Goal: Information Seeking & Learning: Compare options

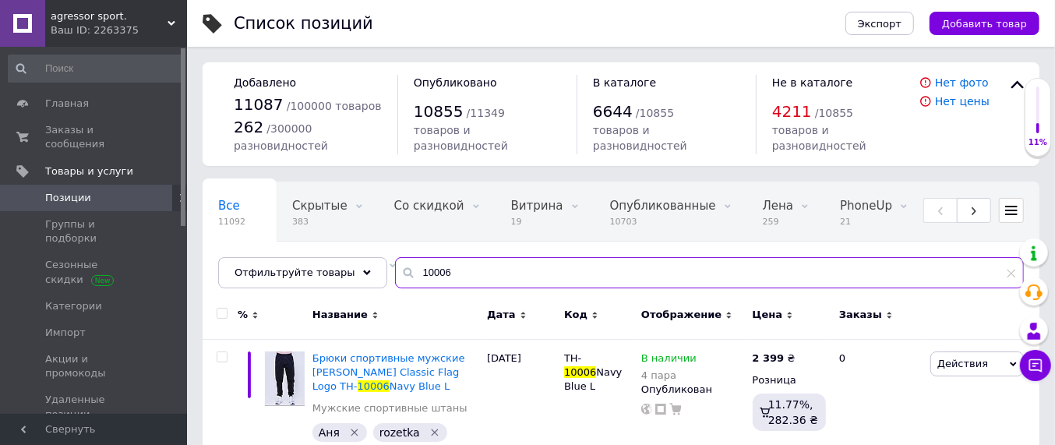
drag, startPoint x: 440, startPoint y: 271, endPoint x: 402, endPoint y: 273, distance: 38.2
click at [402, 273] on input "10006" at bounding box center [709, 272] width 629 height 31
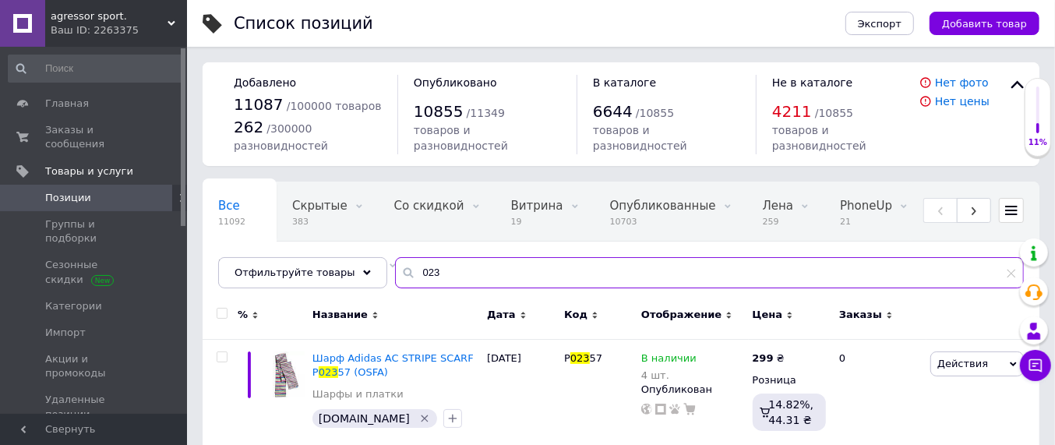
drag, startPoint x: 434, startPoint y: 273, endPoint x: 400, endPoint y: 272, distance: 33.5
click at [400, 272] on input "023" at bounding box center [709, 272] width 629 height 31
type input "013"
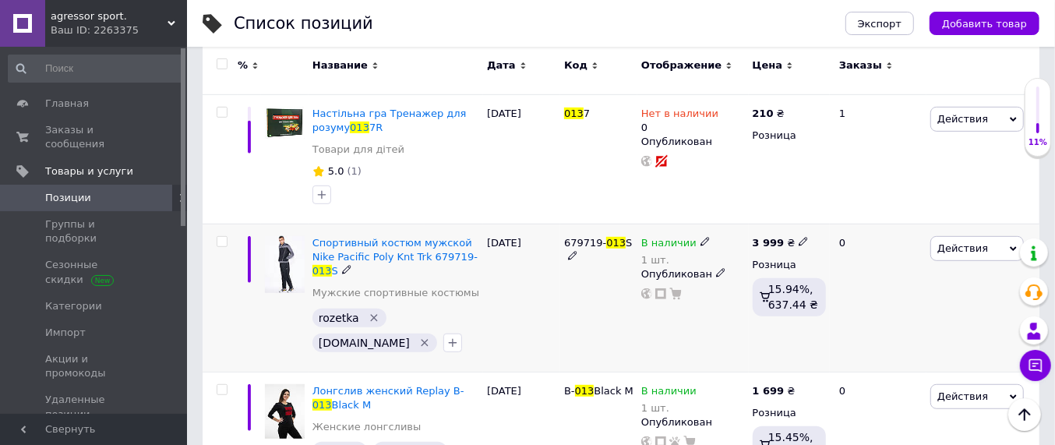
scroll to position [584, 0]
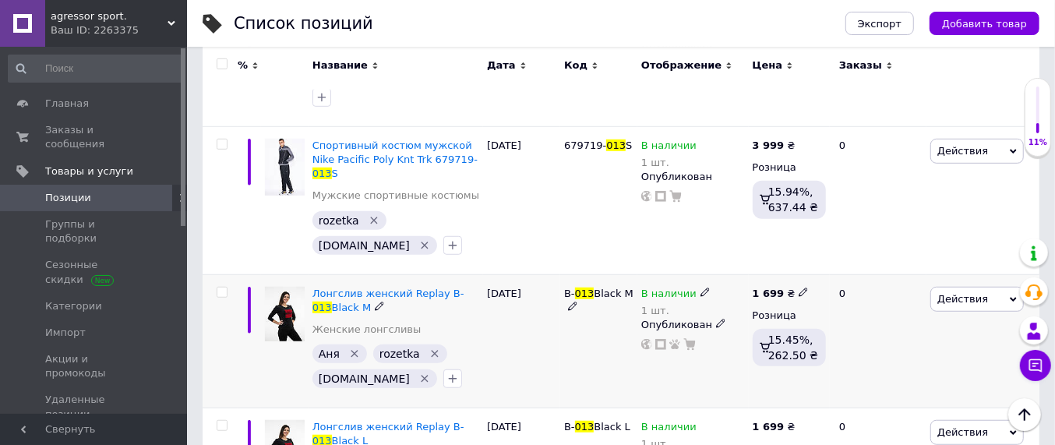
click at [700, 287] on icon at bounding box center [704, 291] width 9 height 9
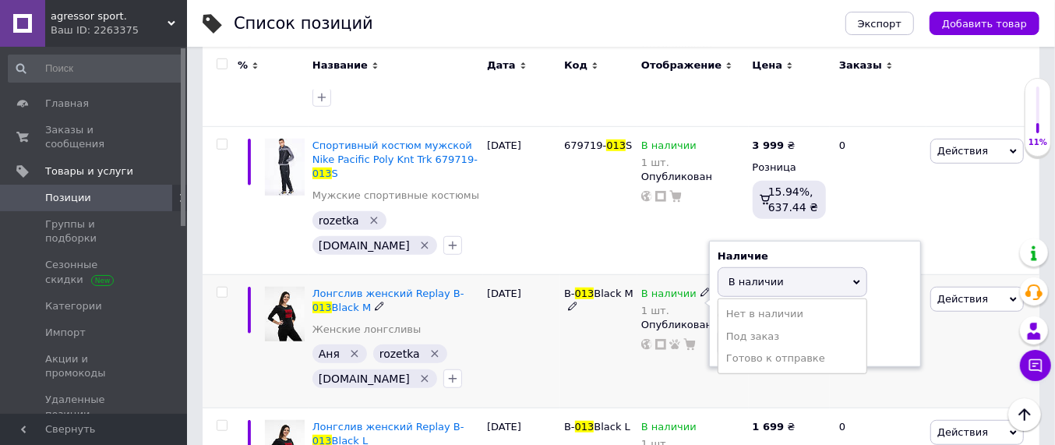
click at [757, 303] on li "Нет в наличии" at bounding box center [792, 314] width 148 height 22
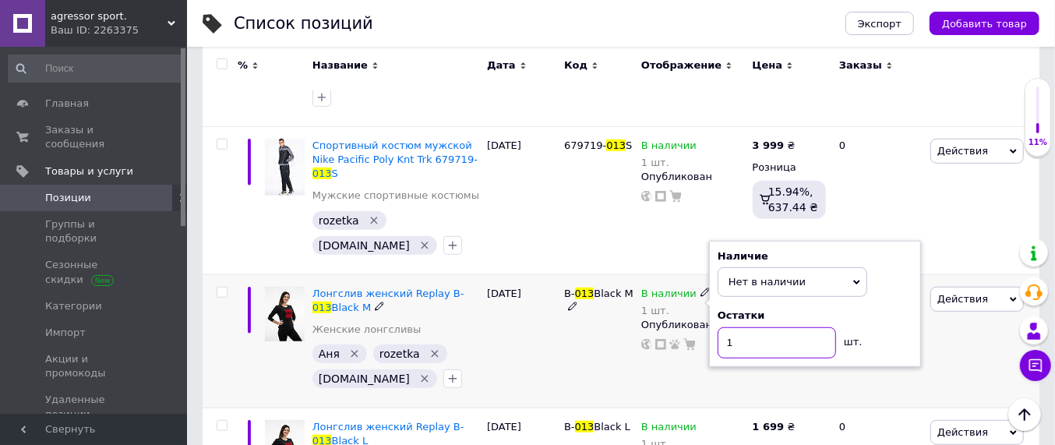
click at [742, 327] on input "1" at bounding box center [777, 342] width 118 height 31
click at [625, 347] on div "B- 013 Black M" at bounding box center [598, 341] width 77 height 134
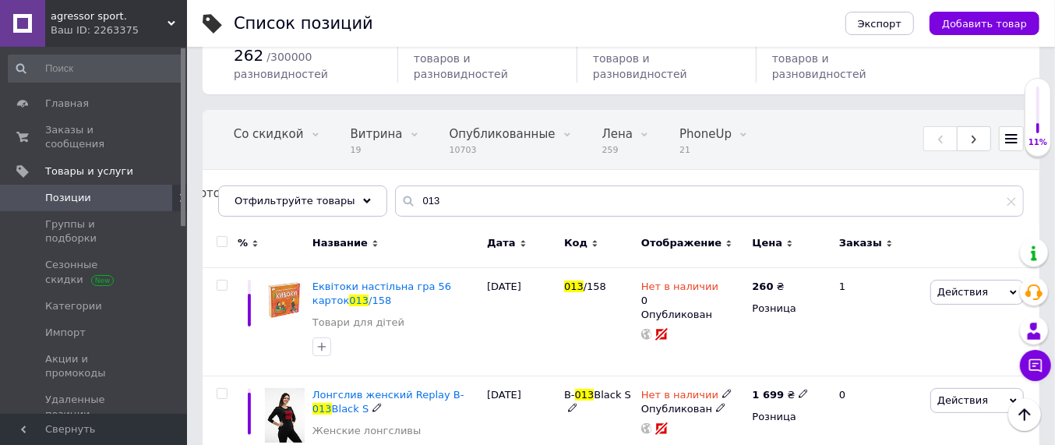
scroll to position [0, 0]
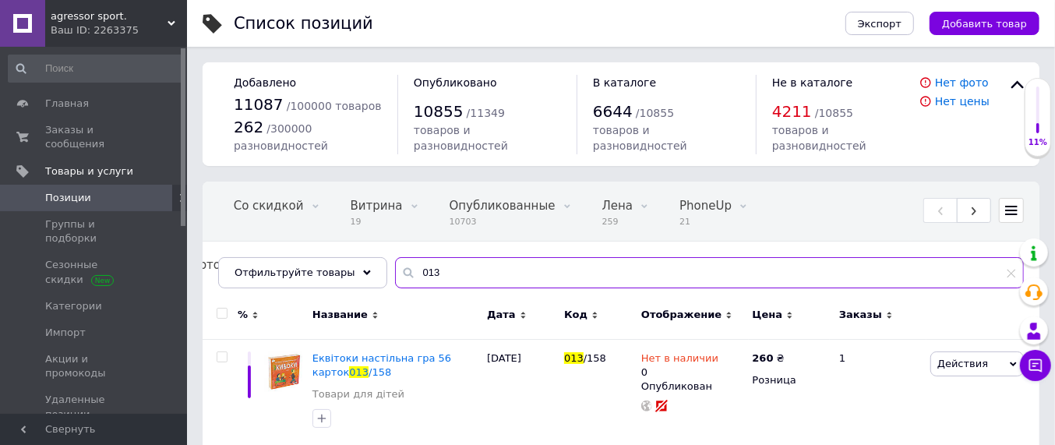
drag, startPoint x: 442, startPoint y: 277, endPoint x: 383, endPoint y: 277, distance: 58.4
click at [395, 277] on div "013" at bounding box center [709, 272] width 629 height 31
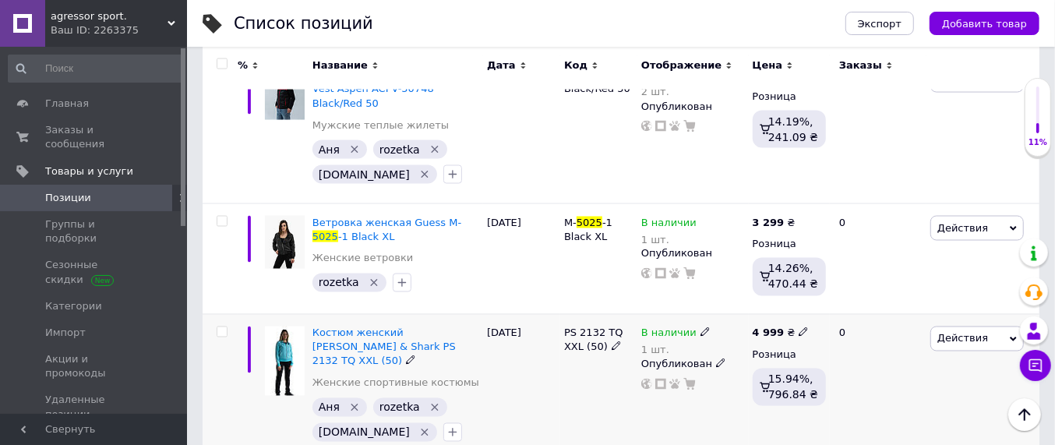
scroll to position [1461, 0]
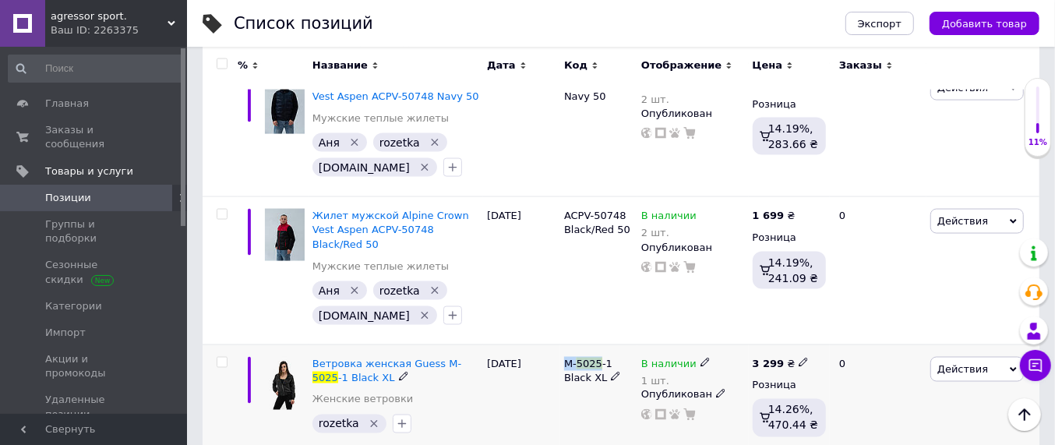
drag, startPoint x: 562, startPoint y: 277, endPoint x: 598, endPoint y: 281, distance: 36.1
click at [598, 344] on div "M- 5025 -1 Black XL" at bounding box center [598, 399] width 77 height 111
copy span "M- 5025"
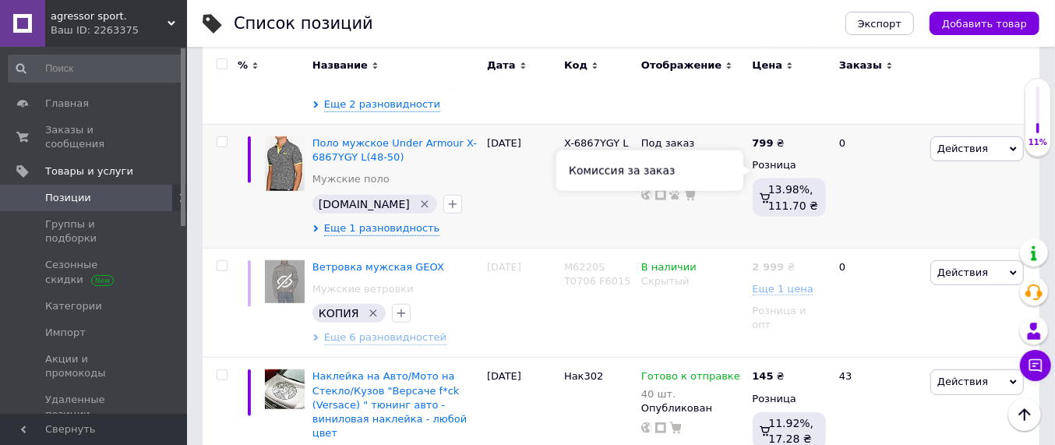
scroll to position [0, 0]
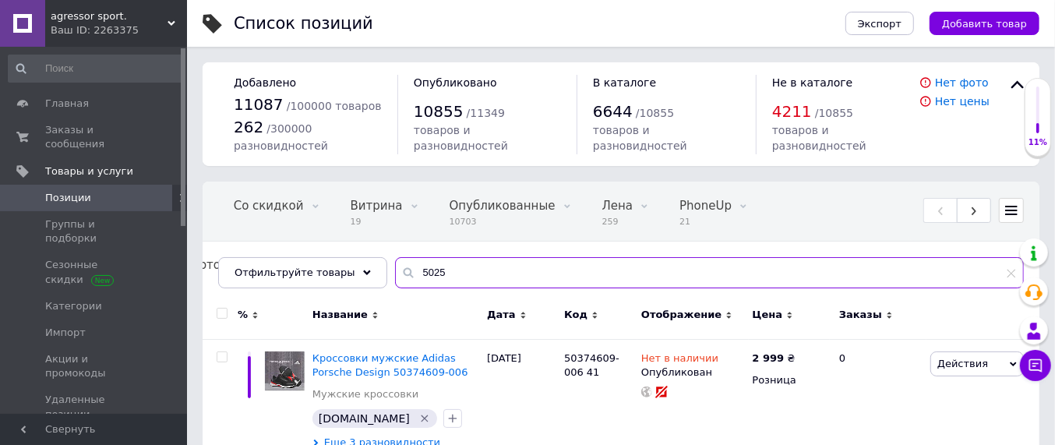
drag, startPoint x: 430, startPoint y: 273, endPoint x: 398, endPoint y: 270, distance: 32.0
click at [398, 272] on input "5025" at bounding box center [709, 272] width 629 height 31
paste input "M-"
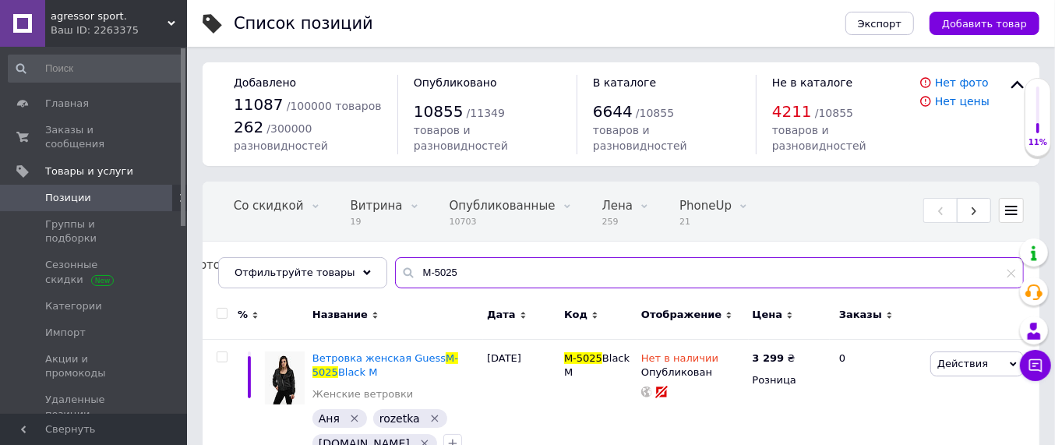
drag, startPoint x: 439, startPoint y: 276, endPoint x: 395, endPoint y: 273, distance: 43.7
click at [395, 273] on div "M-5025" at bounding box center [709, 272] width 629 height 31
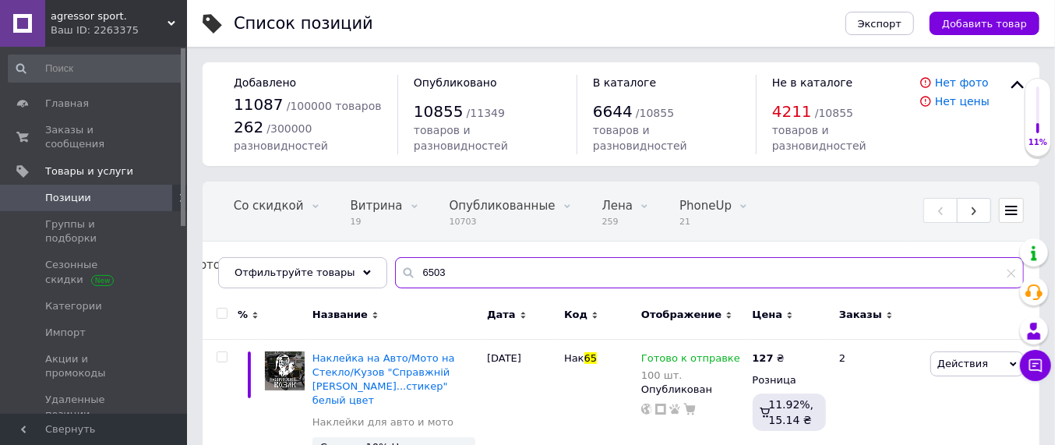
type input "6503"
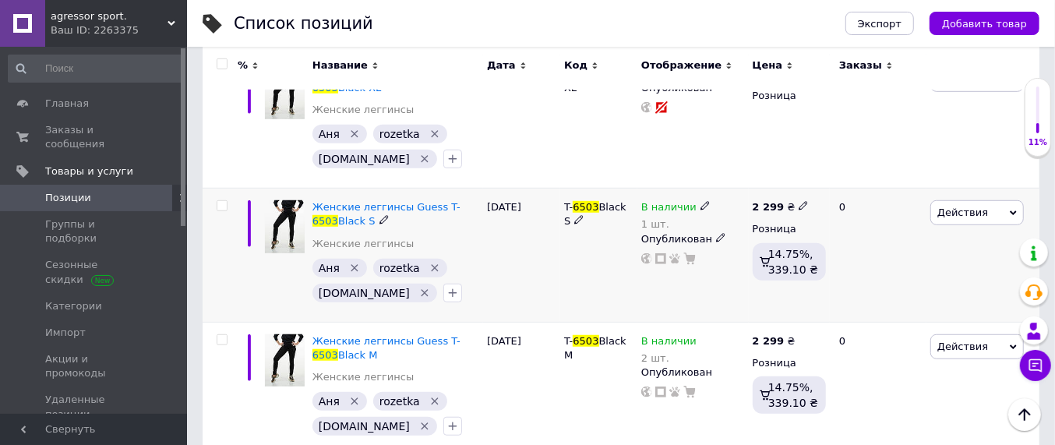
scroll to position [661, 0]
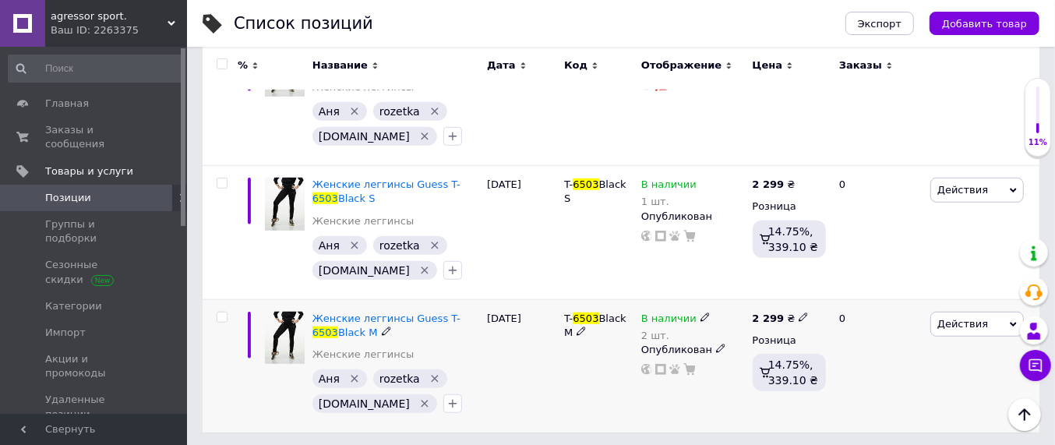
click at [700, 314] on icon at bounding box center [704, 316] width 9 height 9
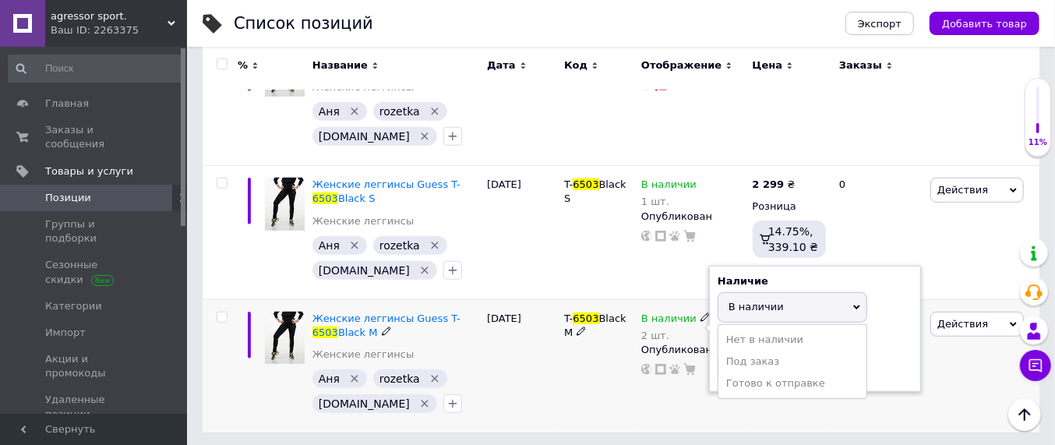
click at [746, 308] on span "В наличии" at bounding box center [755, 307] width 55 height 12
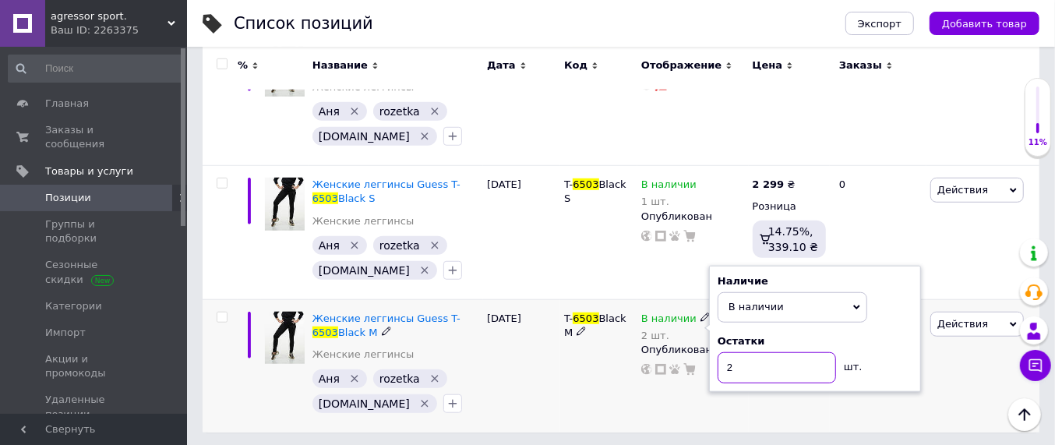
drag, startPoint x: 744, startPoint y: 360, endPoint x: 748, endPoint y: 369, distance: 9.4
click at [744, 361] on input "2" at bounding box center [777, 367] width 118 height 31
type input "1"
click at [621, 380] on div "T- 6503 Black M" at bounding box center [598, 365] width 77 height 133
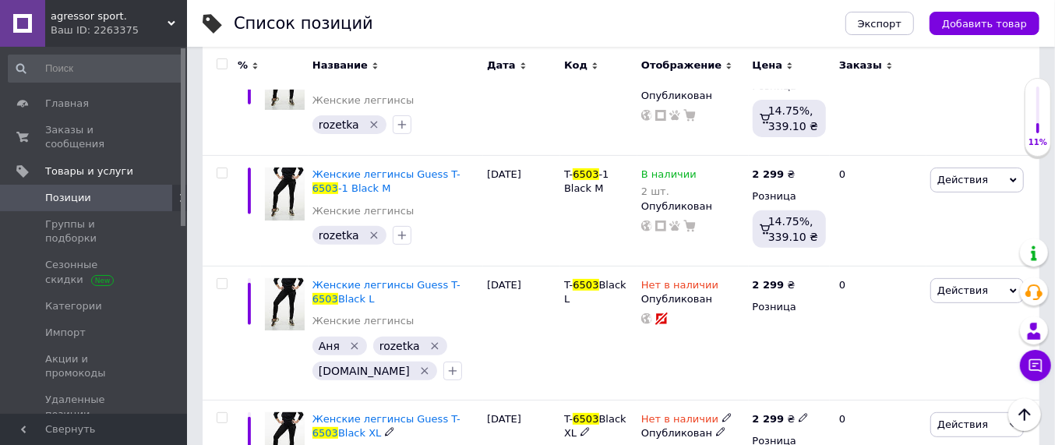
scroll to position [272, 0]
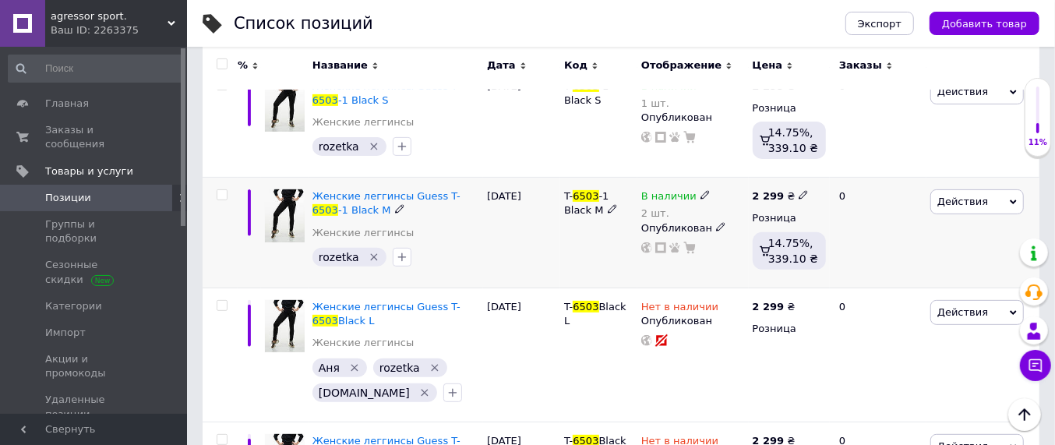
click at [700, 196] on use at bounding box center [704, 195] width 9 height 9
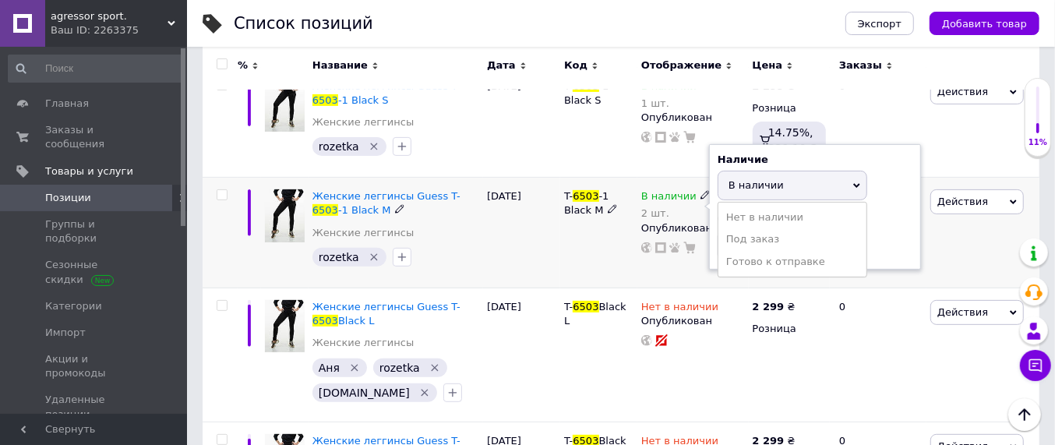
click at [753, 185] on span "В наличии" at bounding box center [755, 185] width 55 height 12
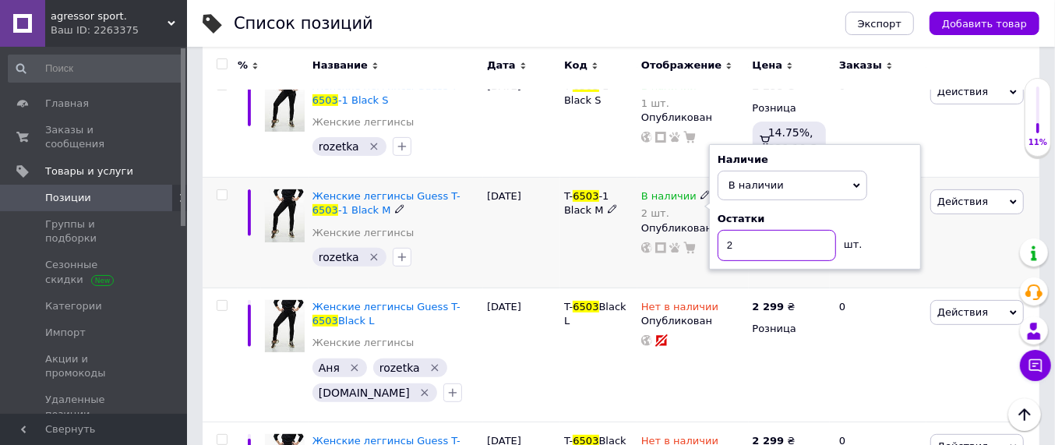
click at [745, 238] on input "2" at bounding box center [777, 245] width 118 height 31
type input "1"
click at [600, 252] on div "T- 6503 -1 Black M" at bounding box center [598, 233] width 77 height 111
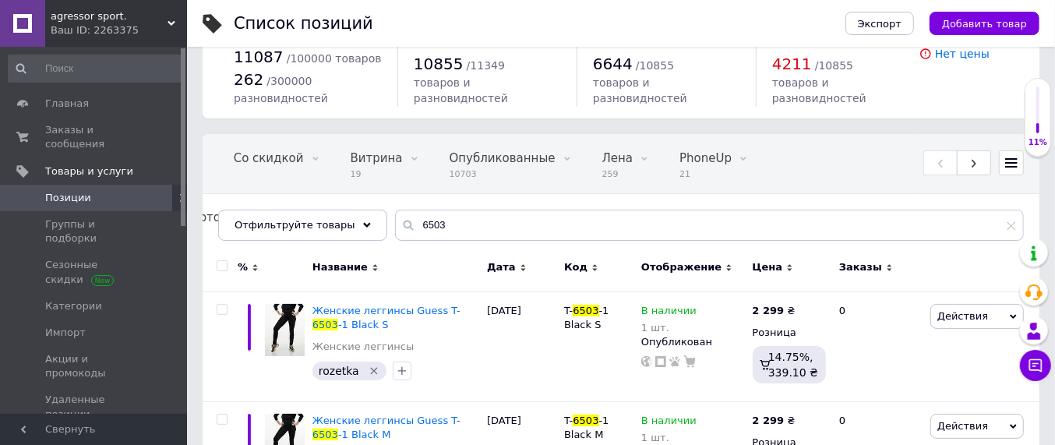
scroll to position [0, 0]
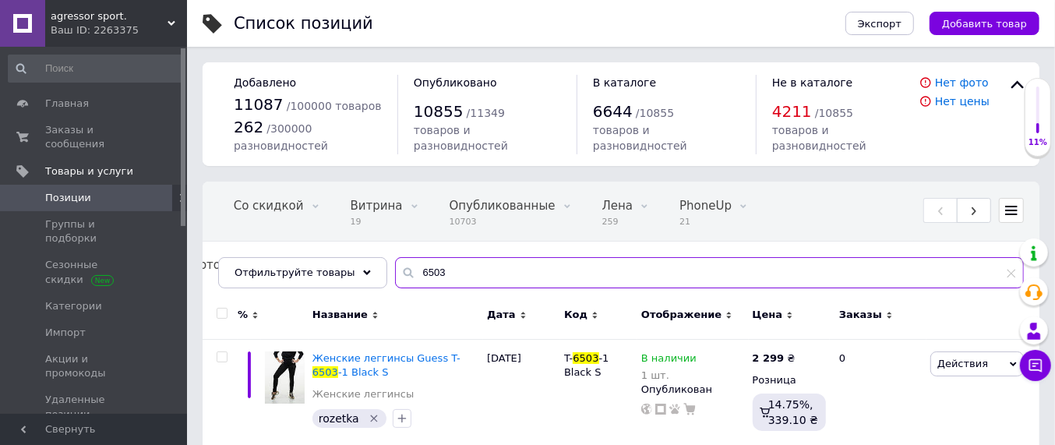
drag, startPoint x: 442, startPoint y: 273, endPoint x: 418, endPoint y: 278, distance: 24.8
click at [418, 278] on input "6503" at bounding box center [709, 272] width 629 height 31
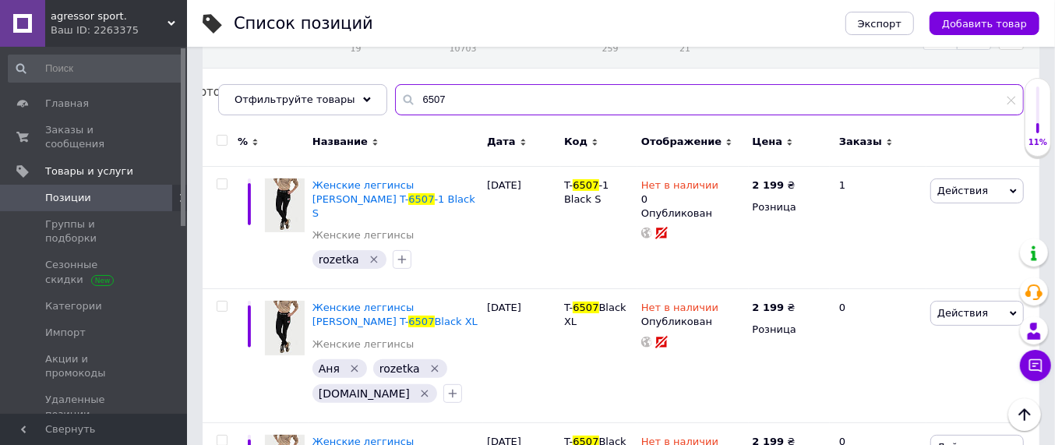
scroll to position [195, 0]
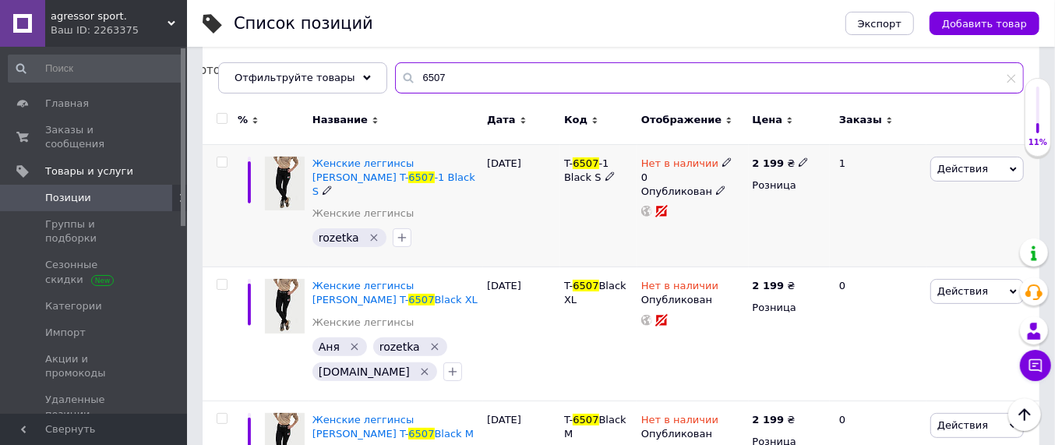
type input "6507"
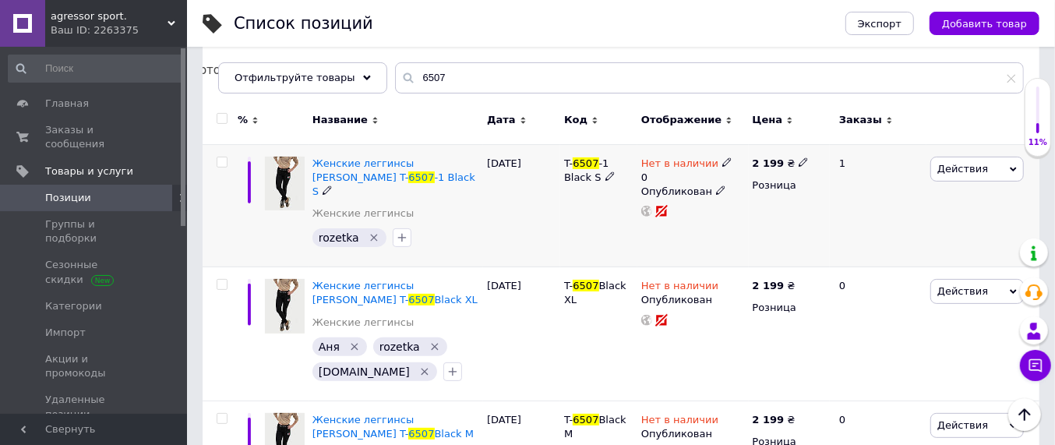
click at [722, 164] on icon at bounding box center [726, 161] width 9 height 9
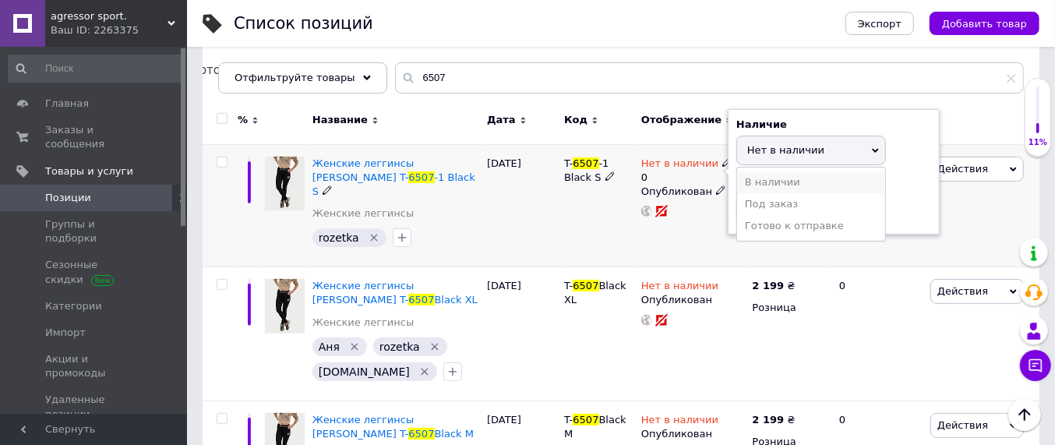
click at [757, 182] on li "В наличии" at bounding box center [811, 182] width 148 height 22
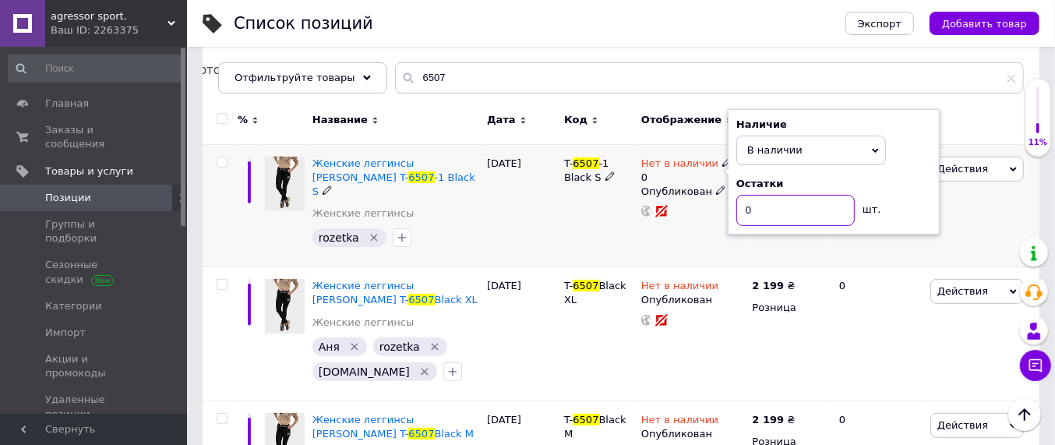
click at [757, 208] on input "0" at bounding box center [795, 210] width 118 height 31
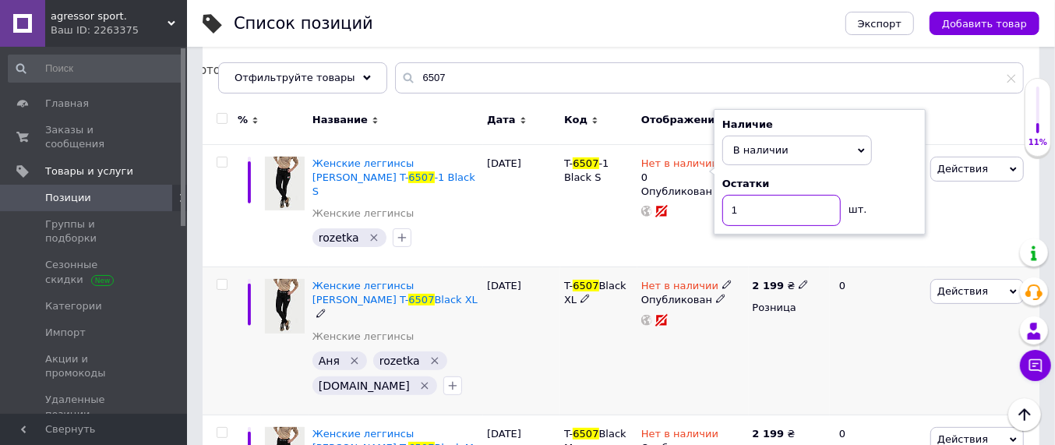
type input "1"
click at [626, 331] on div "T- 6507 Black XL" at bounding box center [598, 341] width 77 height 148
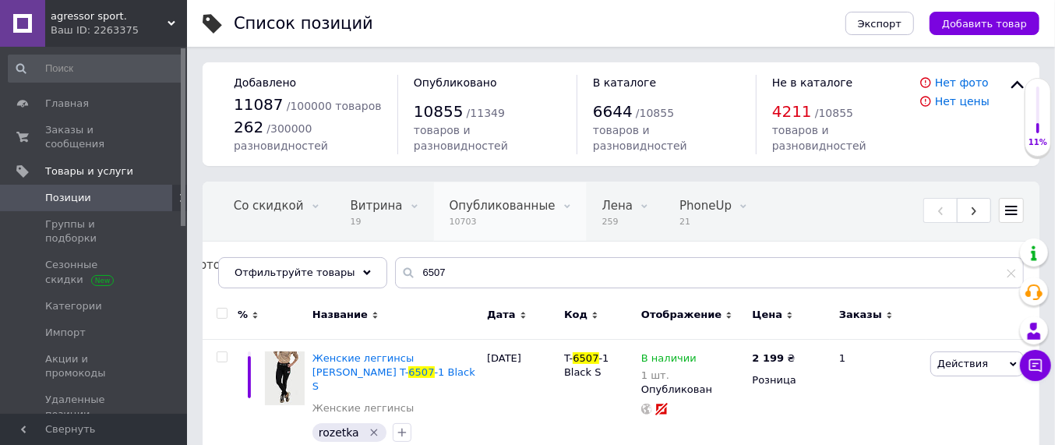
scroll to position [0, 0]
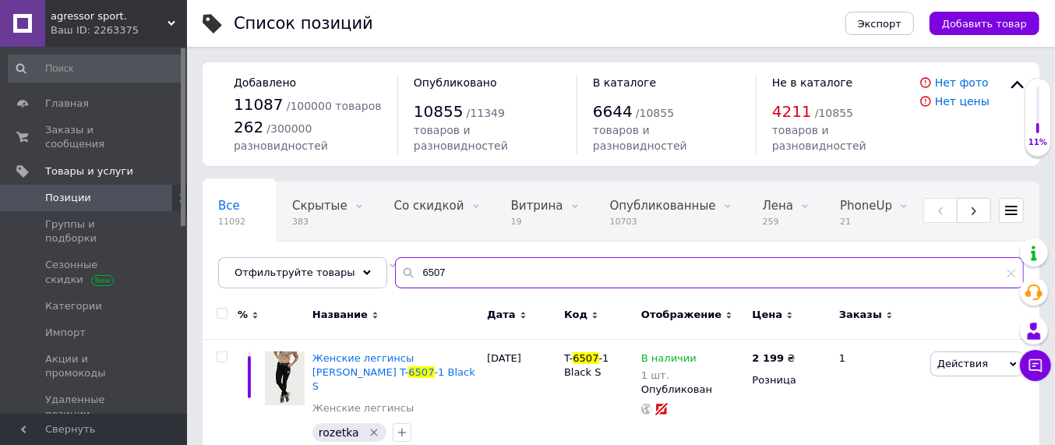
drag, startPoint x: 425, startPoint y: 269, endPoint x: 392, endPoint y: 270, distance: 32.8
click at [395, 269] on div "6507" at bounding box center [709, 272] width 629 height 31
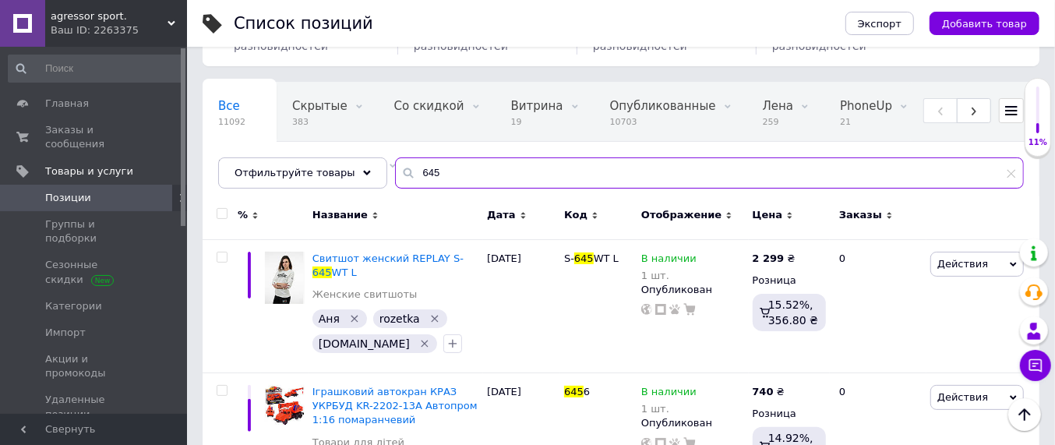
scroll to position [97, 0]
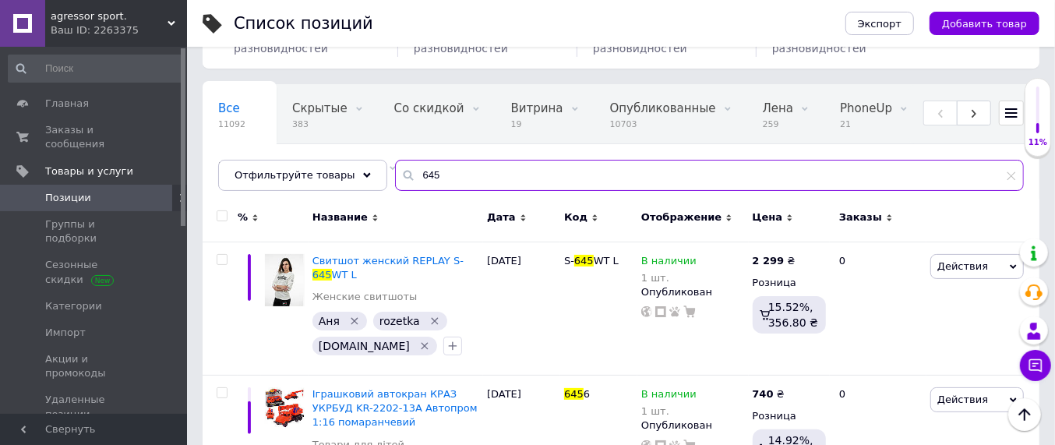
drag, startPoint x: 425, startPoint y: 173, endPoint x: 404, endPoint y: 177, distance: 21.4
click at [404, 175] on input "645" at bounding box center [709, 175] width 629 height 31
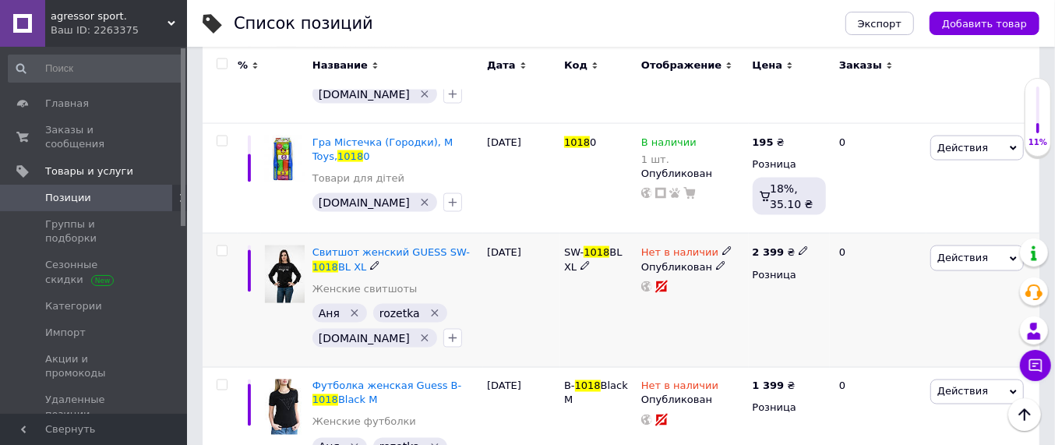
scroll to position [1461, 0]
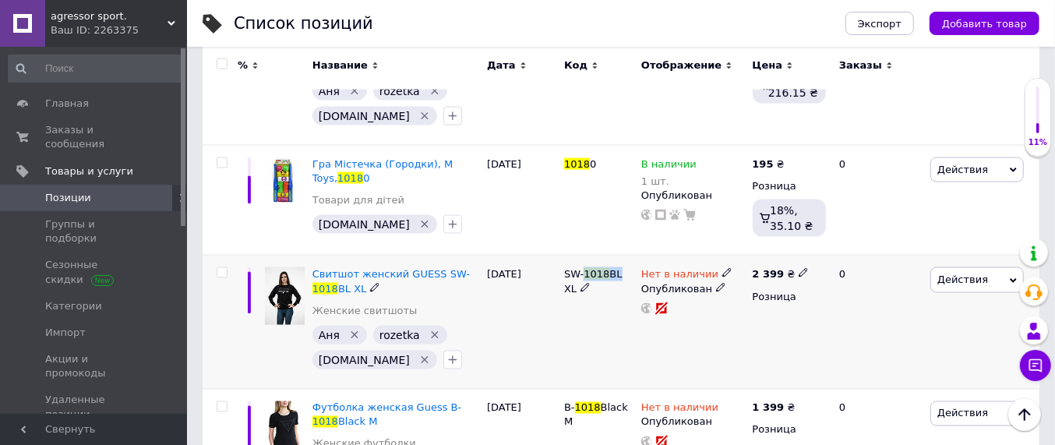
drag, startPoint x: 586, startPoint y: 273, endPoint x: 614, endPoint y: 275, distance: 28.1
click at [614, 275] on span "SW- 1018 BL XL" at bounding box center [593, 281] width 58 height 26
copy span "1018 BL"
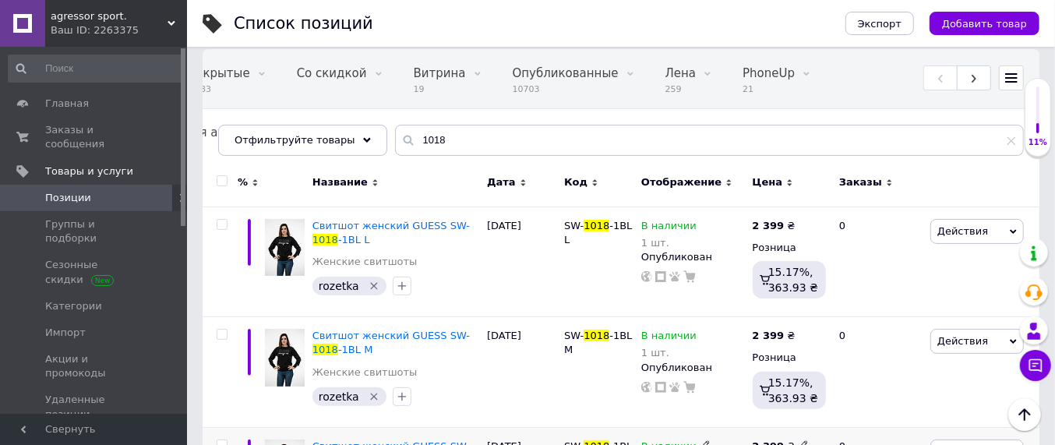
scroll to position [0, 0]
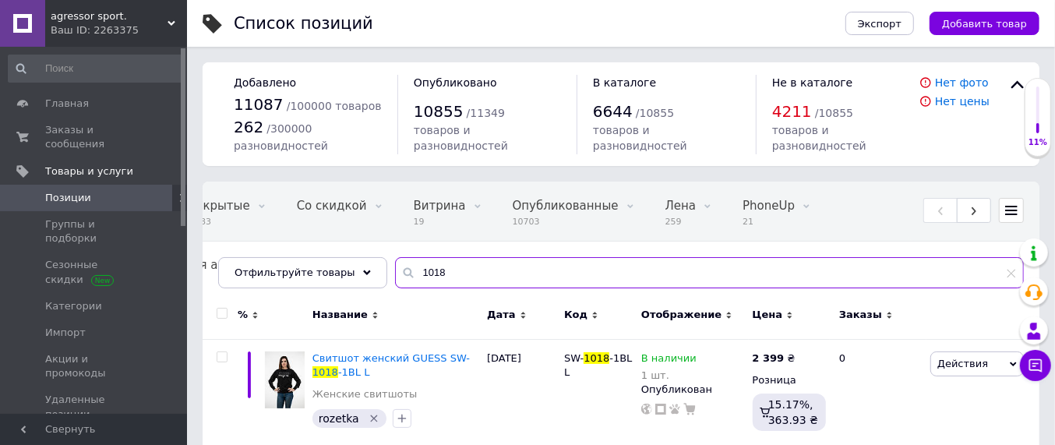
drag, startPoint x: 432, startPoint y: 274, endPoint x: 401, endPoint y: 277, distance: 31.3
click at [401, 277] on input "1018" at bounding box center [709, 272] width 629 height 31
paste input "BL"
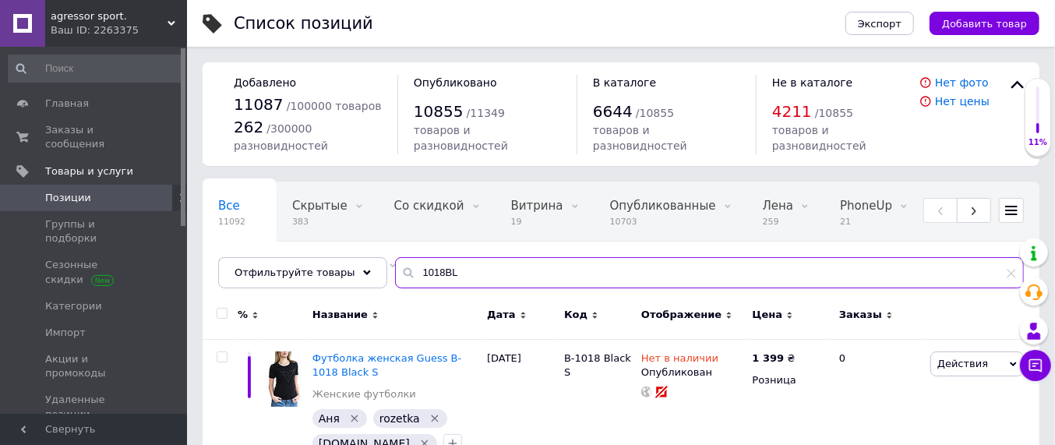
drag, startPoint x: 426, startPoint y: 275, endPoint x: 425, endPoint y: 284, distance: 9.5
click at [425, 275] on input "1018BL" at bounding box center [709, 272] width 629 height 31
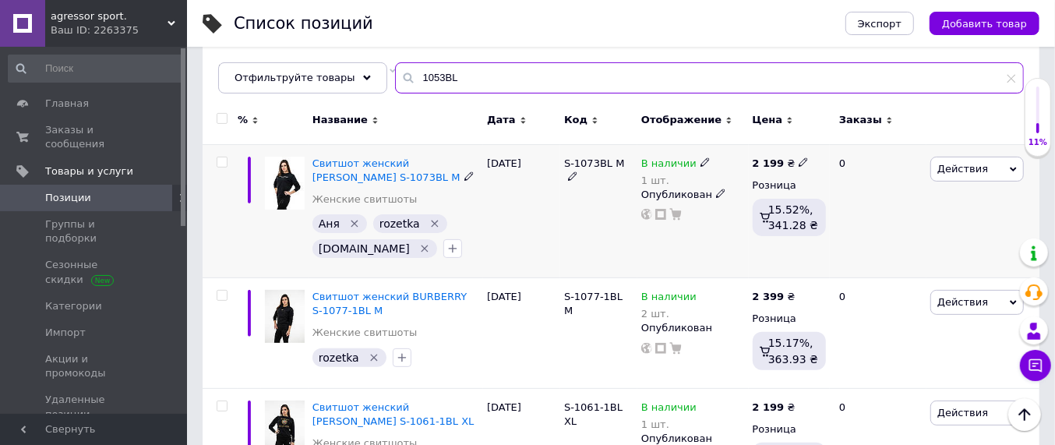
scroll to position [97, 0]
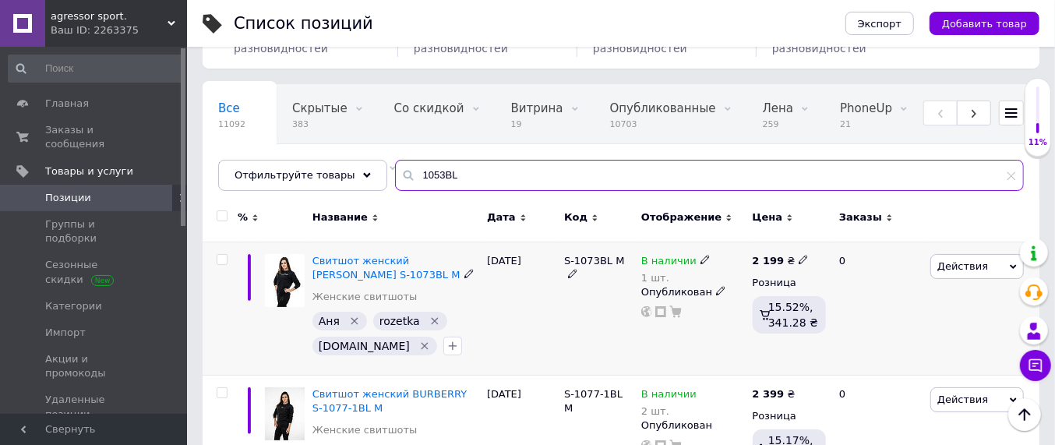
type input "1053BL"
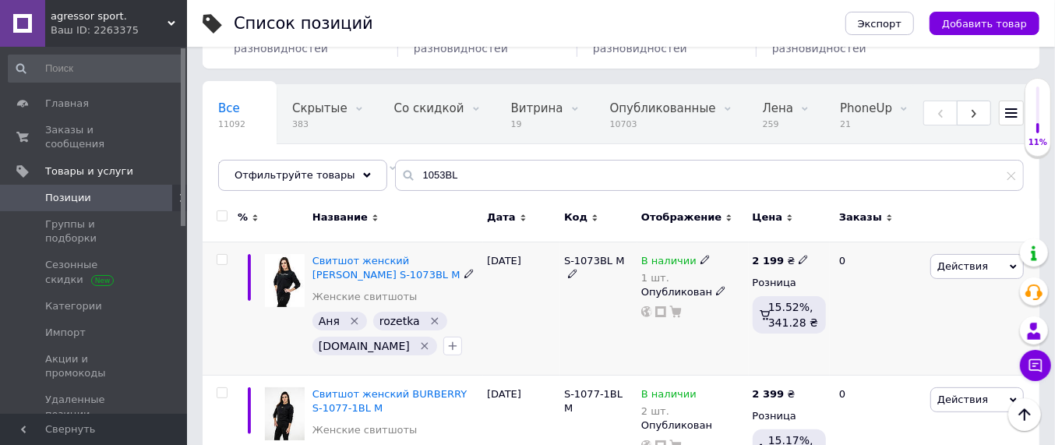
click at [700, 258] on icon at bounding box center [704, 259] width 9 height 9
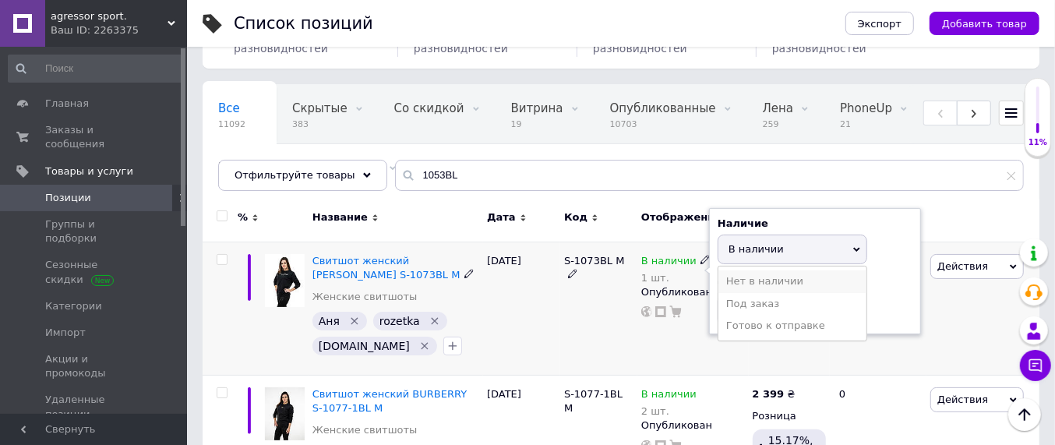
click at [748, 281] on li "Нет в наличии" at bounding box center [792, 281] width 148 height 22
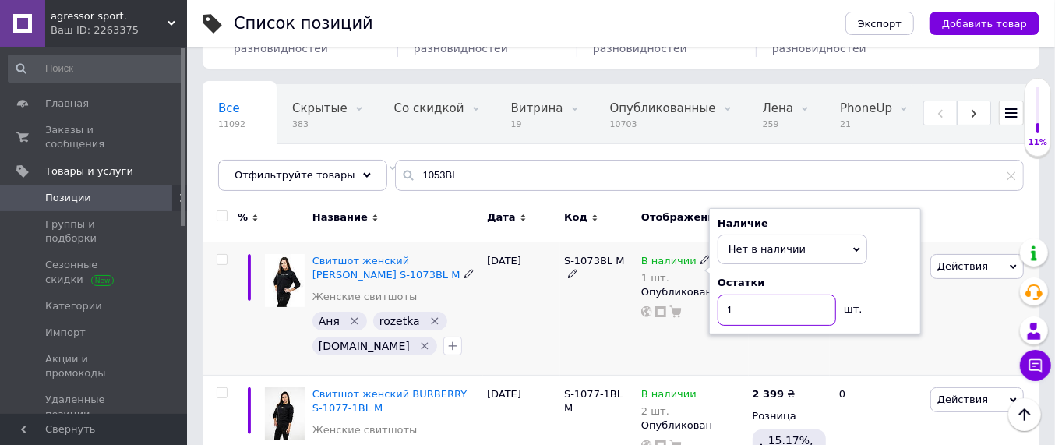
click at [744, 306] on input "1" at bounding box center [777, 310] width 118 height 31
click at [684, 345] on div "В наличии 1 шт. Наличие Нет в наличии В наличии Под заказ Готово к отправке Ост…" at bounding box center [692, 309] width 111 height 134
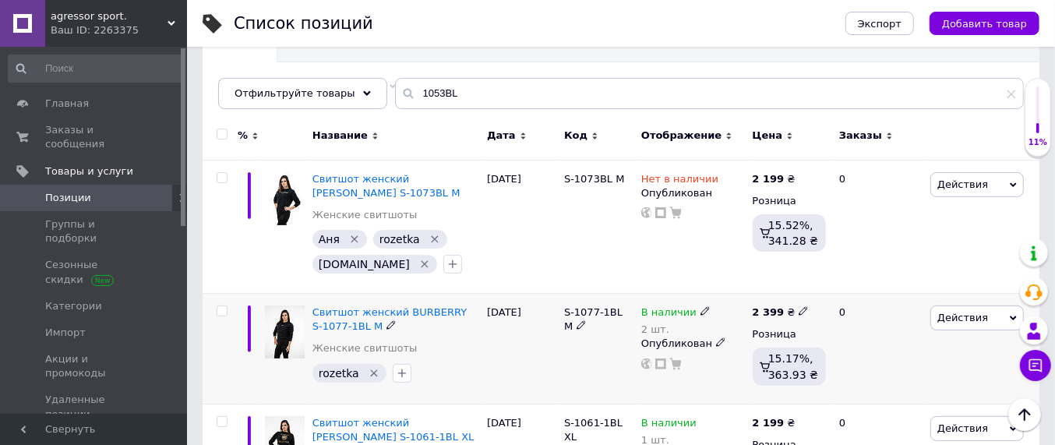
scroll to position [195, 0]
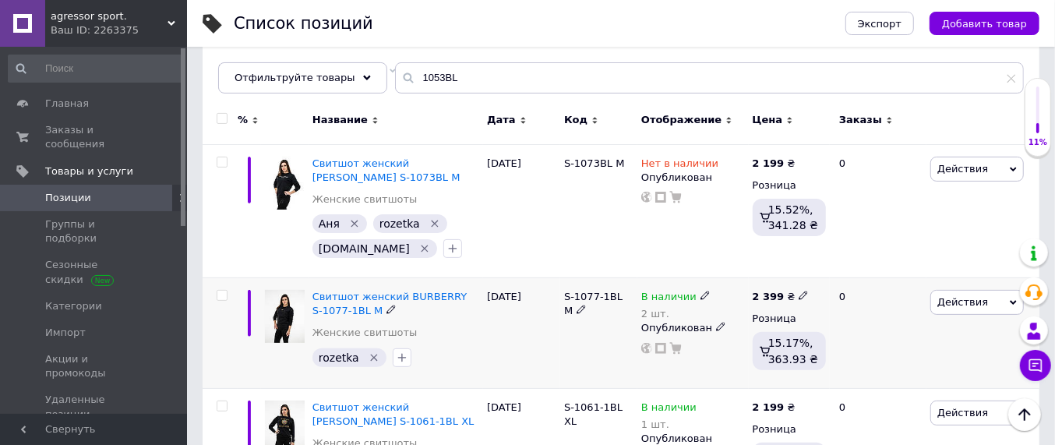
click at [700, 292] on icon at bounding box center [704, 295] width 9 height 9
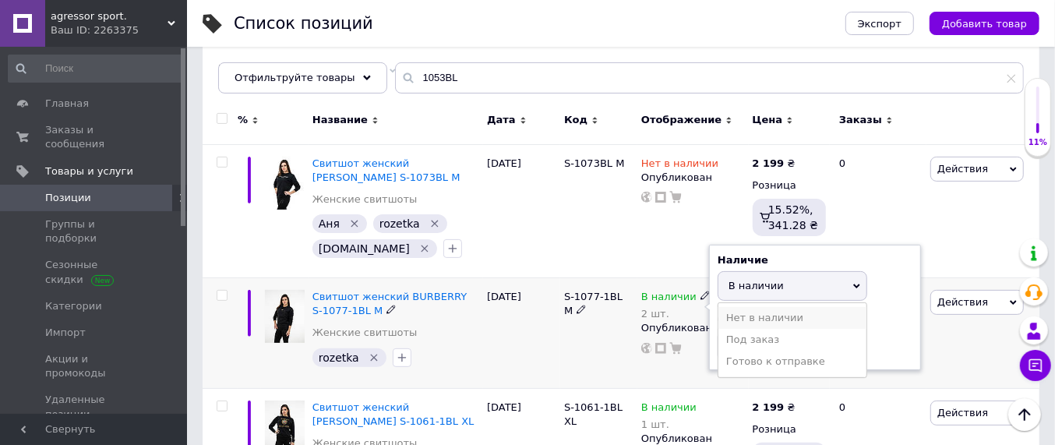
click at [748, 315] on li "Нет в наличии" at bounding box center [792, 318] width 148 height 22
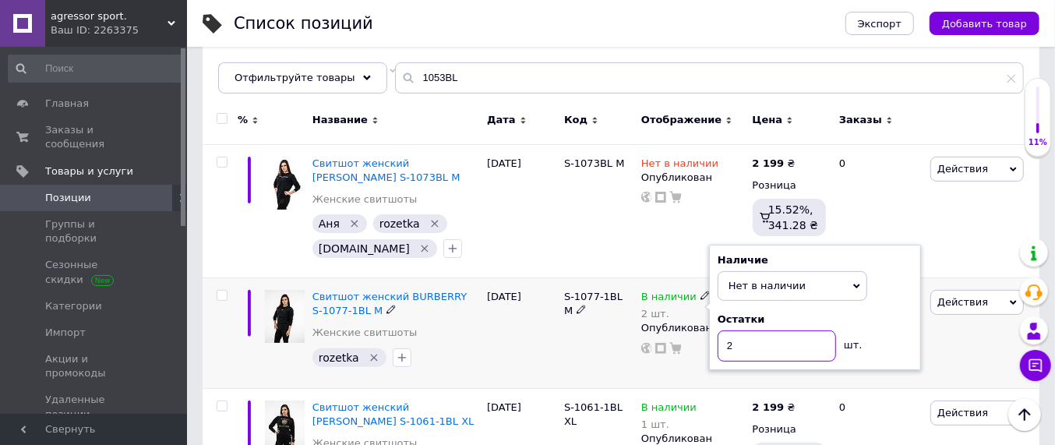
click at [742, 349] on input "2" at bounding box center [777, 345] width 118 height 31
click at [566, 345] on div "S-1077-1BL M" at bounding box center [598, 333] width 77 height 111
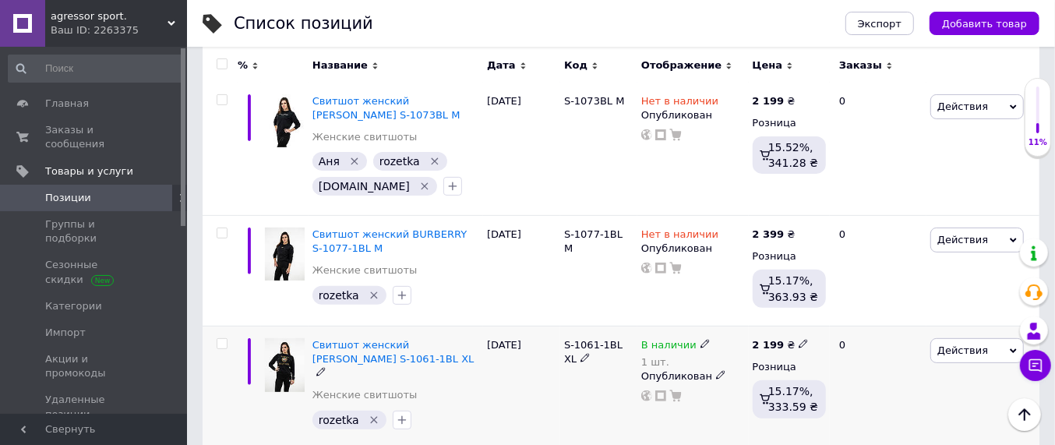
scroll to position [292, 0]
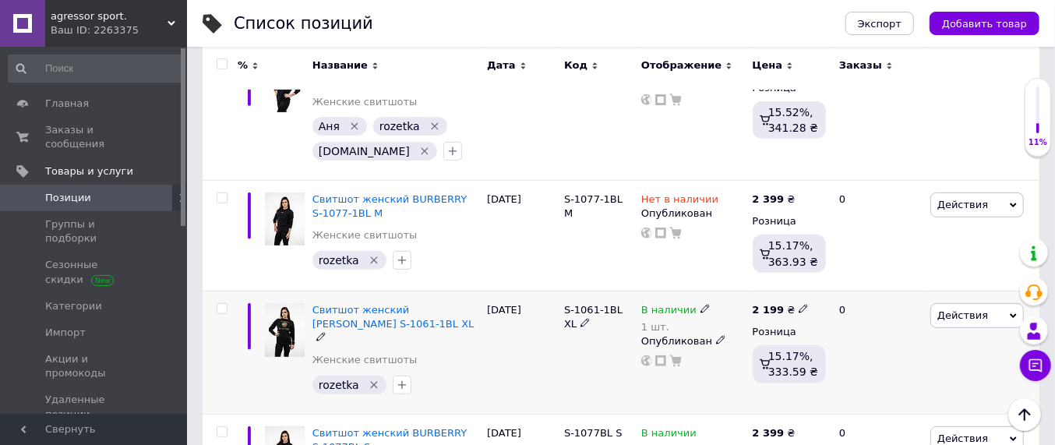
click at [700, 307] on icon at bounding box center [704, 308] width 9 height 9
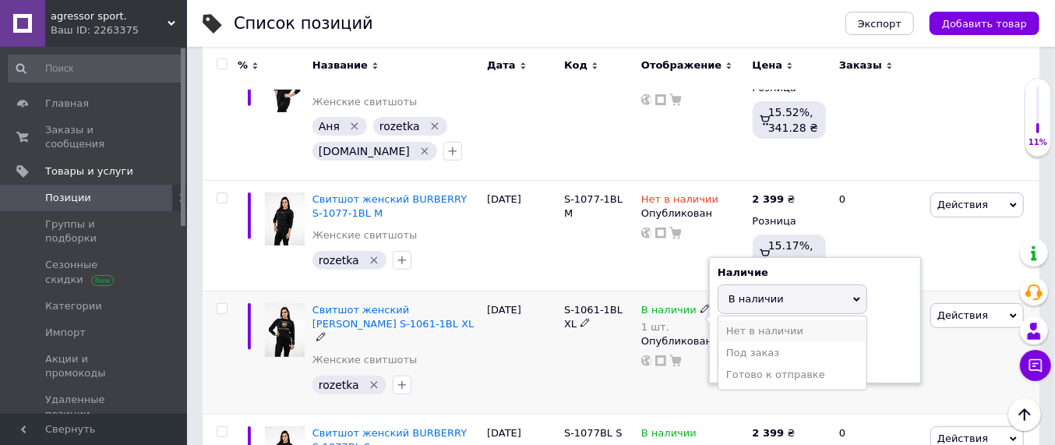
click at [748, 326] on li "Нет в наличии" at bounding box center [792, 331] width 148 height 22
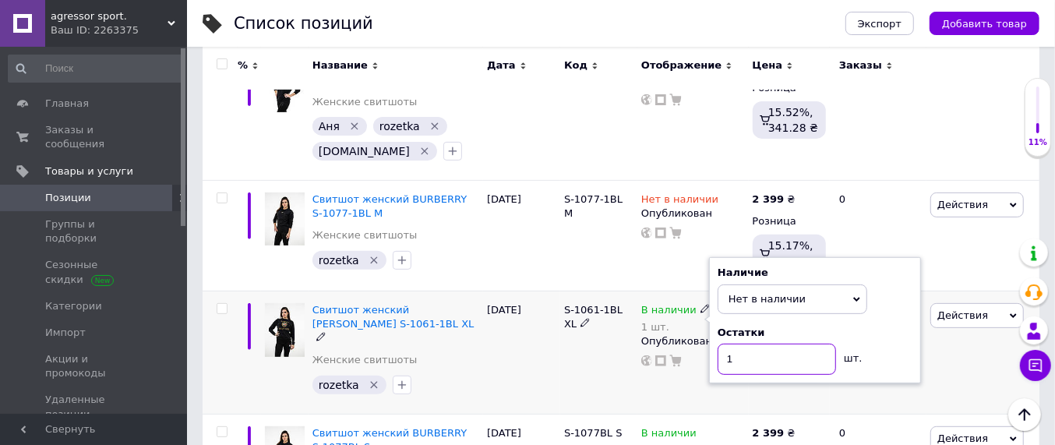
click at [740, 357] on input "1" at bounding box center [777, 359] width 118 height 31
click at [583, 373] on div "S-1061-1BL XL" at bounding box center [598, 352] width 77 height 123
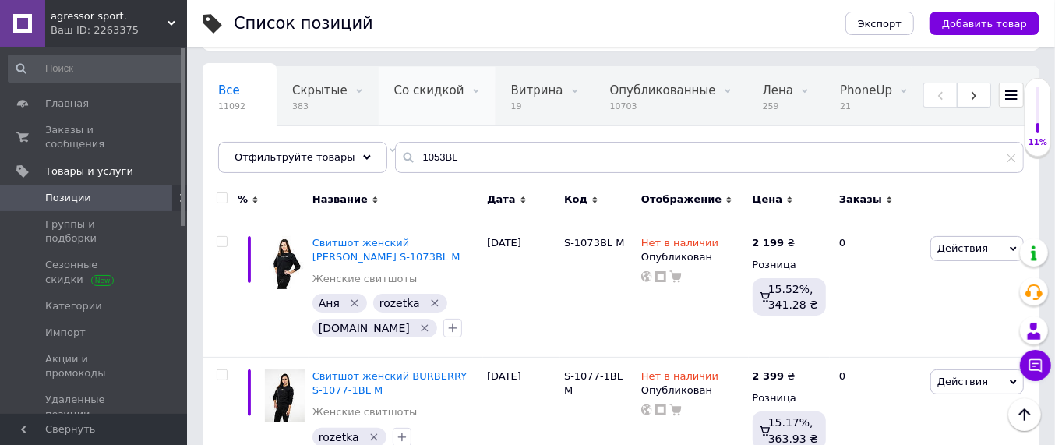
scroll to position [0, 0]
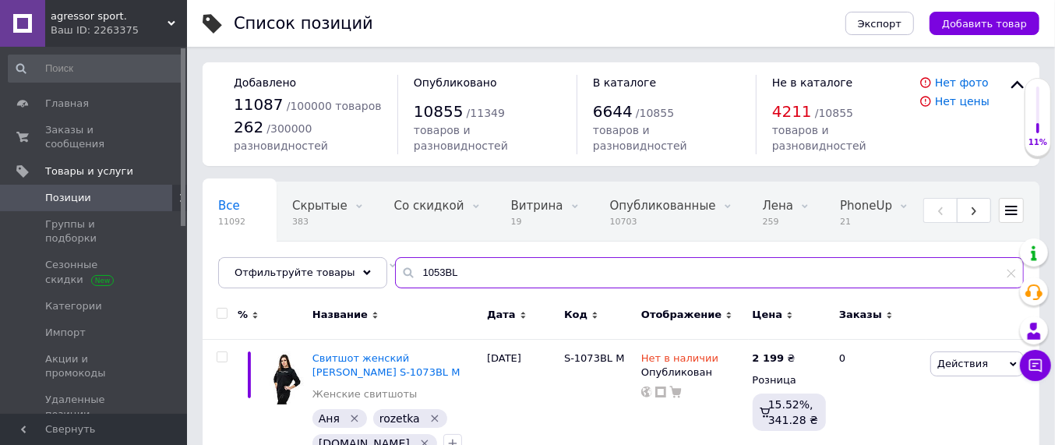
click at [425, 273] on input "1053BL" at bounding box center [709, 272] width 629 height 31
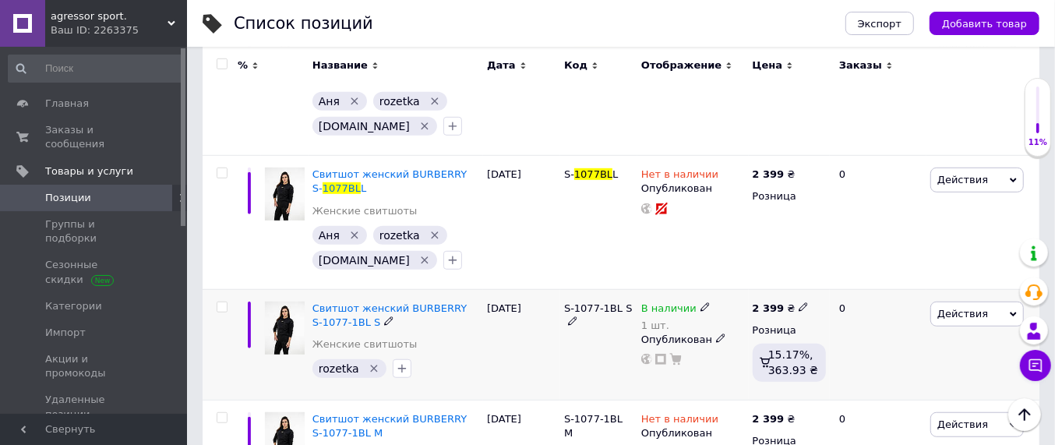
scroll to position [660, 0]
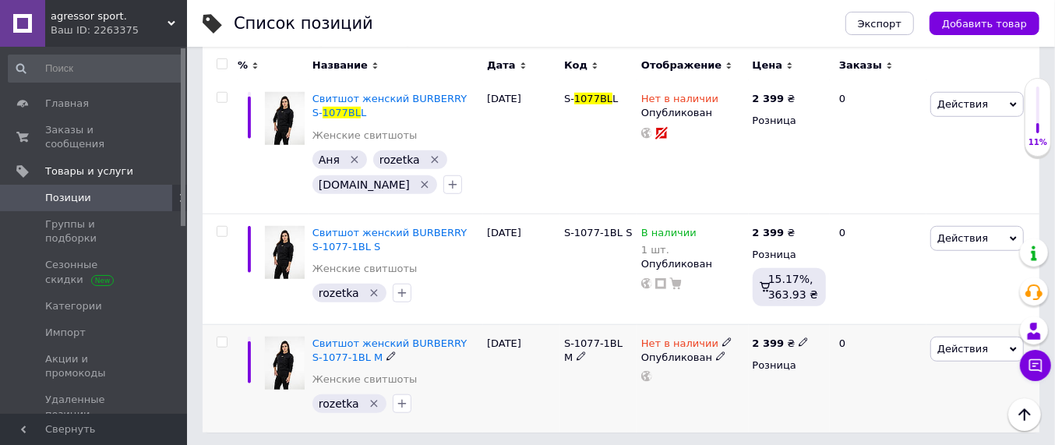
type input "1077BL"
click at [722, 341] on use at bounding box center [726, 341] width 9 height 9
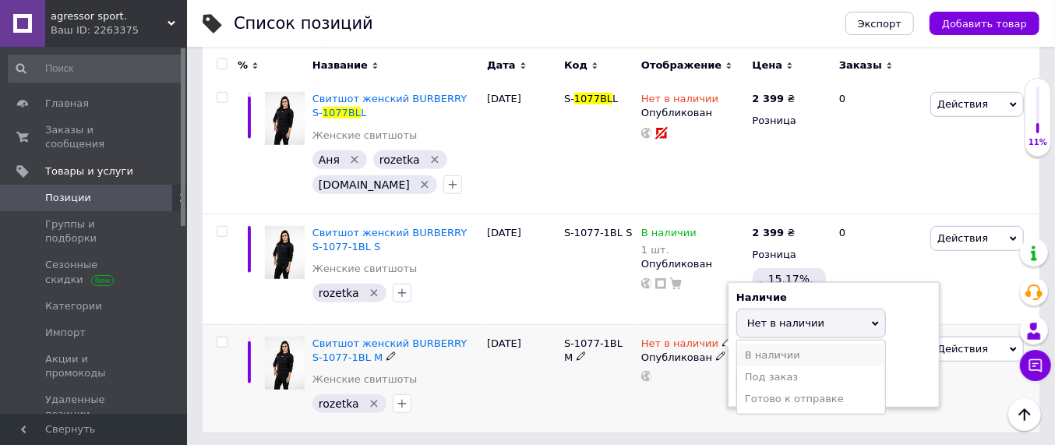
click at [776, 355] on li "В наличии" at bounding box center [811, 355] width 148 height 22
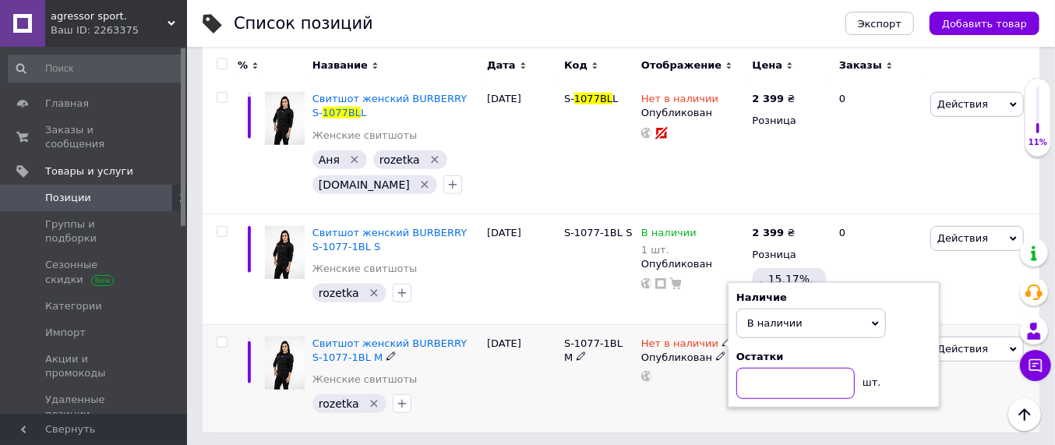
click at [760, 383] on input at bounding box center [795, 383] width 118 height 31
type input "2"
click at [565, 390] on div "S-1077-1BL M" at bounding box center [598, 378] width 77 height 108
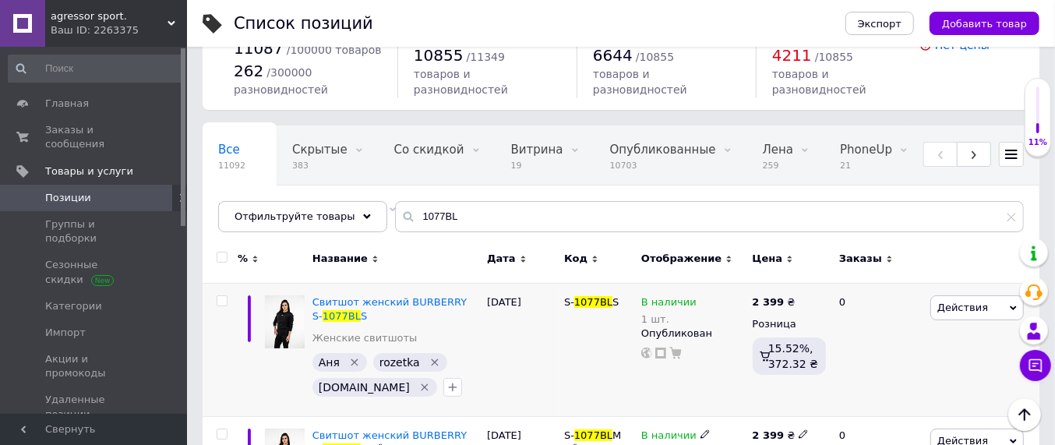
scroll to position [0, 0]
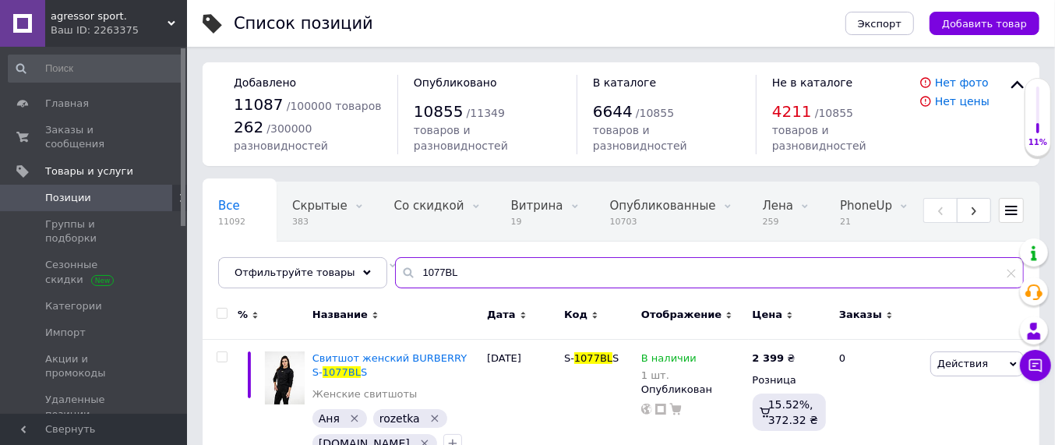
click at [424, 267] on input "1077BL" at bounding box center [709, 272] width 629 height 31
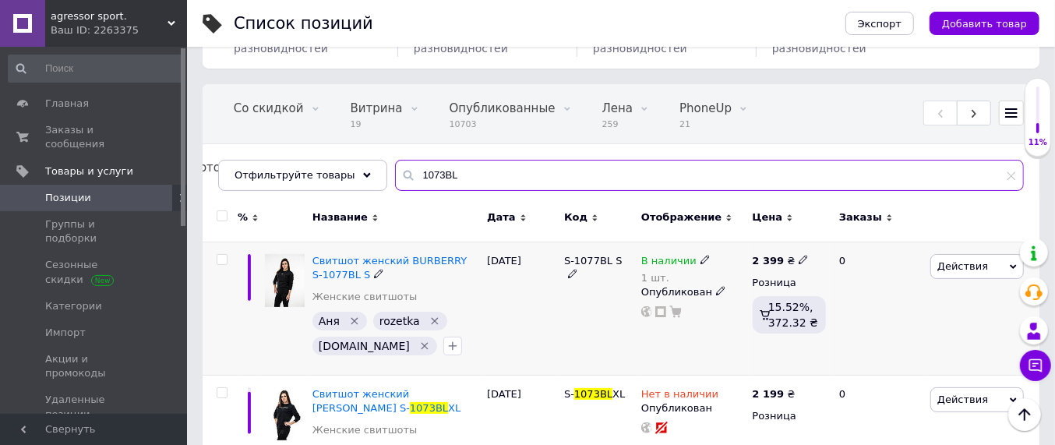
scroll to position [195, 0]
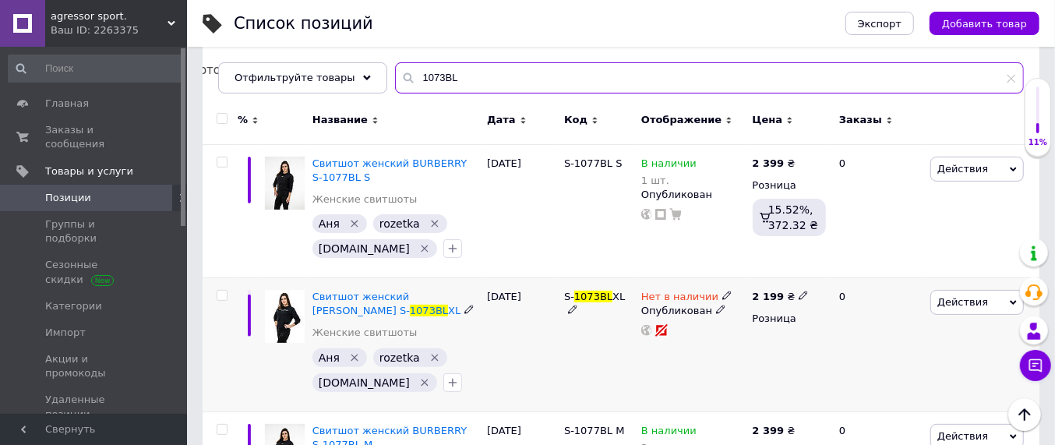
type input "1073BL"
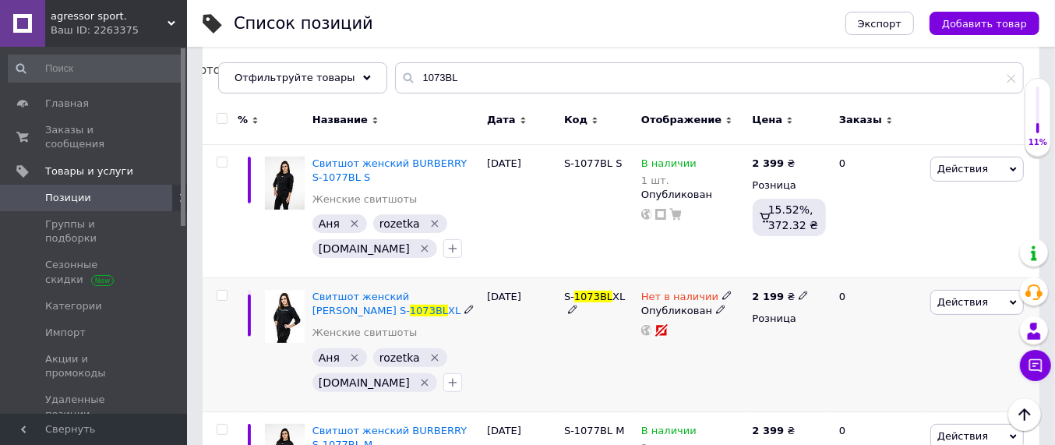
click at [722, 296] on use at bounding box center [726, 295] width 9 height 9
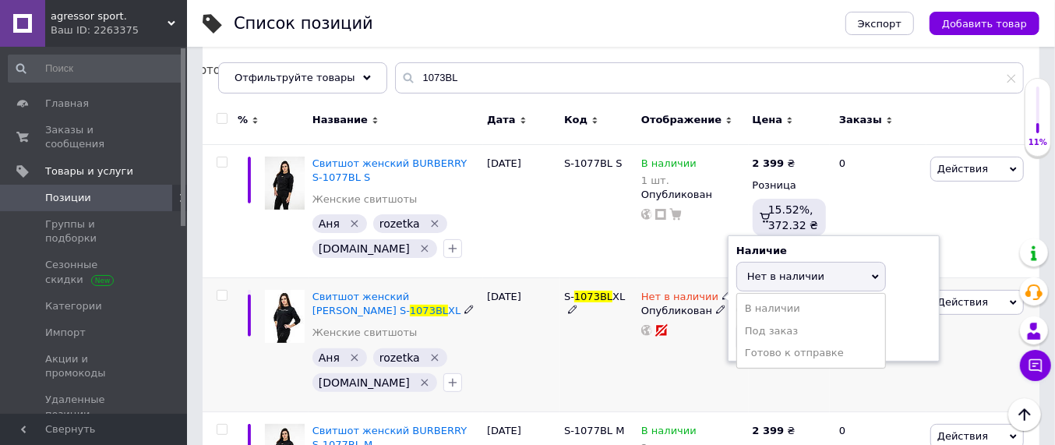
click at [761, 304] on li "В наличии" at bounding box center [811, 309] width 148 height 22
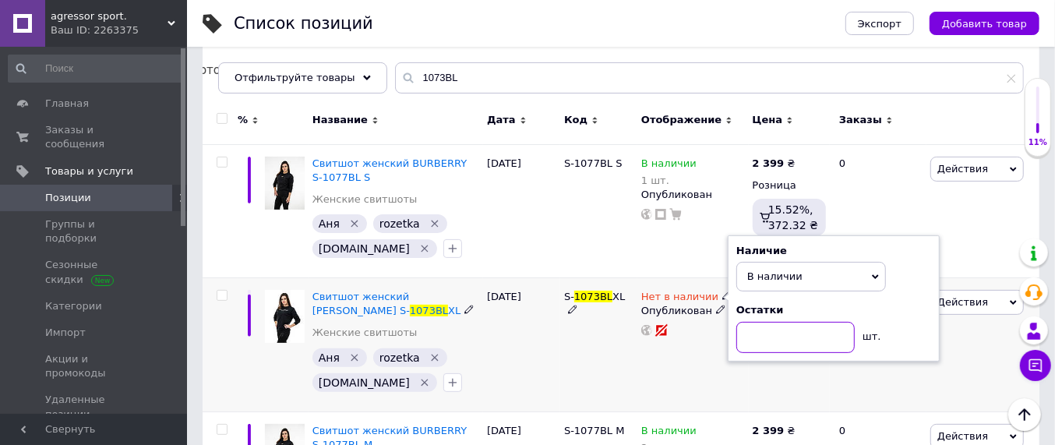
click at [759, 332] on input at bounding box center [795, 337] width 118 height 31
type input "1"
click at [616, 330] on div "S- 1073BL XL" at bounding box center [598, 345] width 77 height 134
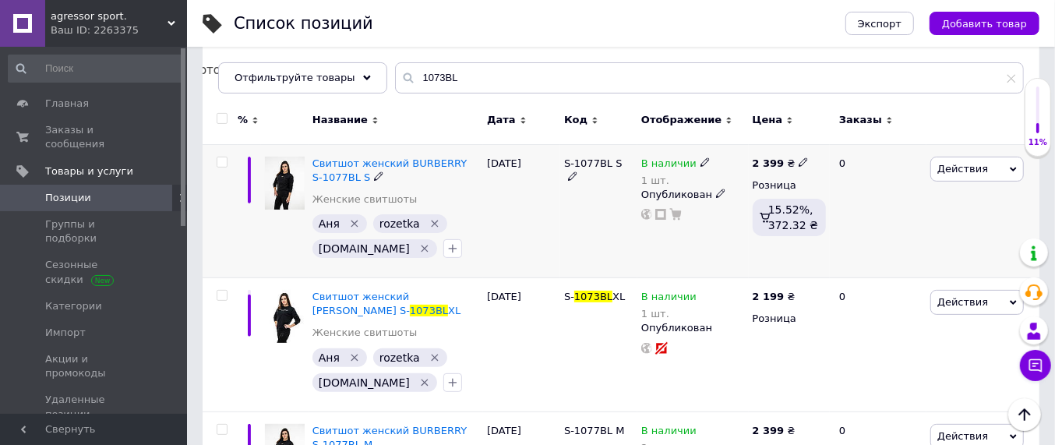
scroll to position [292, 0]
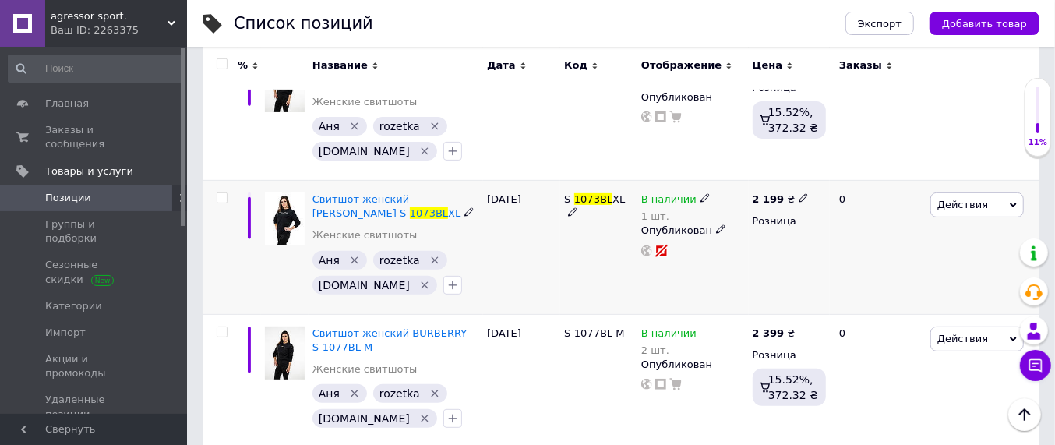
click at [549, 254] on div "[DATE]" at bounding box center [521, 248] width 77 height 134
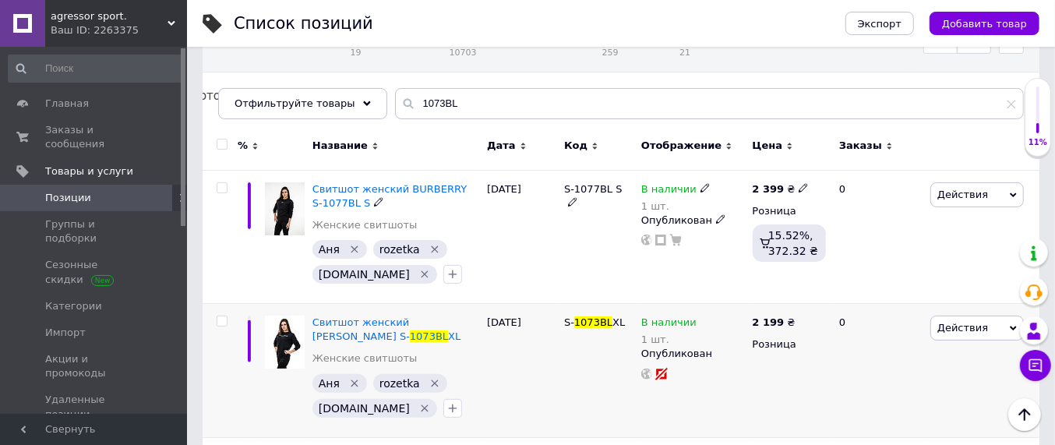
scroll to position [195, 0]
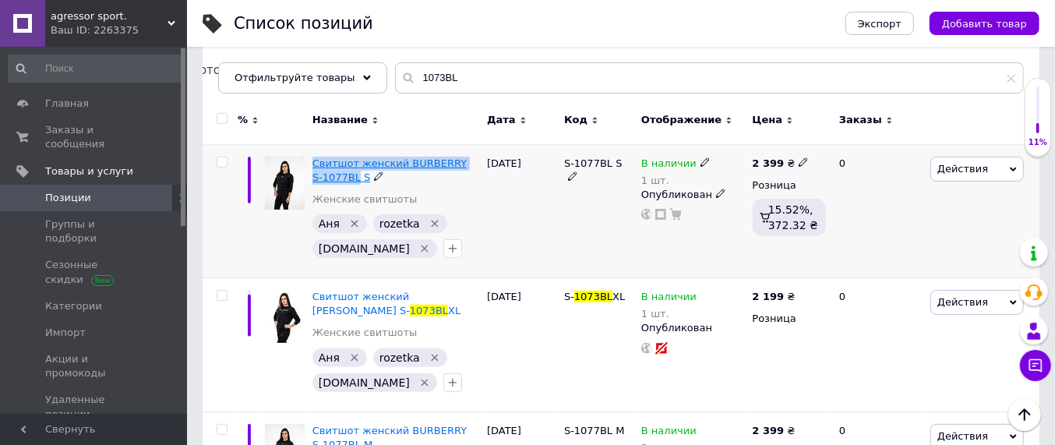
drag, startPoint x: 309, startPoint y: 159, endPoint x: 343, endPoint y: 178, distance: 38.4
click at [343, 178] on div "Свитшот женский BURBERRY S-1077BL S Женские свитшоты [PERSON_NAME]   rozetka   …" at bounding box center [396, 211] width 175 height 134
copy span "Свитшот женский BURBERRY S-1077BL"
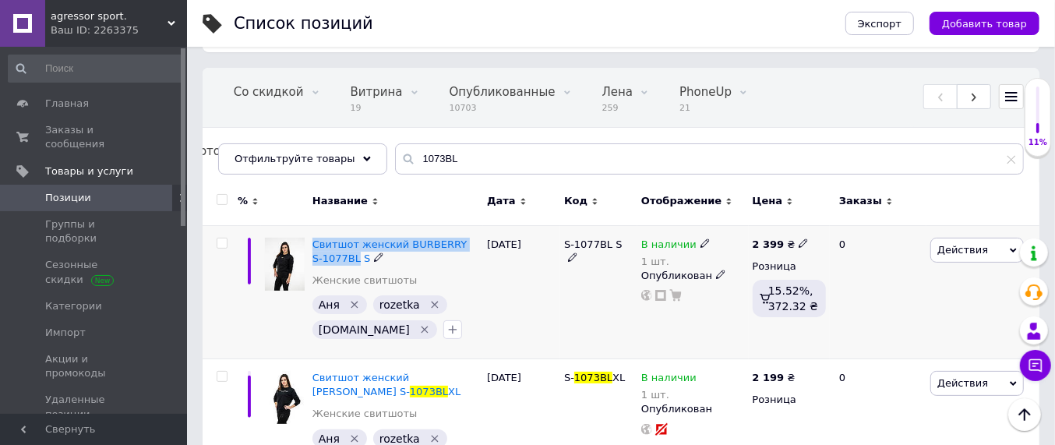
scroll to position [0, 0]
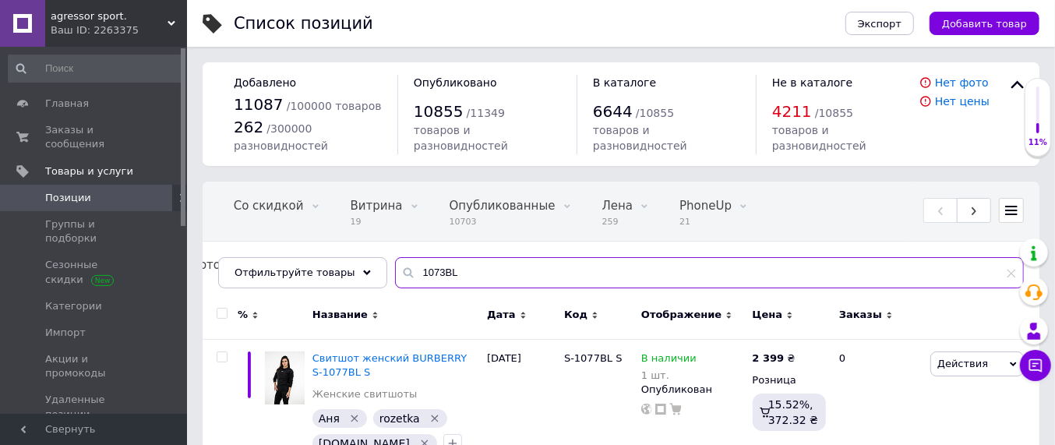
drag, startPoint x: 444, startPoint y: 270, endPoint x: 389, endPoint y: 270, distance: 55.3
click at [395, 270] on div "1073BL" at bounding box center [709, 272] width 629 height 31
paste input "Свитшот женский BURBERRY S-1077"
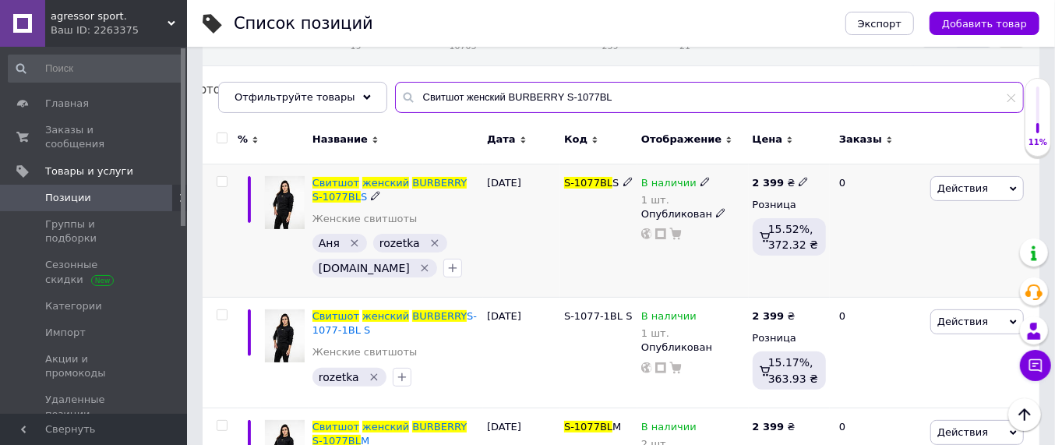
scroll to position [175, 0]
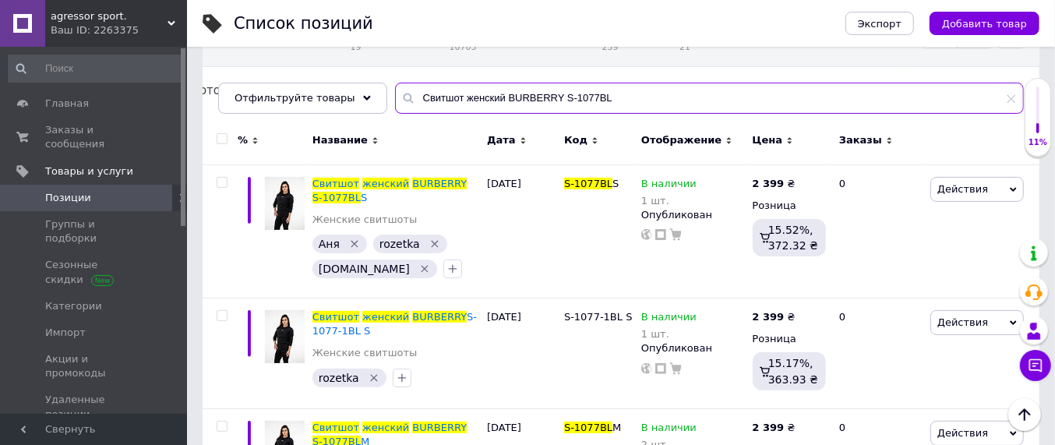
drag, startPoint x: 546, startPoint y: 104, endPoint x: 408, endPoint y: 131, distance: 140.6
click at [383, 114] on div "Все 11092 Скрытые 383 Удалить Редактировать Со скидкой 0 Удалить Редактировать …" at bounding box center [621, 60] width 837 height 107
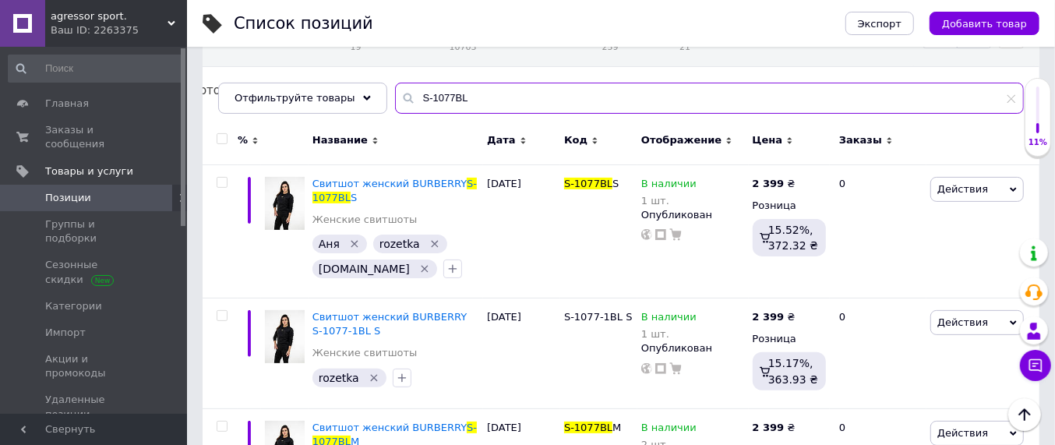
click at [434, 95] on input "S-1077BL" at bounding box center [709, 98] width 629 height 31
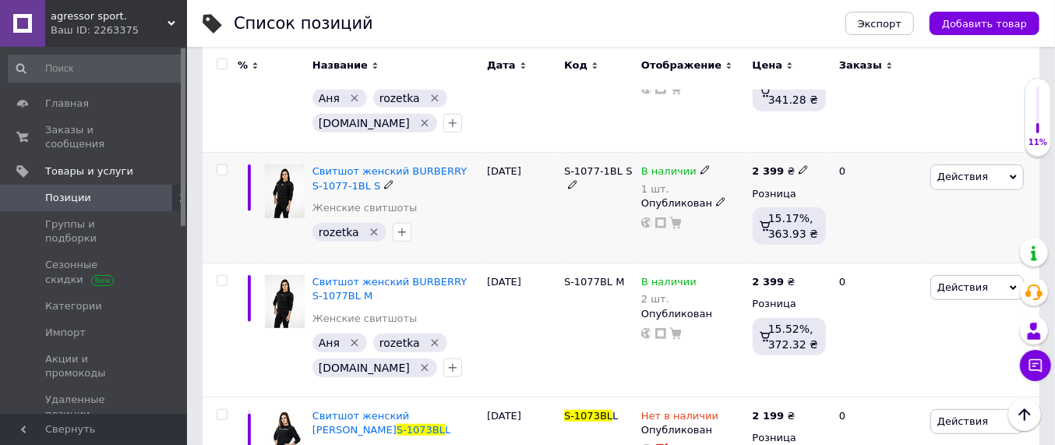
scroll to position [661, 0]
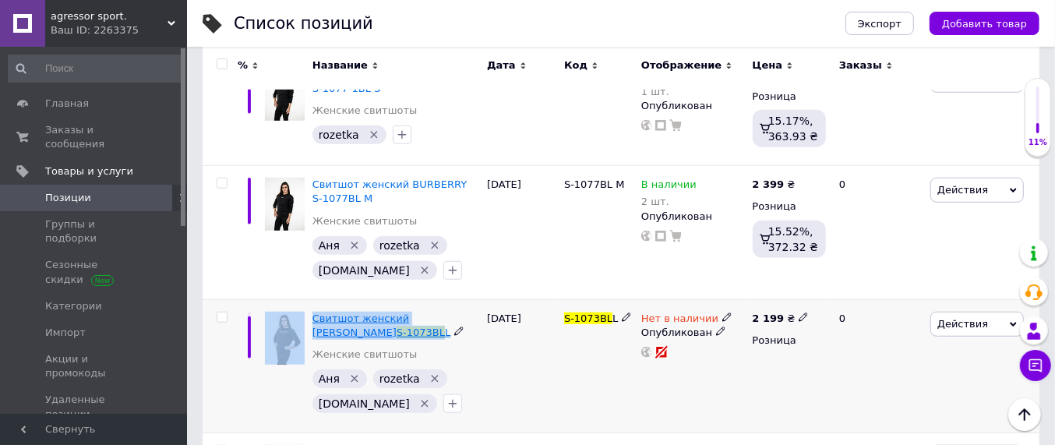
drag, startPoint x: 313, startPoint y: 316, endPoint x: 343, endPoint y: 333, distance: 34.2
click at [343, 333] on div "Свитшот женский [PERSON_NAME] S-1073BL L Женские свитшоты [PERSON_NAME]   rozet…" at bounding box center [621, 366] width 837 height 134
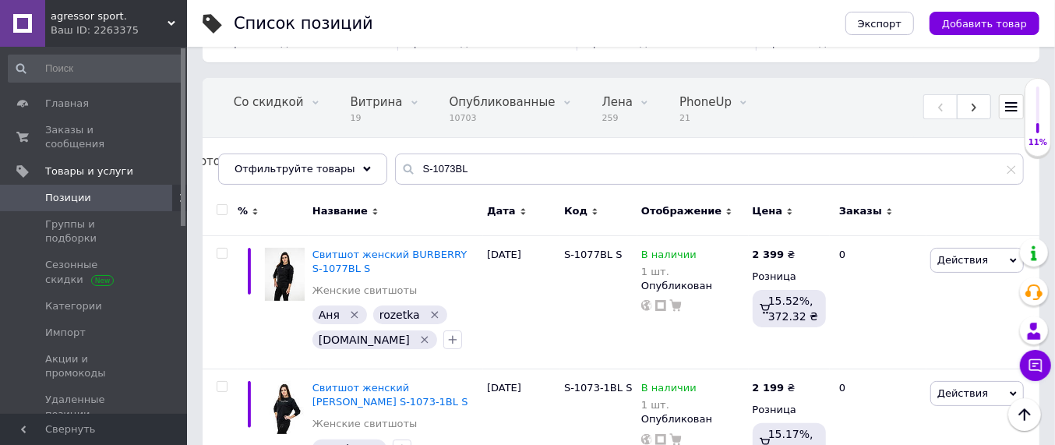
scroll to position [77, 0]
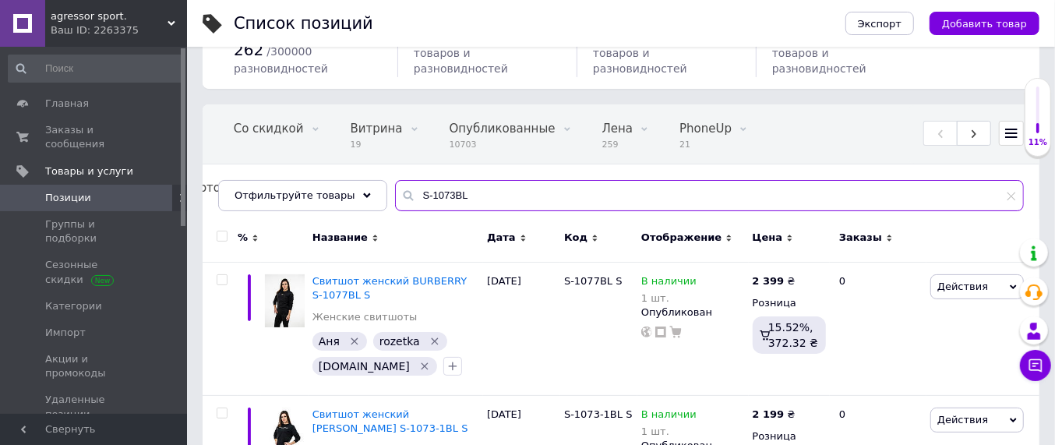
drag, startPoint x: 489, startPoint y: 195, endPoint x: 425, endPoint y: 195, distance: 64.7
click at [395, 200] on div "S-1073BL" at bounding box center [709, 195] width 629 height 31
paste input "Свитшот женский [PERSON_NAME]"
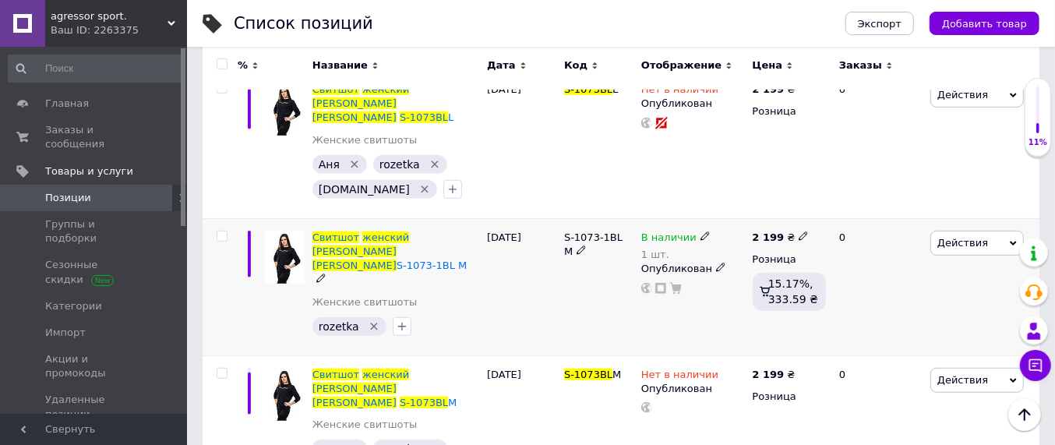
scroll to position [564, 0]
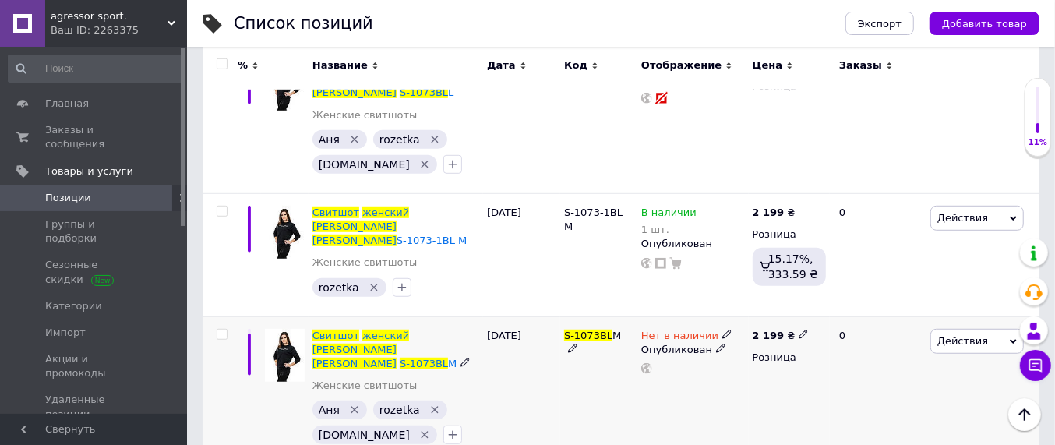
type input "Свитшот женский [PERSON_NAME] S-1073BL"
drag, startPoint x: 718, startPoint y: 278, endPoint x: 724, endPoint y: 284, distance: 8.8
click at [722, 330] on icon at bounding box center [726, 334] width 9 height 9
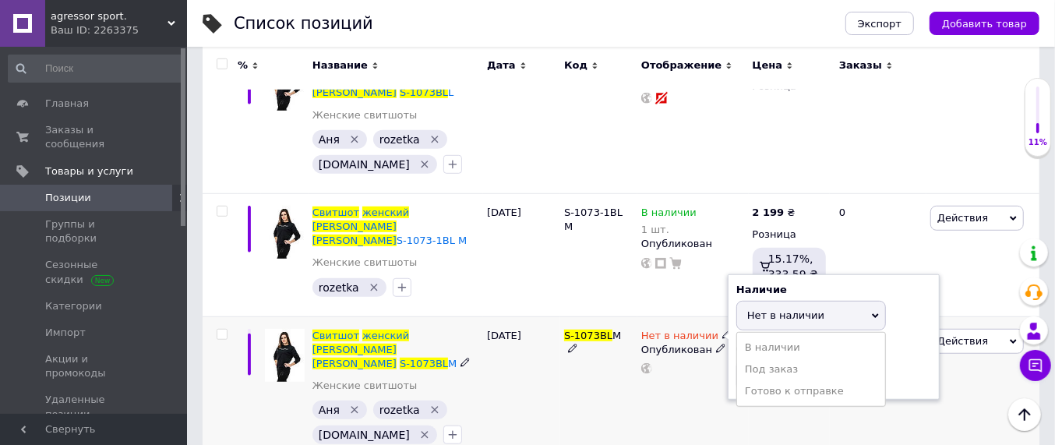
drag, startPoint x: 757, startPoint y: 291, endPoint x: 752, endPoint y: 305, distance: 15.0
click at [757, 337] on li "В наличии" at bounding box center [811, 348] width 148 height 22
click at [749, 360] on input at bounding box center [795, 375] width 118 height 31
type input "1"
click at [670, 365] on div "Нет в наличии Наличие В наличии Нет в наличии Под заказ Готово к отправке Остат…" at bounding box center [692, 390] width 111 height 148
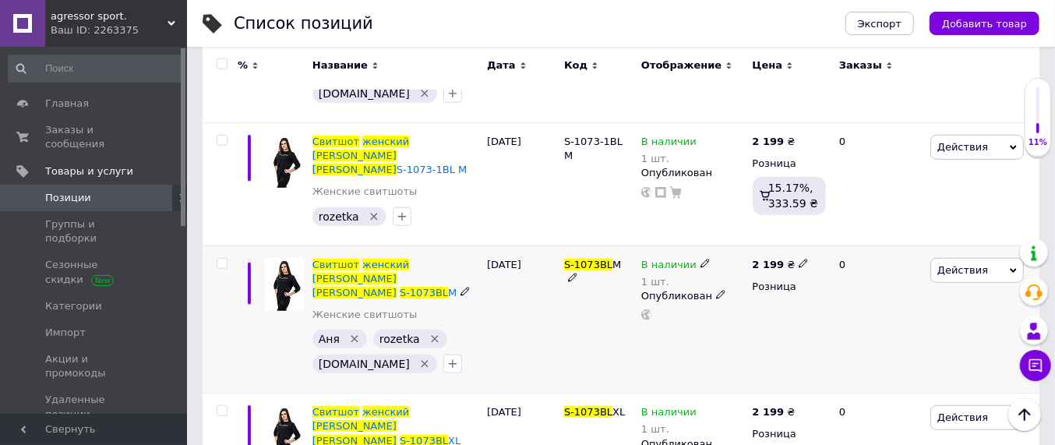
scroll to position [661, 0]
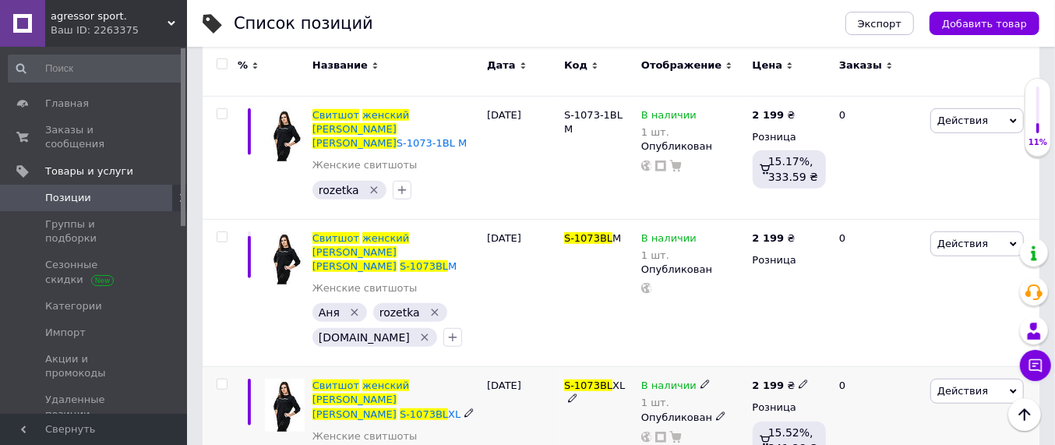
click at [700, 379] on icon at bounding box center [704, 383] width 9 height 9
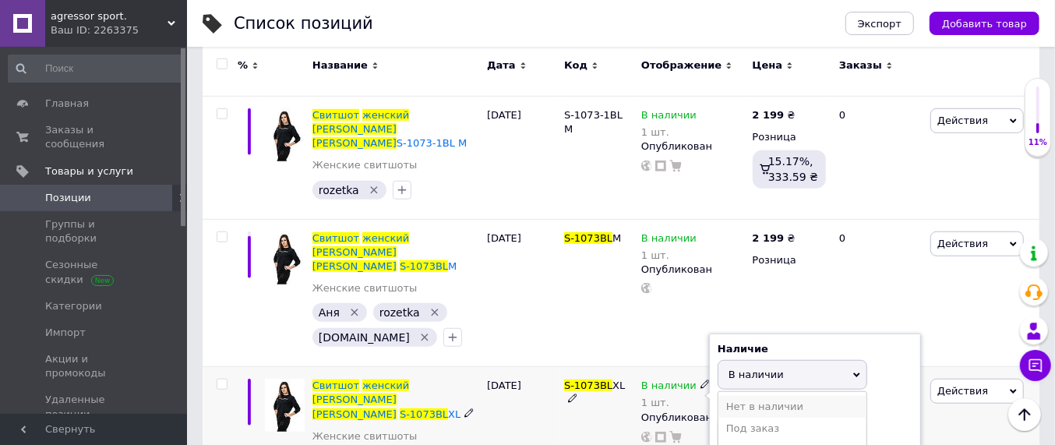
click at [745, 396] on li "Нет в наличии" at bounding box center [792, 407] width 148 height 22
click at [745, 419] on input "1" at bounding box center [777, 434] width 118 height 31
click at [559, 382] on div "[DATE]" at bounding box center [521, 440] width 77 height 147
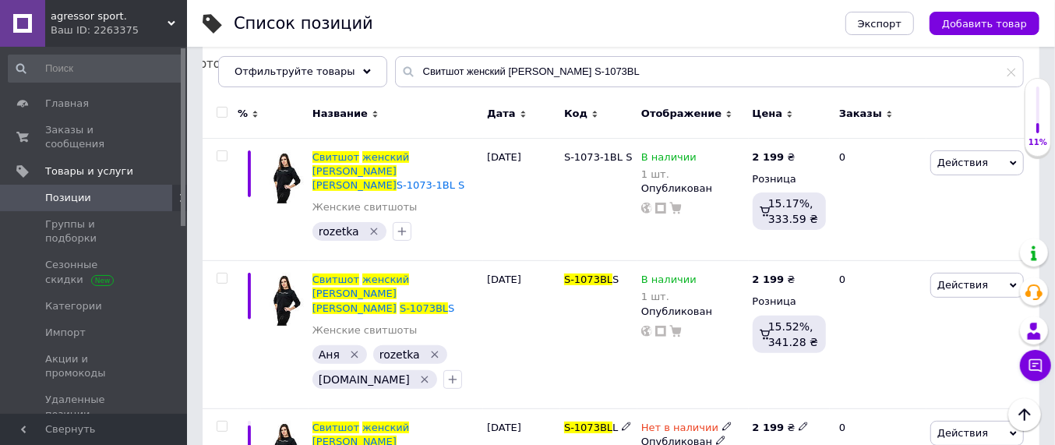
scroll to position [175, 0]
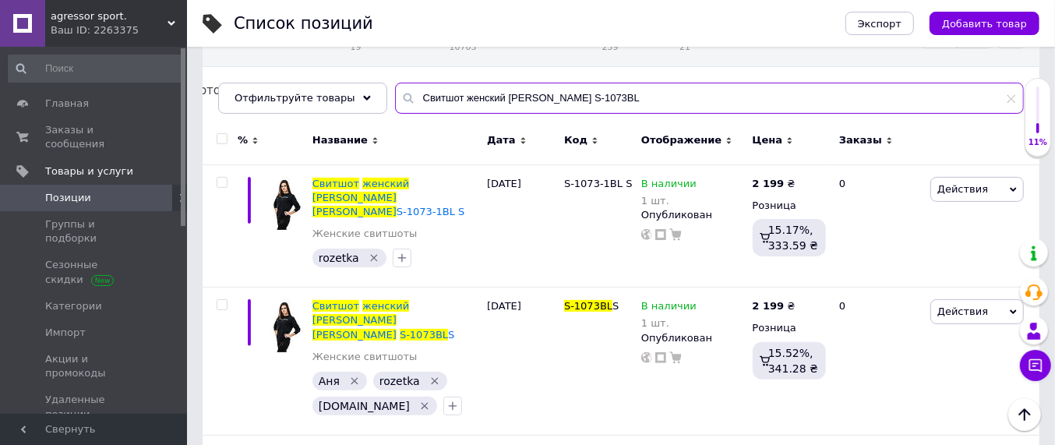
drag, startPoint x: 580, startPoint y: 99, endPoint x: 422, endPoint y: 111, distance: 158.6
click at [422, 112] on div "Свитшот женский [PERSON_NAME] S-1073BL" at bounding box center [709, 98] width 629 height 31
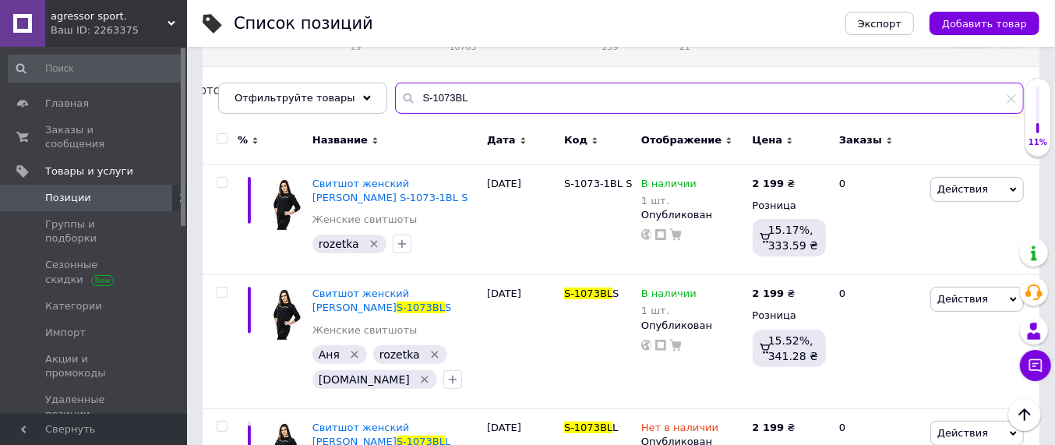
click at [480, 90] on input "S-1073BL" at bounding box center [709, 98] width 629 height 31
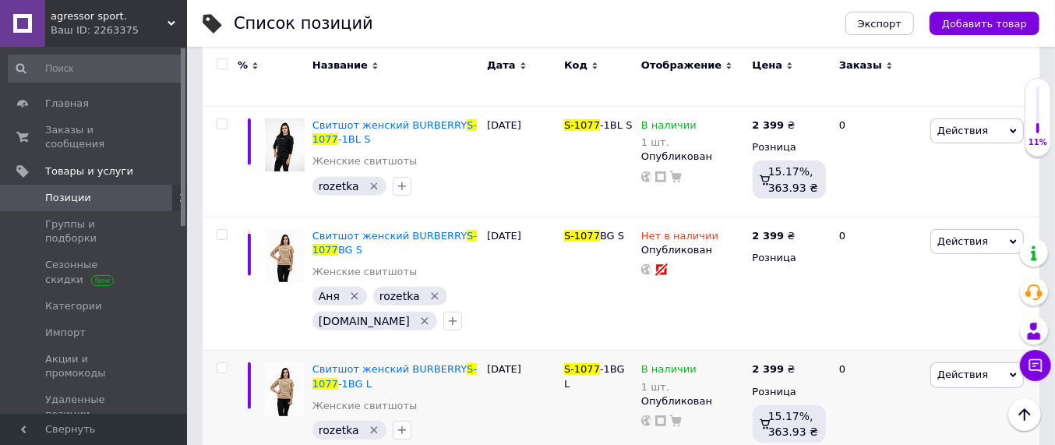
scroll to position [369, 0]
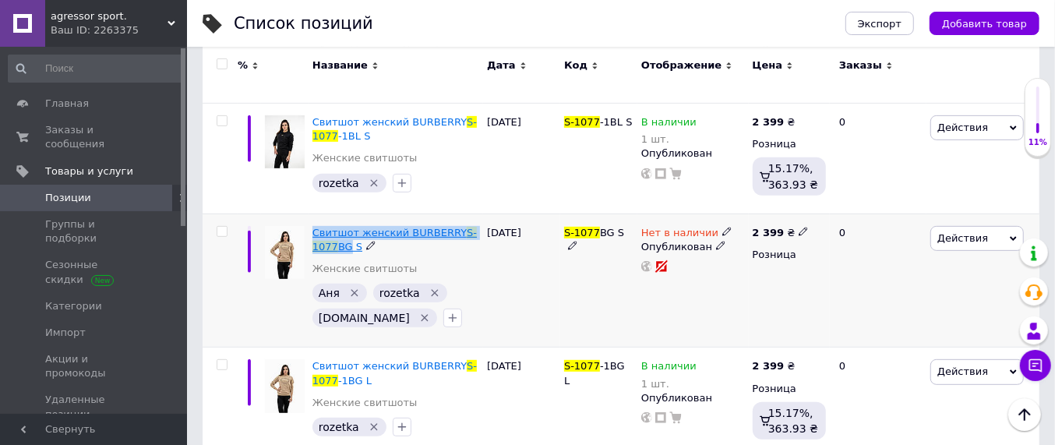
drag, startPoint x: 308, startPoint y: 230, endPoint x: 344, endPoint y: 248, distance: 40.8
click at [344, 248] on div "Свитшот женский BURBERRY S-1077 BG S Женские свитшоты [PERSON_NAME]   rozetka  …" at bounding box center [396, 280] width 175 height 134
copy span "Свитшот женский BURBERRY S-1077 BG"
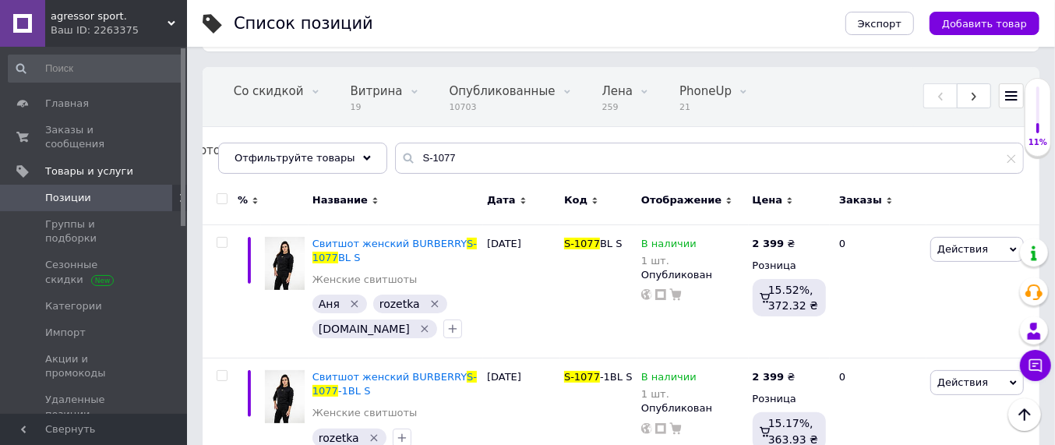
scroll to position [0, 0]
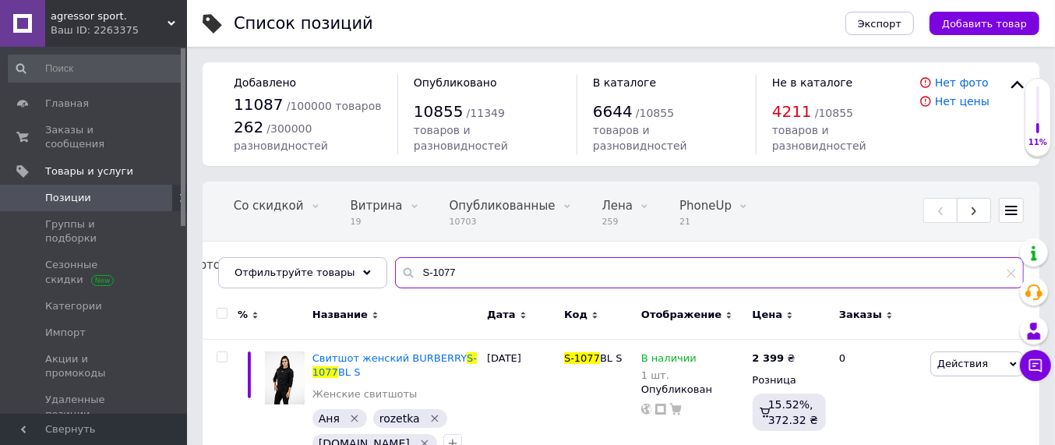
drag, startPoint x: 485, startPoint y: 270, endPoint x: 414, endPoint y: 275, distance: 70.3
click at [414, 275] on input "S-1077" at bounding box center [709, 272] width 629 height 31
paste input "Свитшот женский BURBERRY S-1077BG"
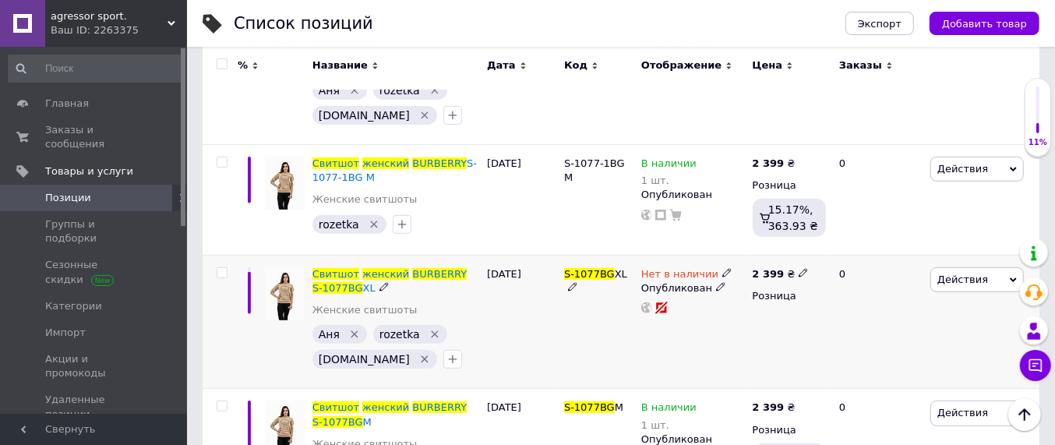
scroll to position [292, 0]
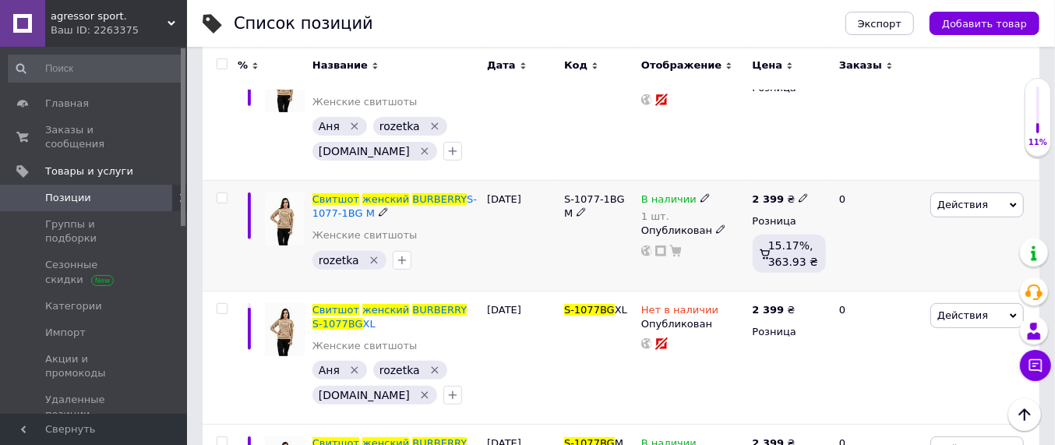
type input "Свитшот женский BURBERRY S-1077BG"
click at [700, 196] on use at bounding box center [704, 198] width 9 height 9
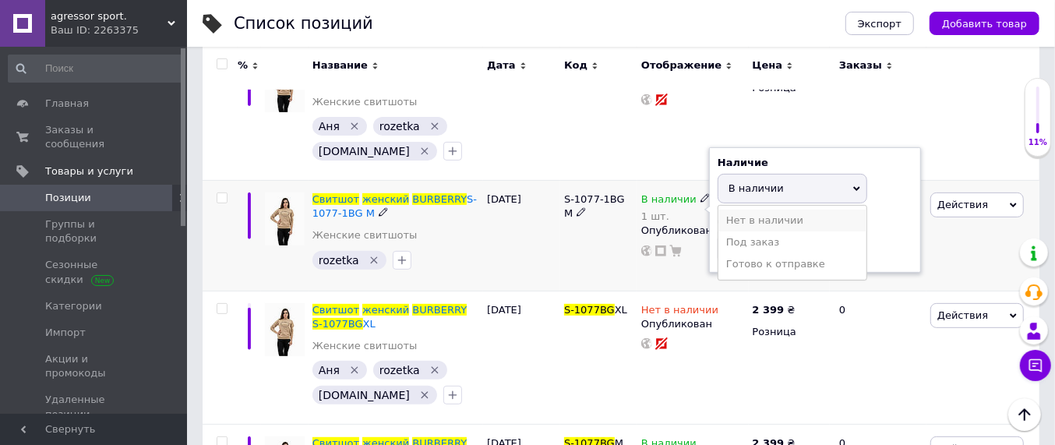
click at [754, 223] on li "Нет в наличии" at bounding box center [792, 221] width 148 height 22
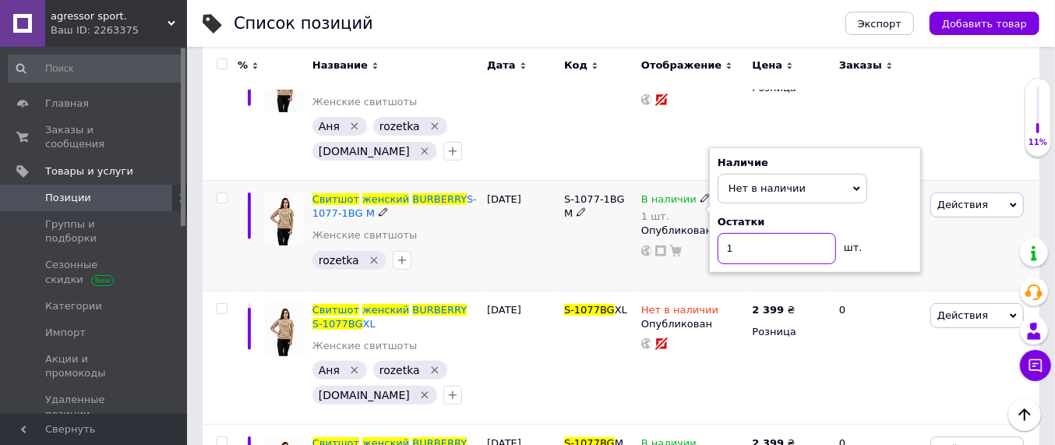
click at [768, 247] on input "1" at bounding box center [777, 248] width 118 height 31
click at [591, 281] on div "S-1077-1BG M" at bounding box center [598, 236] width 77 height 111
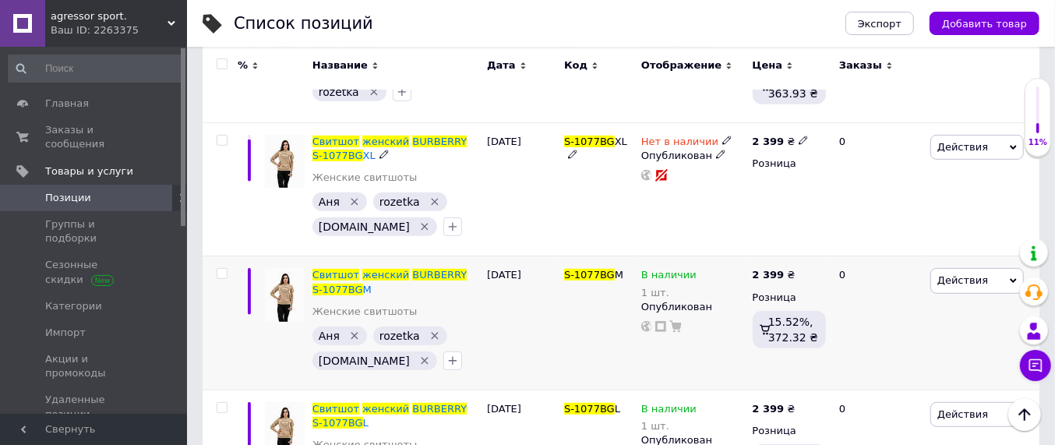
scroll to position [487, 0]
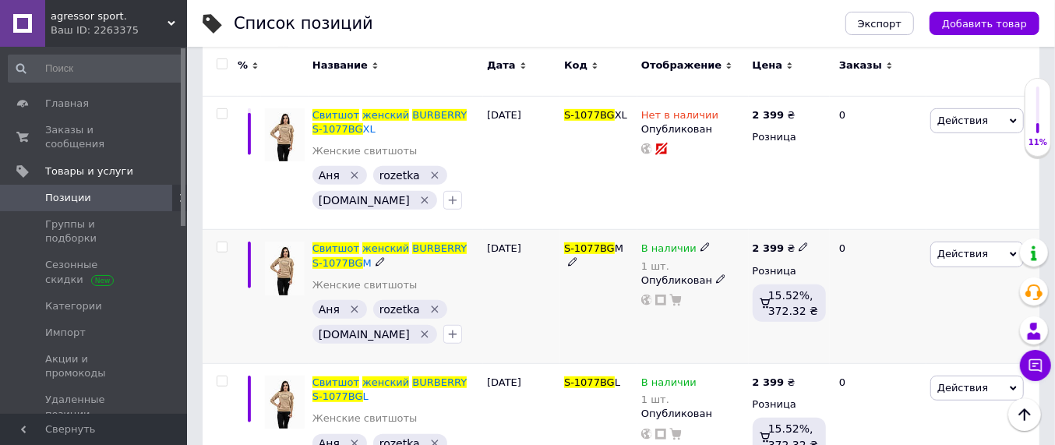
click at [700, 245] on icon at bounding box center [704, 246] width 9 height 9
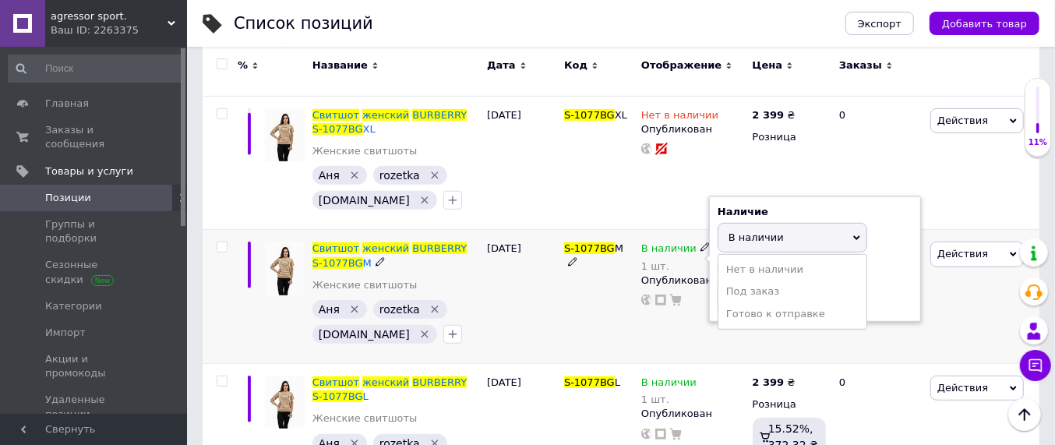
click at [742, 266] on li "Нет в наличии" at bounding box center [792, 270] width 148 height 22
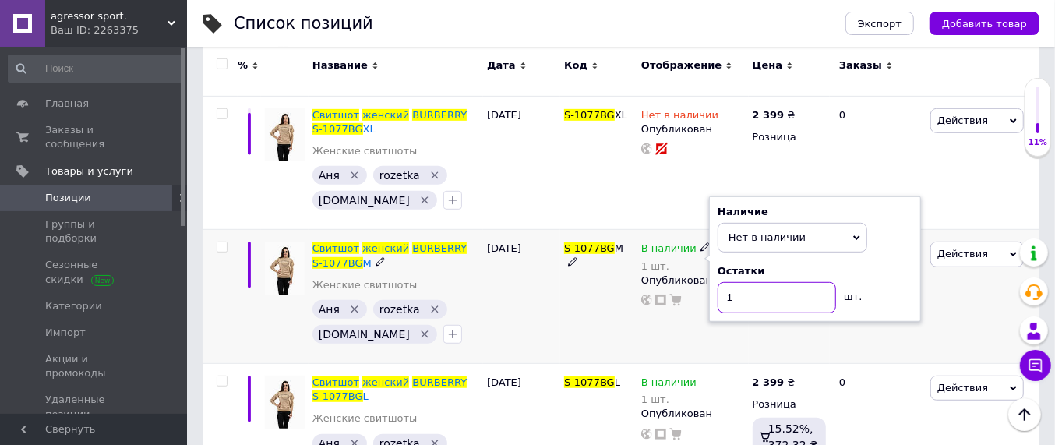
click at [746, 296] on input "1" at bounding box center [777, 297] width 118 height 31
click at [603, 320] on div "S-1077BG M" at bounding box center [598, 297] width 77 height 134
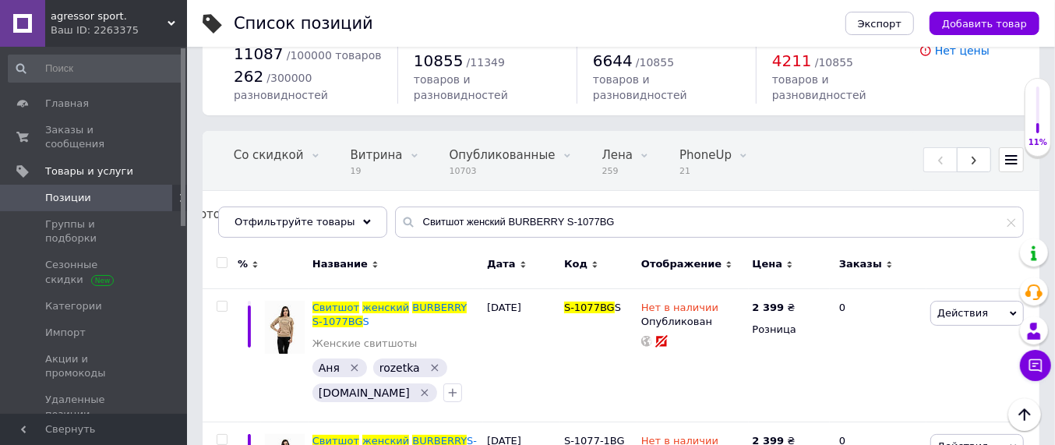
scroll to position [0, 0]
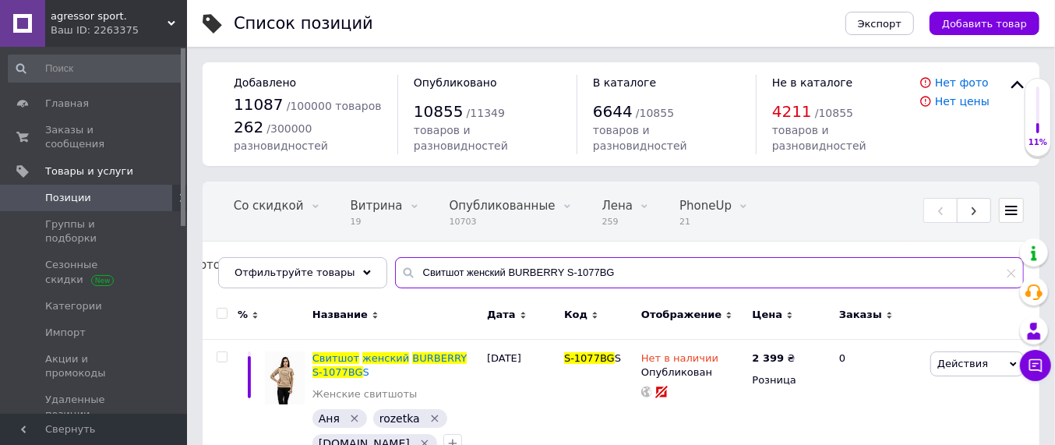
drag, startPoint x: 633, startPoint y: 276, endPoint x: 347, endPoint y: 294, distance: 287.3
click at [350, 288] on div "Все 11092 Скрытые 383 Удалить Редактировать Со скидкой 0 Удалить Редактировать …" at bounding box center [621, 235] width 837 height 107
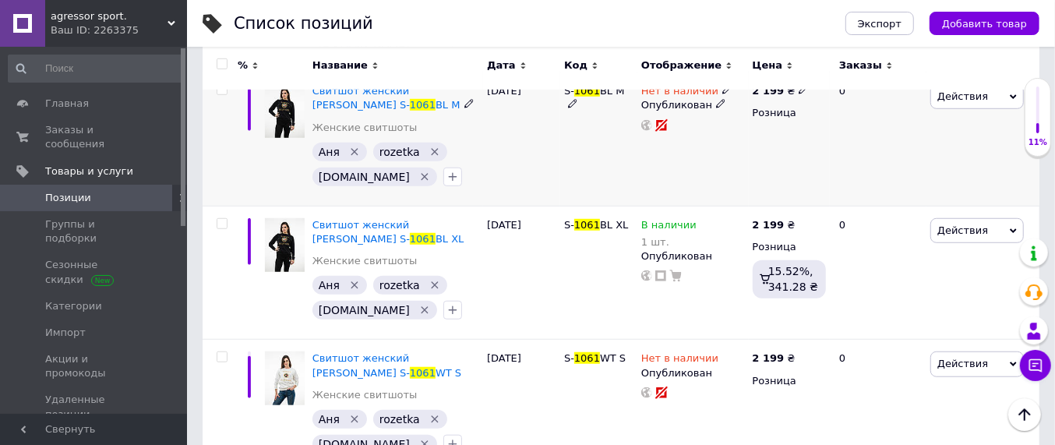
scroll to position [682, 0]
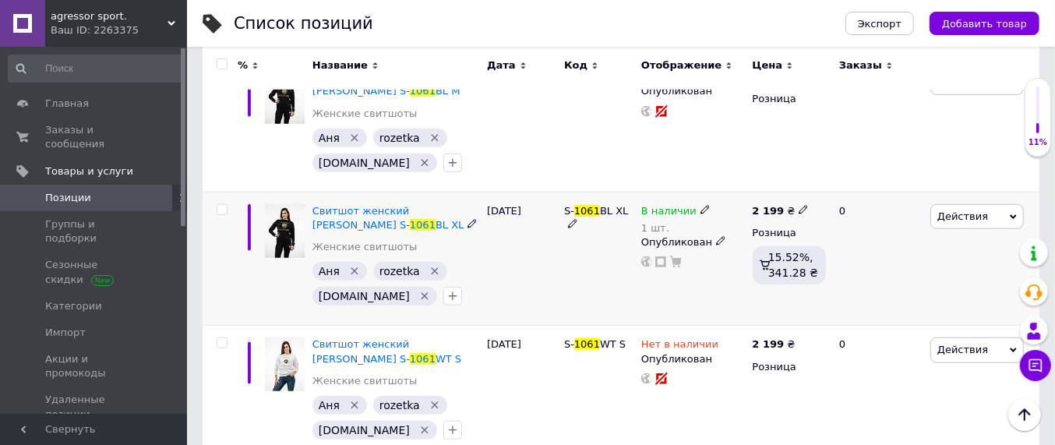
type input "1061"
click at [700, 208] on icon at bounding box center [704, 209] width 9 height 9
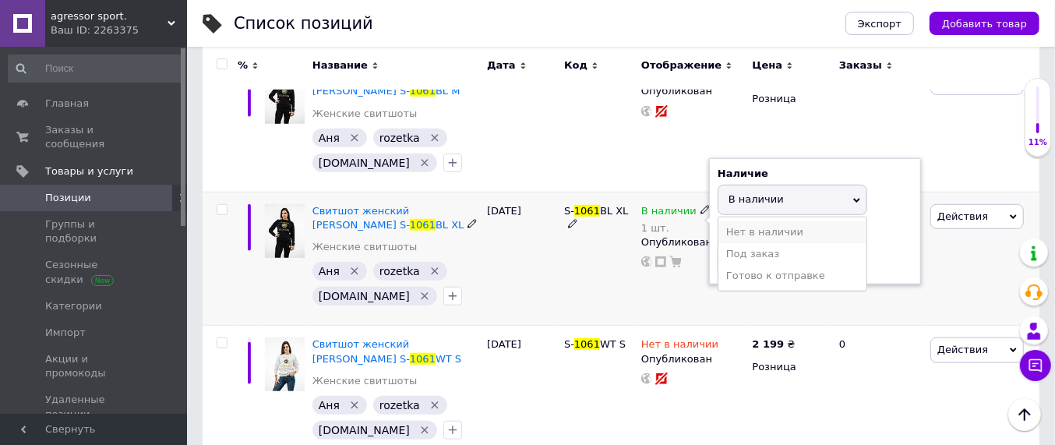
click at [748, 235] on li "Нет в наличии" at bounding box center [792, 232] width 148 height 22
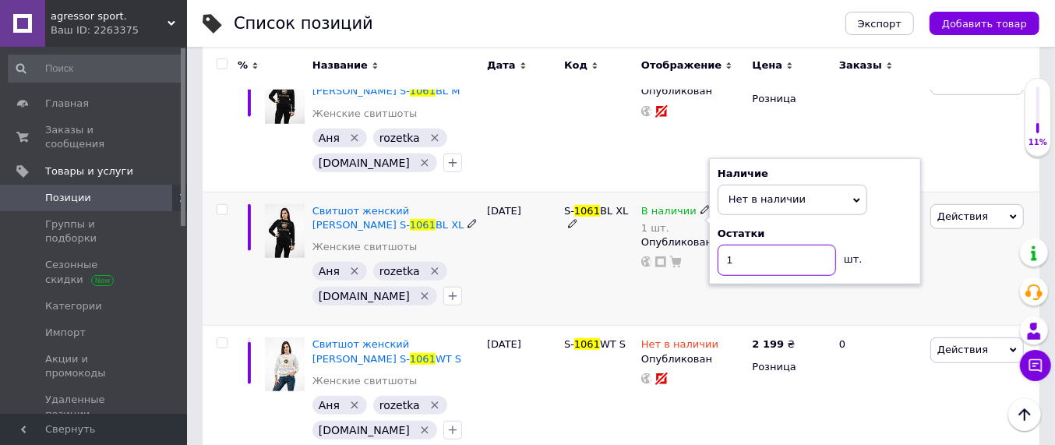
click at [741, 259] on input "1" at bounding box center [777, 260] width 118 height 31
click at [634, 295] on div "S- 1061 BL XL" at bounding box center [598, 259] width 77 height 134
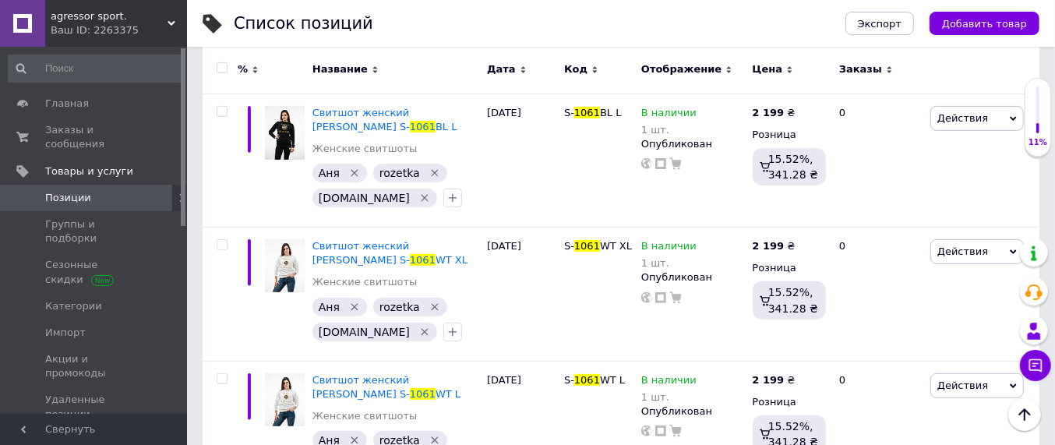
scroll to position [220, 0]
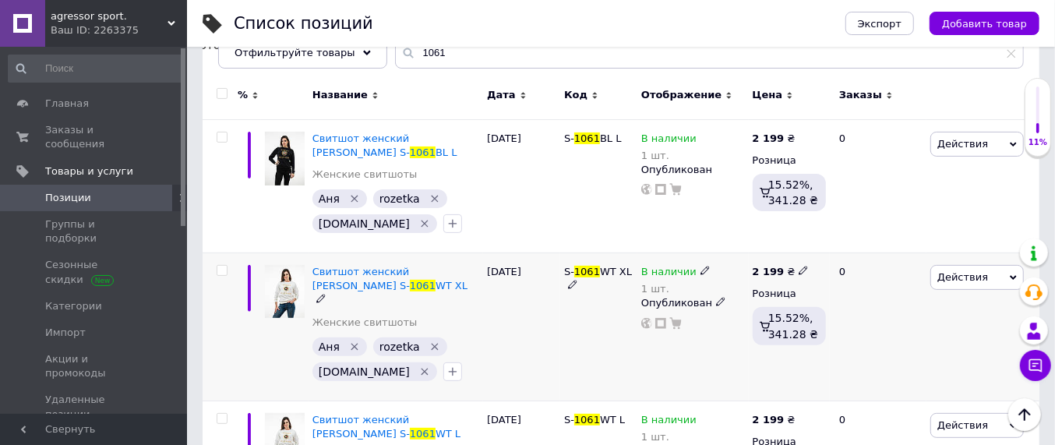
click at [700, 267] on use at bounding box center [704, 270] width 9 height 9
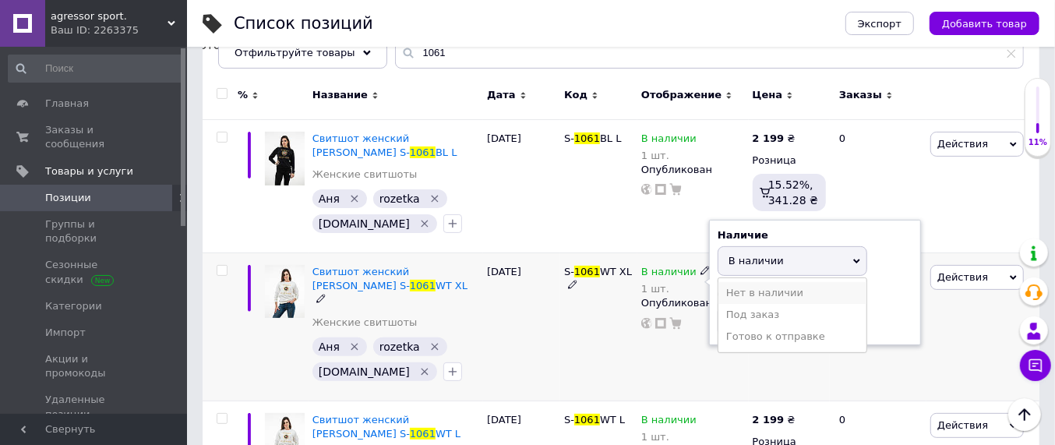
click at [764, 294] on li "Нет в наличии" at bounding box center [792, 293] width 148 height 22
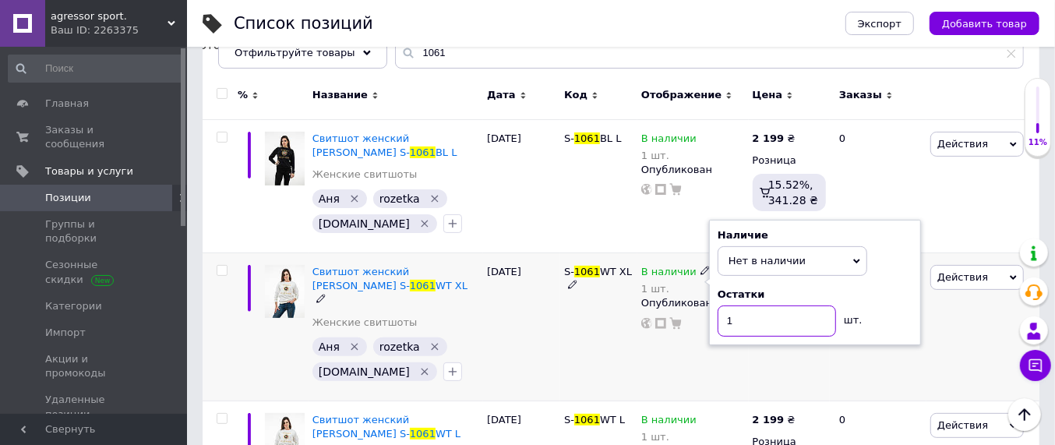
click at [746, 320] on input "1" at bounding box center [777, 320] width 118 height 31
click at [566, 354] on div "S- 1061 WT XL" at bounding box center [598, 327] width 77 height 148
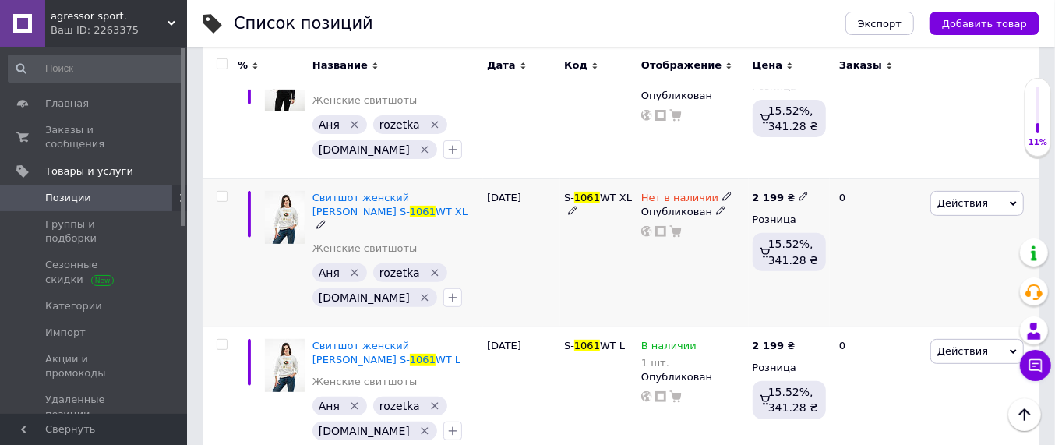
scroll to position [317, 0]
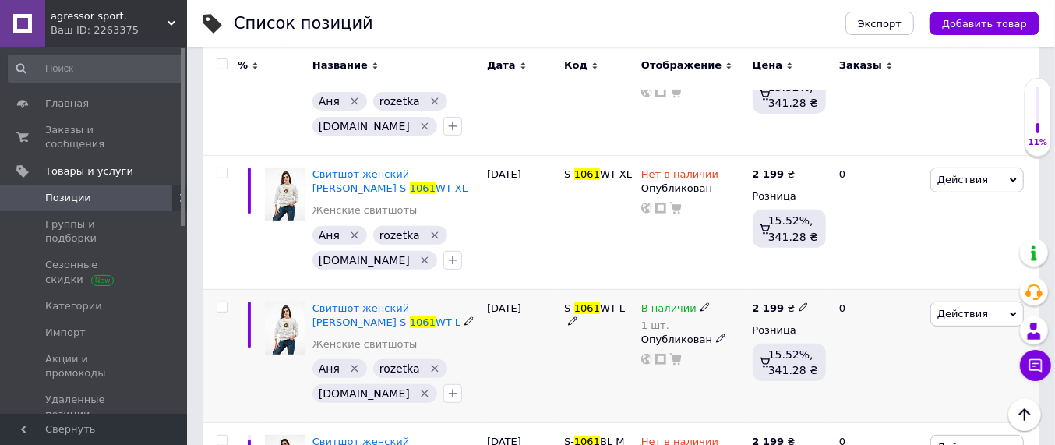
click at [700, 308] on icon at bounding box center [704, 306] width 9 height 9
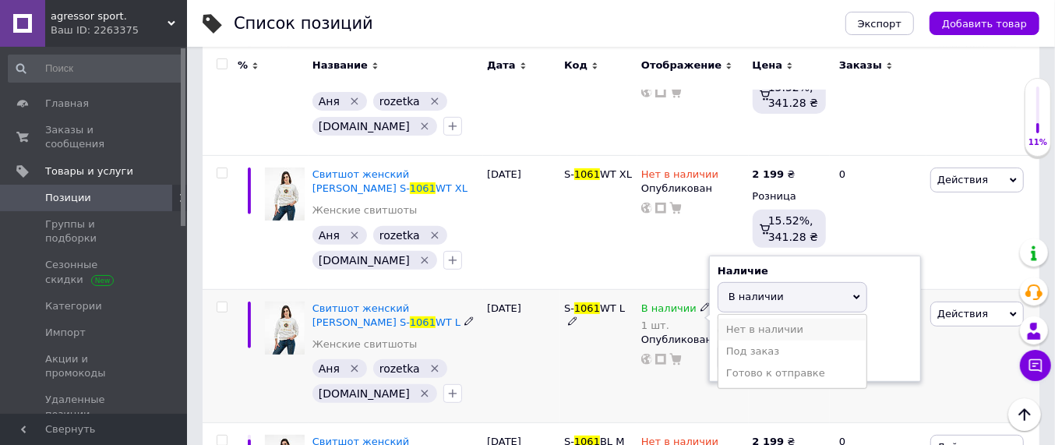
click at [760, 319] on li "Нет в наличии" at bounding box center [792, 330] width 148 height 22
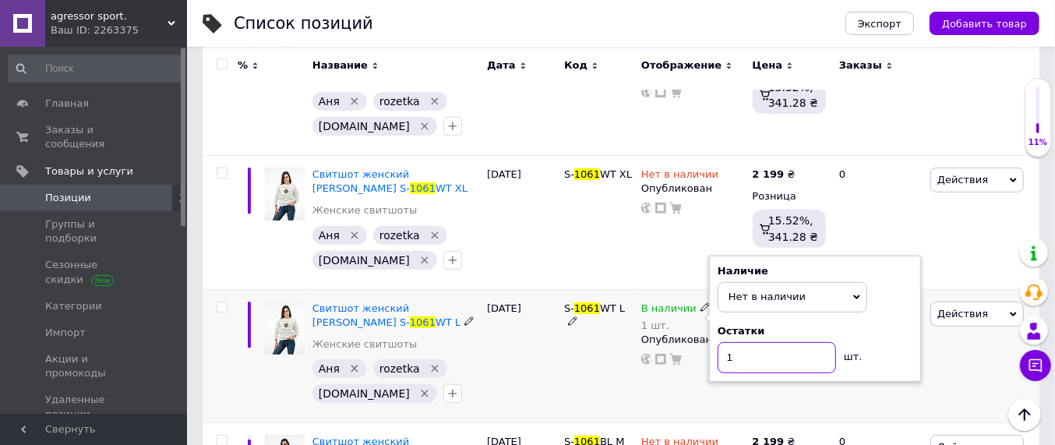
drag, startPoint x: 753, startPoint y: 341, endPoint x: 753, endPoint y: 351, distance: 10.1
click at [753, 344] on input "1" at bounding box center [777, 357] width 118 height 31
click at [612, 387] on div "S- 1061 WT L" at bounding box center [598, 356] width 77 height 134
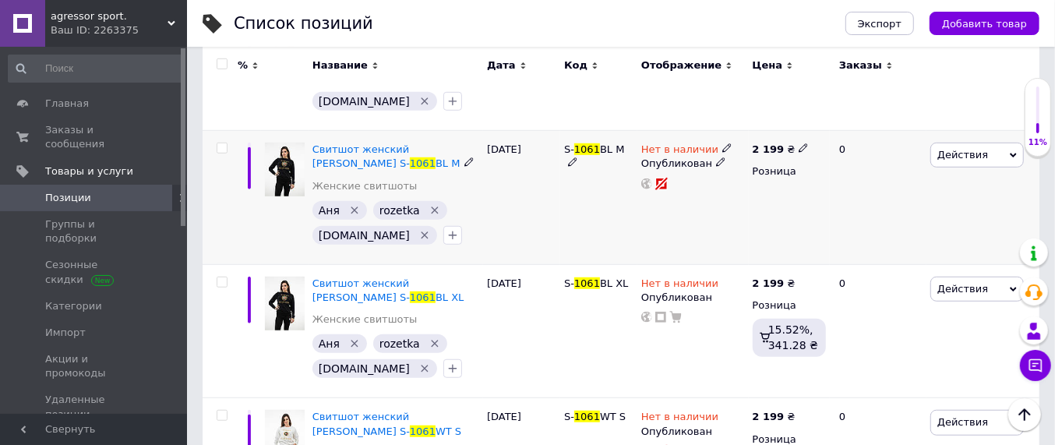
scroll to position [25, 0]
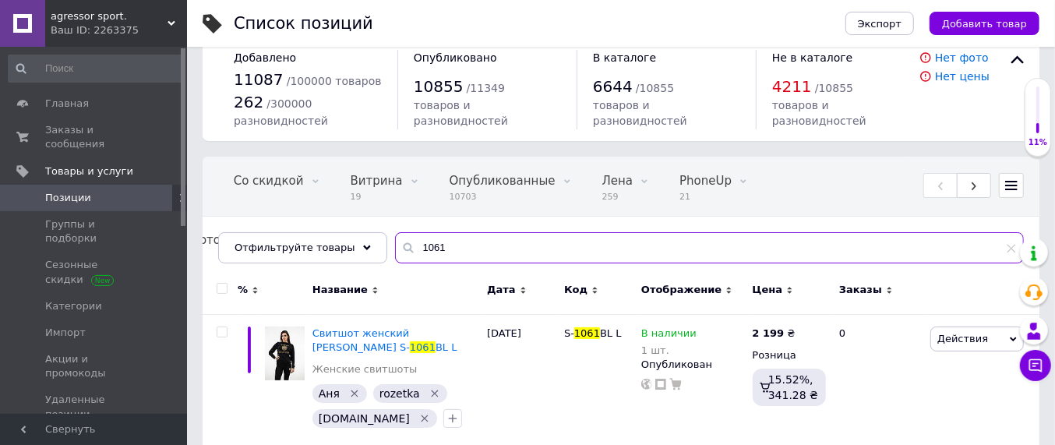
drag, startPoint x: 425, startPoint y: 251, endPoint x: 394, endPoint y: 251, distance: 31.2
click at [395, 251] on div "1061" at bounding box center [709, 247] width 629 height 31
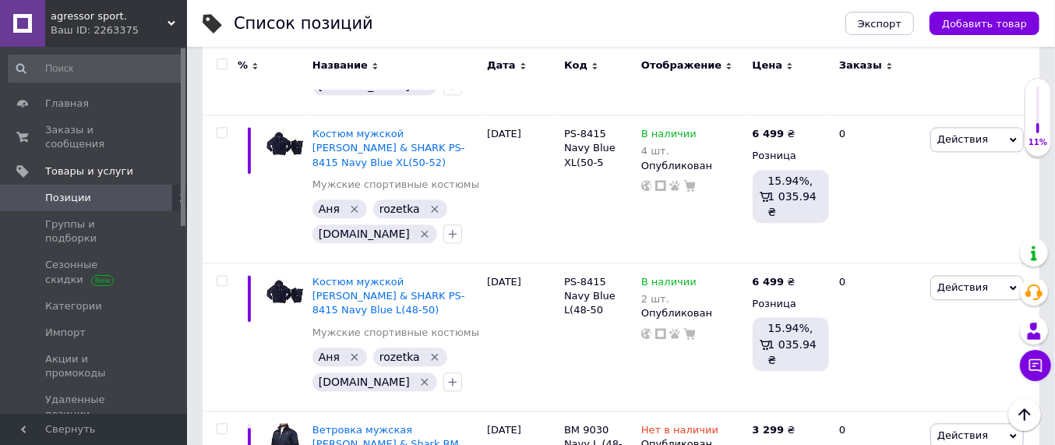
scroll to position [5868, 0]
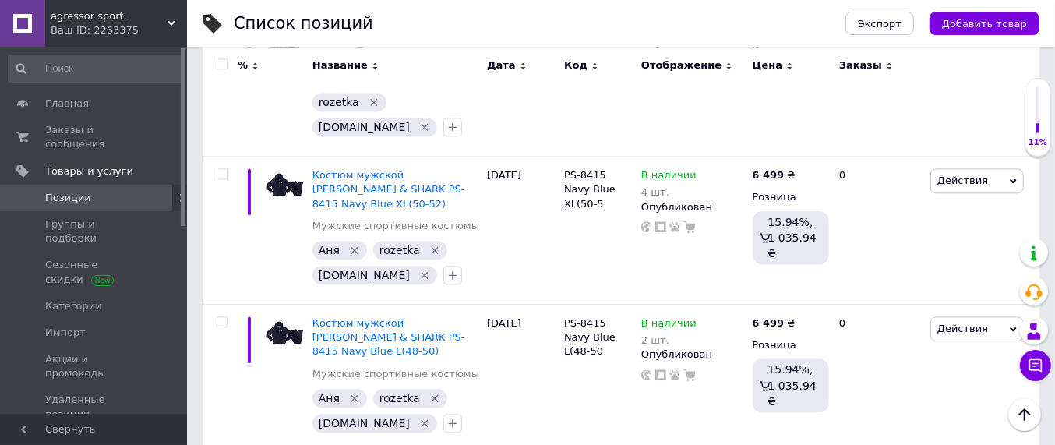
drag, startPoint x: 311, startPoint y: 281, endPoint x: 380, endPoint y: 300, distance: 71.8
copy span "Свитшот женский [PERSON_NAME] Polo Bear S-5069WT"
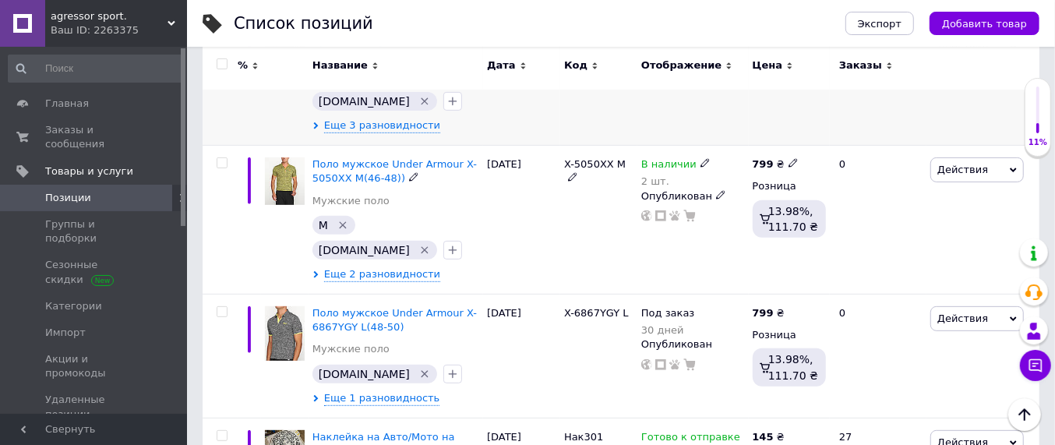
scroll to position [0, 0]
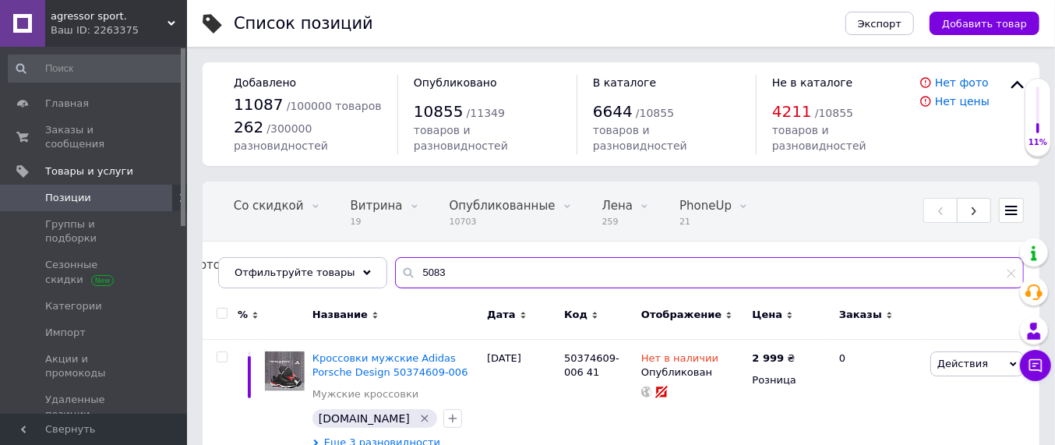
drag, startPoint x: 429, startPoint y: 269, endPoint x: 403, endPoint y: 273, distance: 26.0
click at [403, 273] on input "5083" at bounding box center [709, 272] width 629 height 31
paste input "Свитшот женский [PERSON_NAME] Polo Bear S-5069WT"
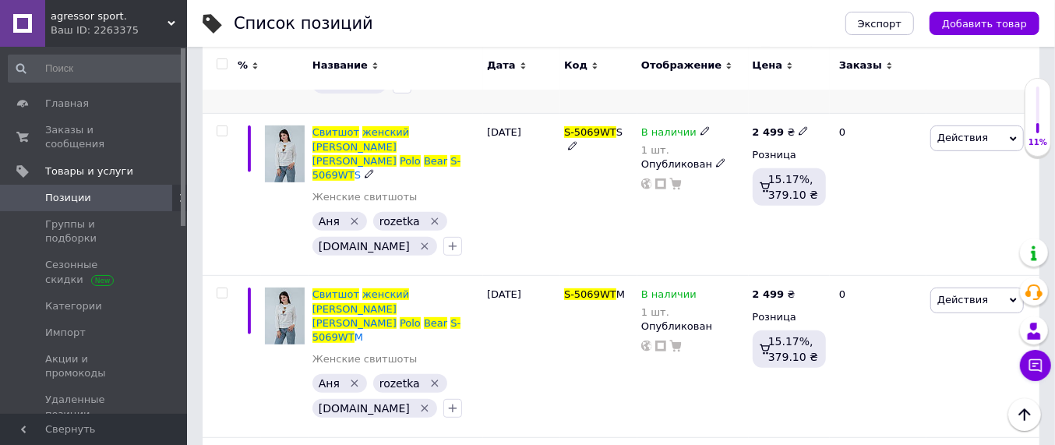
scroll to position [390, 0]
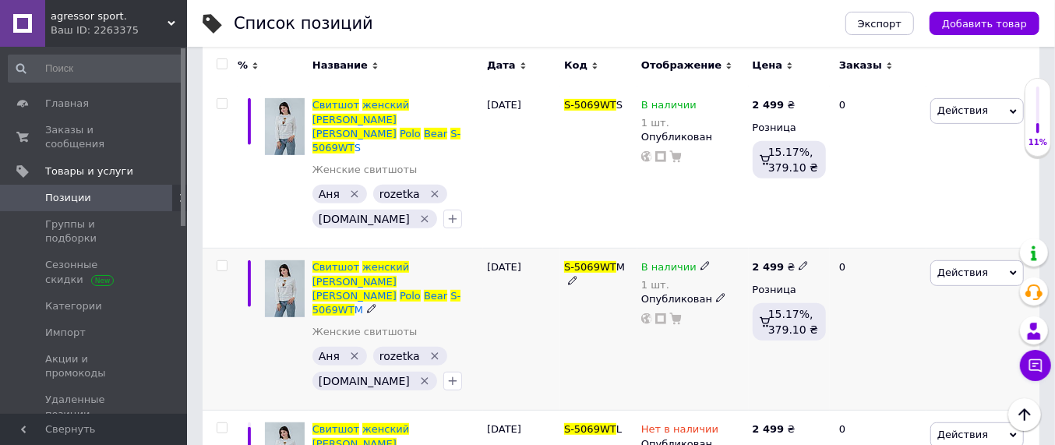
type input "Свитшот женский [PERSON_NAME] Polo Bear S-5069WT"
click at [701, 261] on icon at bounding box center [704, 265] width 9 height 9
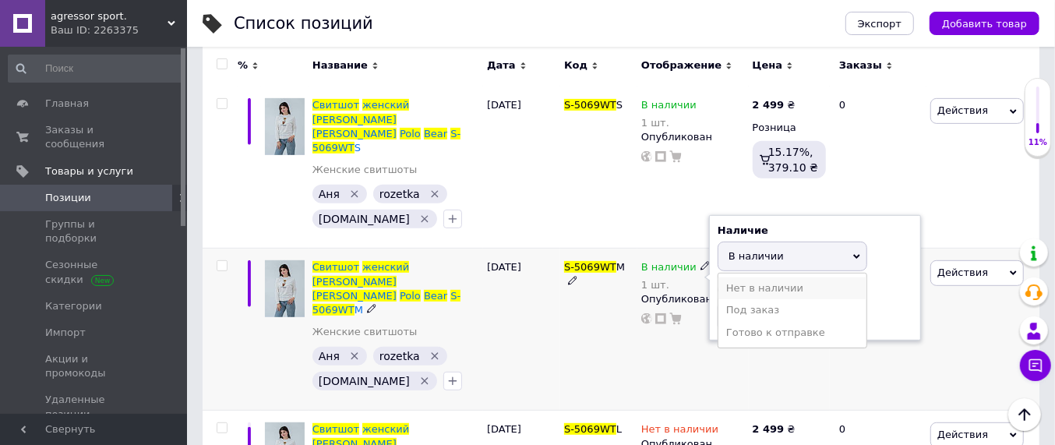
click at [738, 277] on li "Нет в наличии" at bounding box center [792, 288] width 148 height 22
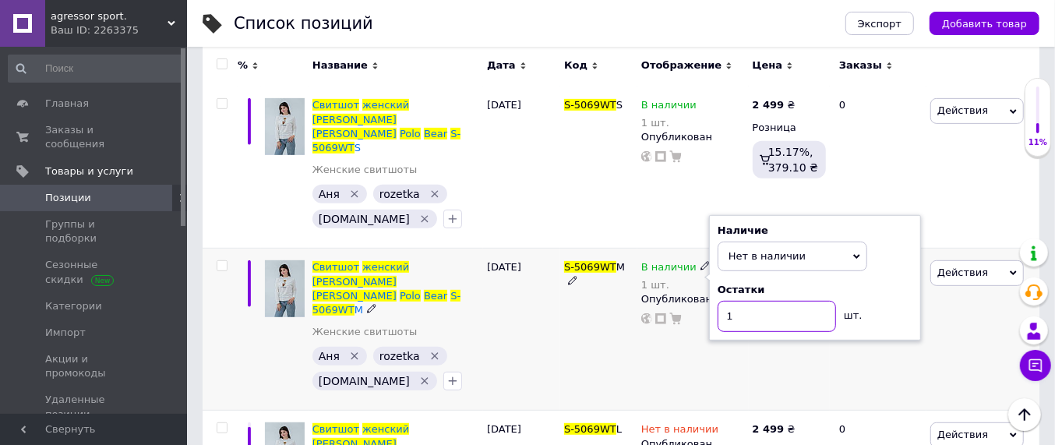
click at [740, 301] on input "1" at bounding box center [777, 316] width 118 height 31
click at [657, 312] on div "В наличии 1 шт. Наличие Нет в наличии В наличии Под заказ Готово к отправке Ост…" at bounding box center [692, 330] width 111 height 162
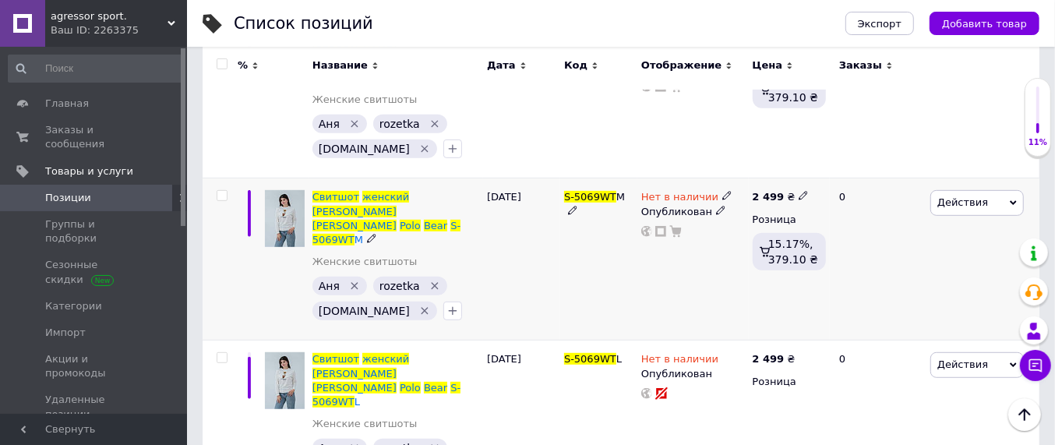
scroll to position [487, 0]
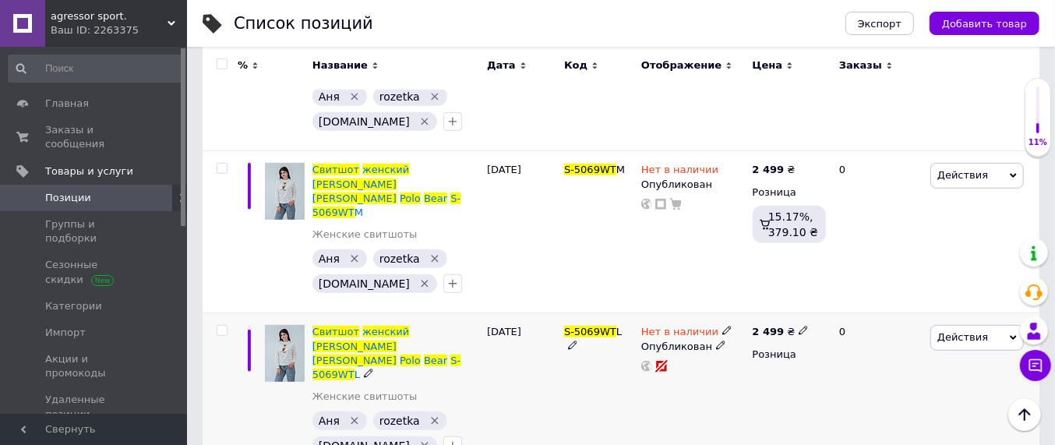
click at [722, 326] on icon at bounding box center [726, 330] width 9 height 9
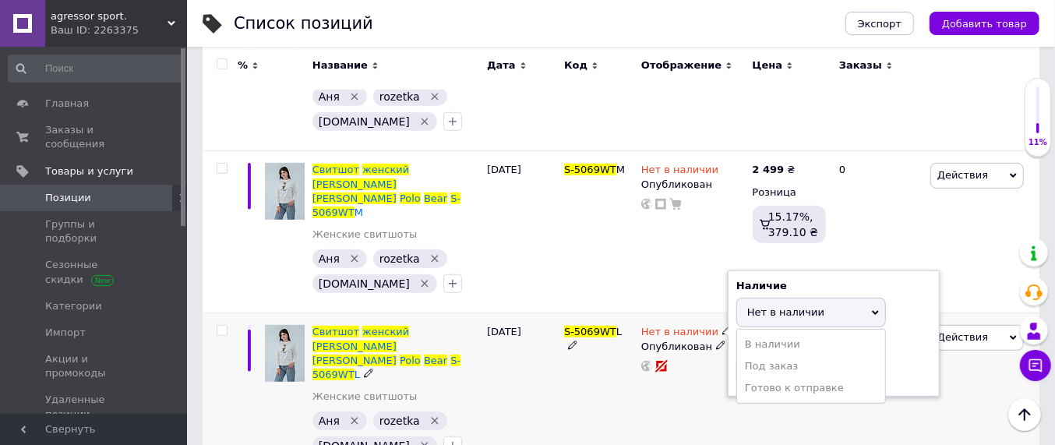
click at [765, 333] on li "В наличии" at bounding box center [811, 344] width 148 height 22
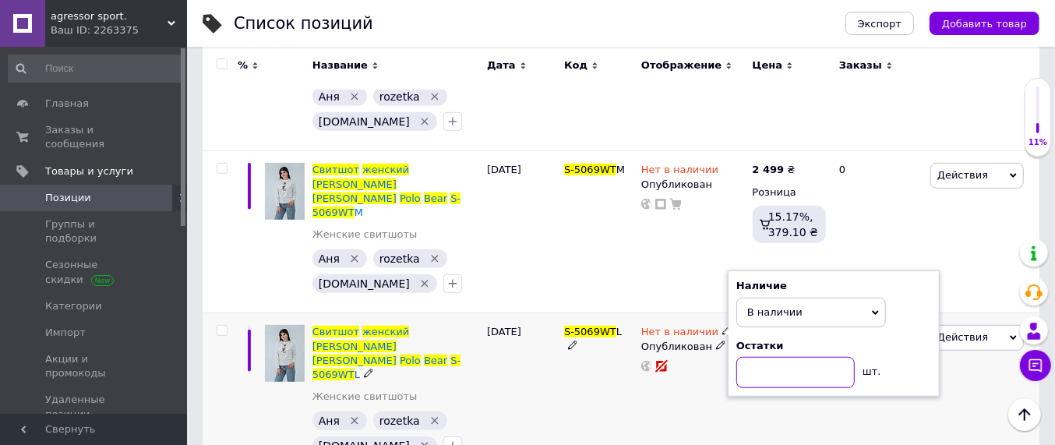
click at [756, 357] on input at bounding box center [795, 372] width 118 height 31
type input "1"
click at [640, 322] on div "Нет в наличии Наличие В наличии Нет в наличии Под заказ Готово к отправке Остат…" at bounding box center [692, 394] width 111 height 162
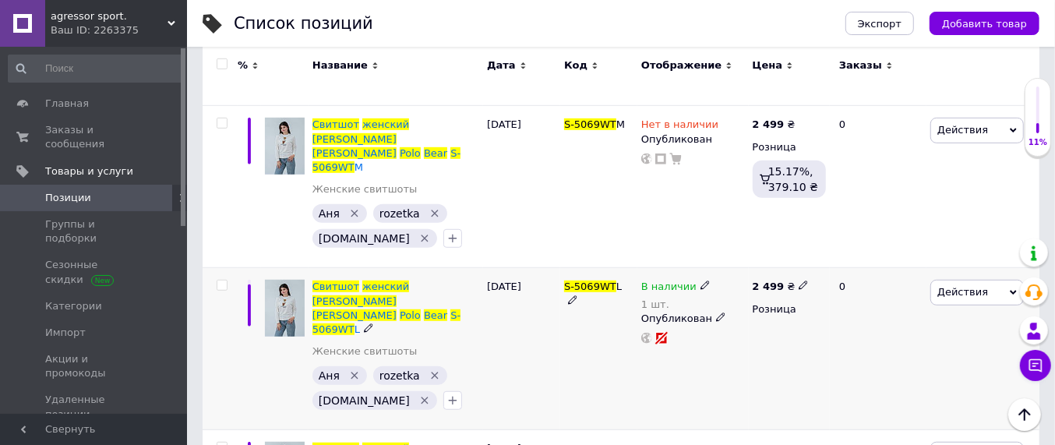
scroll to position [584, 0]
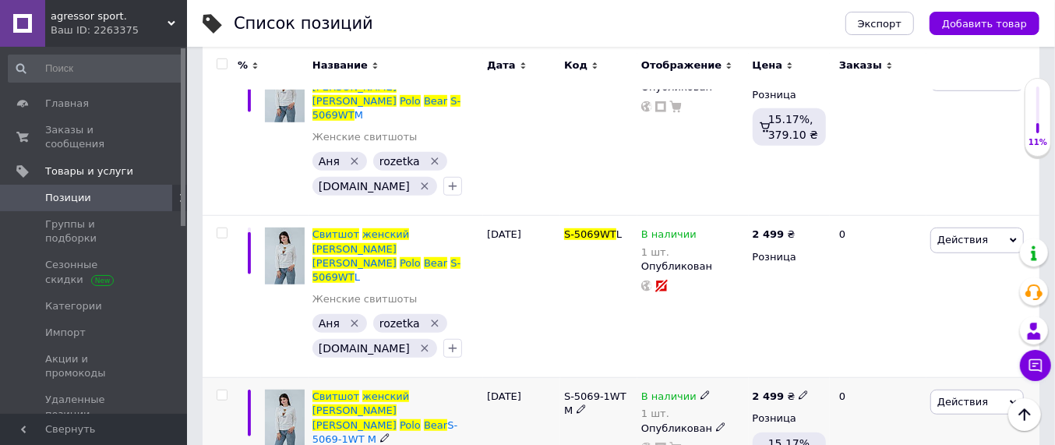
click at [700, 390] on icon at bounding box center [704, 394] width 9 height 9
click at [742, 407] on li "Нет в наличии" at bounding box center [792, 418] width 148 height 22
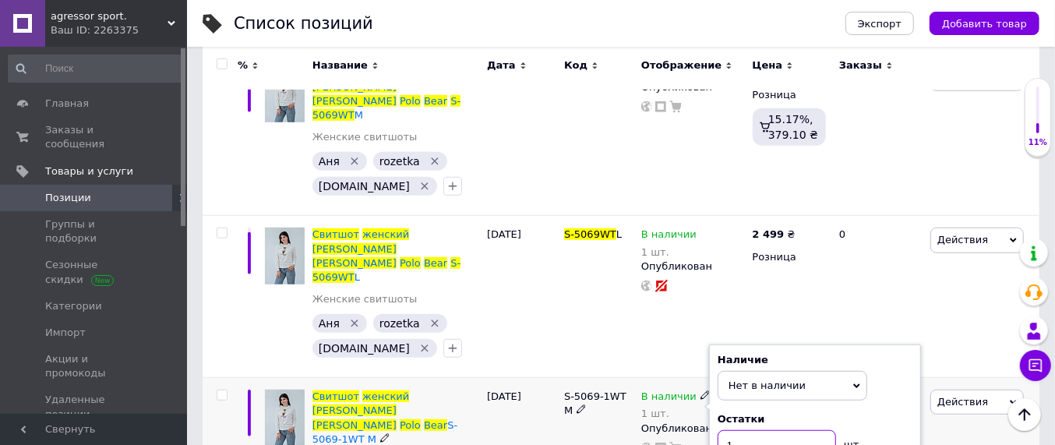
click at [742, 430] on input "1" at bounding box center [777, 445] width 118 height 31
click at [594, 378] on div "S-5069-1WT M" at bounding box center [598, 446] width 77 height 137
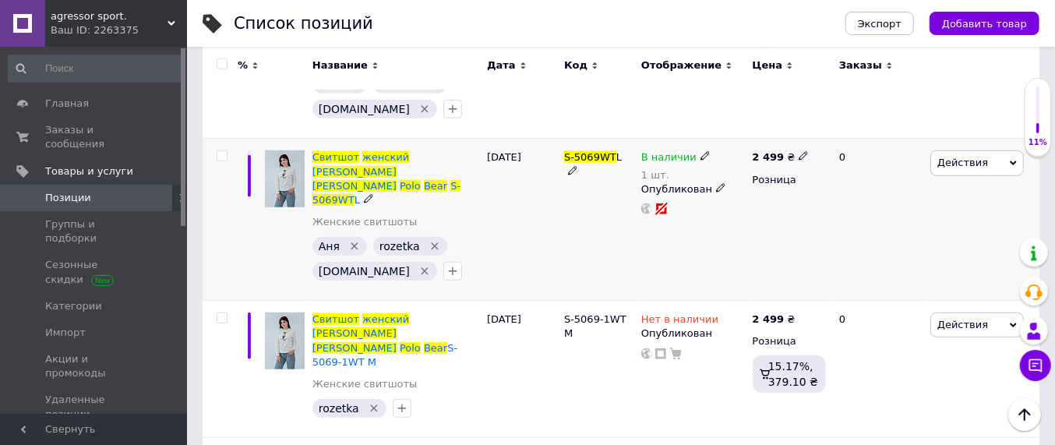
scroll to position [682, 0]
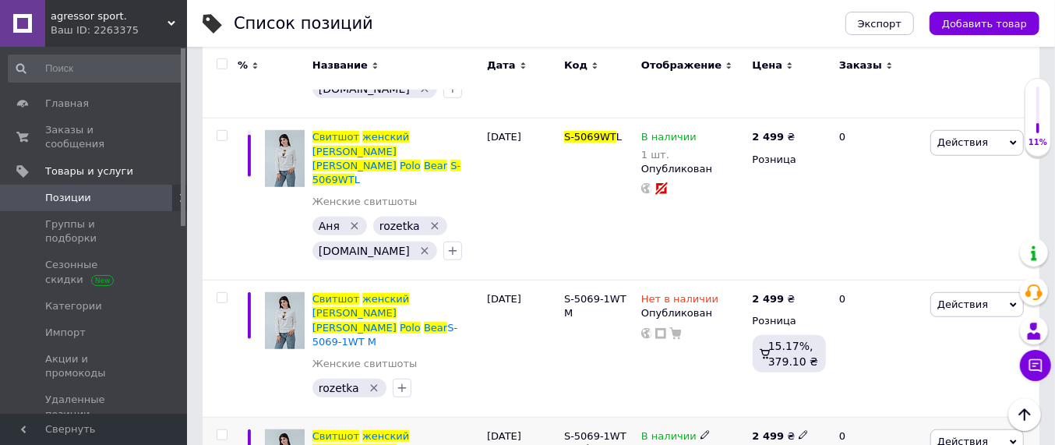
click at [700, 431] on use at bounding box center [704, 435] width 9 height 9
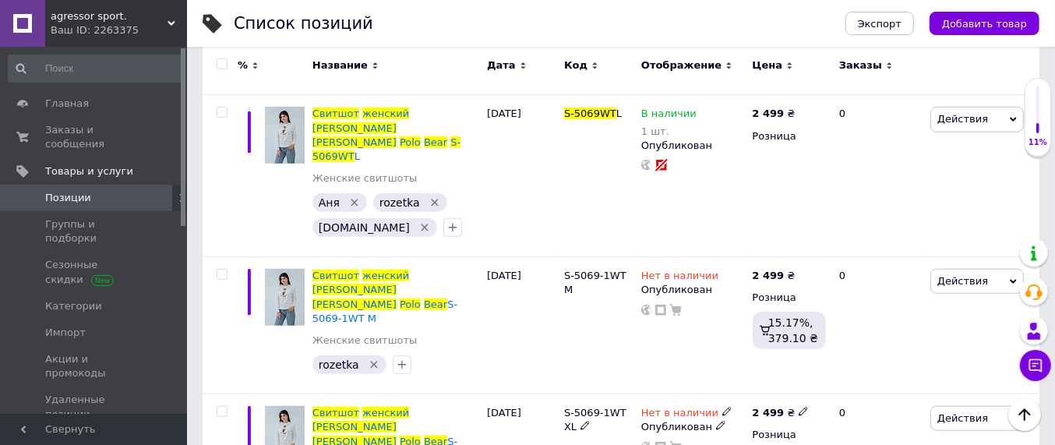
scroll to position [771, 0]
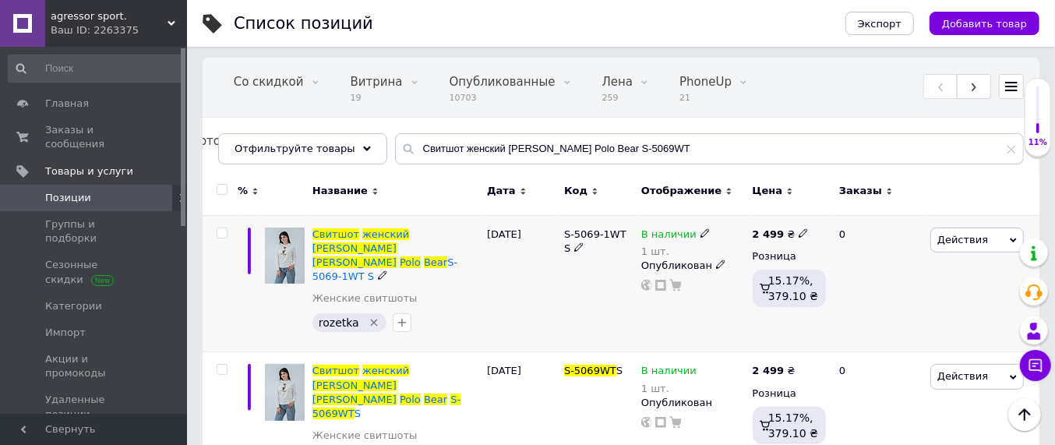
scroll to position [97, 0]
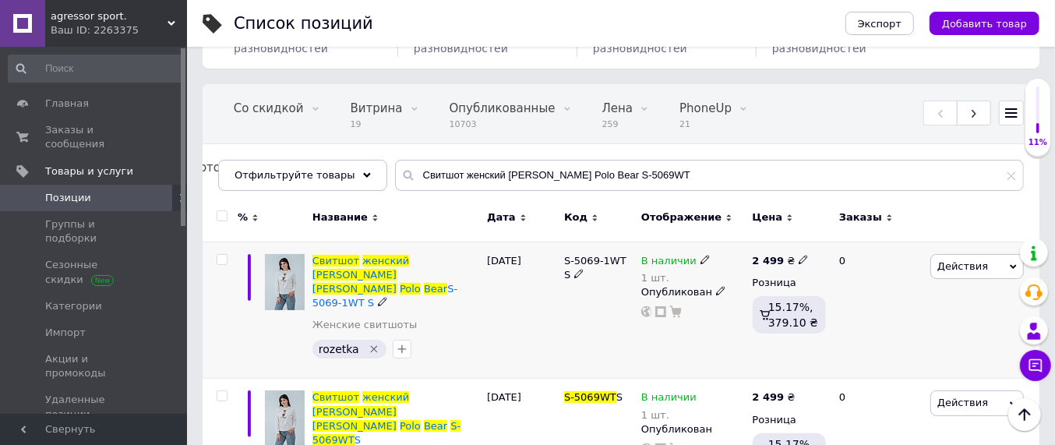
click at [700, 256] on icon at bounding box center [704, 259] width 9 height 9
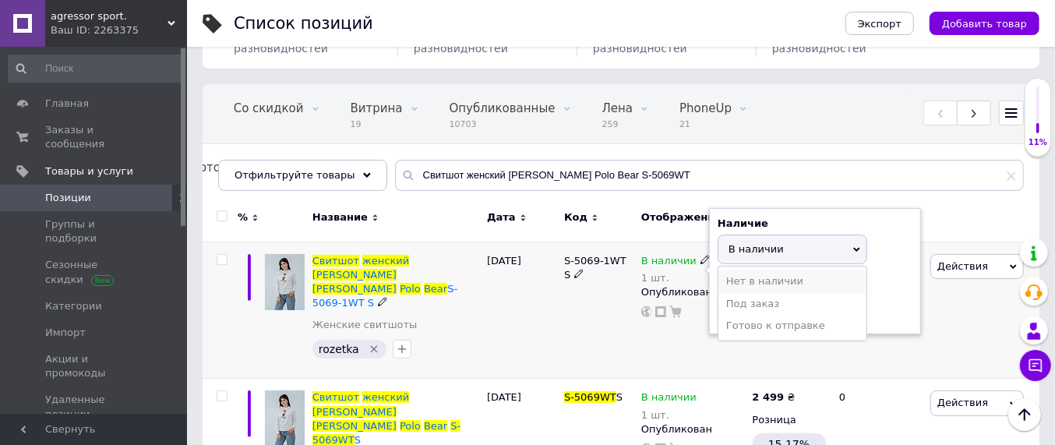
click at [747, 280] on li "Нет в наличии" at bounding box center [792, 281] width 148 height 22
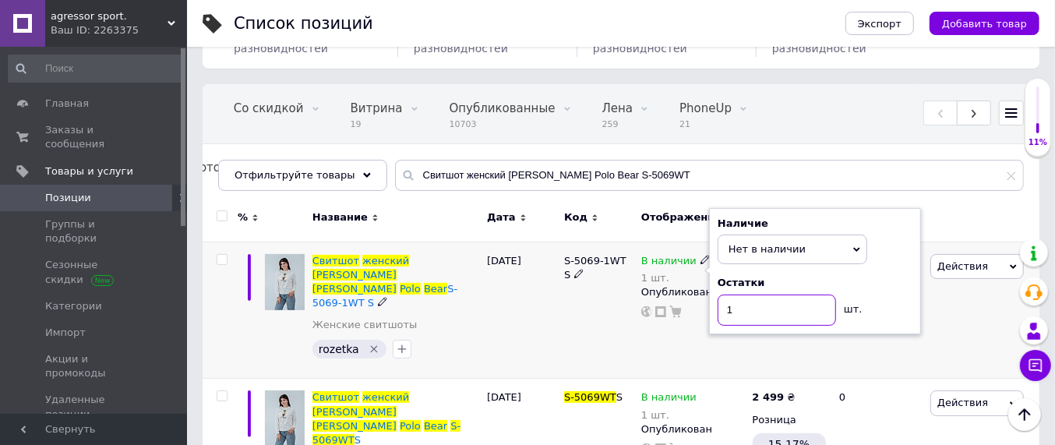
click at [740, 309] on input "1" at bounding box center [777, 310] width 118 height 31
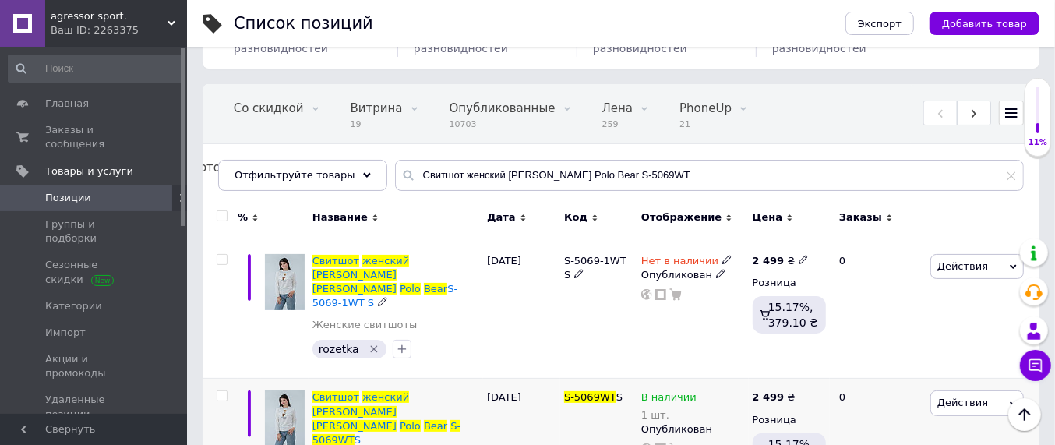
drag, startPoint x: 633, startPoint y: 322, endPoint x: 682, endPoint y: 306, distance: 52.2
click at [632, 322] on div "S-5069-1WT S" at bounding box center [598, 310] width 77 height 137
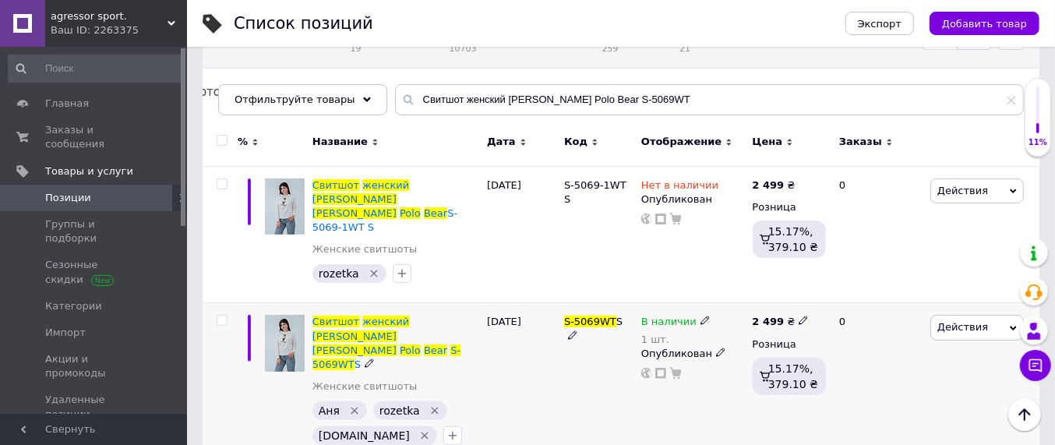
scroll to position [195, 0]
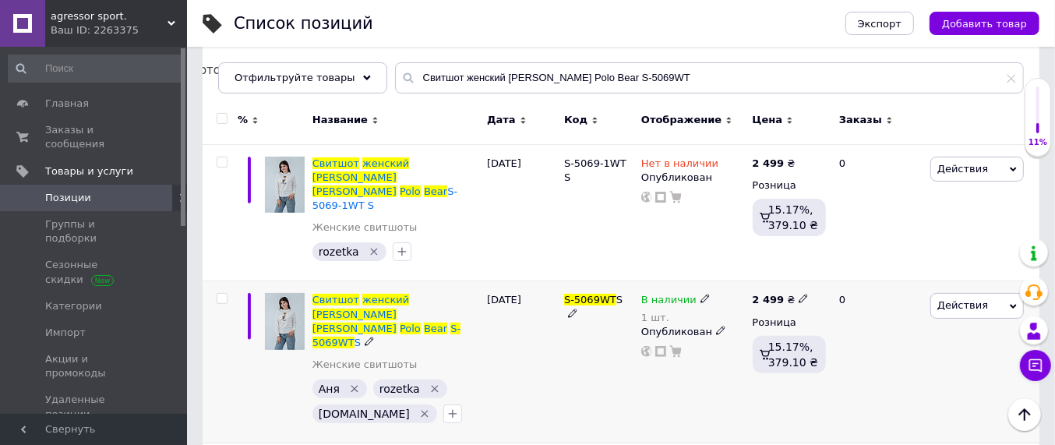
click at [701, 294] on icon at bounding box center [704, 298] width 9 height 9
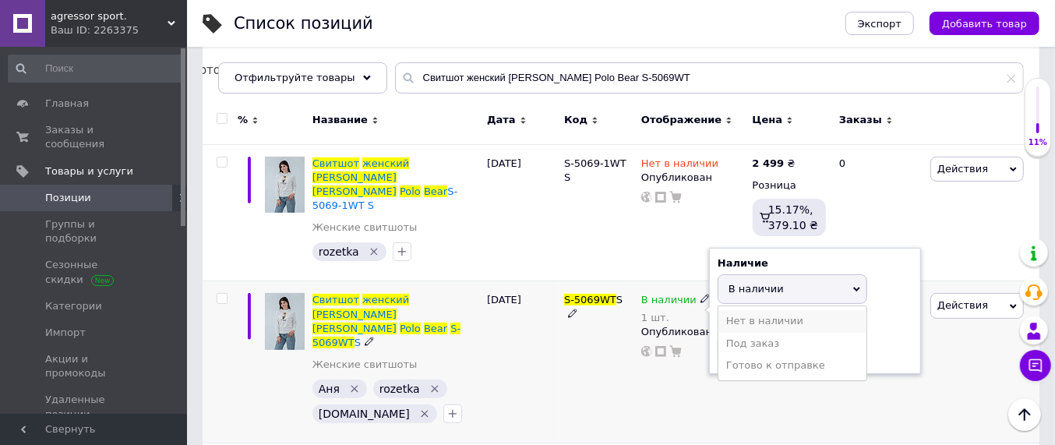
click at [746, 310] on li "Нет в наличии" at bounding box center [792, 321] width 148 height 22
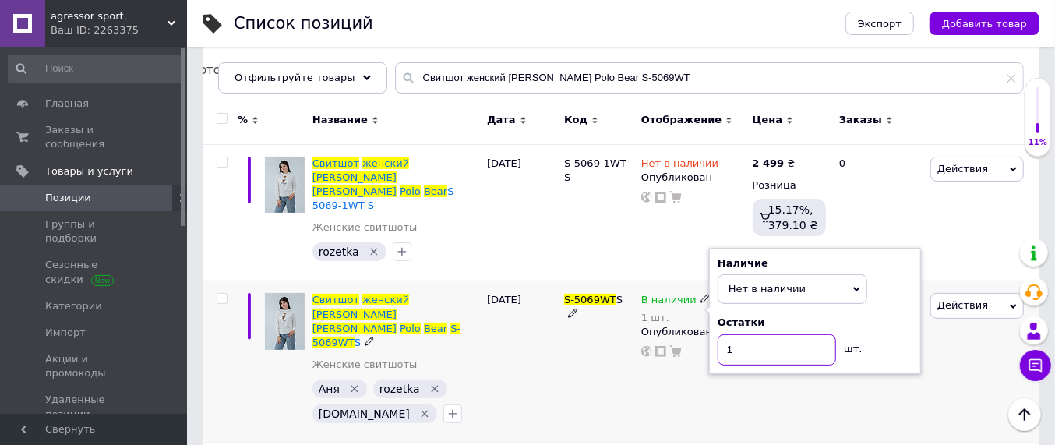
click at [752, 334] on input "1" at bounding box center [777, 349] width 118 height 31
click at [545, 341] on div "[DATE]" at bounding box center [521, 362] width 77 height 162
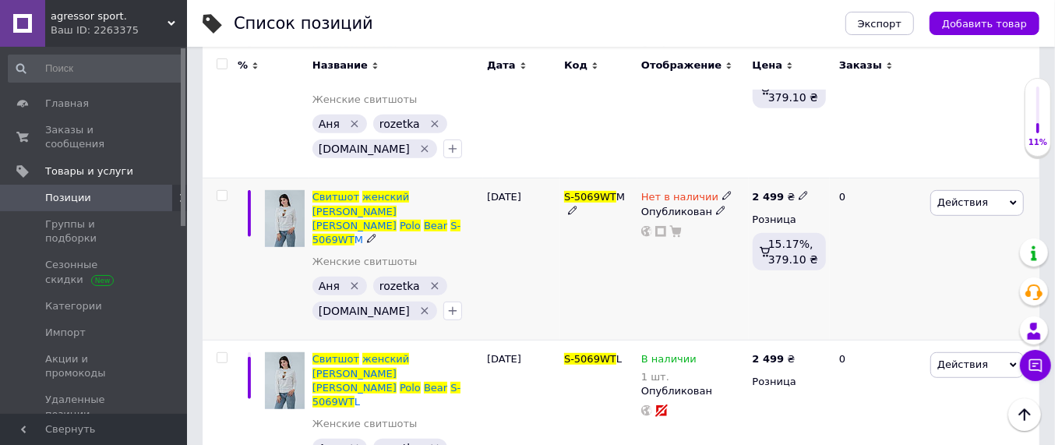
scroll to position [487, 0]
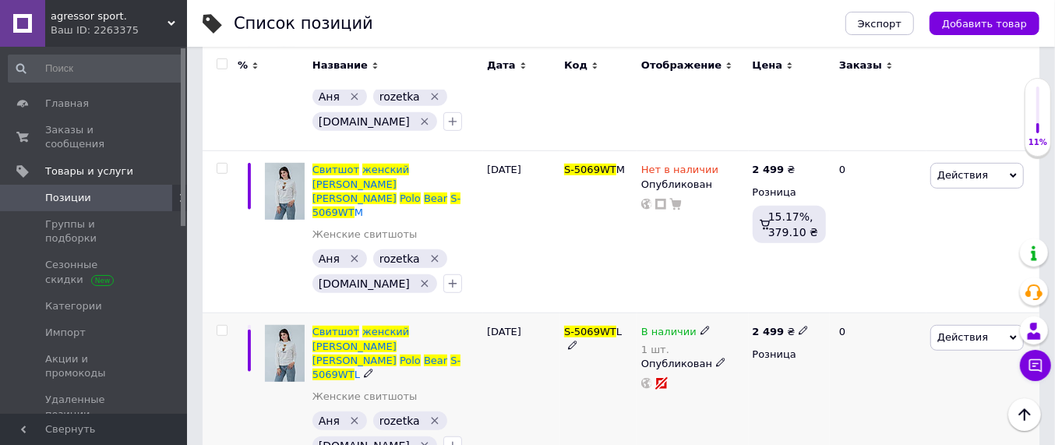
click at [700, 326] on icon at bounding box center [704, 330] width 9 height 9
click at [750, 342] on li "Нет в наличии" at bounding box center [792, 353] width 148 height 22
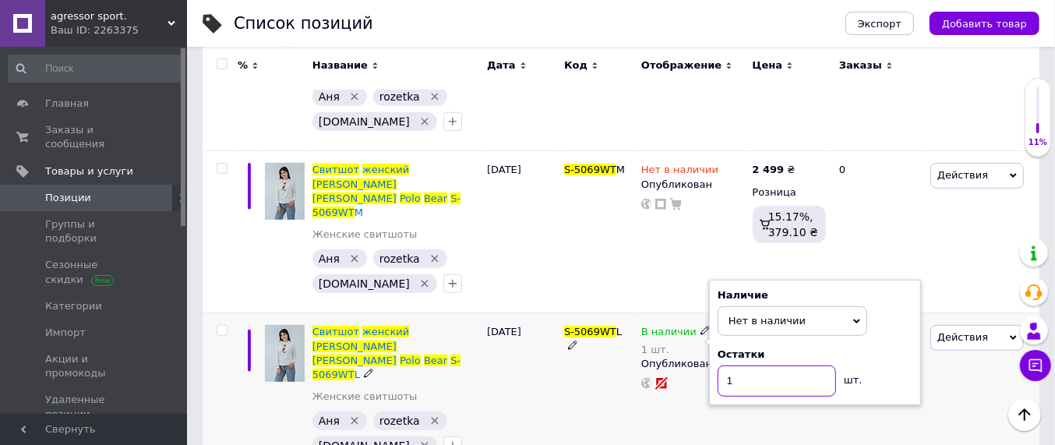
click at [750, 365] on input "1" at bounding box center [777, 380] width 118 height 31
click at [615, 325] on div "S-5069WT L" at bounding box center [598, 394] width 77 height 162
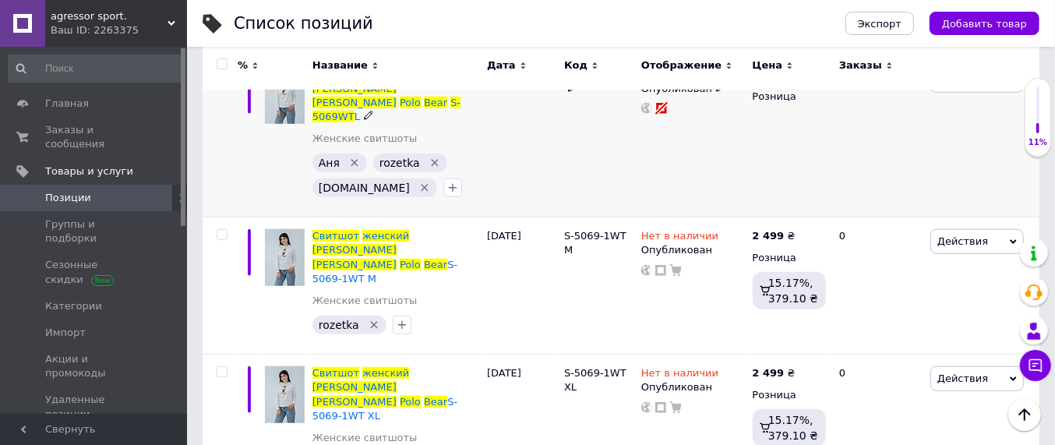
scroll to position [771, 0]
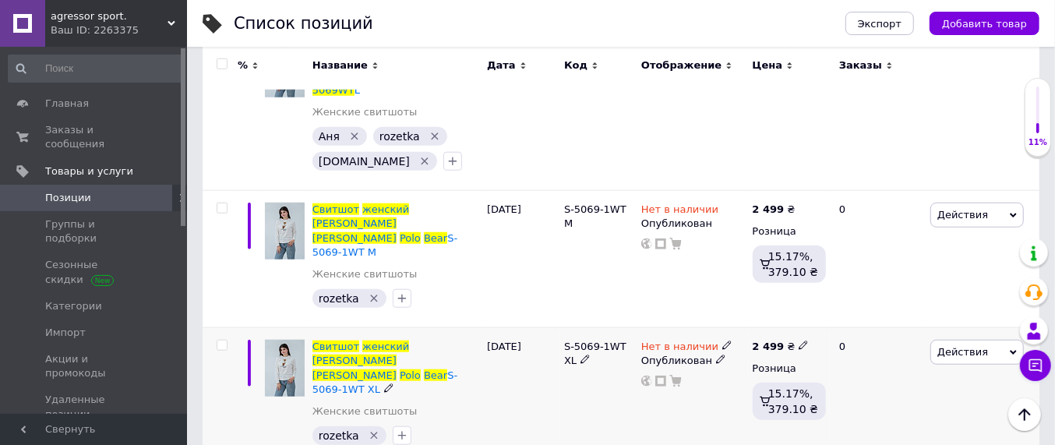
click at [722, 340] on icon at bounding box center [726, 344] width 9 height 9
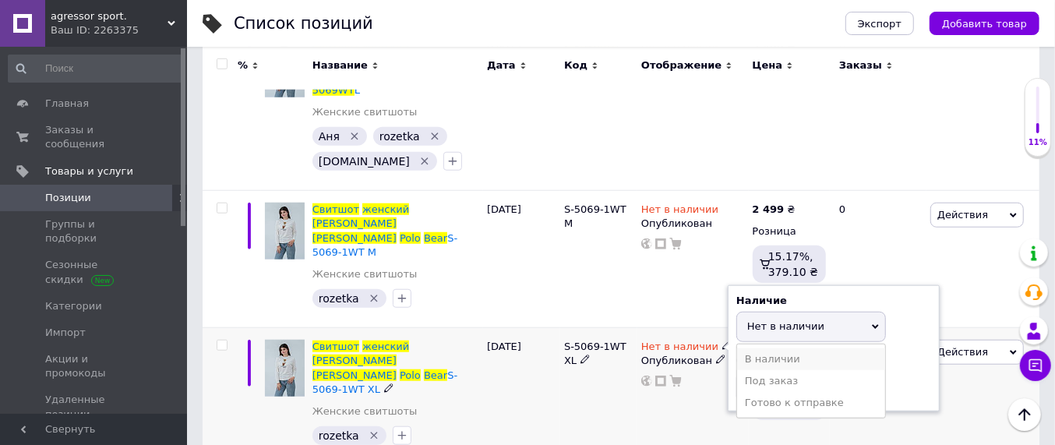
click at [788, 348] on li "В наличии" at bounding box center [811, 359] width 148 height 22
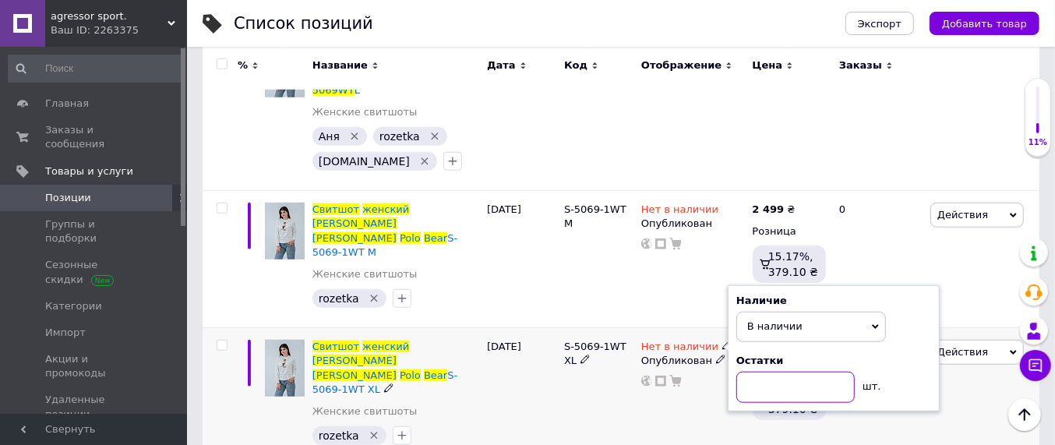
click at [788, 372] on input at bounding box center [795, 387] width 118 height 31
type input "1"
click at [707, 328] on div "Нет в наличии Наличие В наличии Нет в наличии Под заказ Готово к отправке Остат…" at bounding box center [692, 396] width 111 height 137
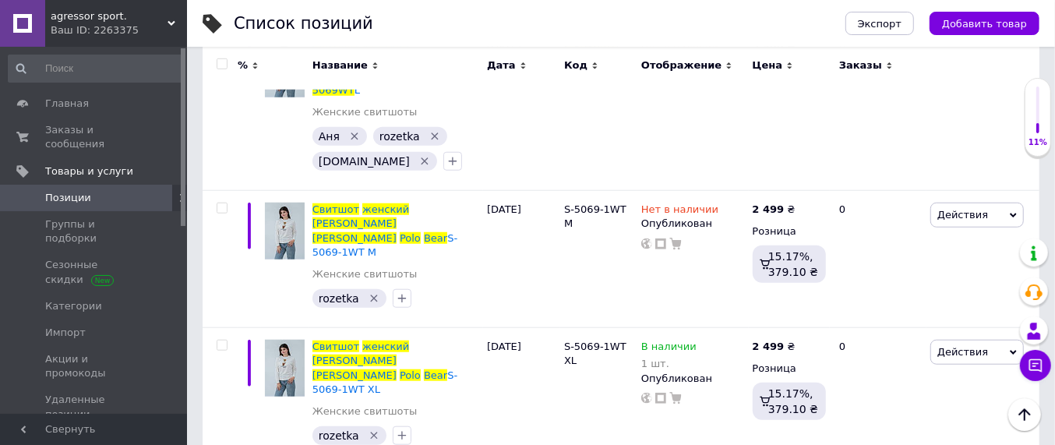
drag, startPoint x: 762, startPoint y: 355, endPoint x: 750, endPoint y: 356, distance: 12.5
type input "1"
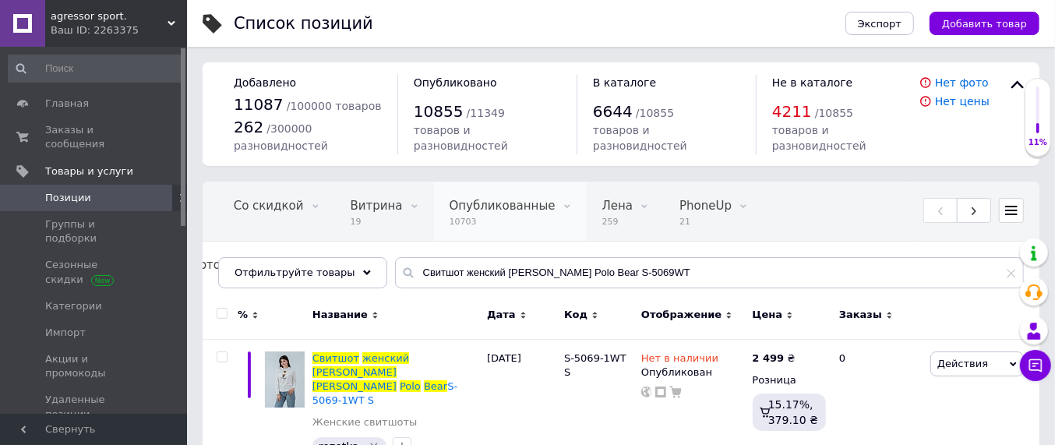
scroll to position [0, 0]
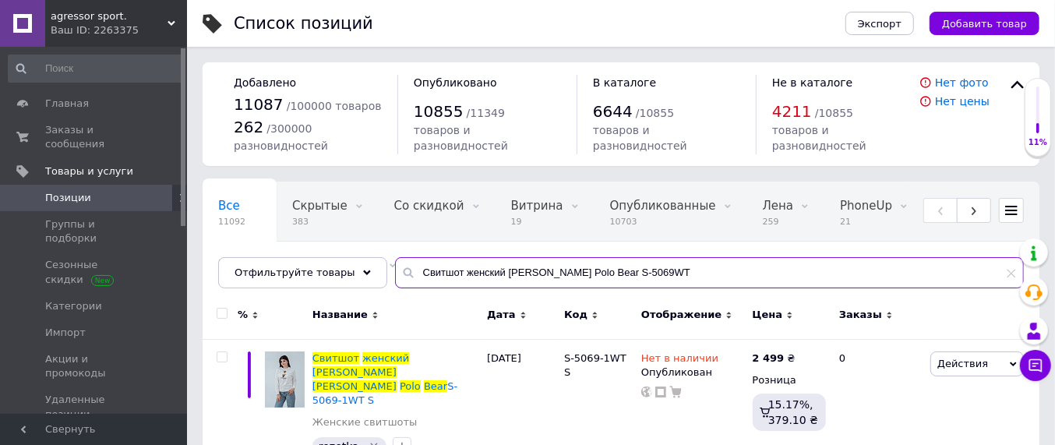
drag, startPoint x: 654, startPoint y: 273, endPoint x: 394, endPoint y: 275, distance: 260.2
click at [395, 275] on div "Свитшот женский [PERSON_NAME] Polo Bear S-5069WT" at bounding box center [709, 272] width 629 height 31
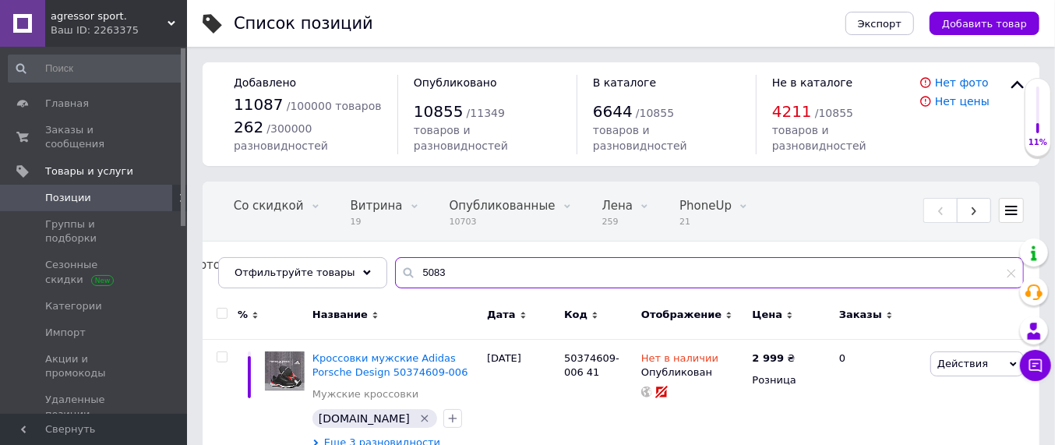
click at [446, 273] on input "5083" at bounding box center [709, 272] width 629 height 31
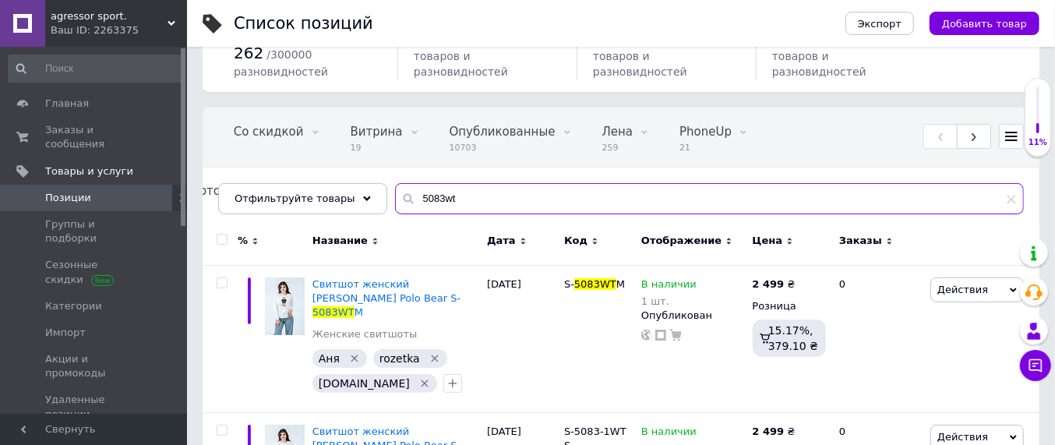
scroll to position [97, 0]
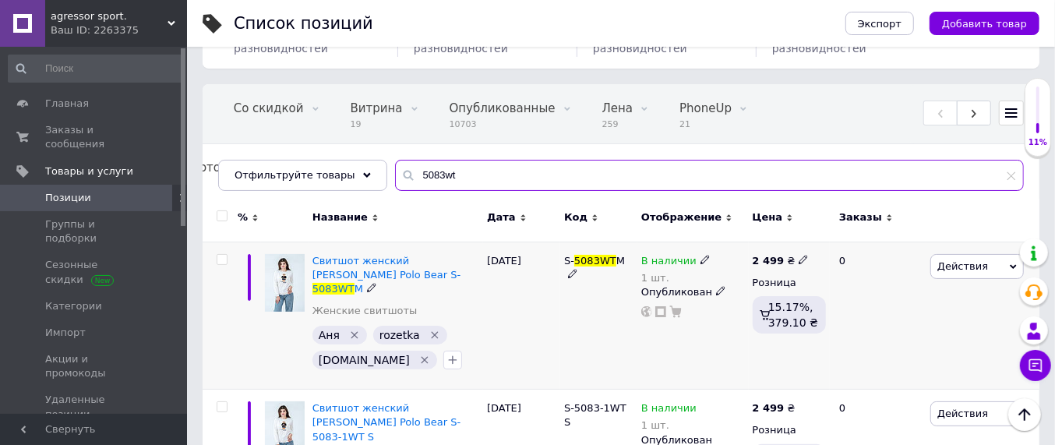
type input "5083wt"
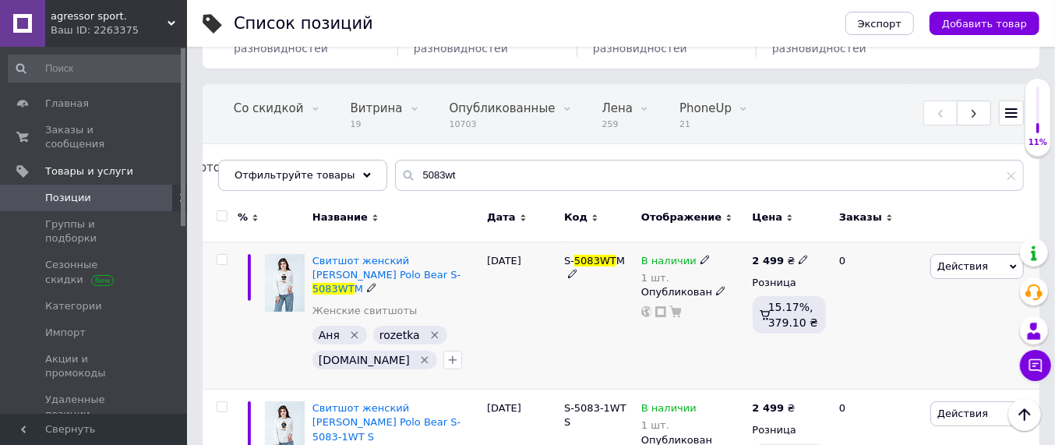
click at [700, 259] on icon at bounding box center [704, 259] width 9 height 9
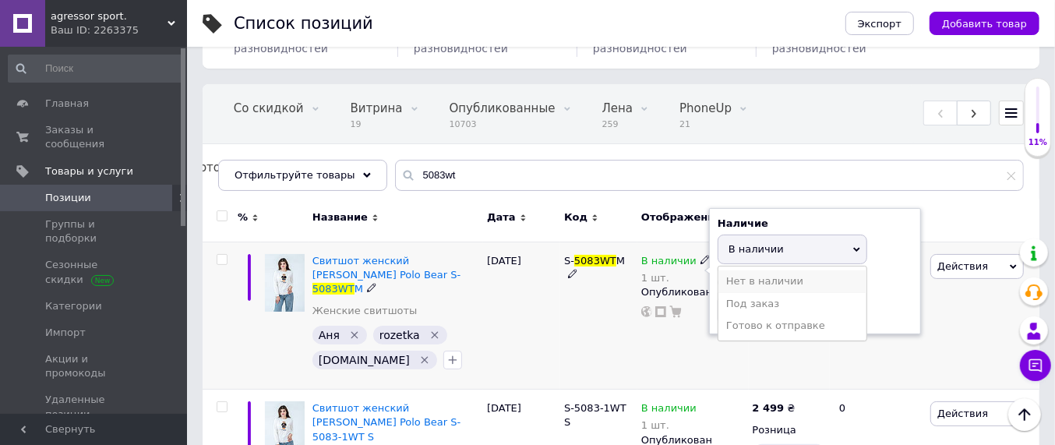
click at [756, 285] on li "Нет в наличии" at bounding box center [792, 281] width 148 height 22
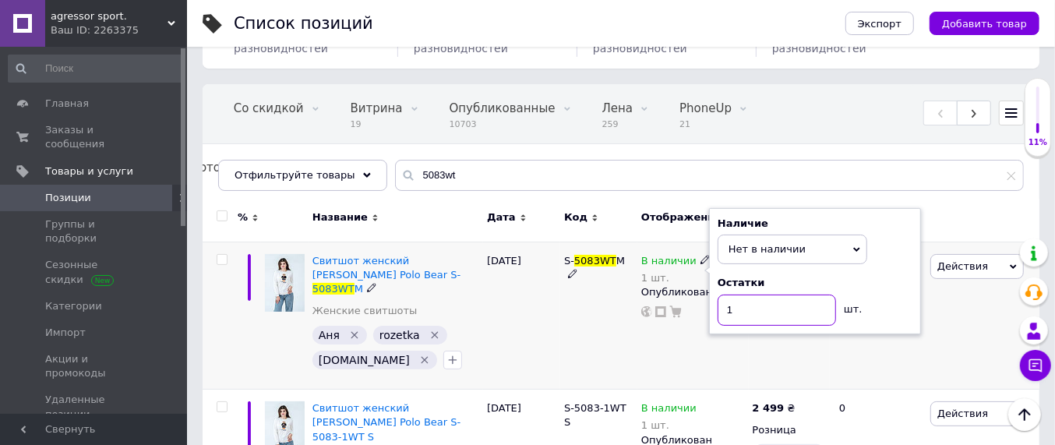
click at [755, 304] on input "1" at bounding box center [777, 310] width 118 height 31
click at [579, 341] on div "S- 5083WT M" at bounding box center [598, 316] width 77 height 148
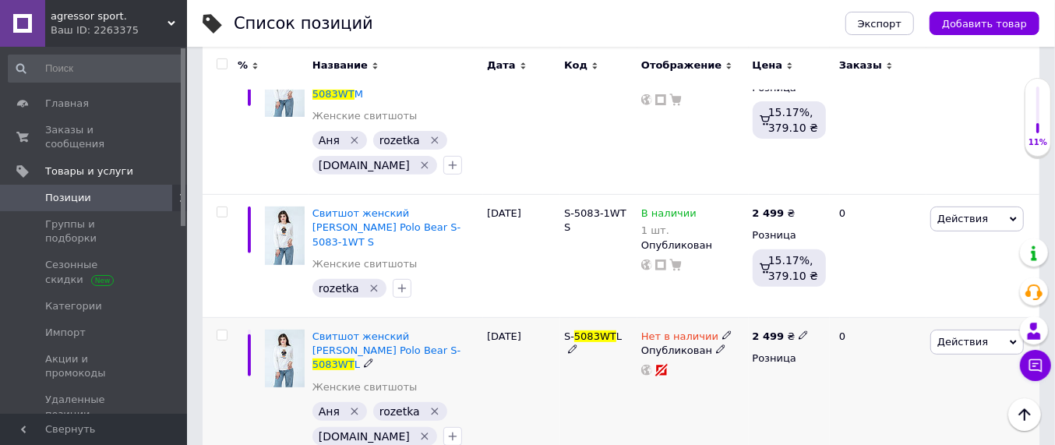
scroll to position [390, 0]
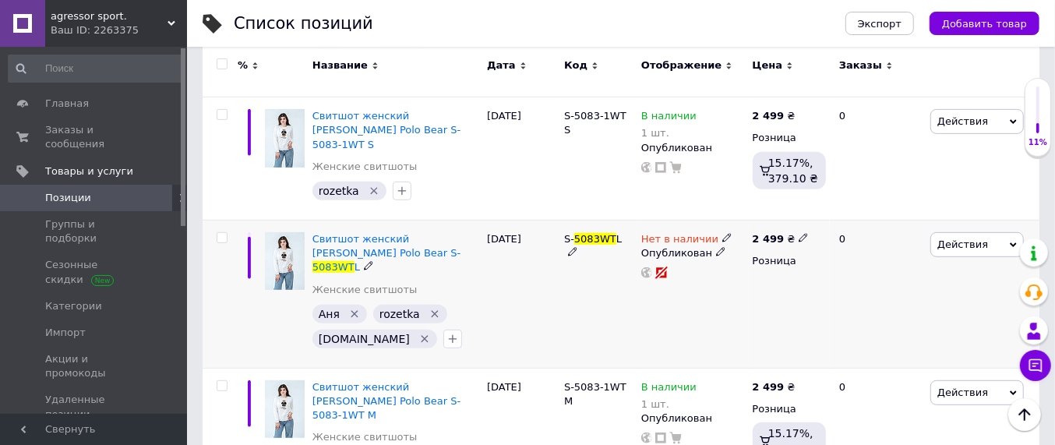
click at [722, 233] on icon at bounding box center [726, 237] width 9 height 9
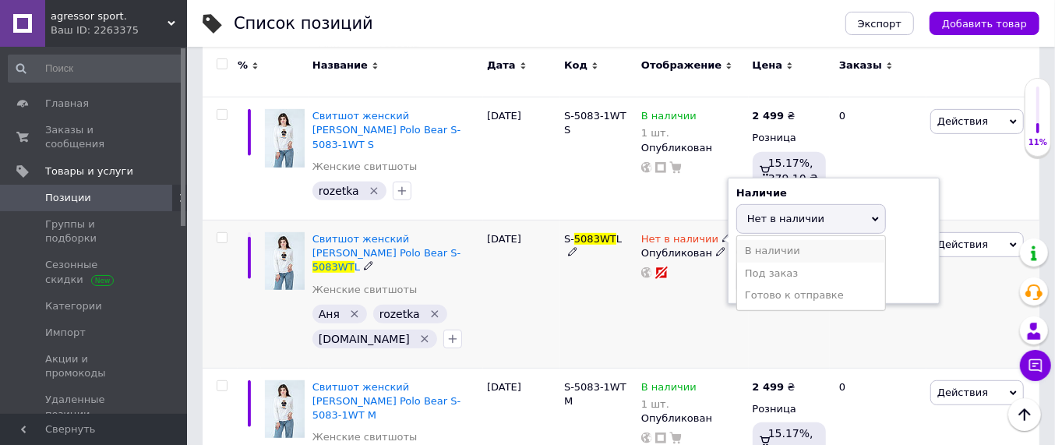
drag, startPoint x: 773, startPoint y: 220, endPoint x: 772, endPoint y: 247, distance: 26.5
click at [773, 240] on li "В наличии" at bounding box center [811, 251] width 148 height 22
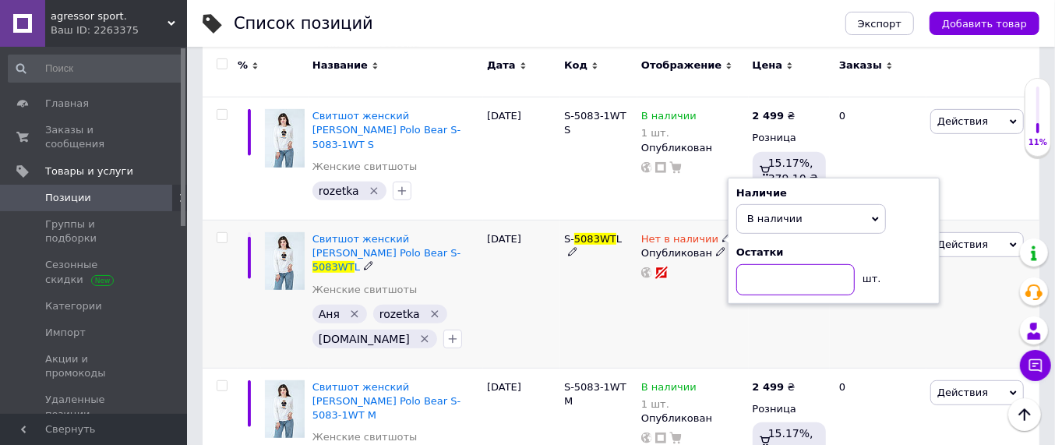
click at [772, 264] on input at bounding box center [795, 279] width 118 height 31
type input "1"
click at [694, 292] on div "Нет в наличии Наличие В наличии Нет в наличии Под заказ Готово к отправке Остат…" at bounding box center [692, 294] width 111 height 148
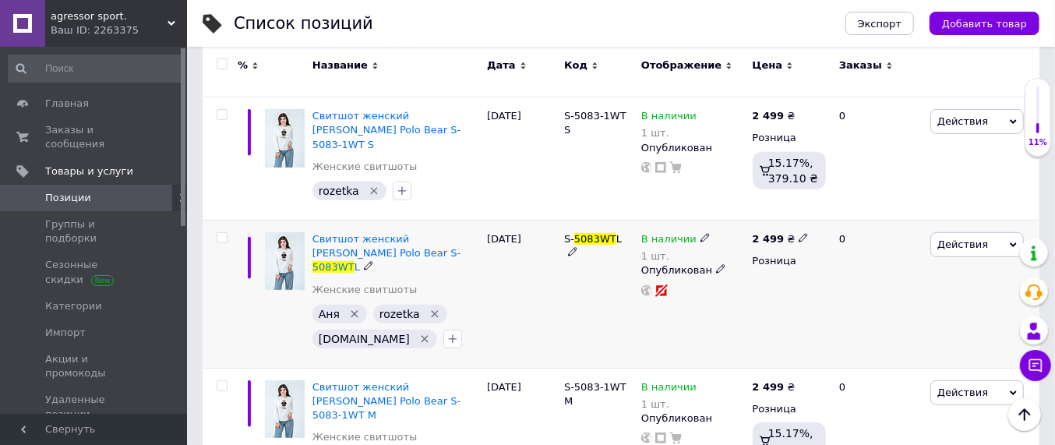
scroll to position [487, 0]
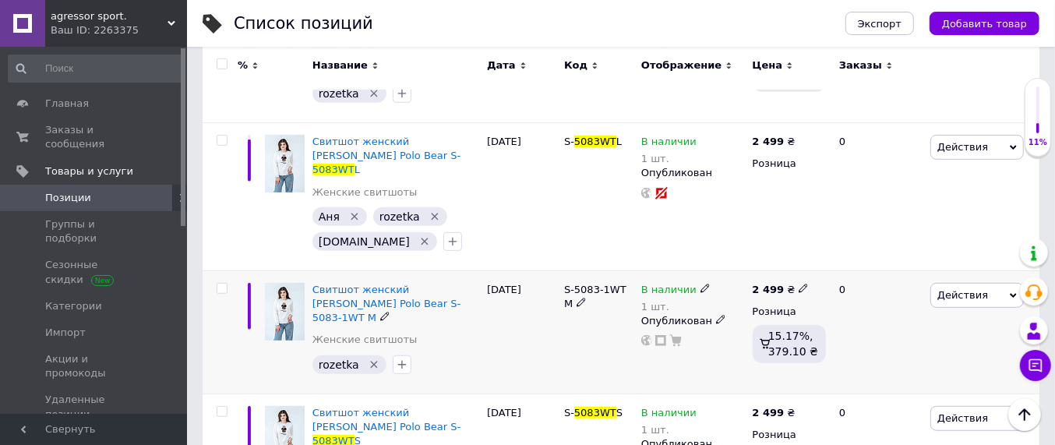
click at [700, 284] on icon at bounding box center [704, 288] width 9 height 9
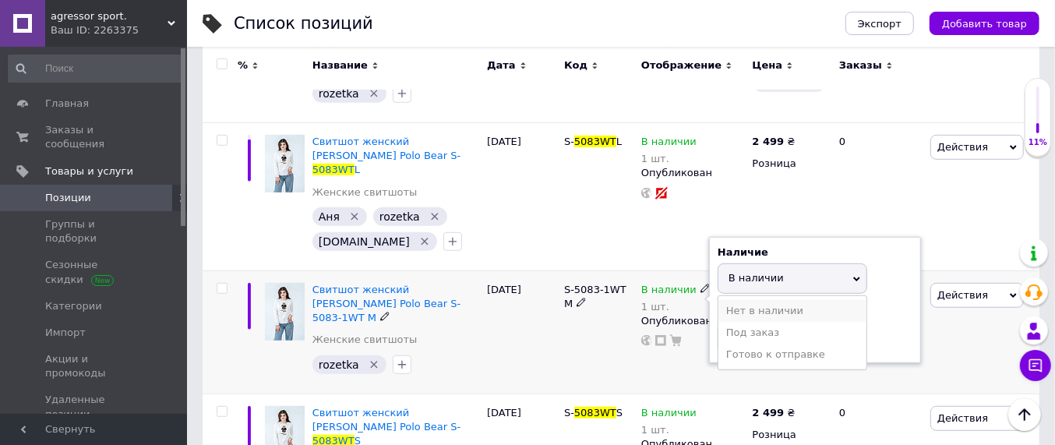
click at [748, 300] on li "Нет в наличии" at bounding box center [792, 311] width 148 height 22
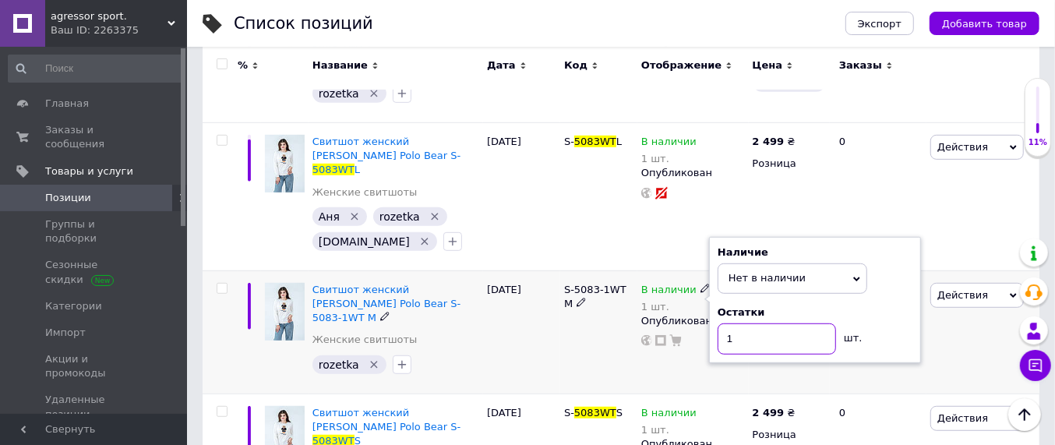
click at [750, 323] on input "1" at bounding box center [777, 338] width 118 height 31
click at [572, 303] on div "S-5083-1WT M" at bounding box center [598, 331] width 77 height 123
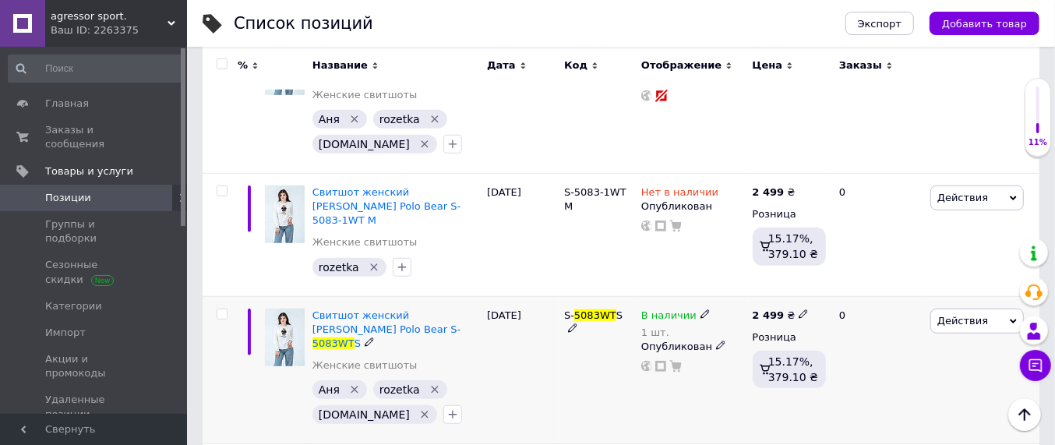
scroll to position [682, 0]
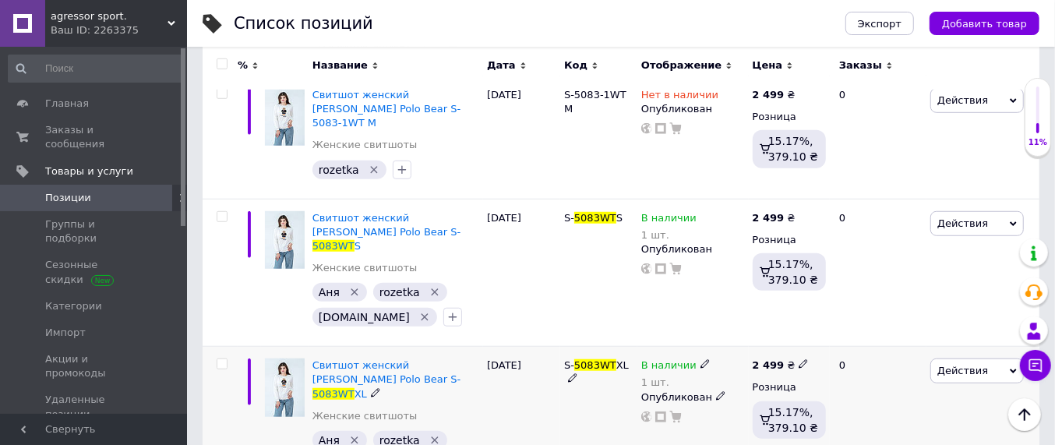
click at [701, 359] on icon at bounding box center [704, 363] width 9 height 9
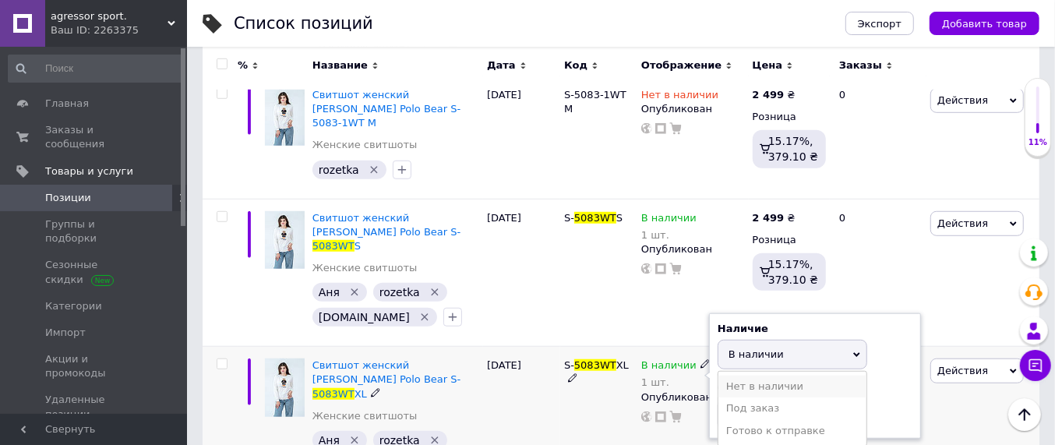
click at [770, 376] on li "Нет в наличии" at bounding box center [792, 387] width 148 height 22
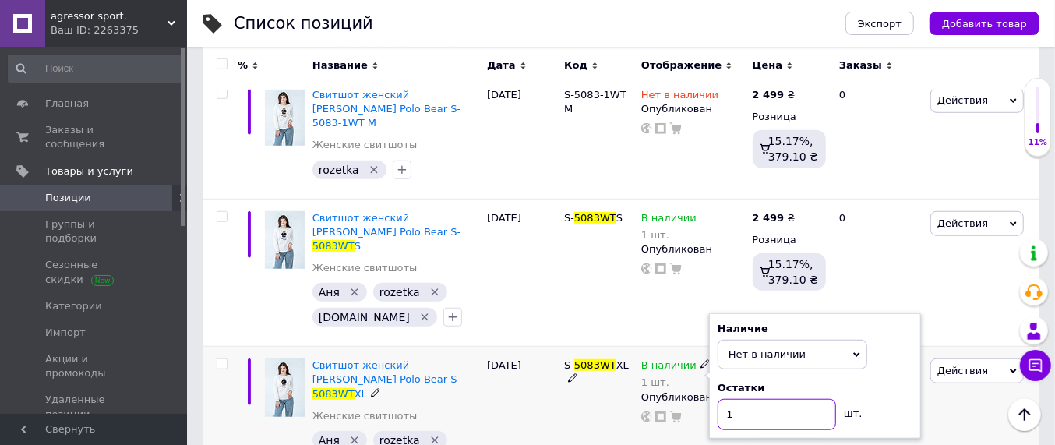
click at [746, 399] on input "1" at bounding box center [777, 414] width 118 height 31
click at [551, 362] on div "[DATE]" at bounding box center [521, 421] width 77 height 148
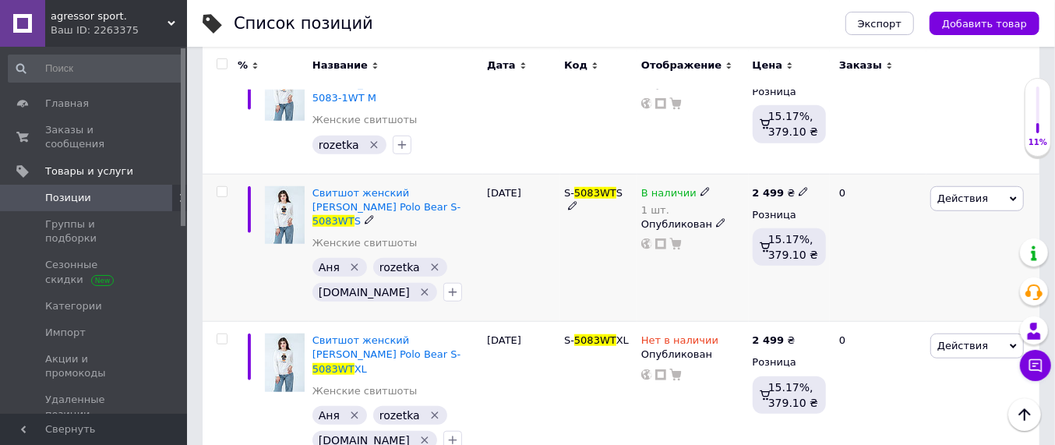
scroll to position [771, 0]
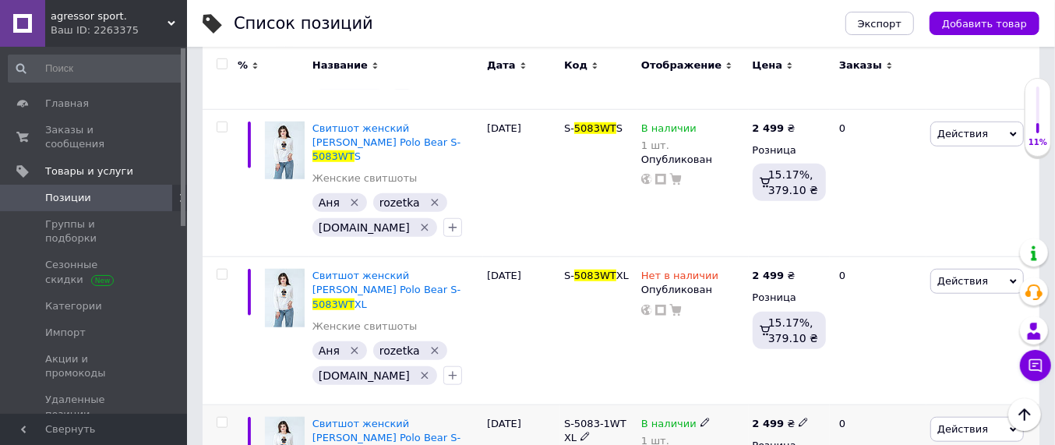
click at [700, 418] on icon at bounding box center [704, 422] width 9 height 9
click at [746, 434] on li "Нет в наличии" at bounding box center [792, 445] width 148 height 22
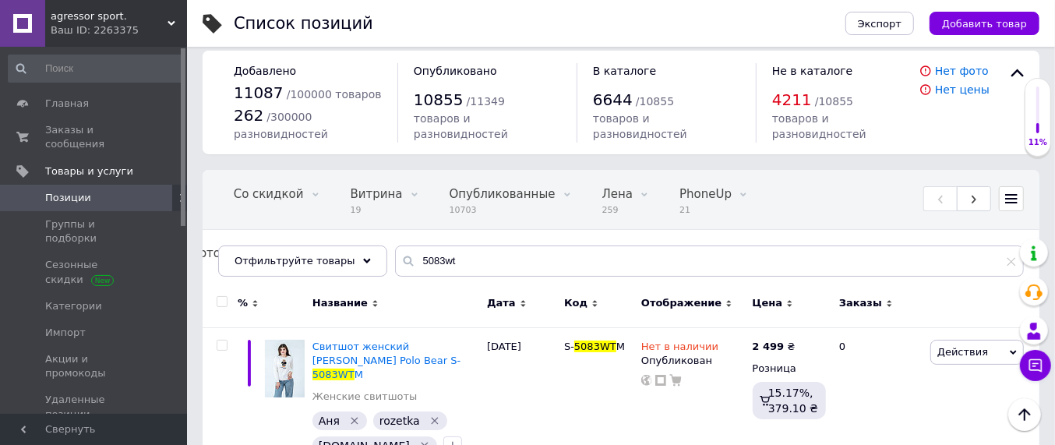
scroll to position [0, 0]
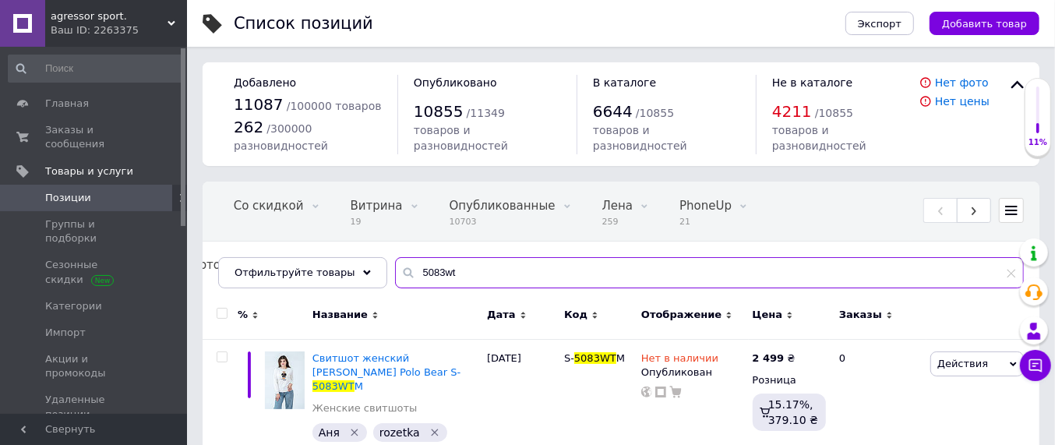
drag, startPoint x: 464, startPoint y: 278, endPoint x: 383, endPoint y: 270, distance: 82.3
click at [395, 270] on div "5083wt" at bounding box center [709, 272] width 629 height 31
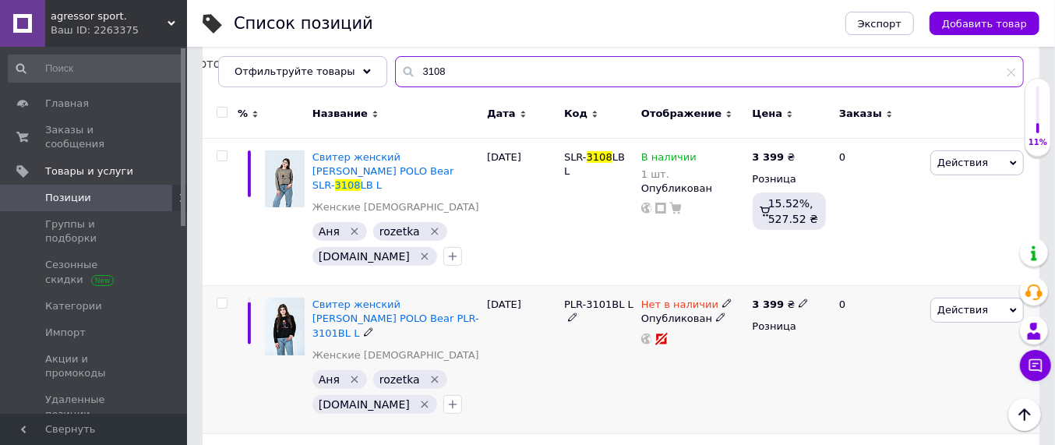
scroll to position [195, 0]
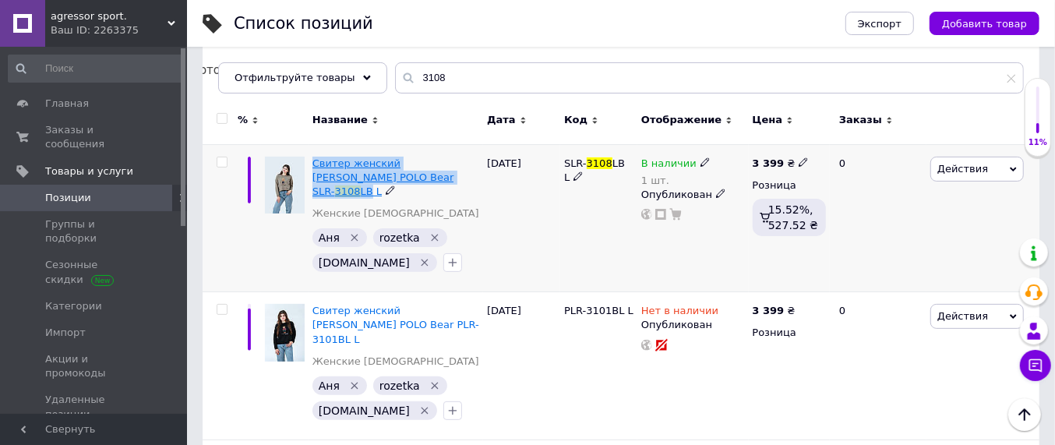
drag, startPoint x: 309, startPoint y: 158, endPoint x: 386, endPoint y: 178, distance: 79.6
click at [386, 178] on div "Свитер женский [PERSON_NAME] POLO Bear SLR- 3108 LB L Женские светера [PERSON_N…" at bounding box center [396, 218] width 175 height 148
copy span "Свитер женский [PERSON_NAME] POLO Bear SLR- 3108 LB"
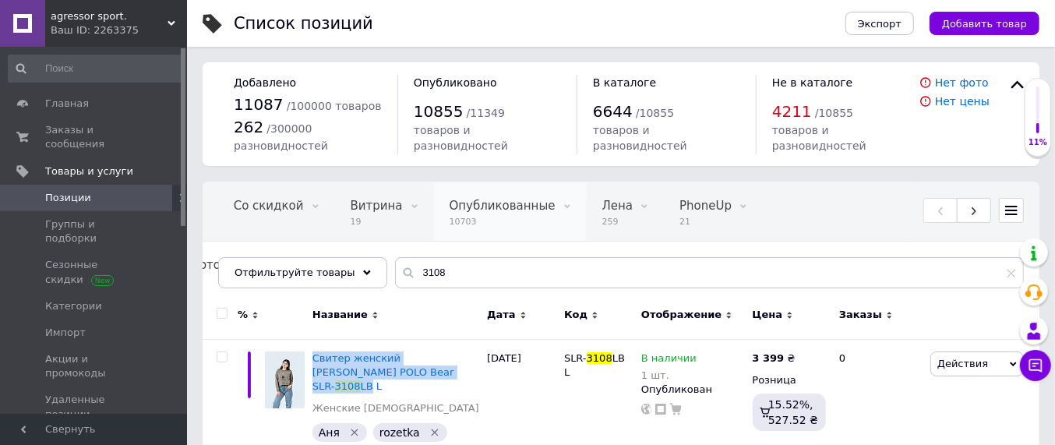
scroll to position [97, 0]
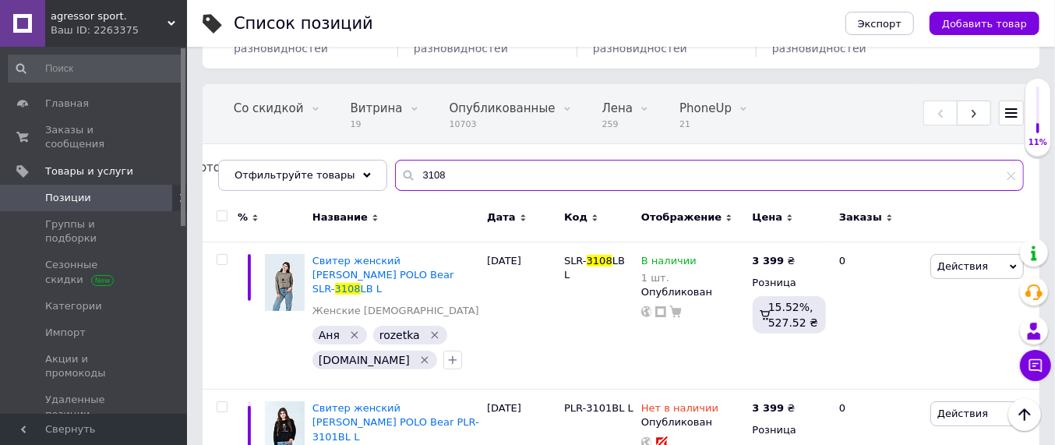
drag, startPoint x: 434, startPoint y: 173, endPoint x: 408, endPoint y: 174, distance: 25.7
click at [395, 178] on div "3108" at bounding box center [709, 175] width 629 height 31
paste input "Свитер женский [PERSON_NAME] POLO Bear SLR-3108LB"
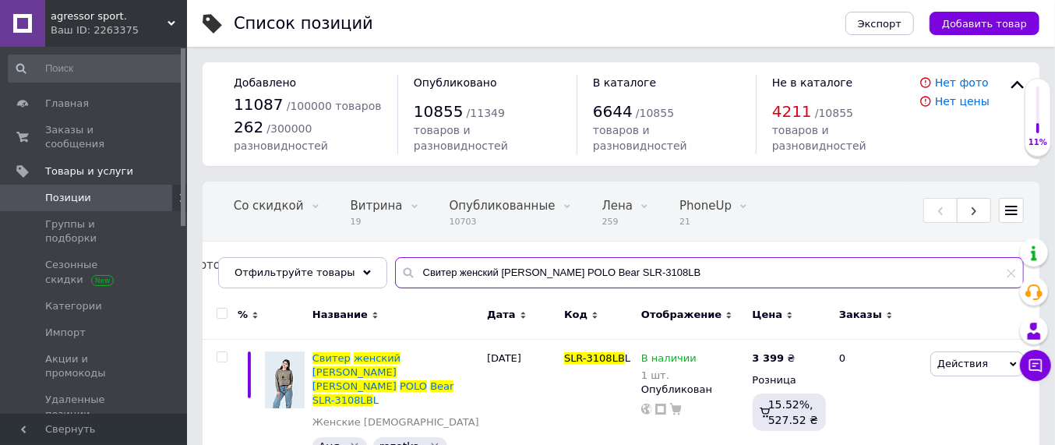
drag, startPoint x: 685, startPoint y: 274, endPoint x: 365, endPoint y: 298, distance: 321.1
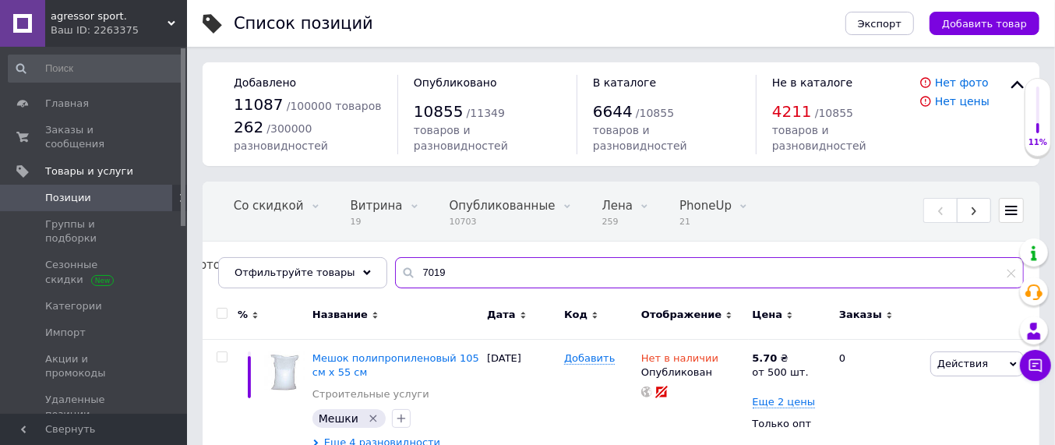
click at [439, 277] on input "7019" at bounding box center [709, 272] width 629 height 31
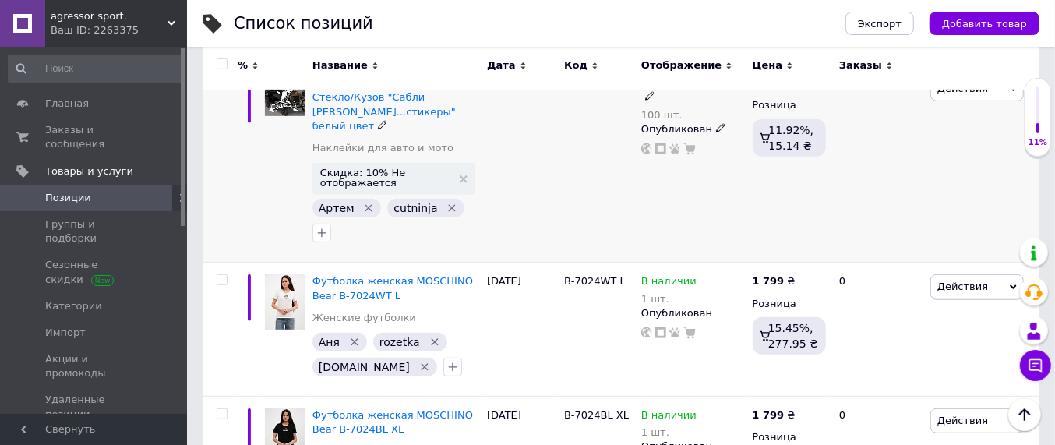
scroll to position [487, 0]
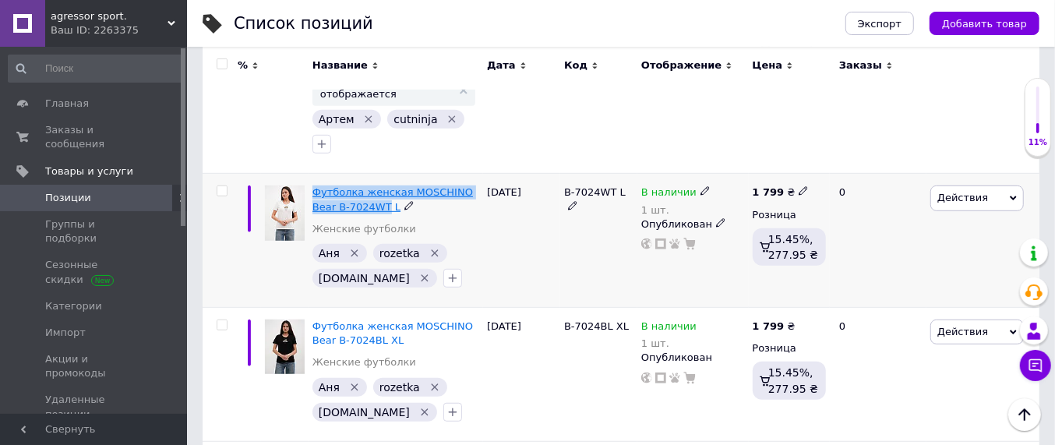
drag, startPoint x: 309, startPoint y: 172, endPoint x: 358, endPoint y: 193, distance: 53.4
click at [358, 193] on div "Футболка женская MOSCHINO Bear B-7024WT L Женские футболки [PERSON_NAME]   roze…" at bounding box center [396, 241] width 175 height 134
copy span "Футболка женская MOSCHINO Bear B-7024WT"
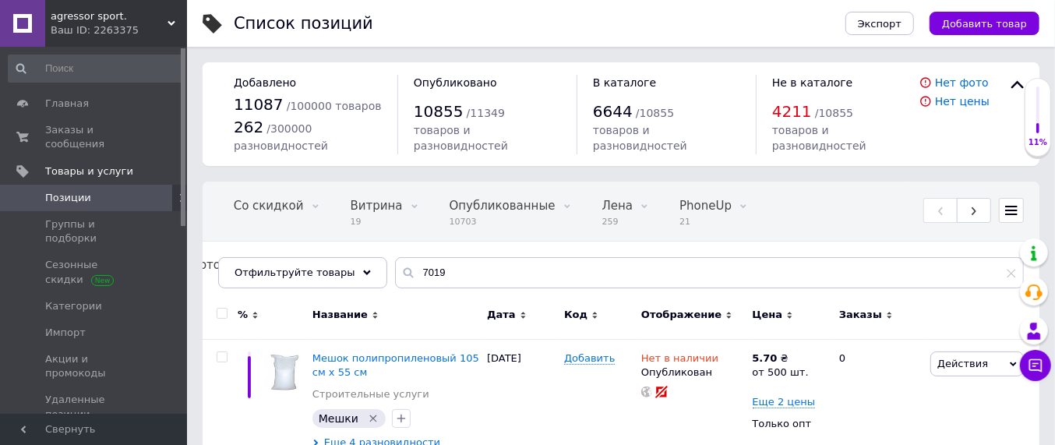
scroll to position [0, 0]
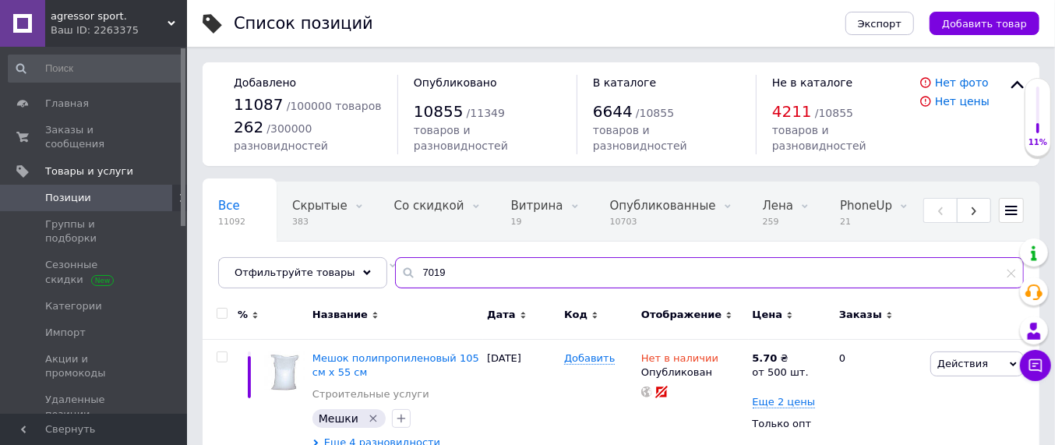
drag, startPoint x: 432, startPoint y: 275, endPoint x: 380, endPoint y: 275, distance: 52.2
click at [395, 275] on div "7019" at bounding box center [709, 272] width 629 height 31
paste input "Футболка женская MOSCHINO Bear B-7024WT"
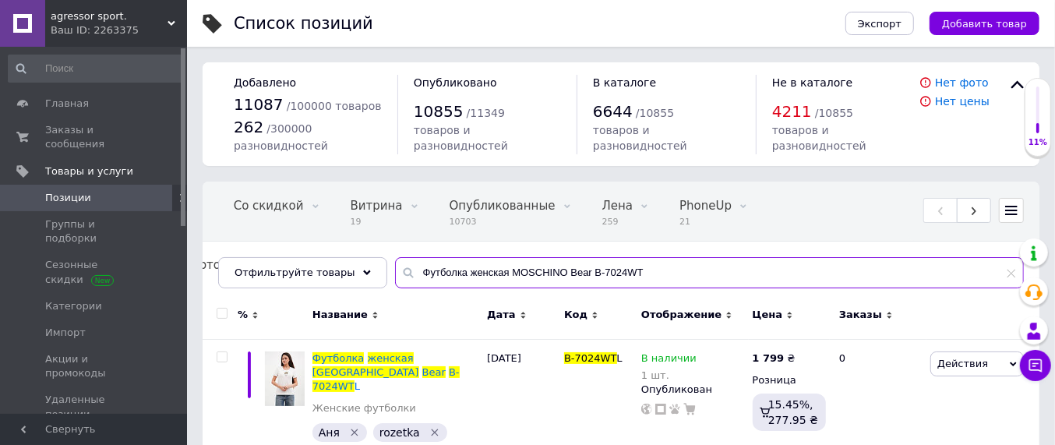
drag, startPoint x: 642, startPoint y: 266, endPoint x: 346, endPoint y: 295, distance: 297.5
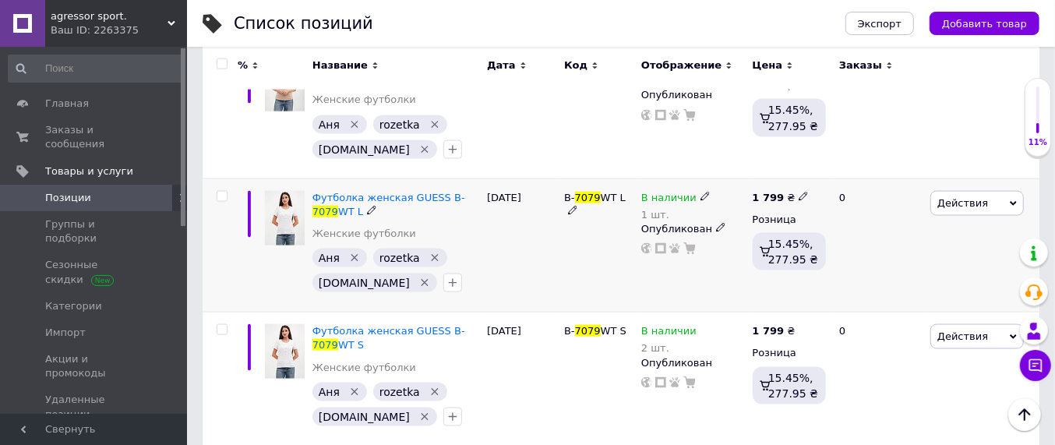
scroll to position [1509, 0]
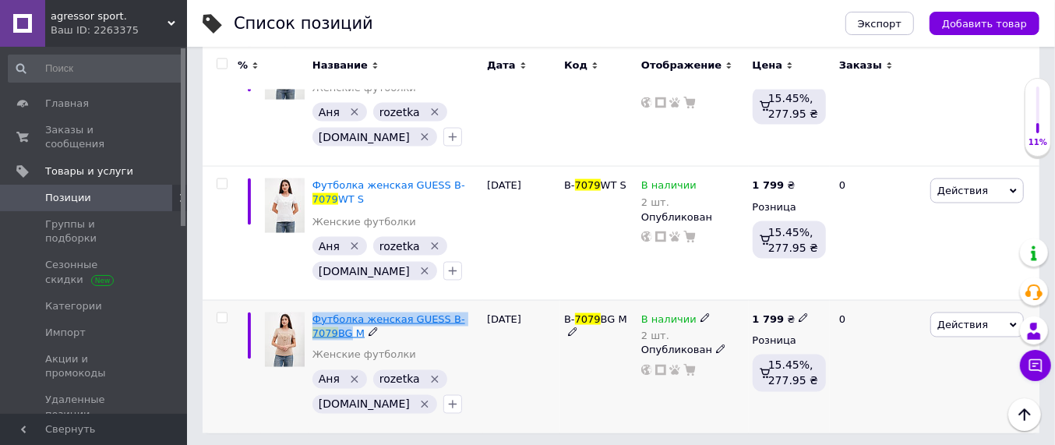
drag, startPoint x: 309, startPoint y: 315, endPoint x: 474, endPoint y: 319, distance: 165.2
click at [474, 319] on div "Футболка женская GUESS B- 7079 BG M Женские футболки [PERSON_NAME]   rozetka   …" at bounding box center [396, 366] width 175 height 133
copy span "Футболка женская GUESS B- 7079 BG"
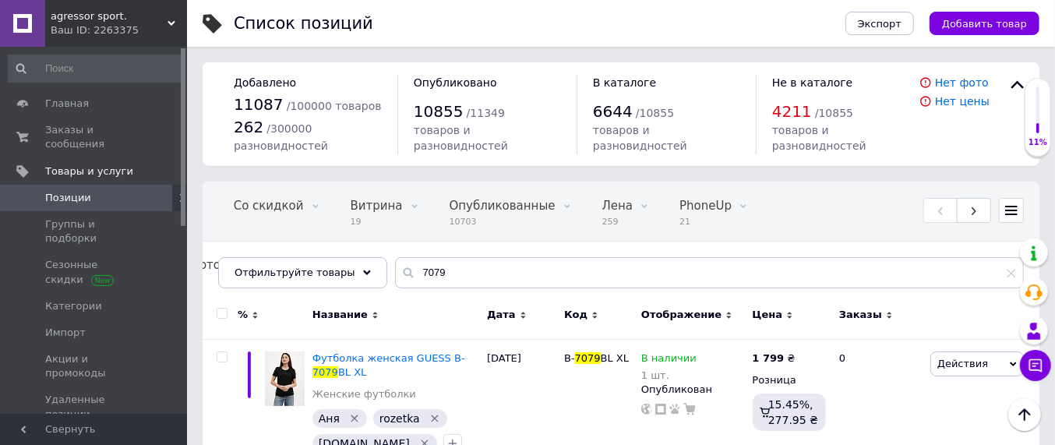
scroll to position [0, 0]
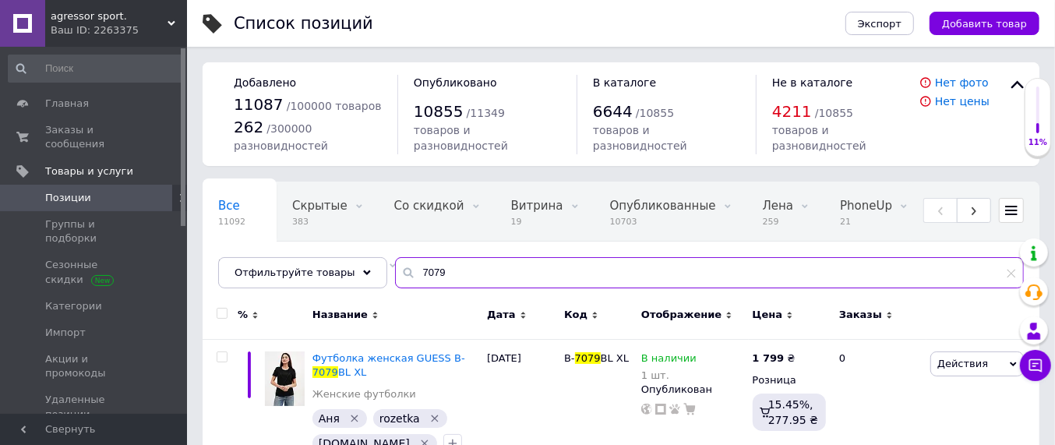
drag, startPoint x: 439, startPoint y: 267, endPoint x: 379, endPoint y: 272, distance: 60.2
click at [395, 272] on div "7079" at bounding box center [709, 272] width 629 height 31
paste input "Футболка женская GUESS B-7079BG"
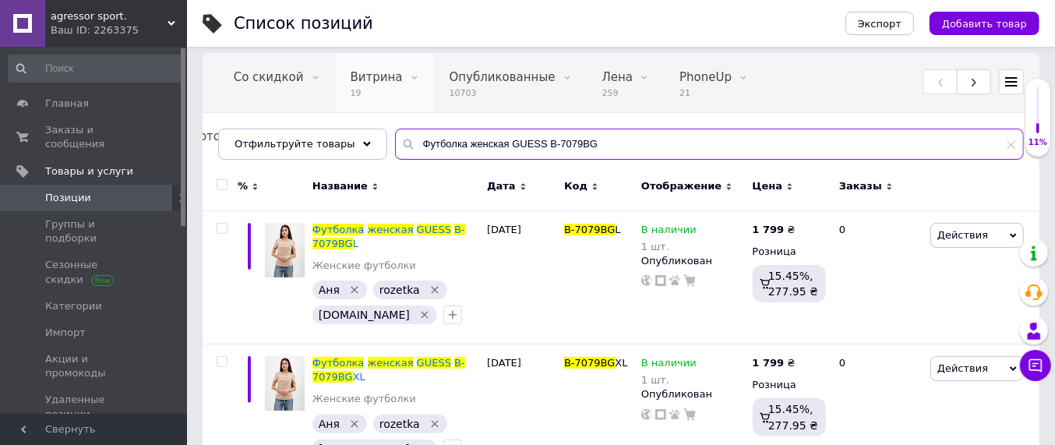
scroll to position [195, 0]
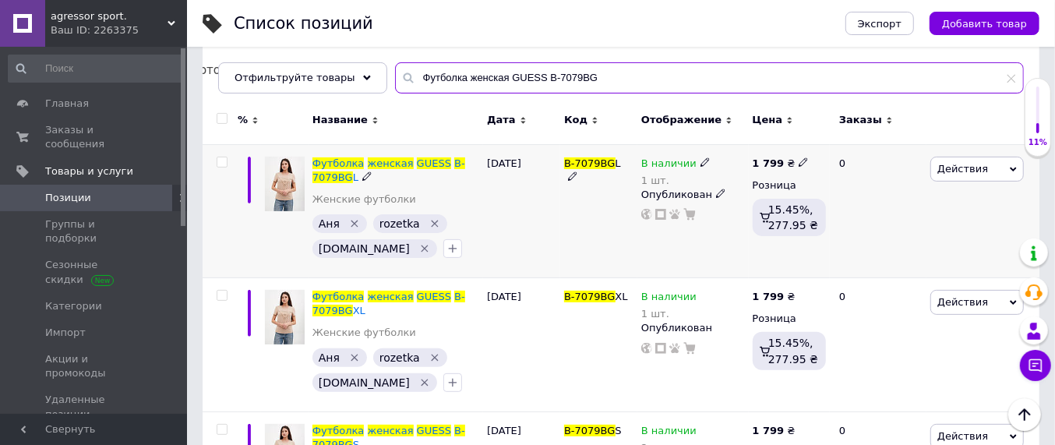
type input "Футболка женская GUESS B-7079BG"
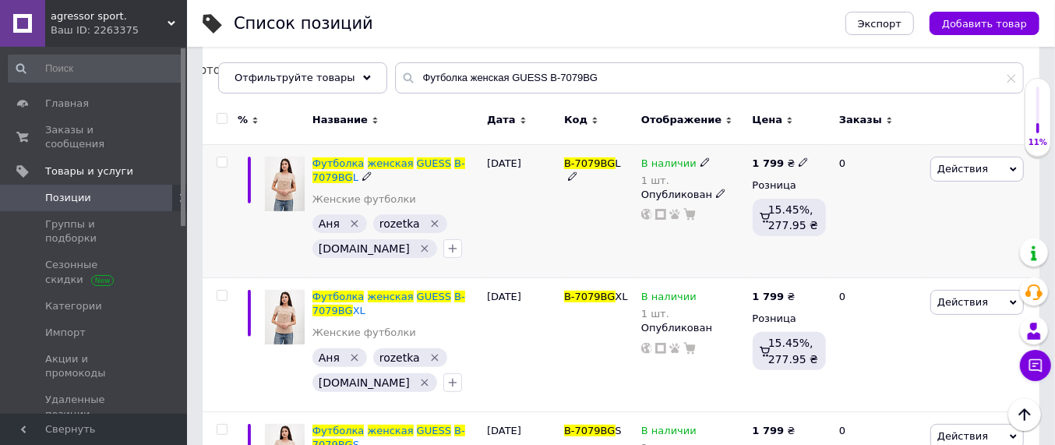
click at [700, 162] on icon at bounding box center [704, 161] width 9 height 9
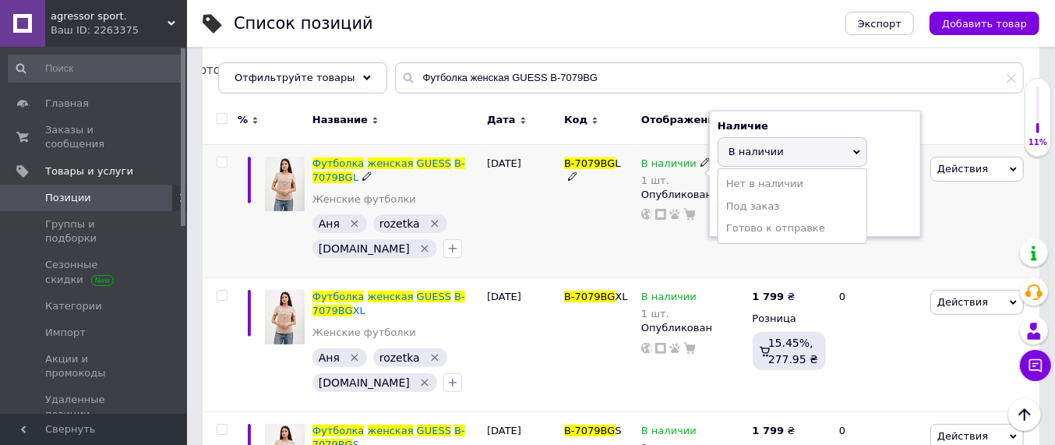
drag, startPoint x: 763, startPoint y: 179, endPoint x: 756, endPoint y: 200, distance: 22.2
click at [761, 181] on li "Нет в наличии" at bounding box center [792, 184] width 148 height 22
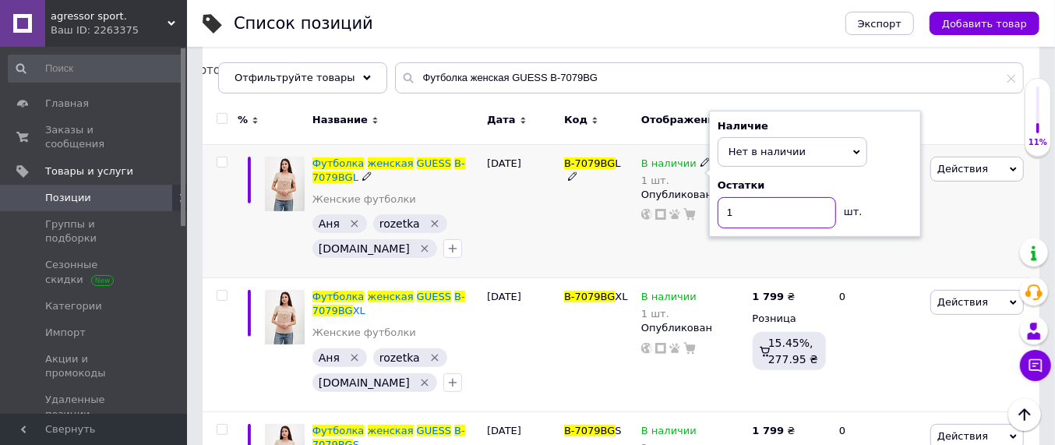
drag, startPoint x: 750, startPoint y: 208, endPoint x: 656, endPoint y: 234, distance: 97.0
click at [659, 234] on div "В наличии 1 шт. Наличие Нет в наличии В наличии Под заказ Готово к отправке Ост…" at bounding box center [692, 211] width 111 height 134
click at [593, 241] on div "B-7079BG L" at bounding box center [598, 211] width 77 height 134
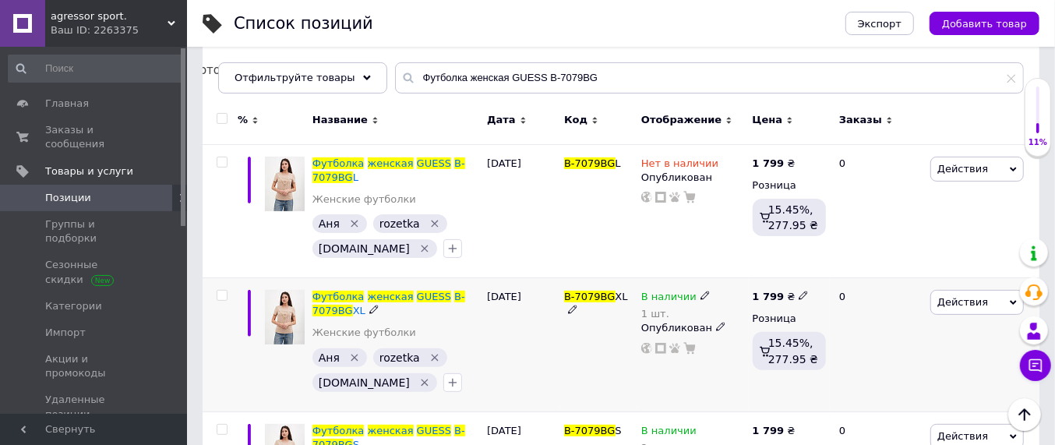
click at [700, 295] on icon at bounding box center [704, 295] width 9 height 9
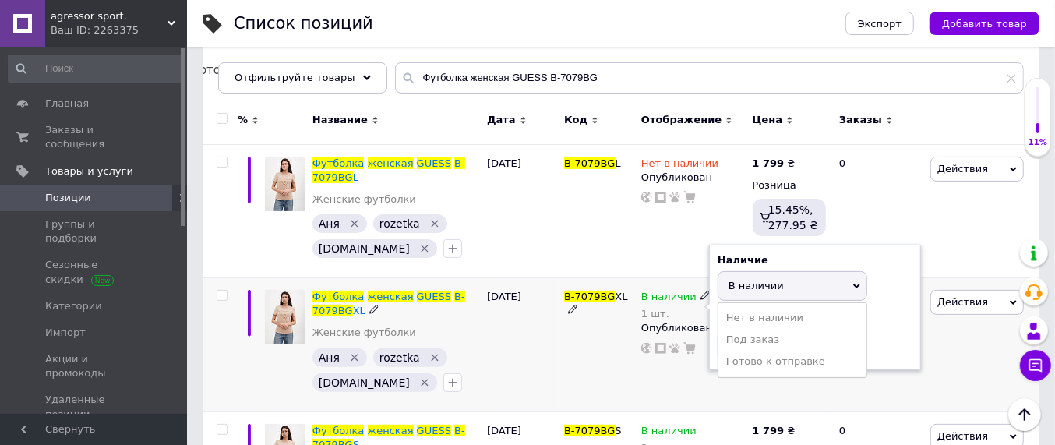
click at [757, 320] on li "Нет в наличии" at bounding box center [792, 318] width 148 height 22
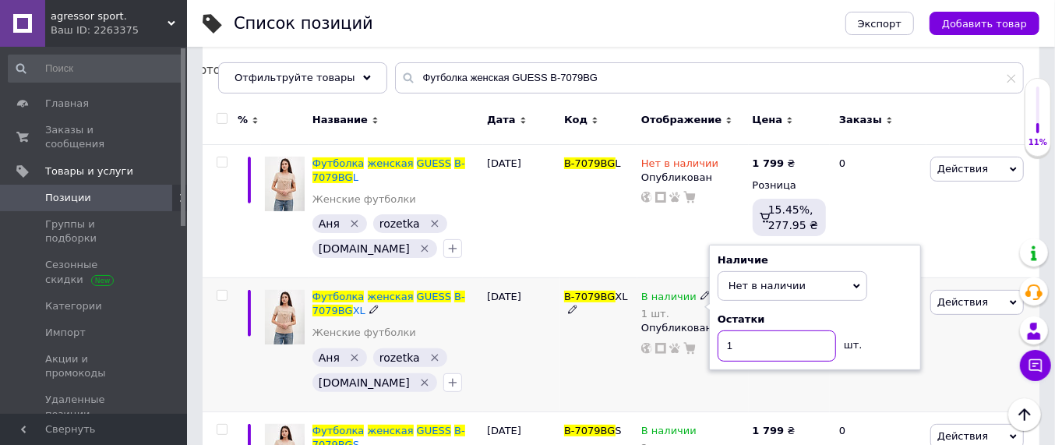
click at [748, 333] on input "1" at bounding box center [777, 345] width 118 height 31
click at [604, 339] on div "B-7079BG XL" at bounding box center [598, 345] width 77 height 134
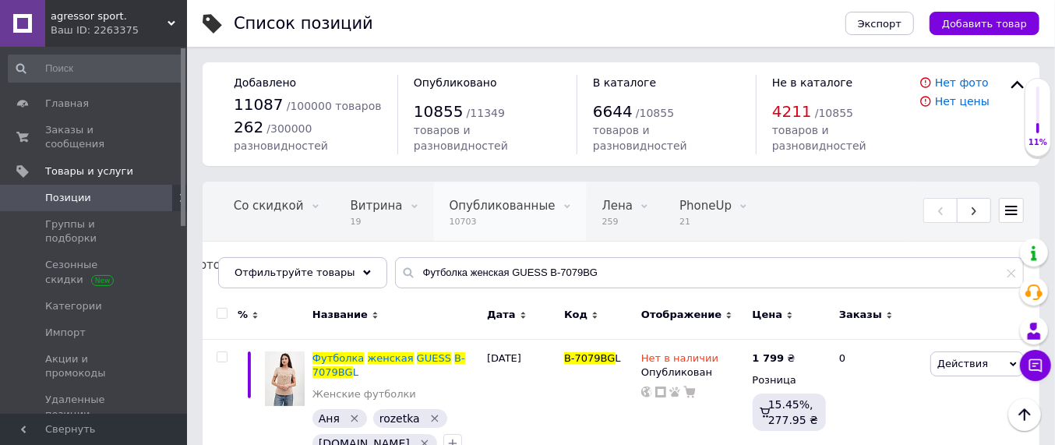
scroll to position [0, 0]
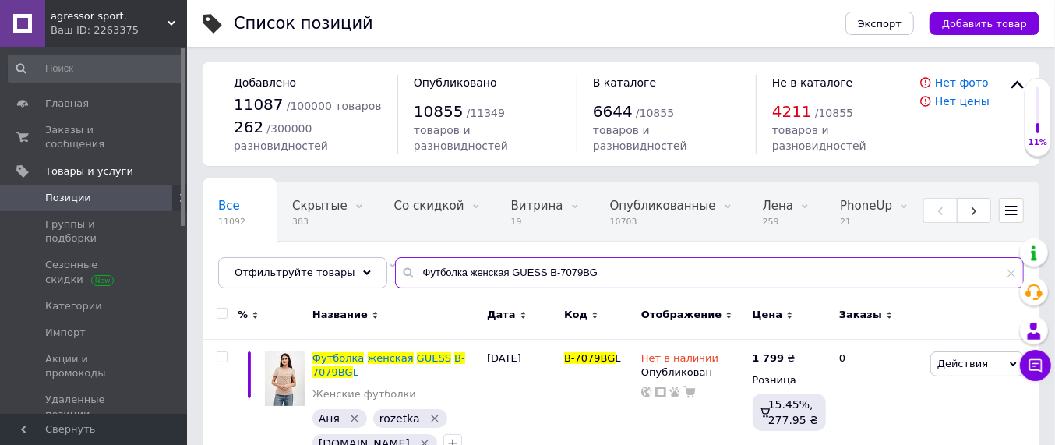
drag, startPoint x: 587, startPoint y: 270, endPoint x: 273, endPoint y: 295, distance: 315.0
click at [276, 288] on div "Все 11092 Скрытые 383 Удалить Редактировать Со скидкой 0 Удалить Редактировать …" at bounding box center [621, 235] width 837 height 107
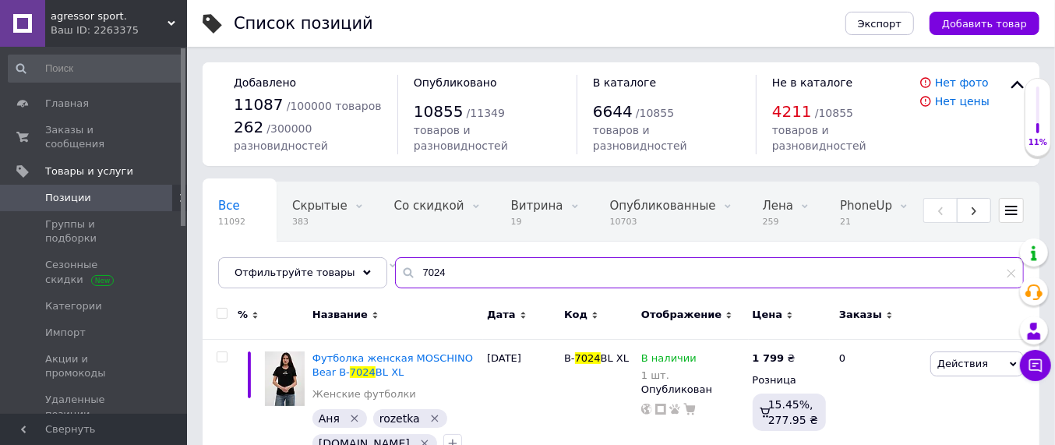
drag, startPoint x: 438, startPoint y: 272, endPoint x: 376, endPoint y: 271, distance: 61.6
click at [395, 271] on input "7024" at bounding box center [709, 272] width 629 height 31
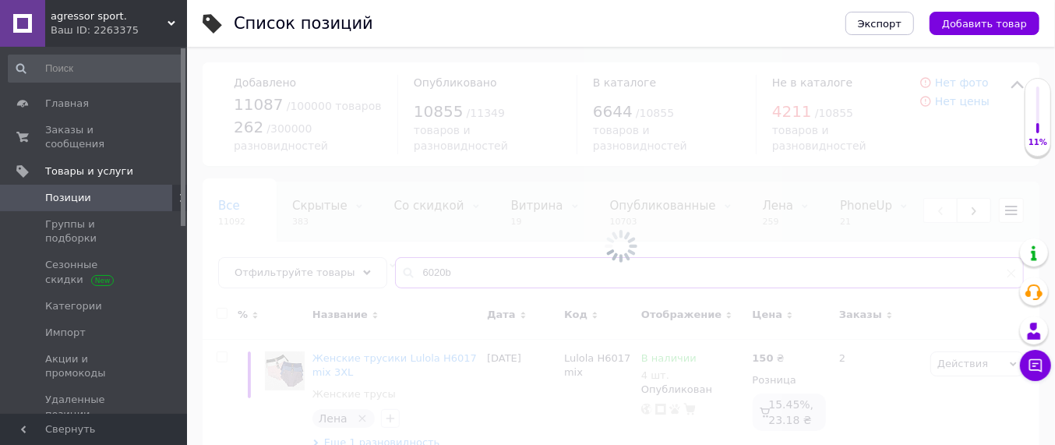
drag, startPoint x: 452, startPoint y: 272, endPoint x: 457, endPoint y: 266, distance: 8.3
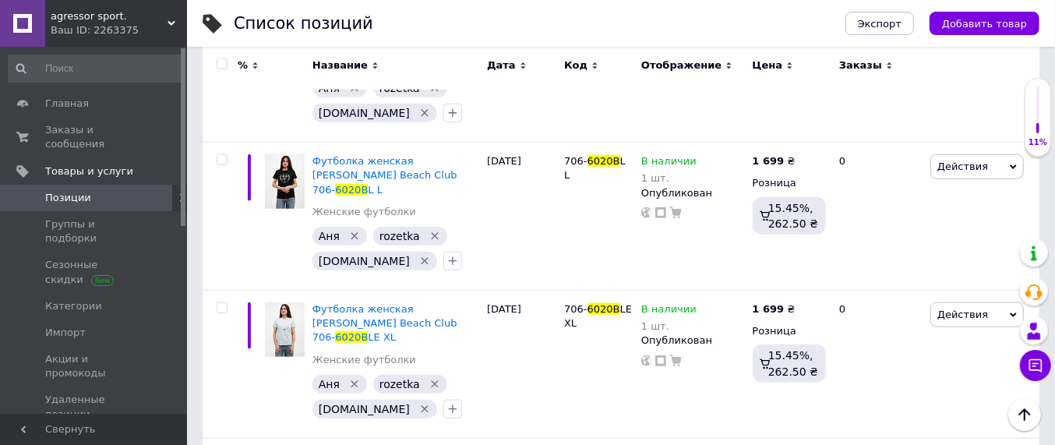
scroll to position [974, 0]
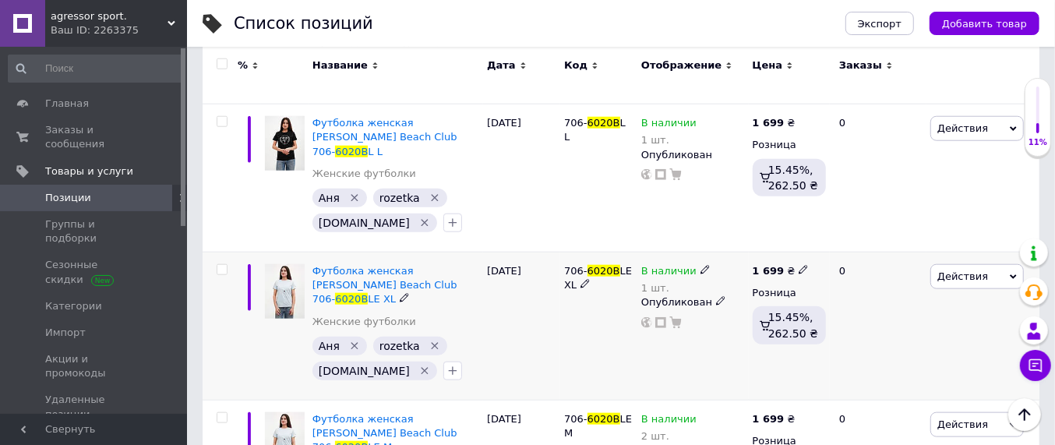
type input "6020b"
click at [700, 265] on icon at bounding box center [704, 269] width 9 height 9
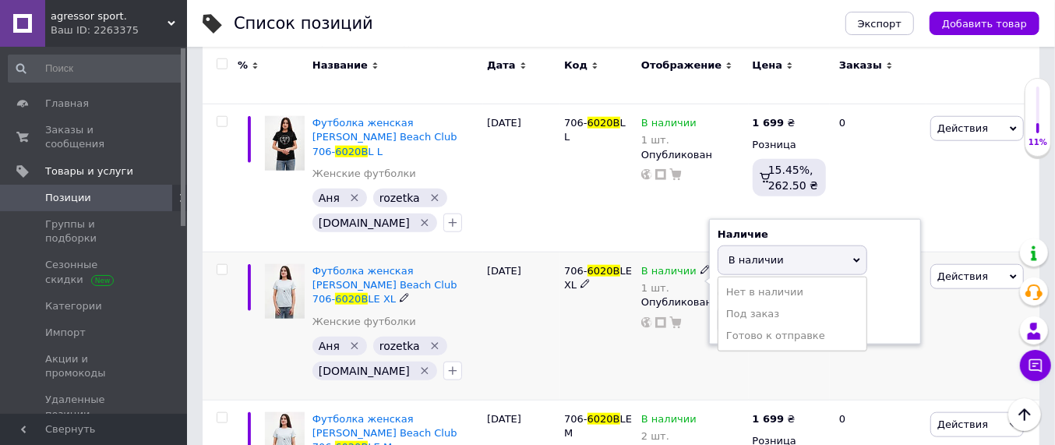
drag, startPoint x: 744, startPoint y: 205, endPoint x: 748, endPoint y: 223, distance: 18.3
click at [744, 281] on li "Нет в наличии" at bounding box center [792, 292] width 148 height 22
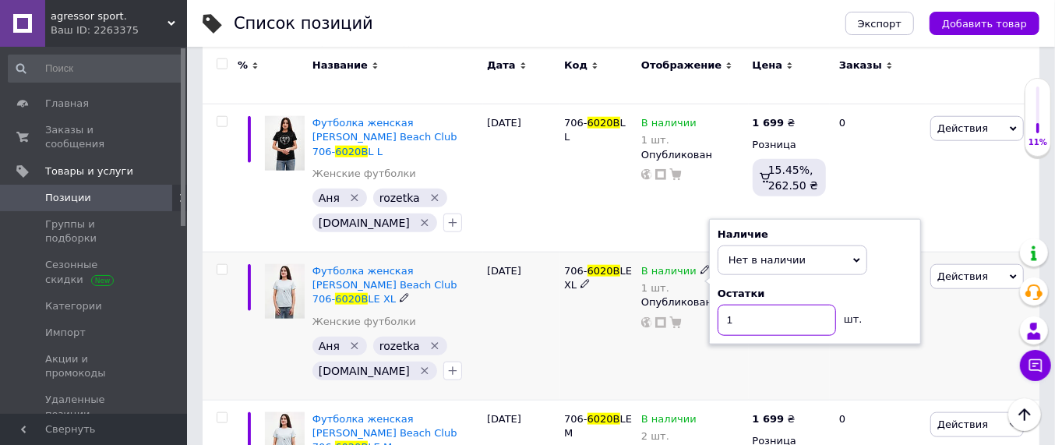
click at [744, 305] on input "1" at bounding box center [777, 320] width 118 height 31
click at [717, 271] on div "В наличии 1 шт. Наличие Нет в наличии В наличии Под заказ Готово к отправке Ост…" at bounding box center [692, 326] width 111 height 148
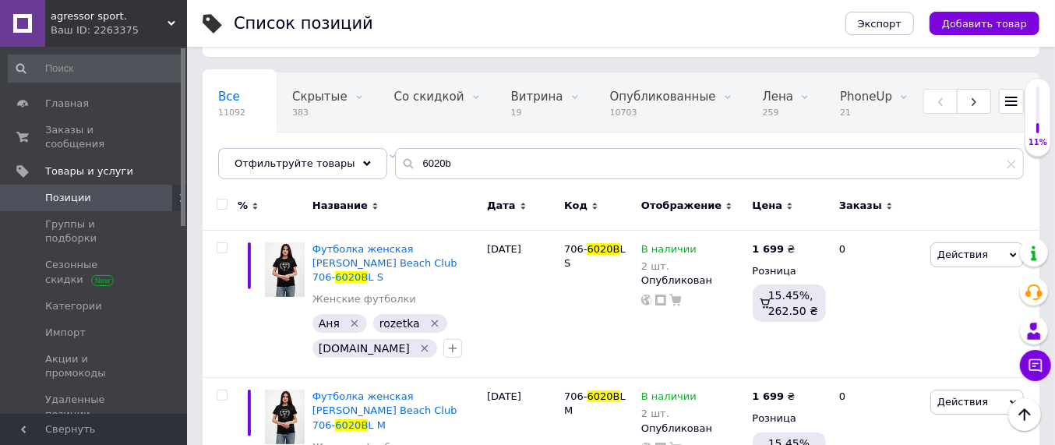
scroll to position [0, 0]
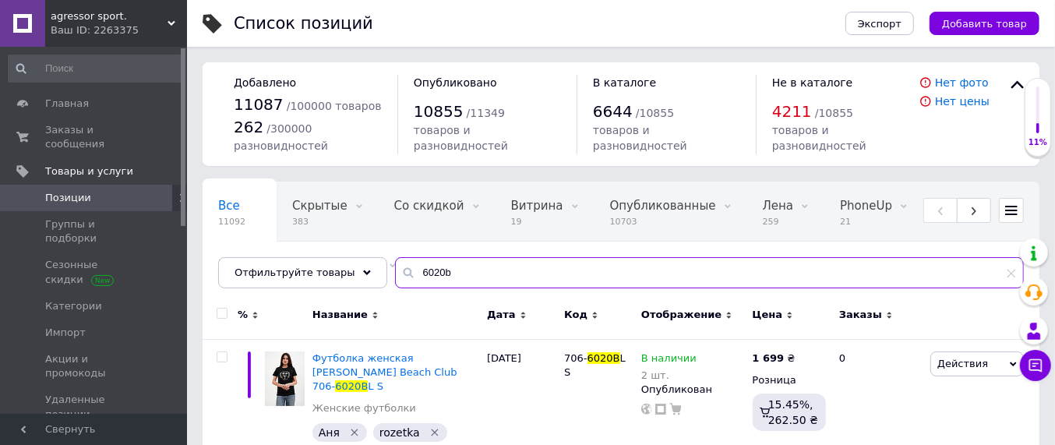
drag, startPoint x: 446, startPoint y: 269, endPoint x: 380, endPoint y: 287, distance: 67.9
click at [395, 281] on input "6020b" at bounding box center [709, 272] width 629 height 31
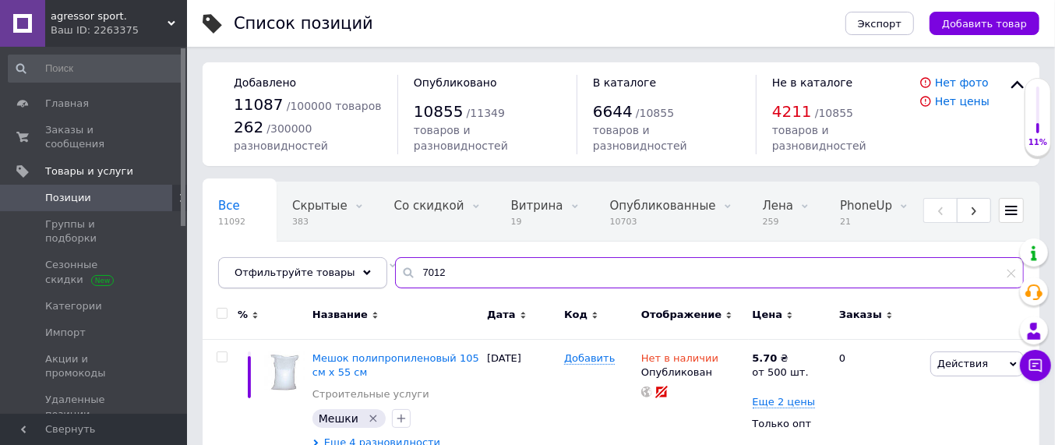
drag, startPoint x: 439, startPoint y: 265, endPoint x: 350, endPoint y: 278, distance: 89.8
click at [344, 277] on div "Отфильтруйте товары 7012" at bounding box center [621, 272] width 806 height 31
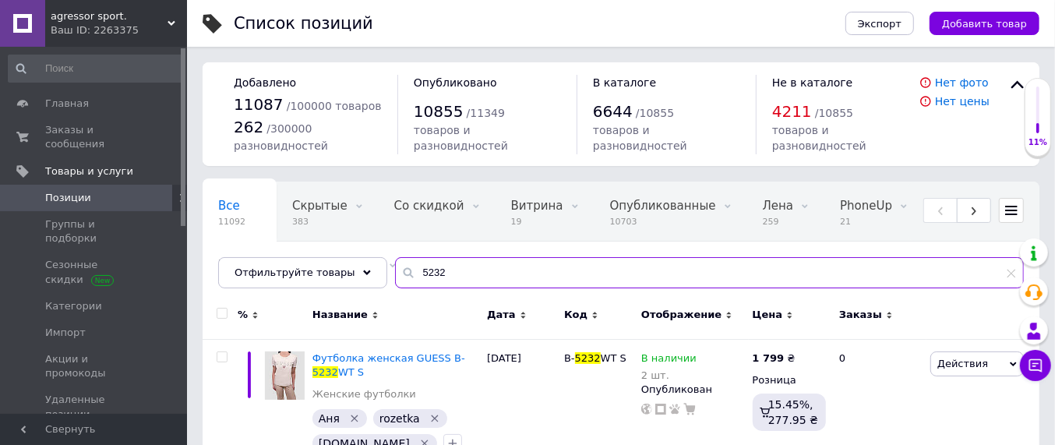
drag, startPoint x: 437, startPoint y: 270, endPoint x: 393, endPoint y: 270, distance: 43.6
click at [395, 270] on div "5232" at bounding box center [709, 272] width 629 height 31
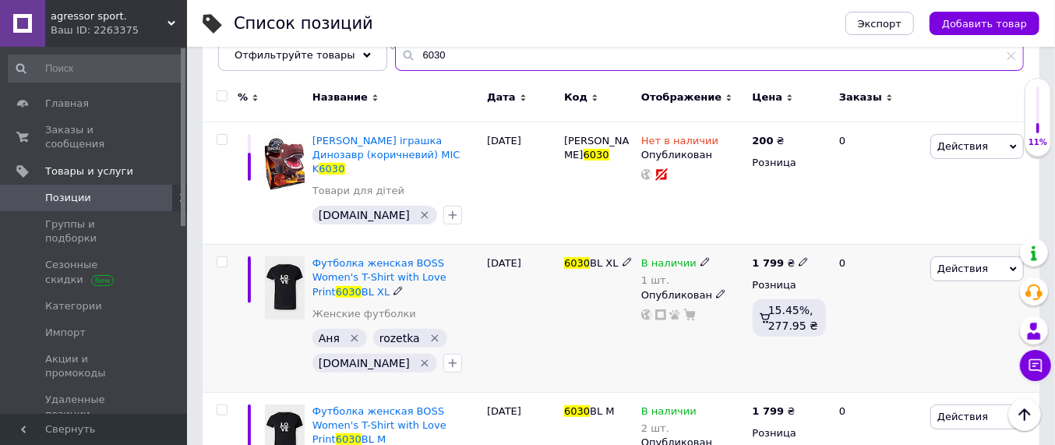
scroll to position [195, 0]
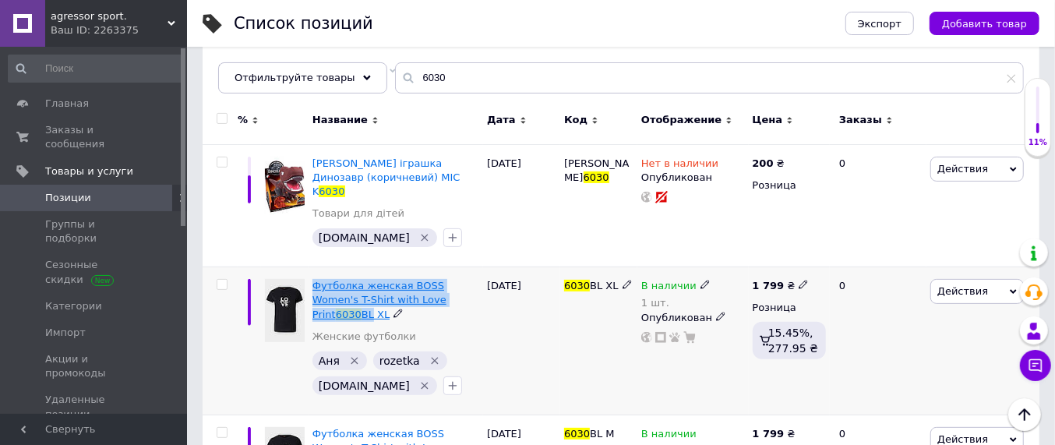
drag, startPoint x: 312, startPoint y: 270, endPoint x: 446, endPoint y: 288, distance: 135.2
click at [446, 288] on div "Футболка женская BOSS Women's T-Shirt with Love Print 6030 BL XL Женские футбол…" at bounding box center [396, 341] width 175 height 148
copy span "Футболка женская BOSS Women's T-Shirt with Love Print 6030 BL"
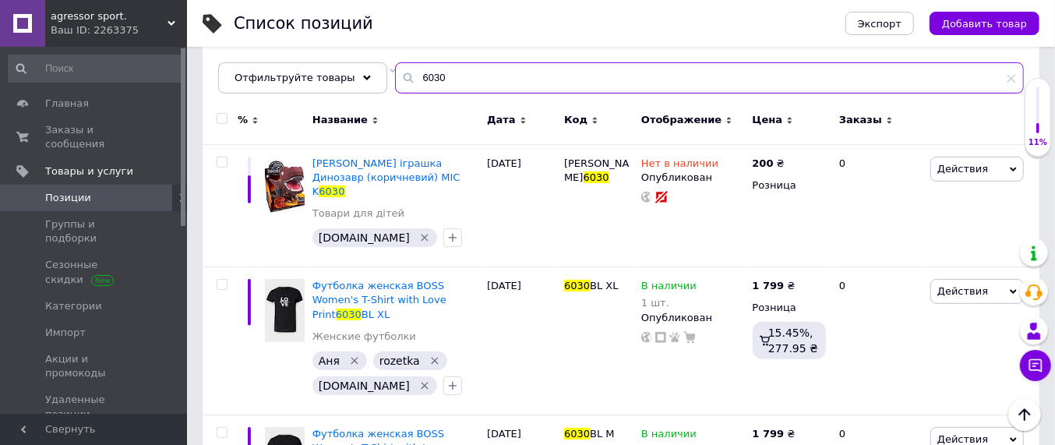
drag, startPoint x: 433, startPoint y: 81, endPoint x: 397, endPoint y: 79, distance: 35.9
click at [397, 79] on input "6030" at bounding box center [709, 77] width 629 height 31
paste input "Футболка женская BOSS Women's T-Shirt with Love Print 6030BL"
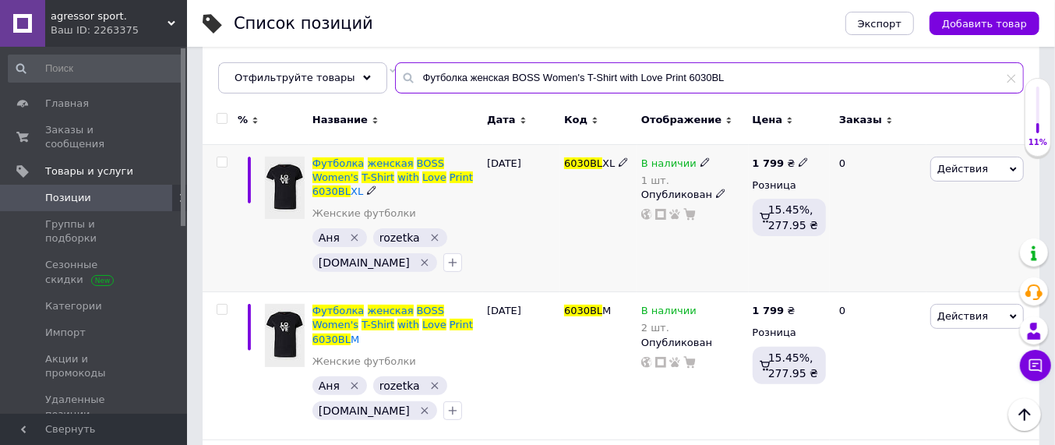
type input "Футболка женская BOSS Women's T-Shirt with Love Print 6030BL"
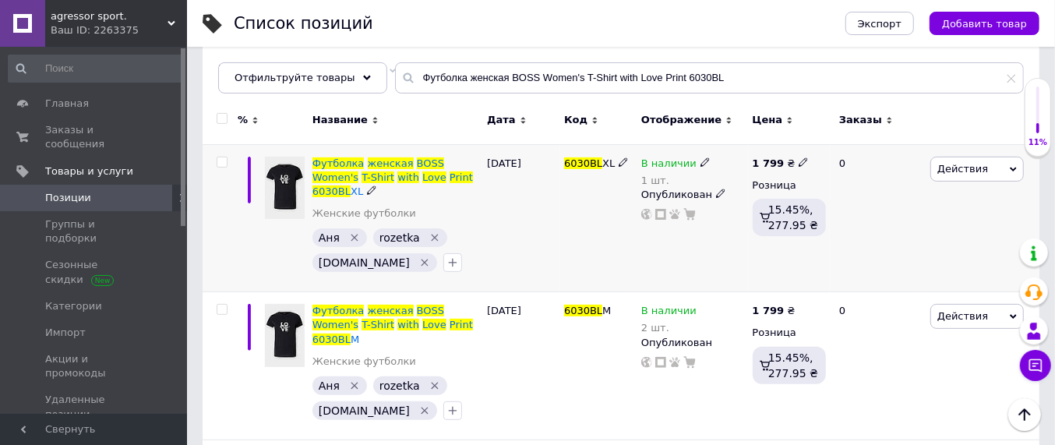
click at [700, 163] on icon at bounding box center [704, 161] width 9 height 9
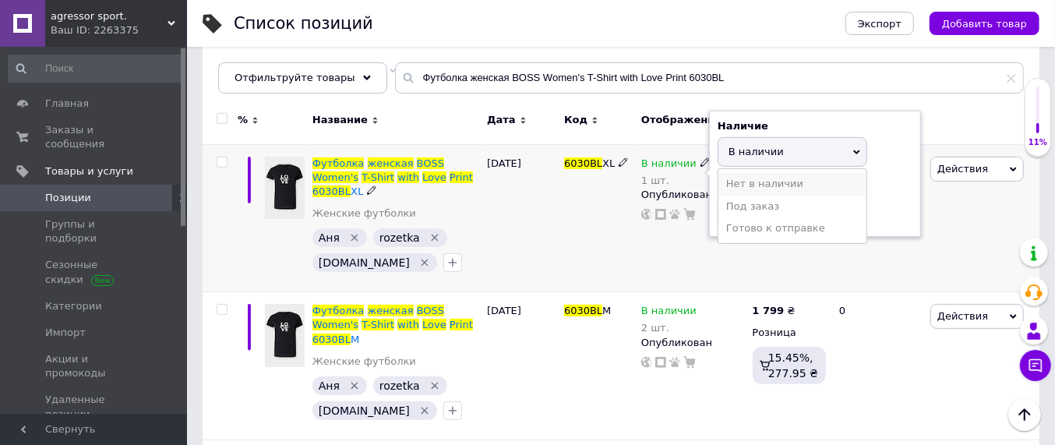
drag, startPoint x: 742, startPoint y: 181, endPoint x: 744, endPoint y: 202, distance: 21.1
click at [742, 182] on li "Нет в наличии" at bounding box center [792, 184] width 148 height 22
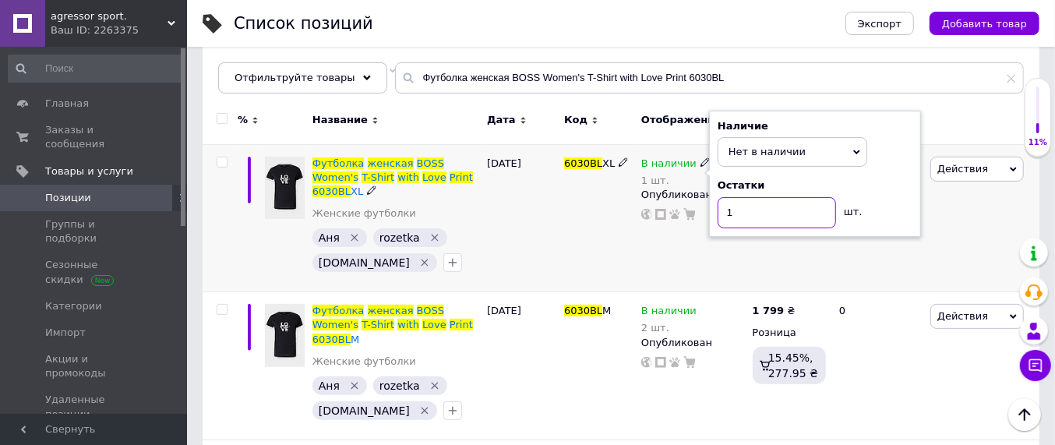
click at [742, 210] on input "1" at bounding box center [777, 212] width 118 height 31
click at [614, 252] on div "6030BL XL" at bounding box center [598, 218] width 77 height 148
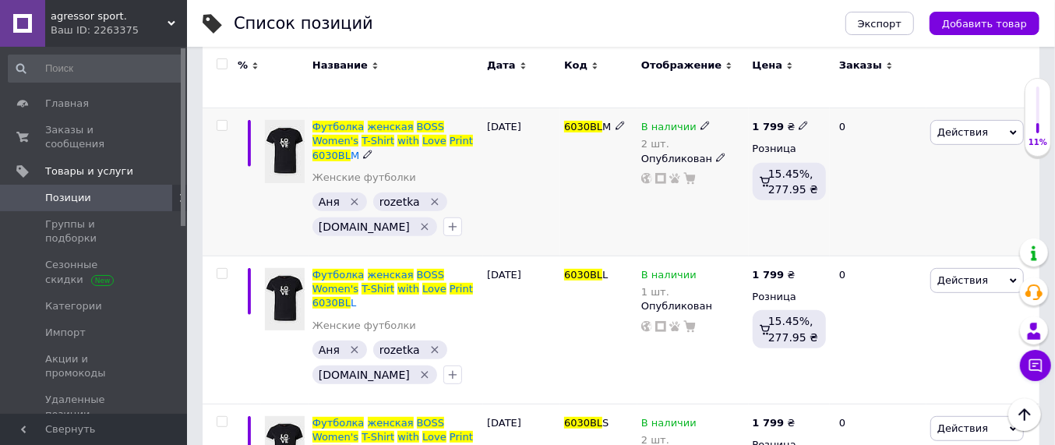
scroll to position [52, 0]
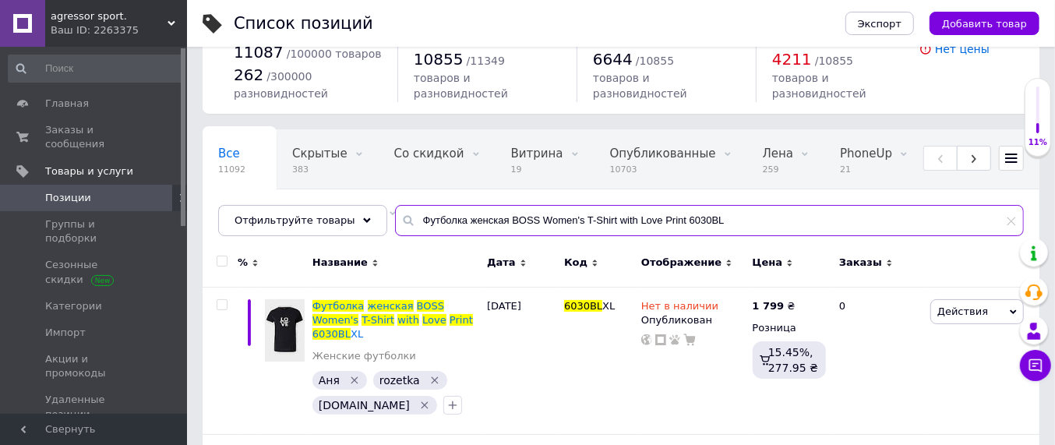
drag, startPoint x: 726, startPoint y: 216, endPoint x: 378, endPoint y: 227, distance: 348.5
click at [395, 227] on input "Футболка женская BOSS Women's T-Shirt with Love Print 6030BL" at bounding box center [709, 220] width 629 height 31
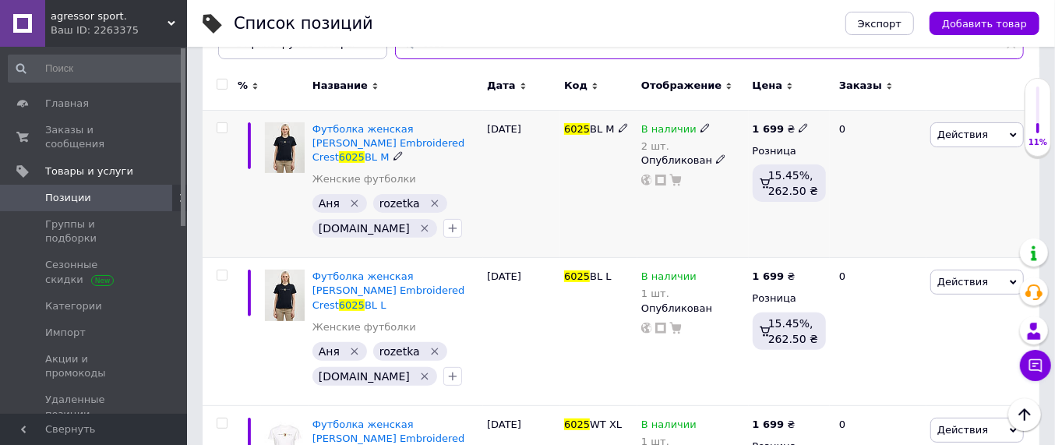
scroll to position [344, 0]
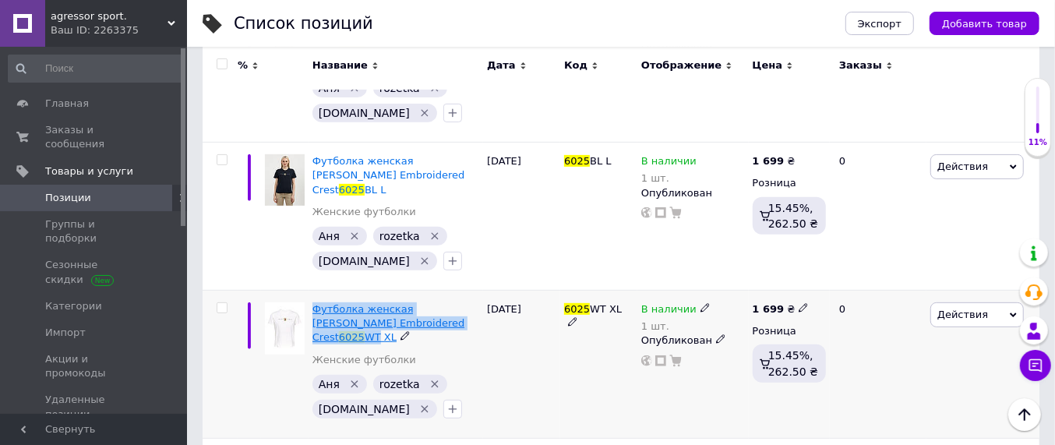
drag, startPoint x: 311, startPoint y: 277, endPoint x: 434, endPoint y: 294, distance: 124.3
click at [434, 294] on div "Футболка женская [PERSON_NAME] Embroidered Crest 6025 WT XL Женские футболки [P…" at bounding box center [396, 365] width 175 height 148
copy span "Футболка женская [PERSON_NAME] Embroidered Crest 6025 WT"
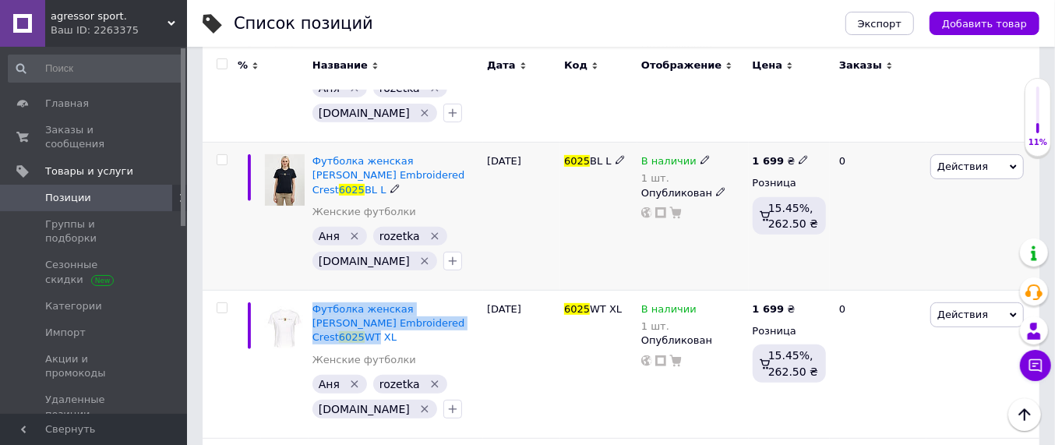
scroll to position [0, 0]
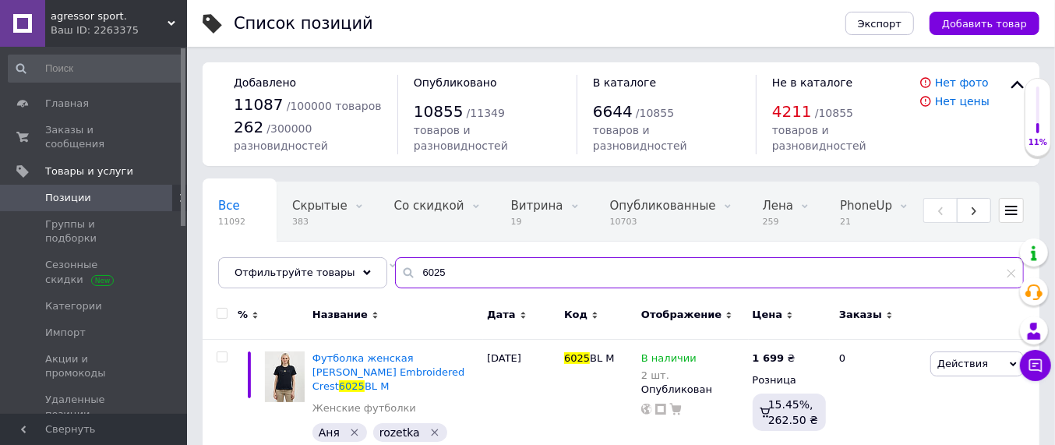
drag, startPoint x: 446, startPoint y: 277, endPoint x: 399, endPoint y: 275, distance: 46.8
click at [399, 275] on input "6025" at bounding box center [709, 272] width 629 height 31
paste input "Футболка женская [PERSON_NAME] Embroidered Crest 6025WT"
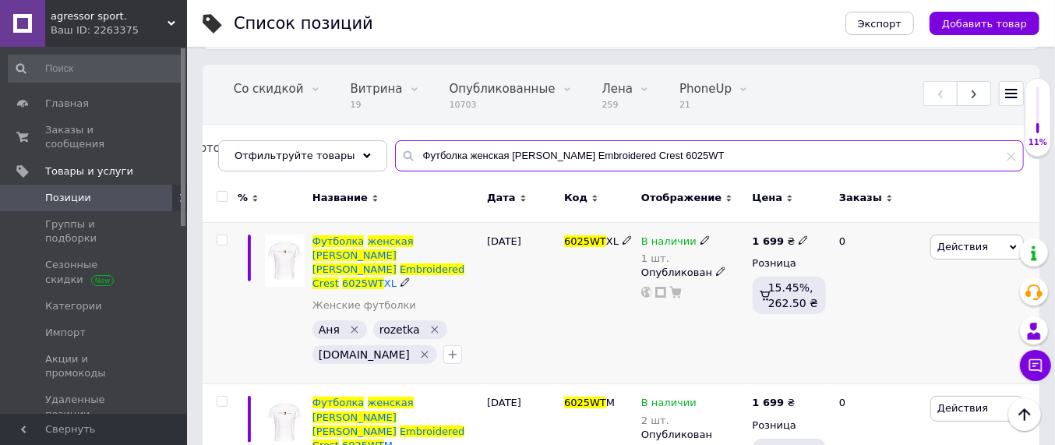
scroll to position [97, 0]
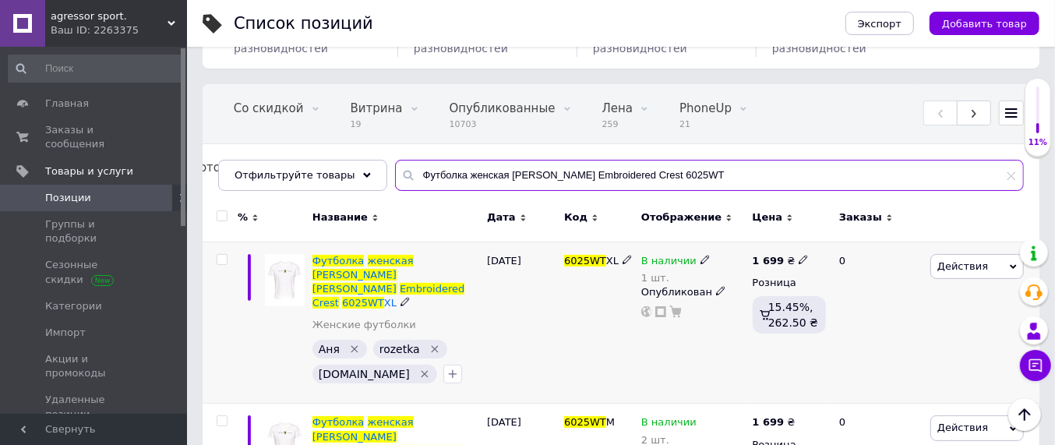
type input "Футболка женская [PERSON_NAME] Embroidered Crest 6025WT"
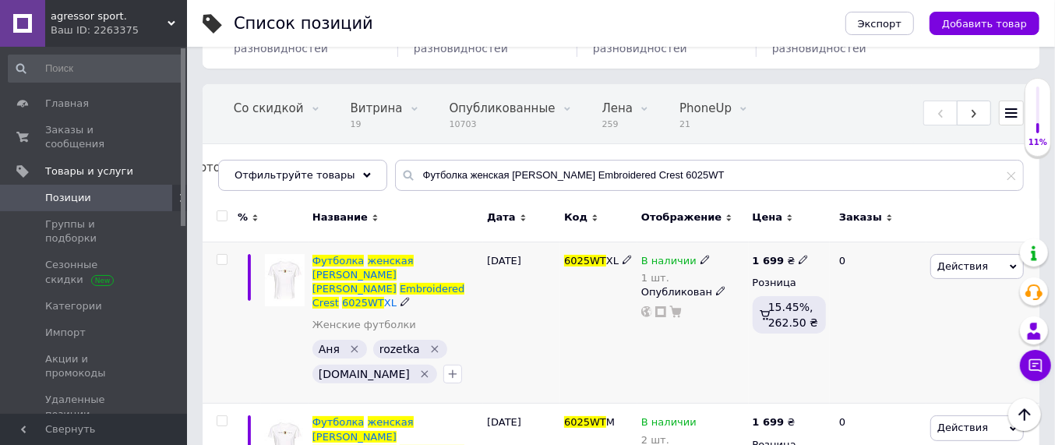
click at [700, 256] on use at bounding box center [704, 259] width 9 height 9
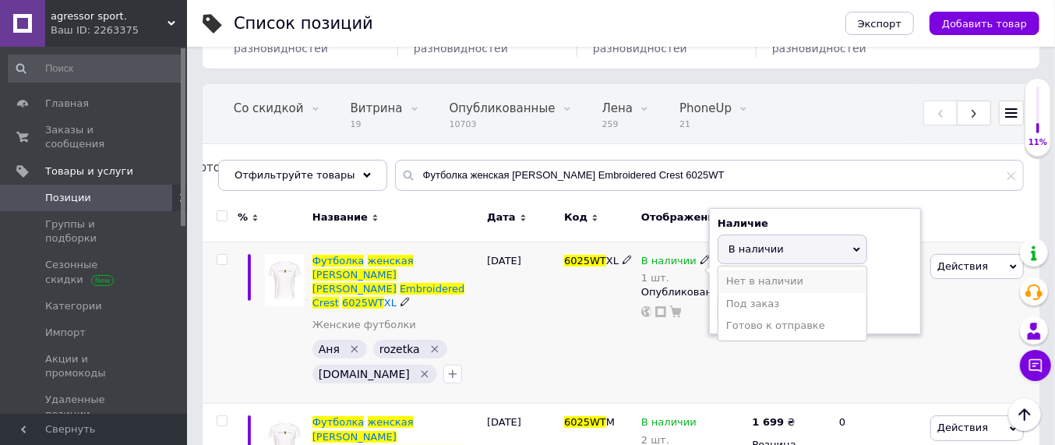
click at [767, 276] on li "Нет в наличии" at bounding box center [792, 281] width 148 height 22
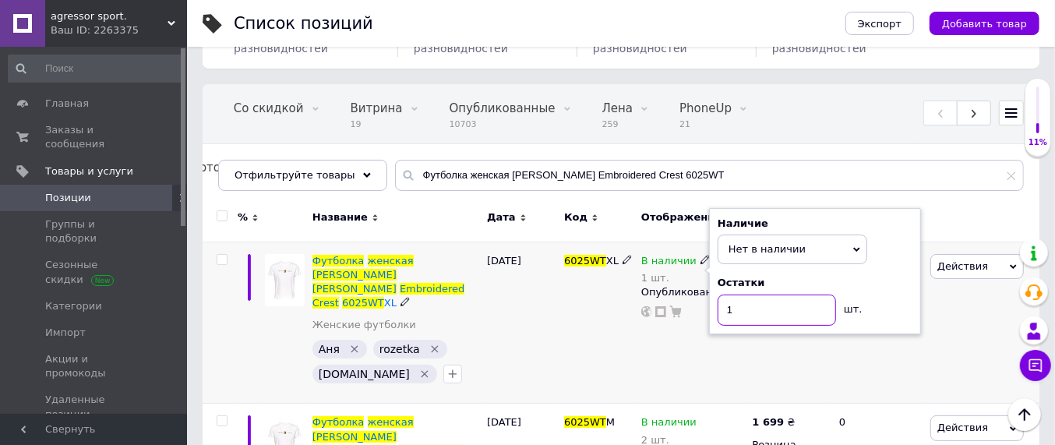
click at [748, 299] on input "1" at bounding box center [777, 310] width 118 height 31
click at [612, 352] on div "6025WT XL" at bounding box center [598, 323] width 77 height 162
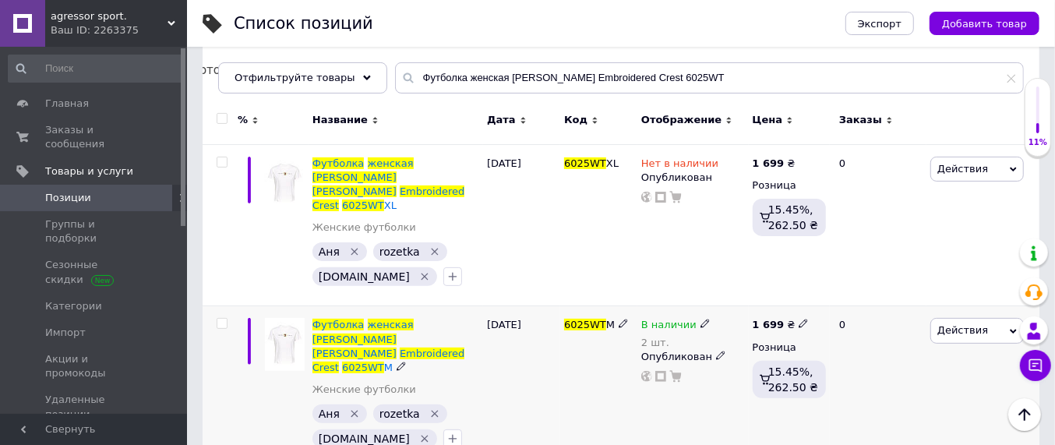
scroll to position [292, 0]
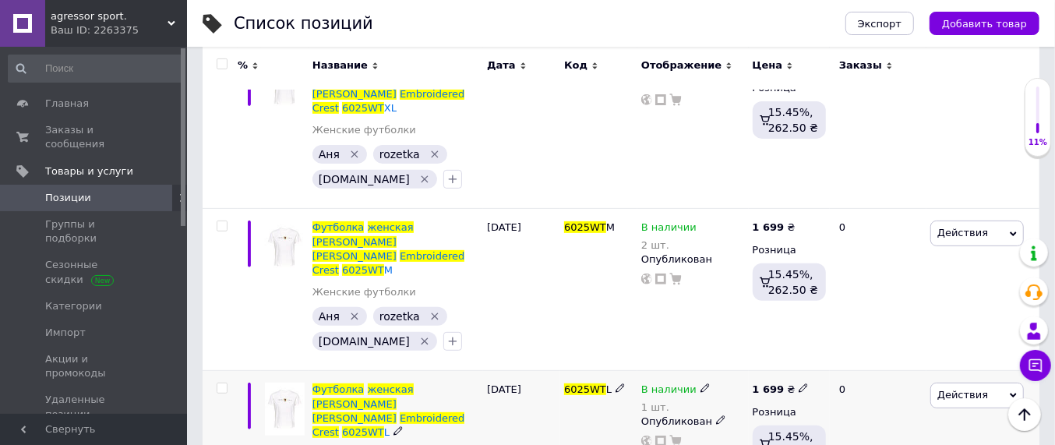
drag, startPoint x: 698, startPoint y: 334, endPoint x: 707, endPoint y: 333, distance: 8.7
click at [700, 383] on icon at bounding box center [704, 387] width 9 height 9
click at [753, 400] on li "Нет в наличии" at bounding box center [792, 411] width 148 height 22
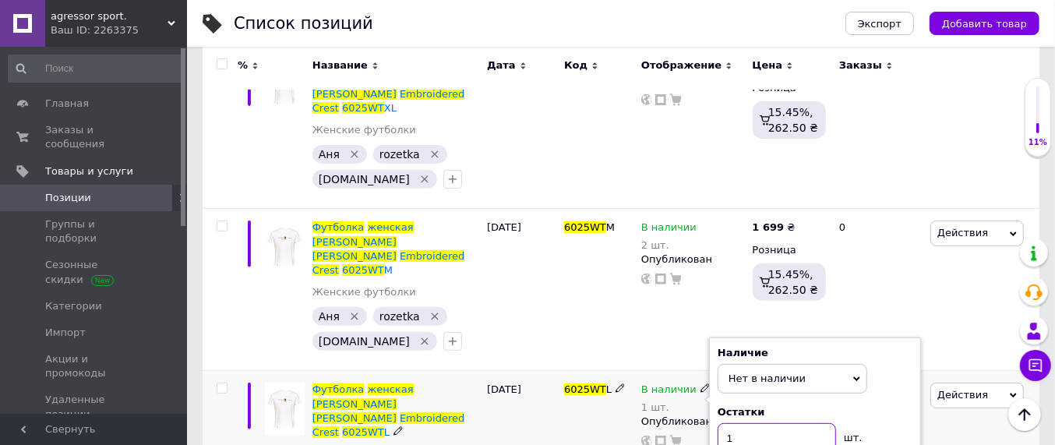
click at [750, 423] on input "1" at bounding box center [777, 438] width 118 height 31
click at [605, 403] on div "6025WT L" at bounding box center [598, 452] width 77 height 162
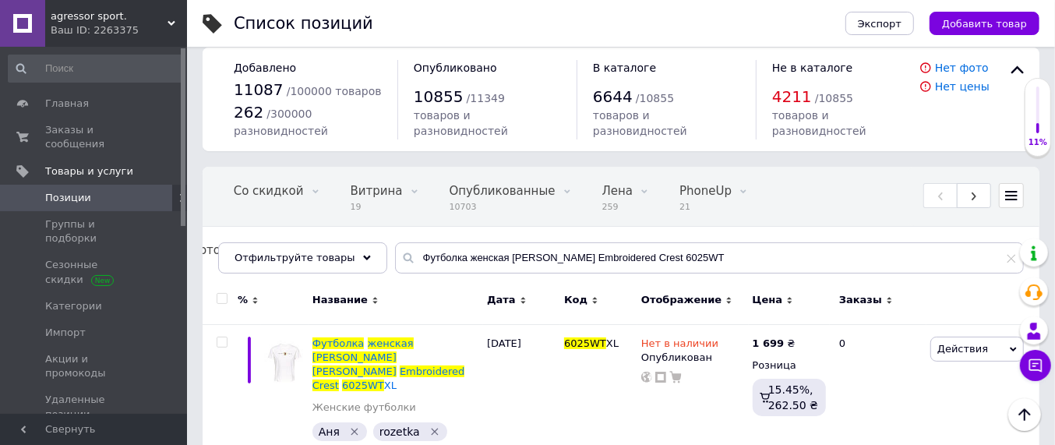
scroll to position [0, 0]
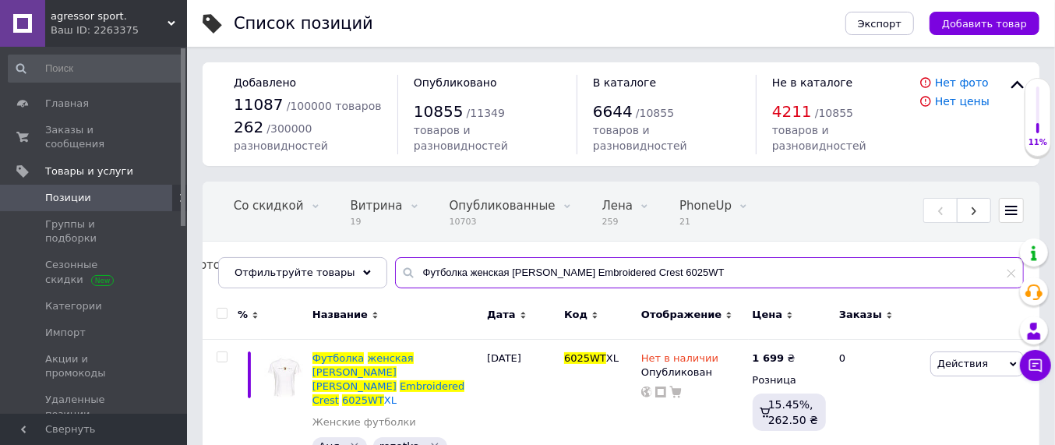
drag, startPoint x: 694, startPoint y: 271, endPoint x: 361, endPoint y: 311, distance: 335.8
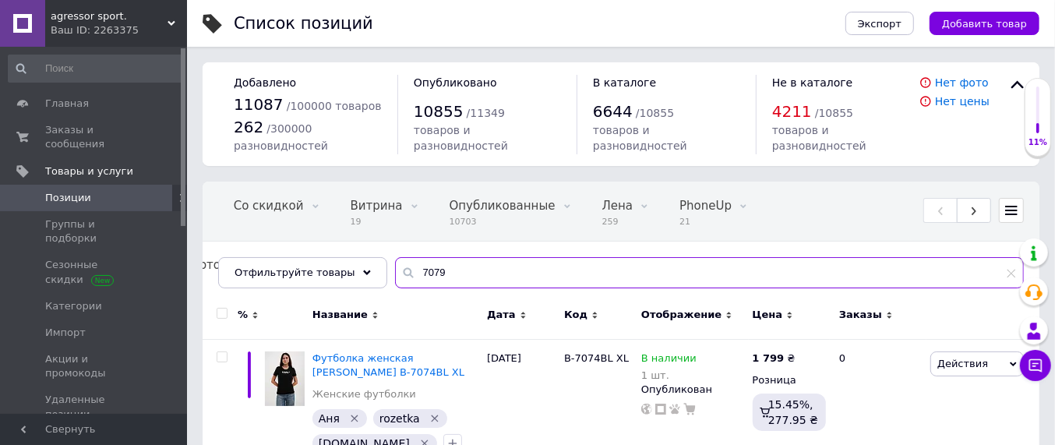
click at [430, 277] on input "7079" at bounding box center [709, 272] width 629 height 31
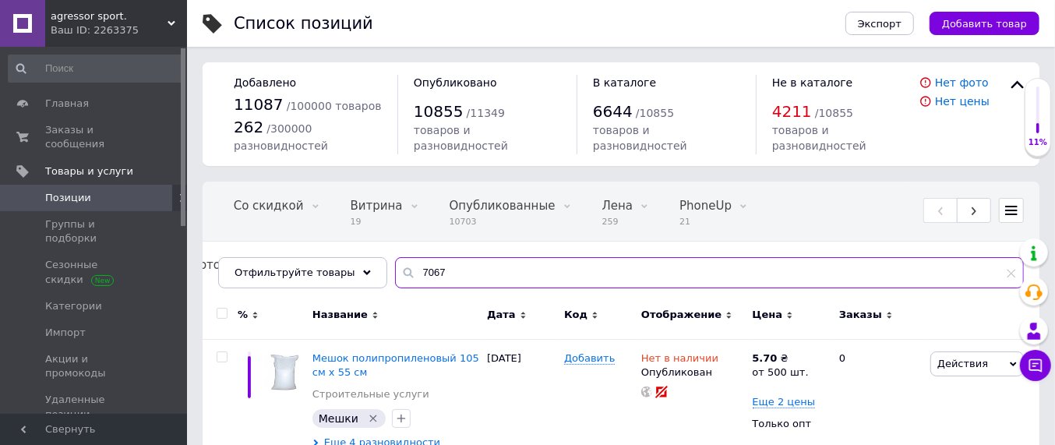
click at [400, 268] on input "7067" at bounding box center [709, 272] width 629 height 31
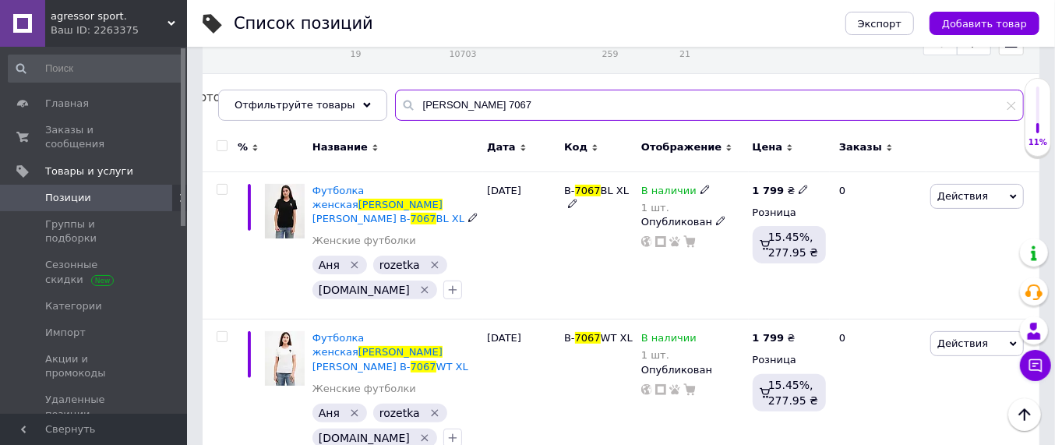
scroll to position [195, 0]
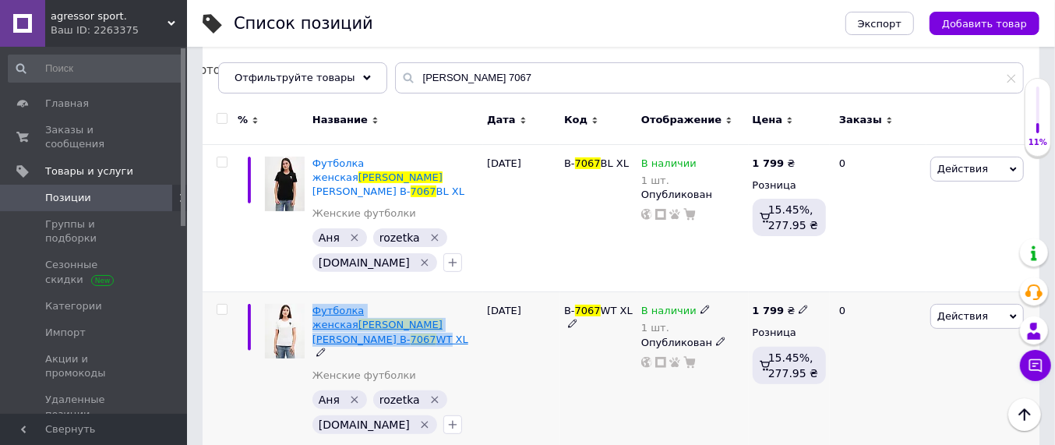
drag, startPoint x: 310, startPoint y: 298, endPoint x: 349, endPoint y: 309, distance: 40.7
click at [349, 309] on div "Футболка женская [PERSON_NAME] B- 7067 WT XL Женские футболки [PERSON_NAME]   r…" at bounding box center [396, 373] width 175 height 162
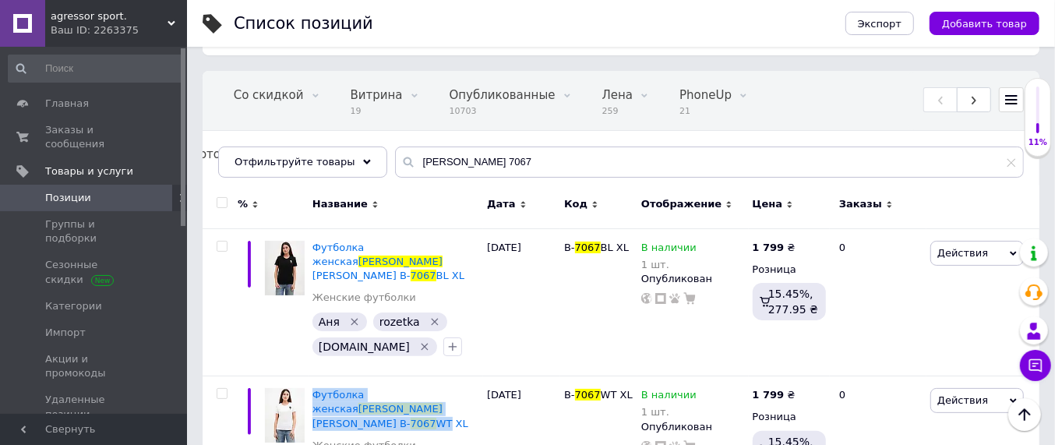
scroll to position [0, 0]
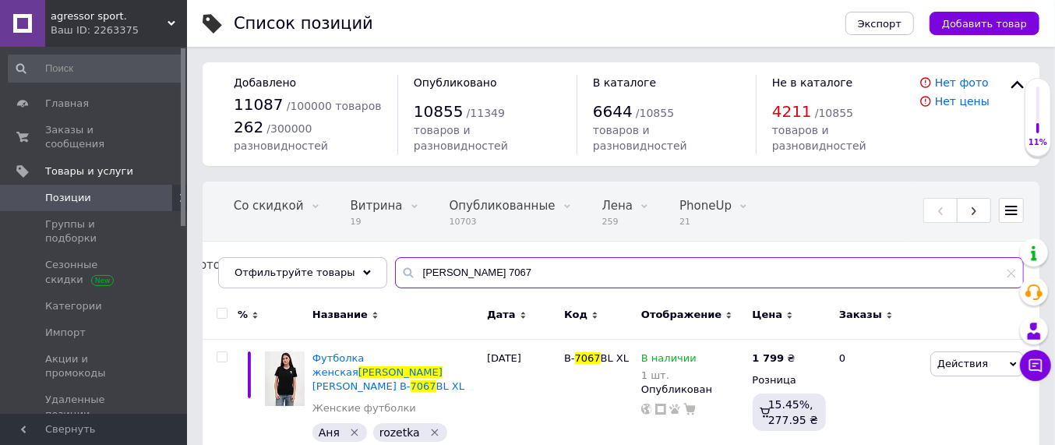
drag, startPoint x: 429, startPoint y: 270, endPoint x: 391, endPoint y: 270, distance: 37.4
click at [395, 270] on div "[PERSON_NAME] 7067" at bounding box center [709, 272] width 629 height 31
paste input "Футболка женская [PERSON_NAME] B-7067WT"
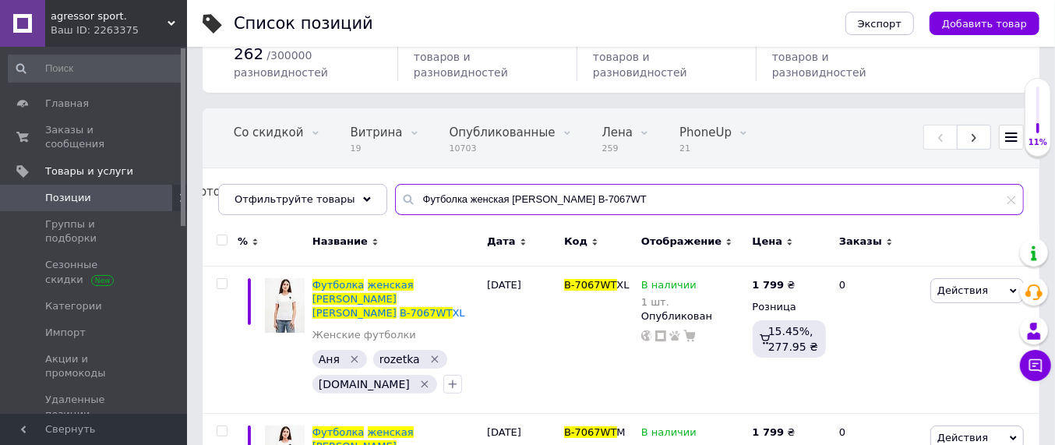
scroll to position [195, 0]
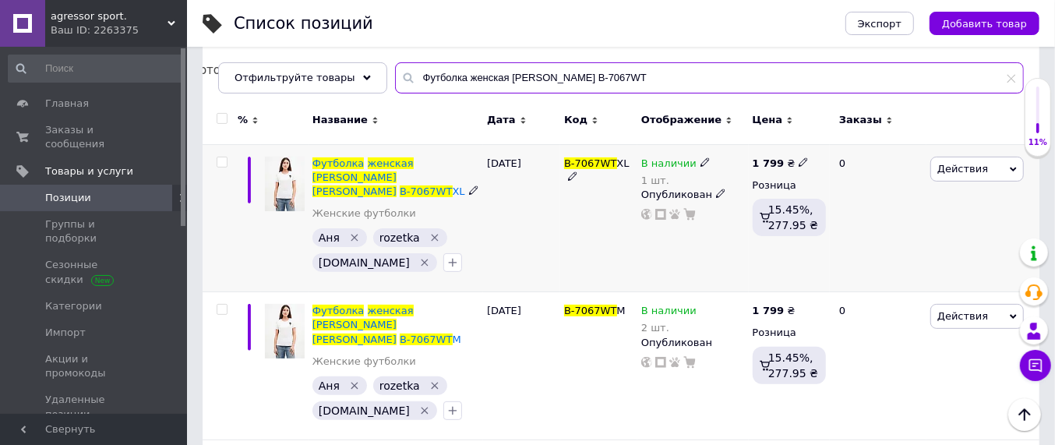
type input "Футболка женская [PERSON_NAME] B-7067WT"
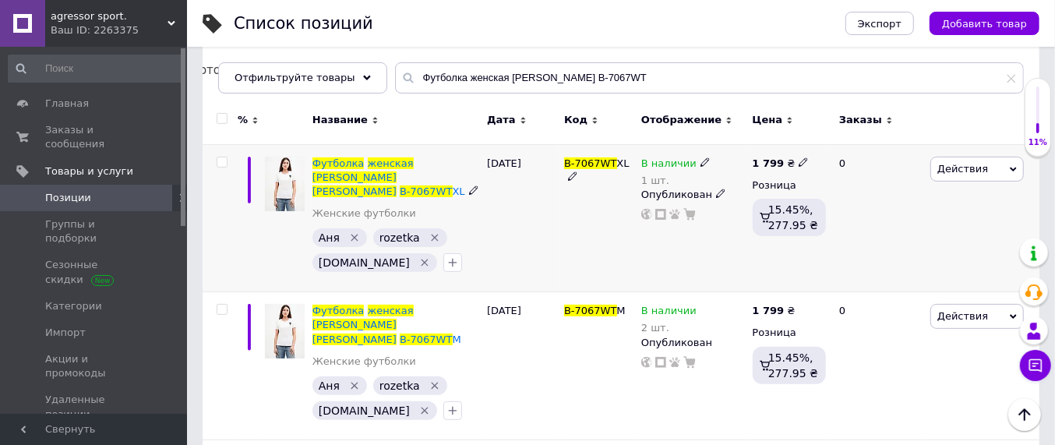
click at [700, 160] on icon at bounding box center [704, 161] width 9 height 9
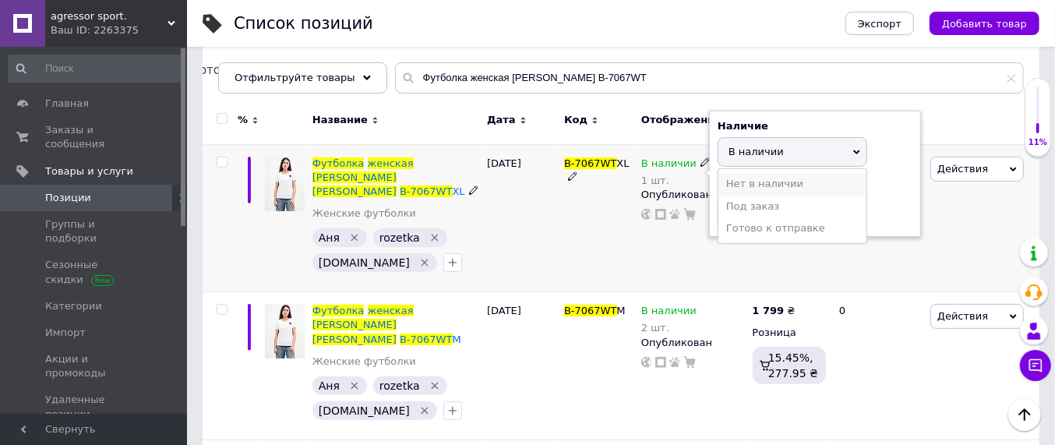
click at [750, 183] on li "Нет в наличии" at bounding box center [792, 184] width 148 height 22
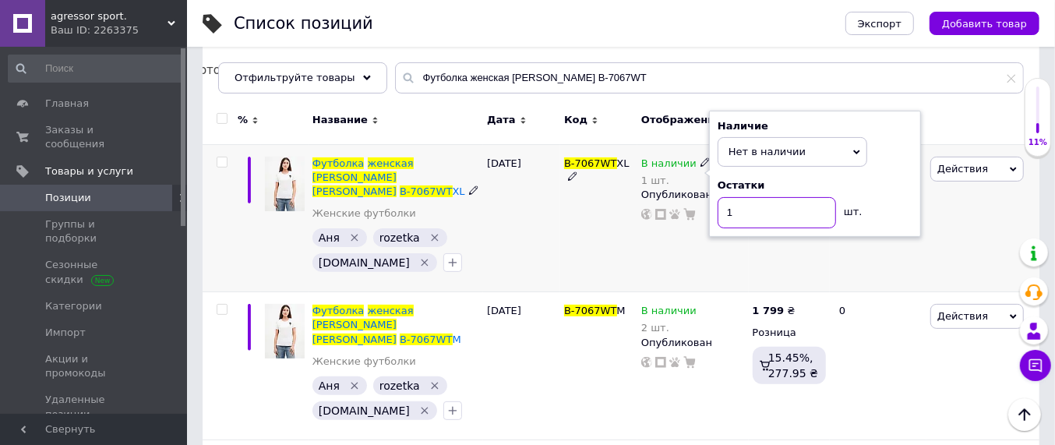
click at [740, 214] on input "1" at bounding box center [777, 212] width 118 height 31
click at [676, 234] on div "В наличии 1 шт. Наличие Нет в наличии В наличии Под заказ Готово к отправке Ост…" at bounding box center [692, 218] width 111 height 148
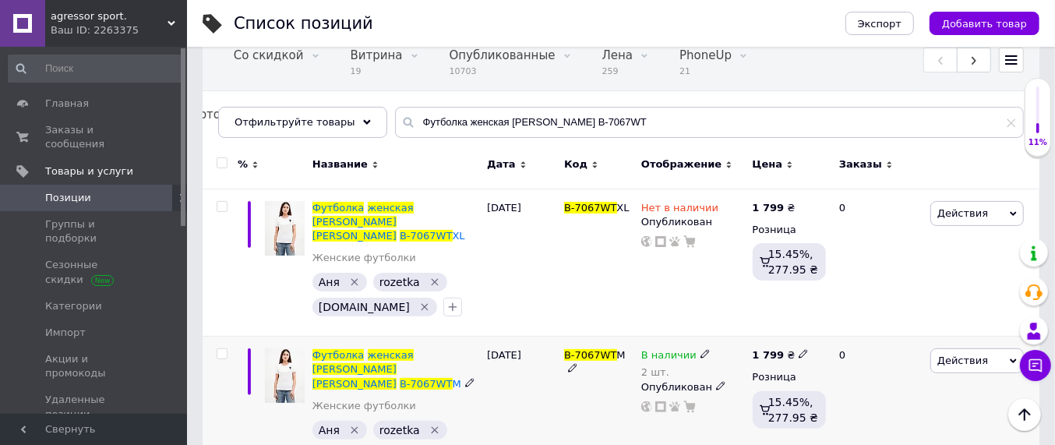
scroll to position [52, 0]
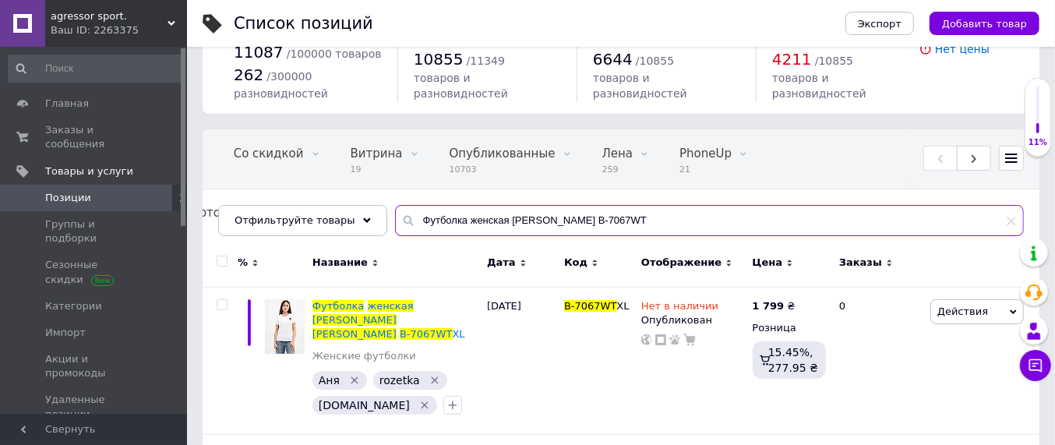
drag, startPoint x: 612, startPoint y: 220, endPoint x: 405, endPoint y: 230, distance: 206.7
click at [405, 230] on input "Футболка женская [PERSON_NAME] B-7067WT" at bounding box center [709, 220] width 629 height 31
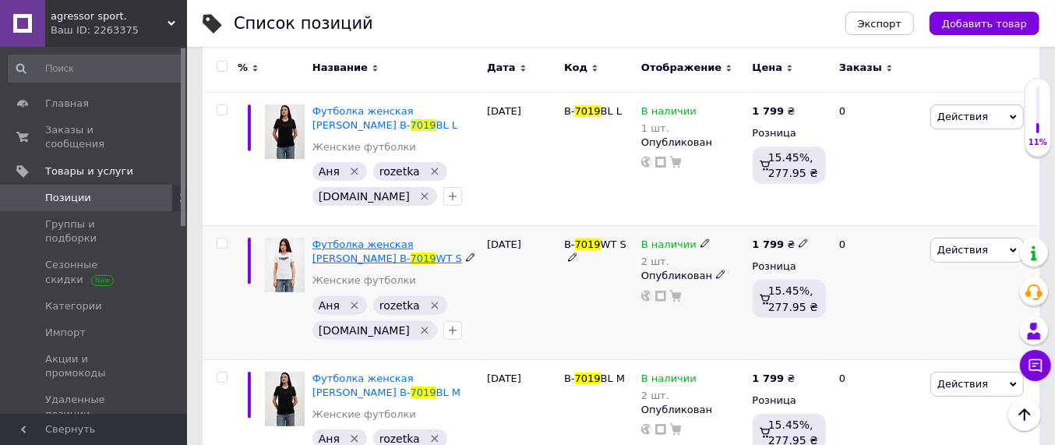
scroll to position [52, 0]
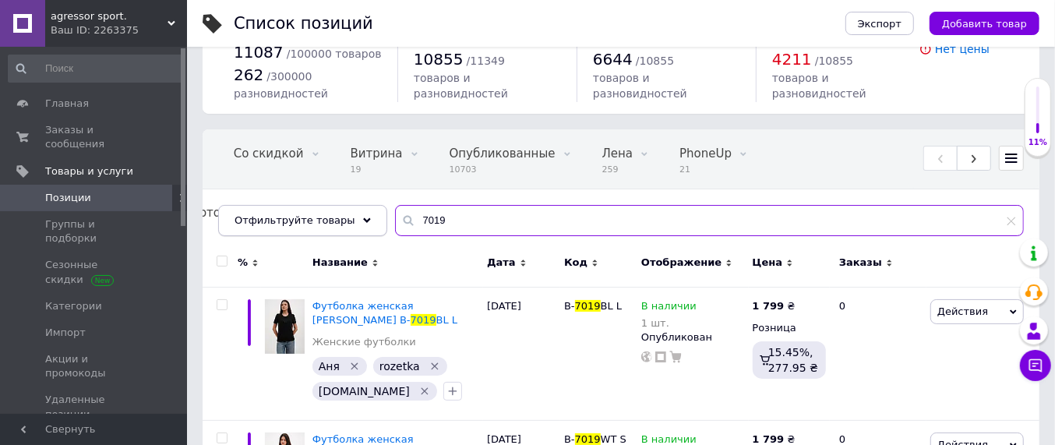
drag, startPoint x: 446, startPoint y: 218, endPoint x: 359, endPoint y: 226, distance: 86.8
click at [358, 226] on div "Отфильтруйте товары 7019" at bounding box center [621, 220] width 806 height 31
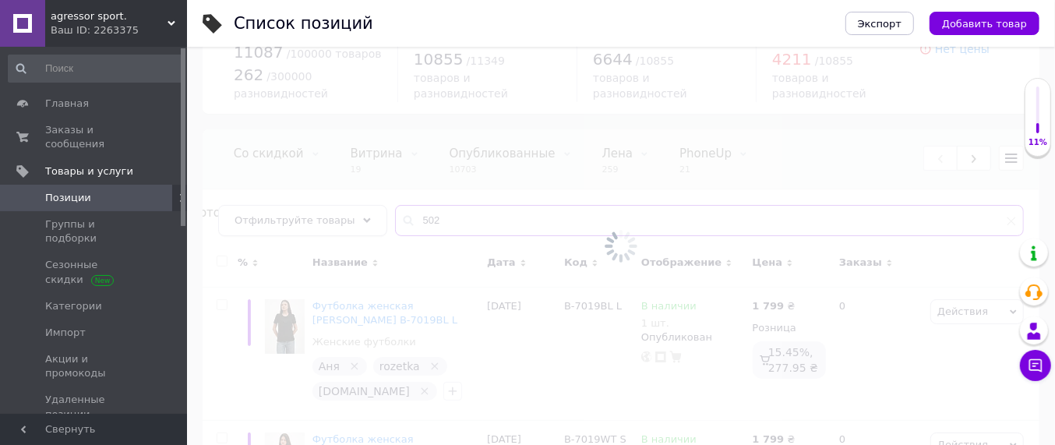
type input "5028"
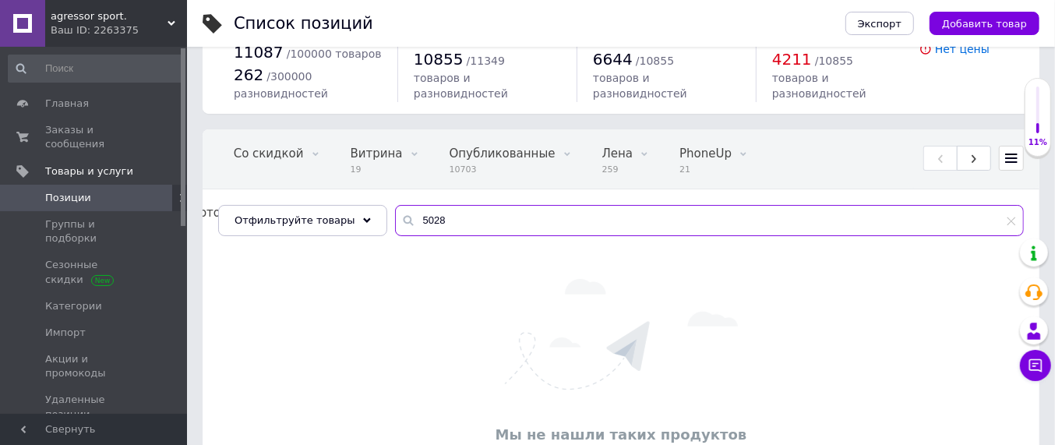
scroll to position [119, 0]
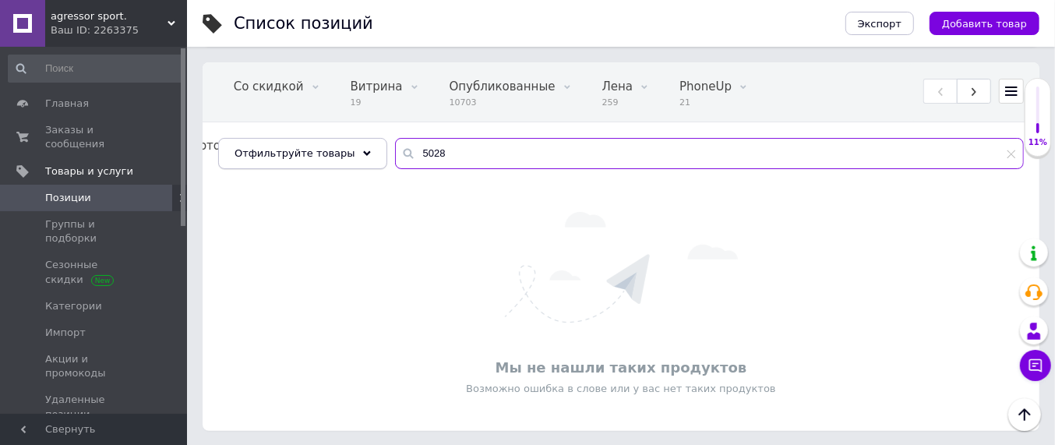
click at [355, 154] on div "Отфильтруйте товары 5028" at bounding box center [621, 153] width 806 height 31
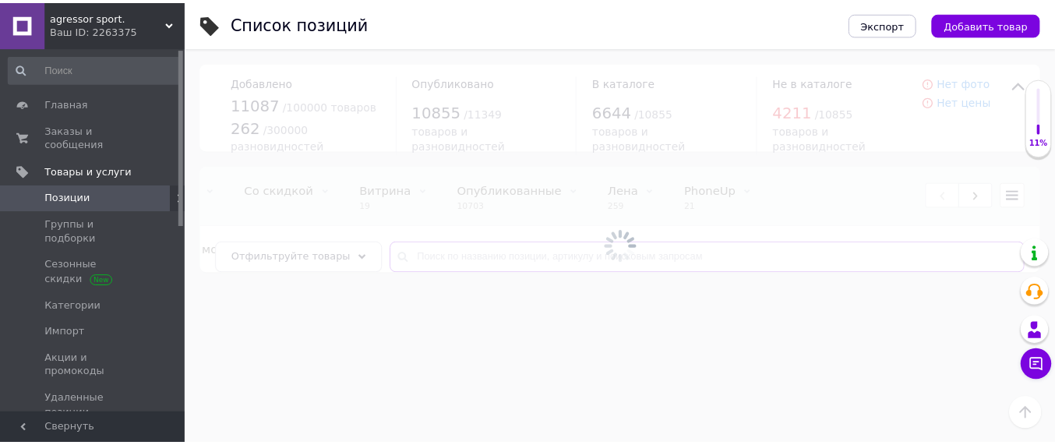
scroll to position [0, 146]
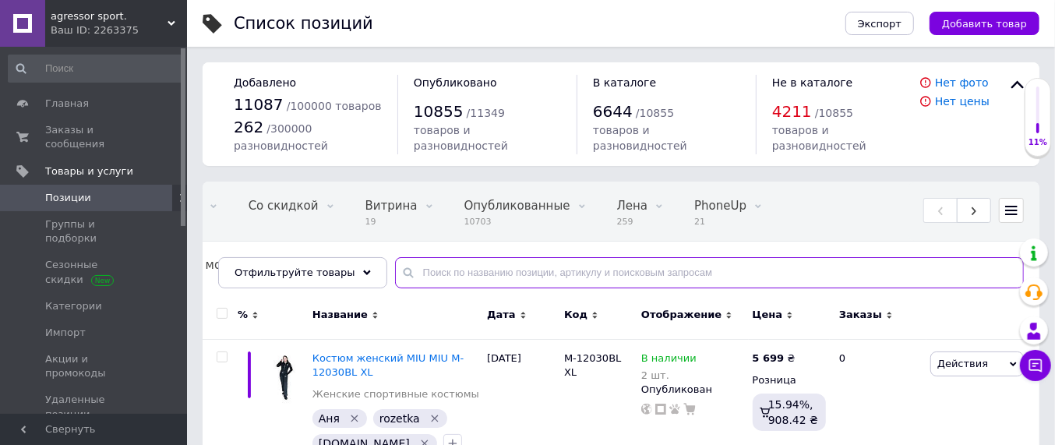
click at [407, 272] on input "text" at bounding box center [709, 272] width 629 height 31
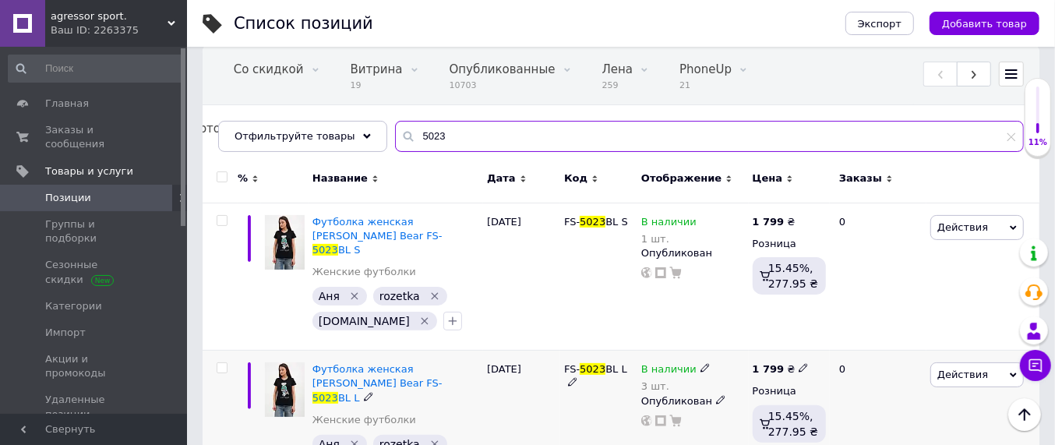
scroll to position [113, 0]
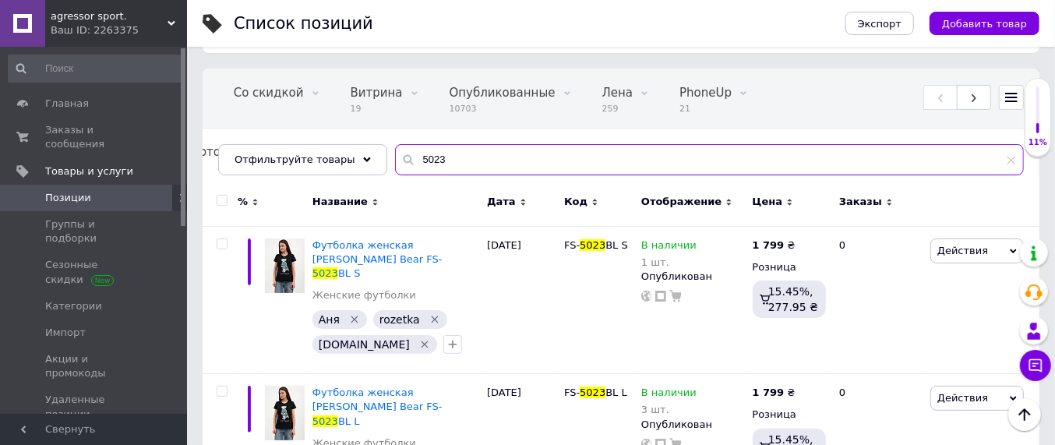
click at [446, 157] on input "5023" at bounding box center [709, 159] width 629 height 31
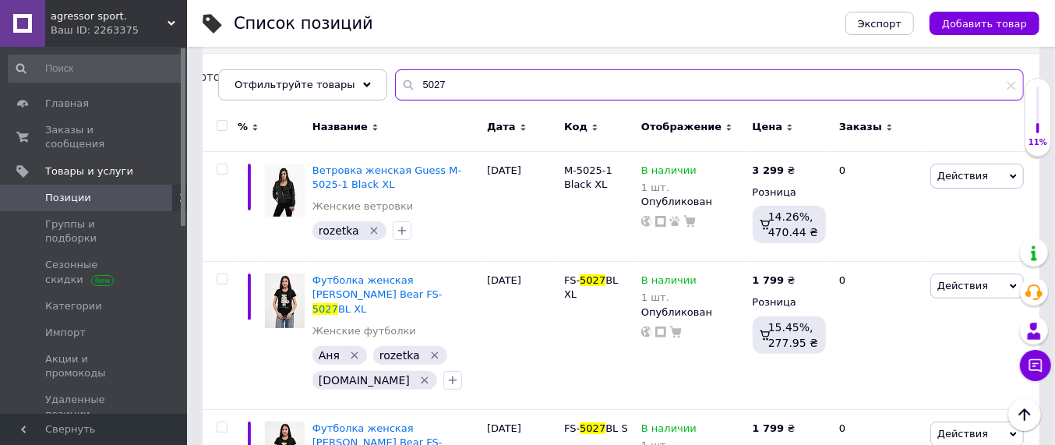
scroll to position [210, 0]
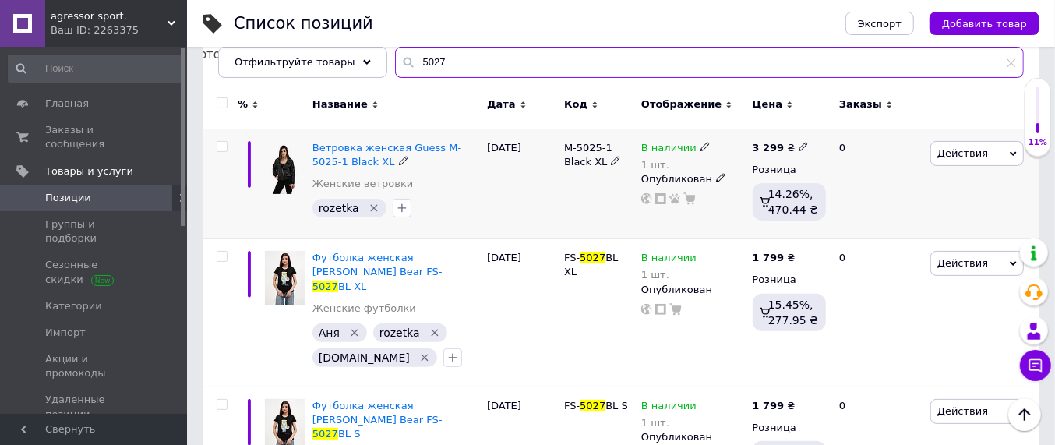
type input "5027"
click at [700, 145] on use at bounding box center [704, 146] width 9 height 9
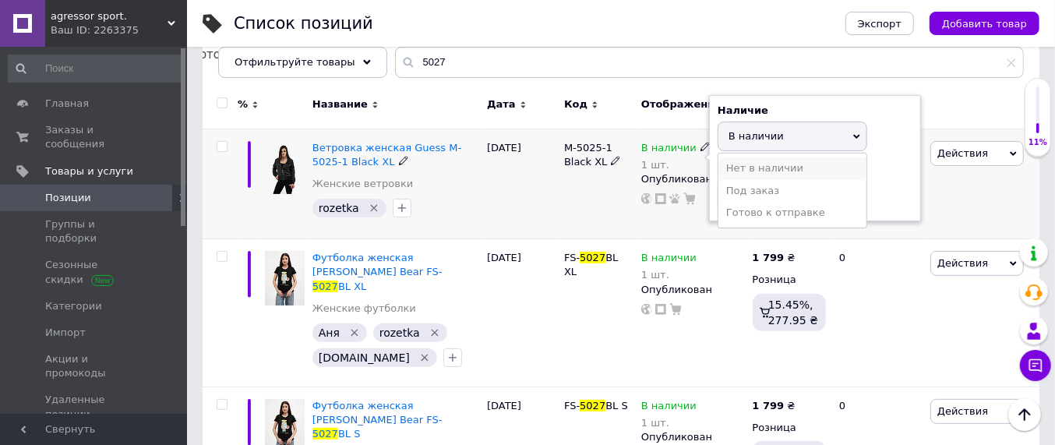
click at [730, 167] on li "Нет в наличии" at bounding box center [792, 168] width 148 height 22
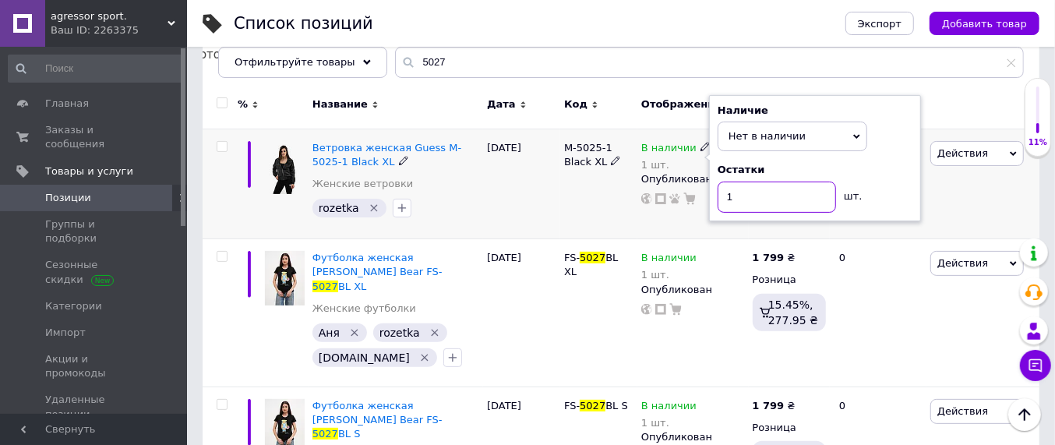
click at [742, 198] on input "1" at bounding box center [777, 197] width 118 height 31
click at [590, 199] on div "M-5025-1 Black XL" at bounding box center [598, 184] width 77 height 111
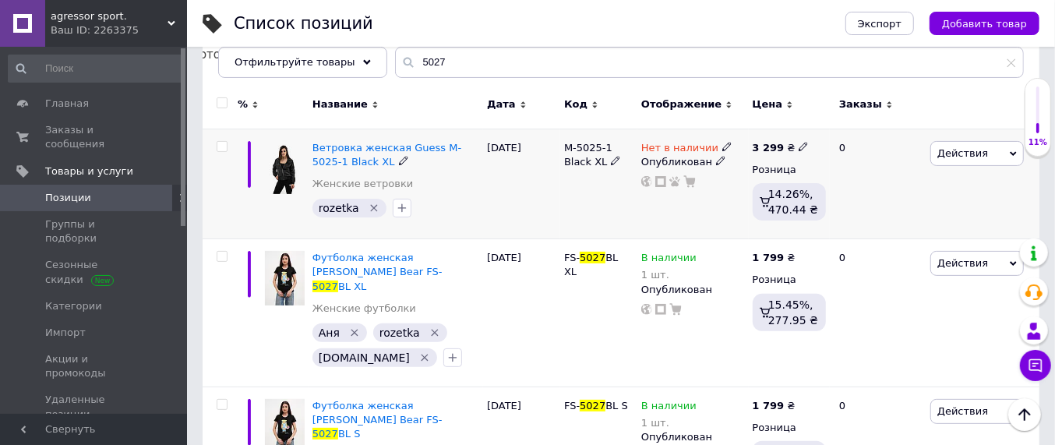
click at [722, 146] on icon at bounding box center [726, 146] width 9 height 9
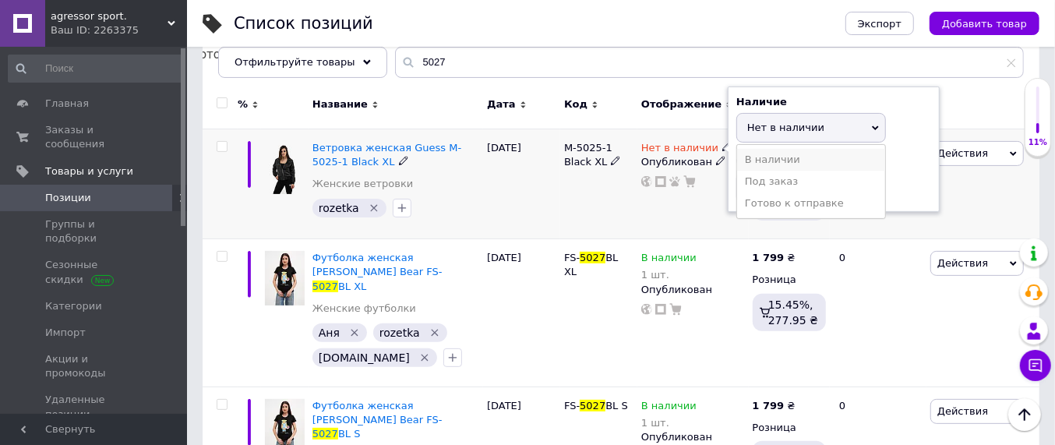
click at [771, 160] on li "В наличии" at bounding box center [811, 160] width 148 height 22
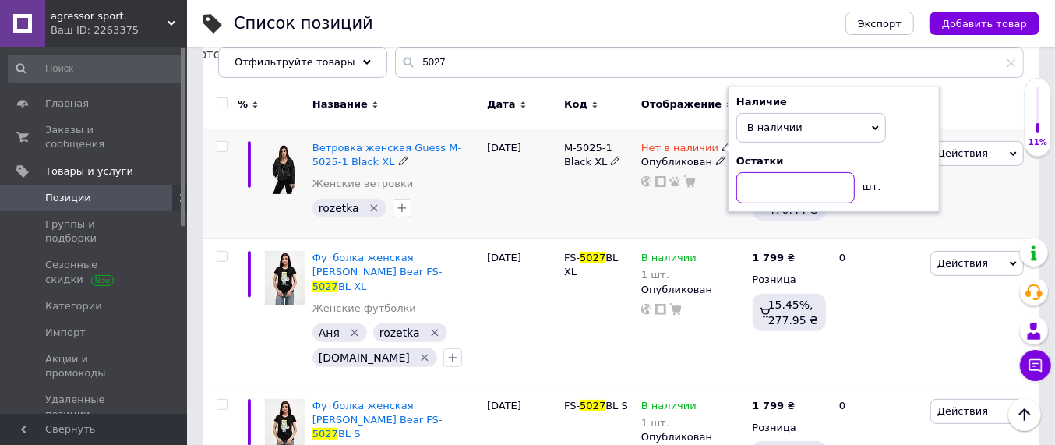
click at [768, 193] on input at bounding box center [795, 187] width 118 height 31
type input "1"
click at [556, 199] on div "[DATE]" at bounding box center [521, 184] width 77 height 111
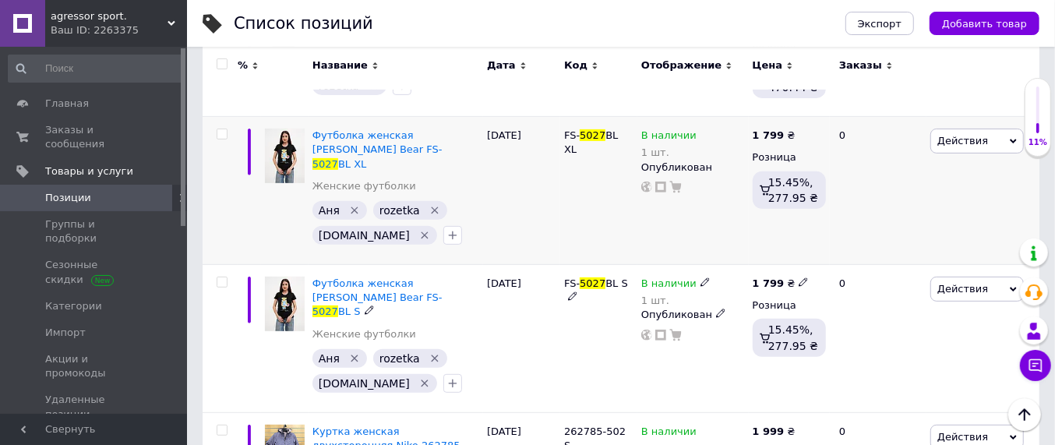
scroll to position [308, 0]
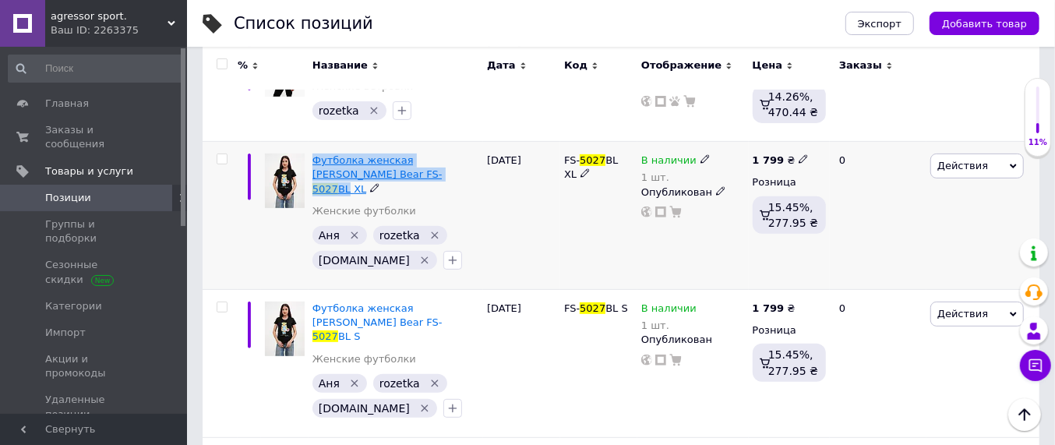
drag, startPoint x: 310, startPoint y: 157, endPoint x: 381, endPoint y: 178, distance: 73.7
click at [381, 178] on div "Футболка женская [PERSON_NAME] Bear FS- 5027 BL XL Женские футболки [PERSON_NAM…" at bounding box center [396, 216] width 175 height 148
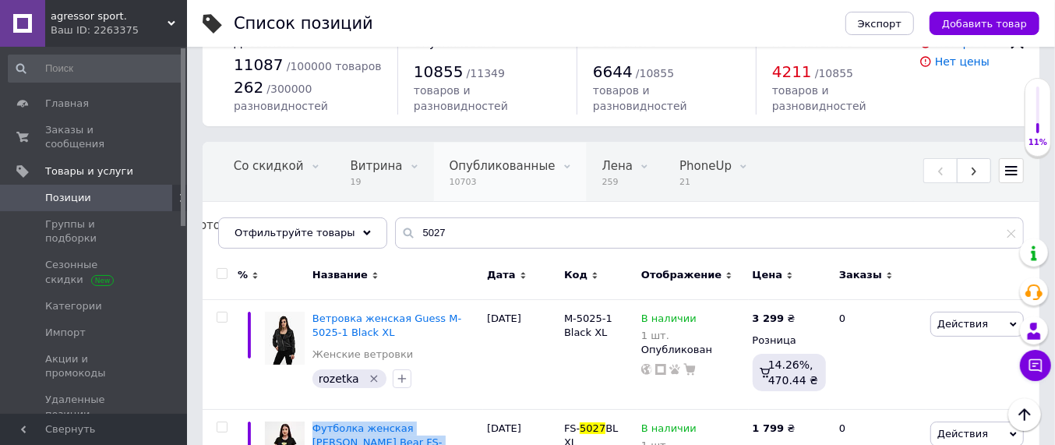
scroll to position [0, 0]
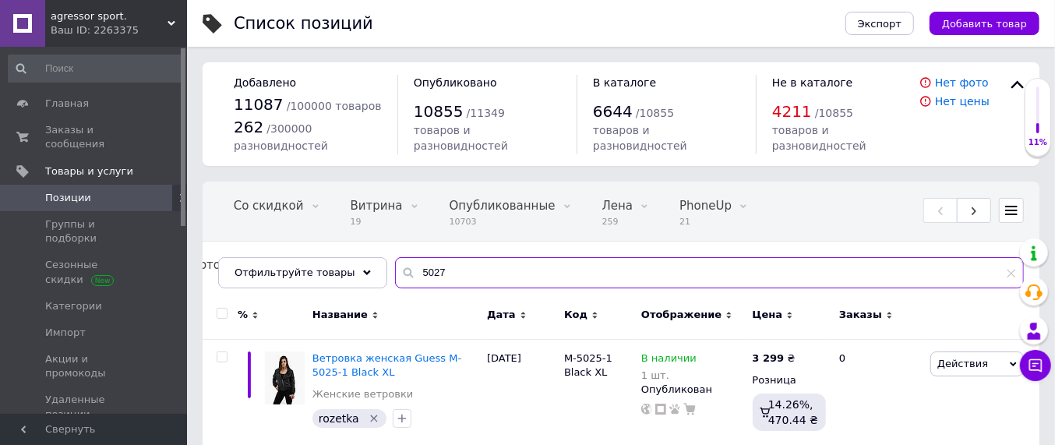
drag, startPoint x: 429, startPoint y: 270, endPoint x: 404, endPoint y: 270, distance: 25.7
click at [404, 270] on input "5027" at bounding box center [709, 272] width 629 height 31
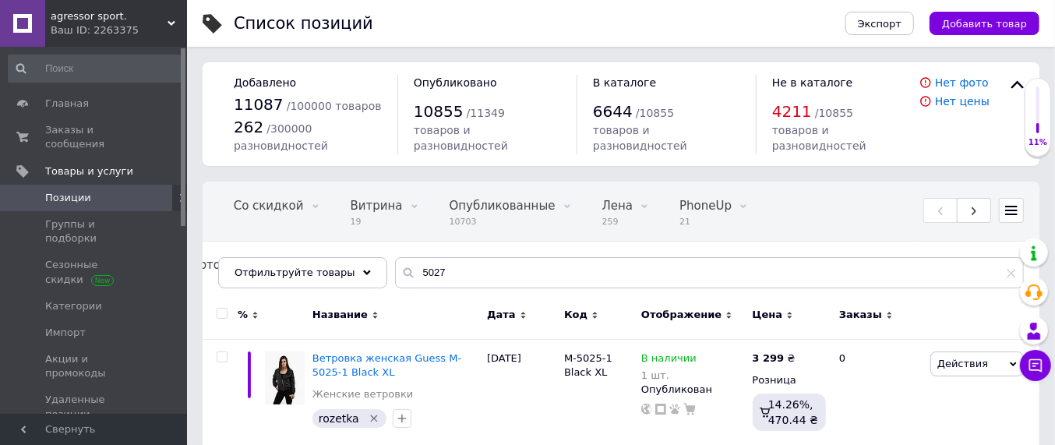
drag, startPoint x: 409, startPoint y: 270, endPoint x: 399, endPoint y: 310, distance: 41.8
click at [399, 310] on div "Название" at bounding box center [395, 315] width 167 height 14
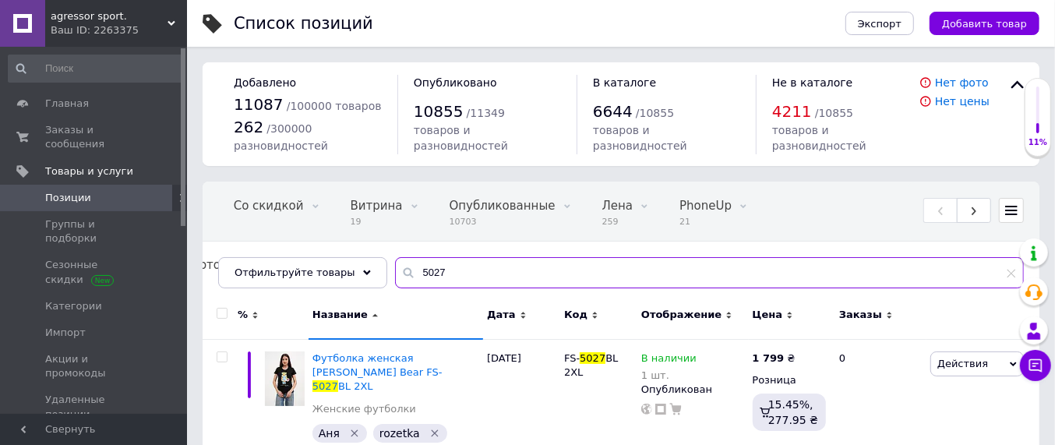
drag, startPoint x: 436, startPoint y: 276, endPoint x: 401, endPoint y: 273, distance: 35.2
click at [401, 273] on input "5027" at bounding box center [709, 272] width 629 height 31
paste input "Футболка женская [PERSON_NAME] Bear FS-5027BL"
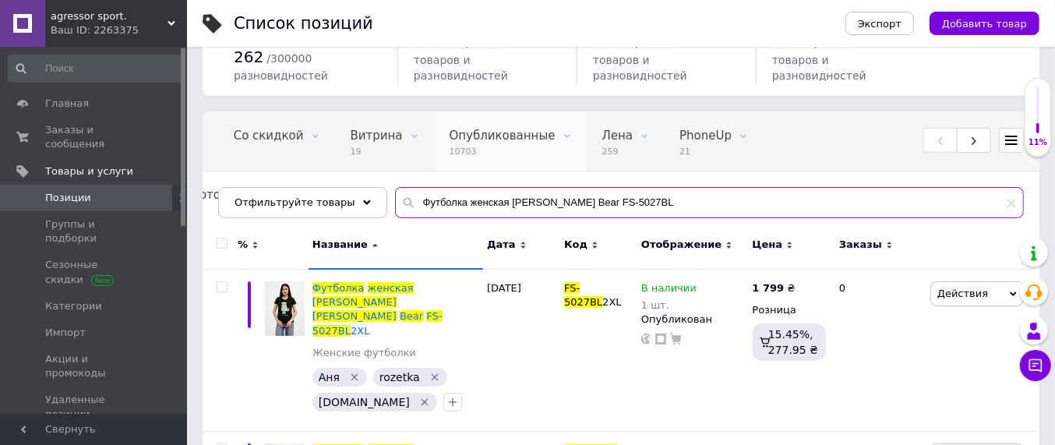
scroll to position [97, 0]
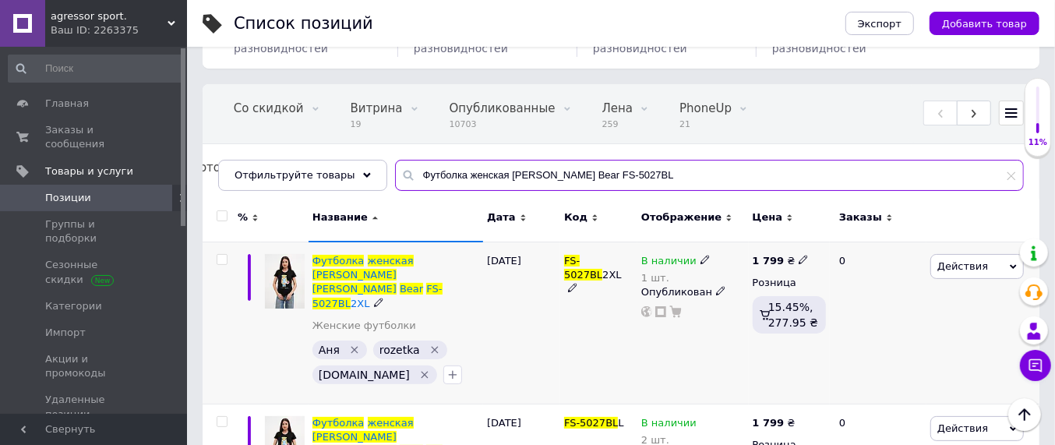
type input "Футболка женская [PERSON_NAME] Bear FS-5027BL"
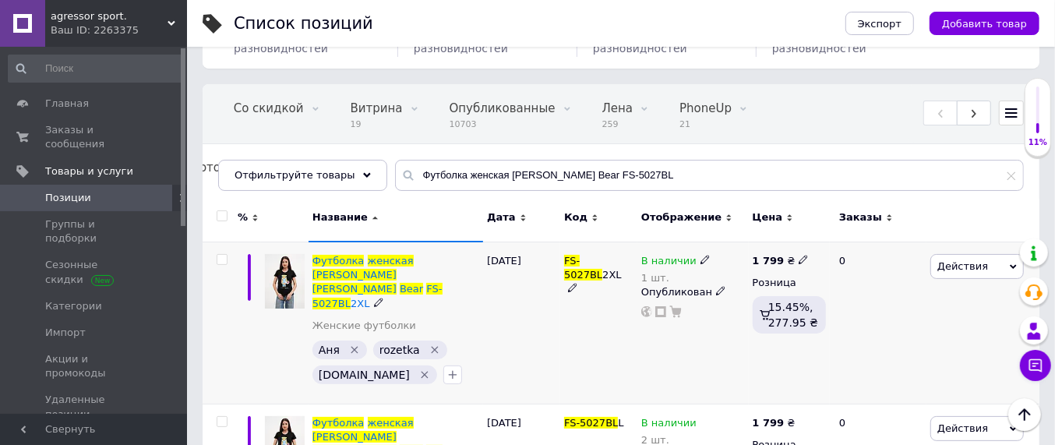
click at [700, 260] on icon at bounding box center [704, 259] width 9 height 9
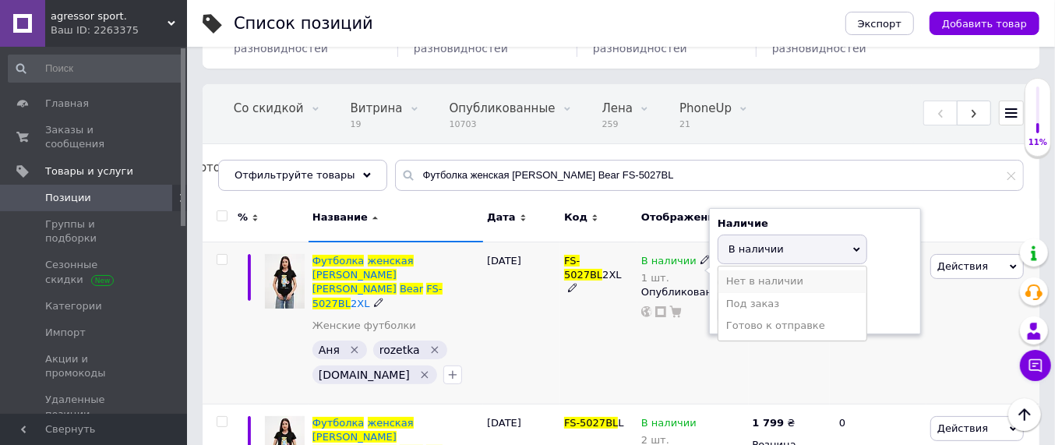
click at [732, 283] on li "Нет в наличии" at bounding box center [792, 281] width 148 height 22
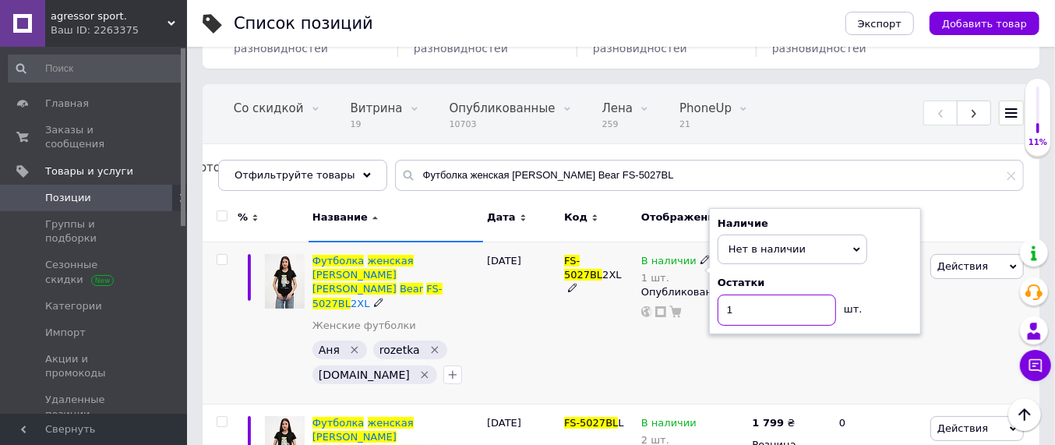
click at [757, 310] on input "1" at bounding box center [777, 310] width 118 height 31
click at [604, 330] on div "FS-5027BL 2XL" at bounding box center [598, 323] width 77 height 162
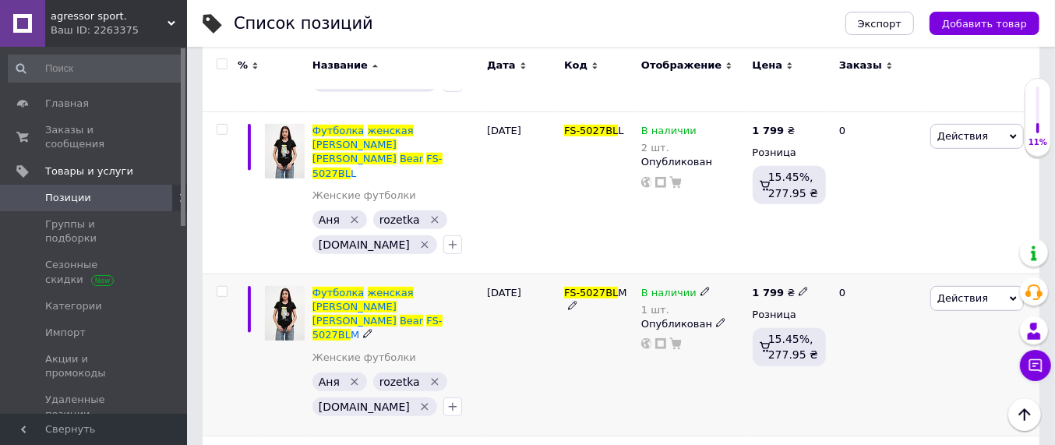
scroll to position [487, 0]
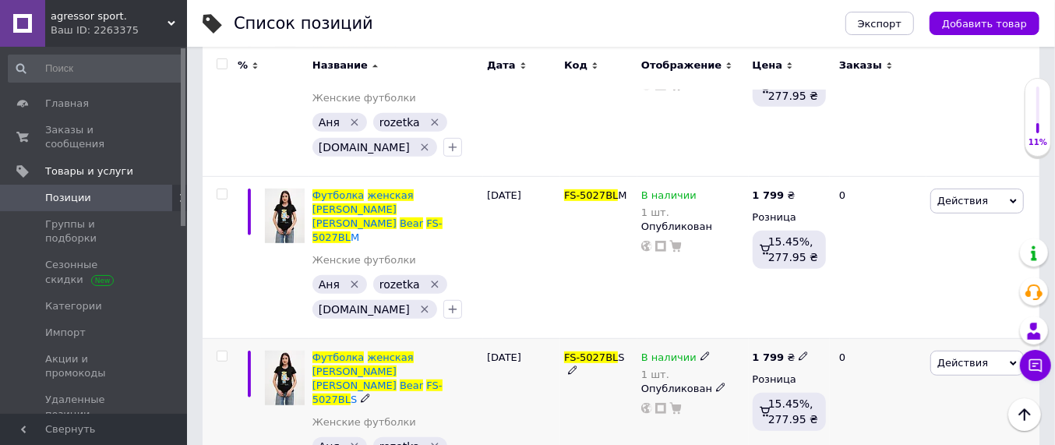
click at [700, 351] on icon at bounding box center [704, 355] width 9 height 9
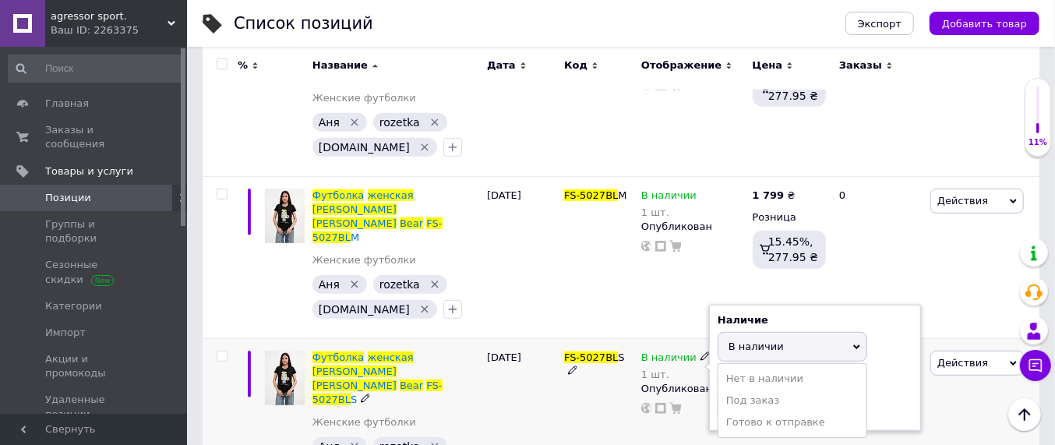
click at [741, 368] on li "Нет в наличии" at bounding box center [792, 379] width 148 height 22
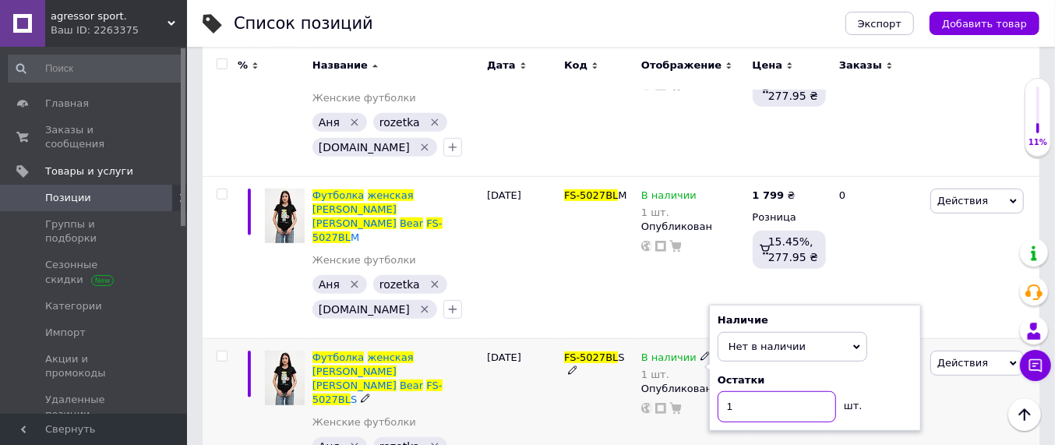
click at [738, 391] on input "1" at bounding box center [777, 406] width 118 height 31
drag, startPoint x: 594, startPoint y: 351, endPoint x: 604, endPoint y: 346, distance: 10.8
click at [596, 351] on div "FS-5027BL S" at bounding box center [598, 419] width 77 height 162
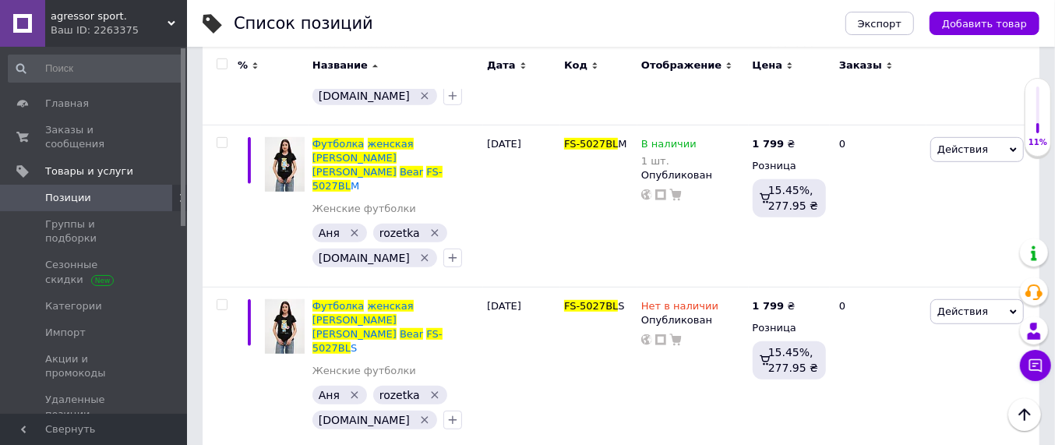
scroll to position [576, 0]
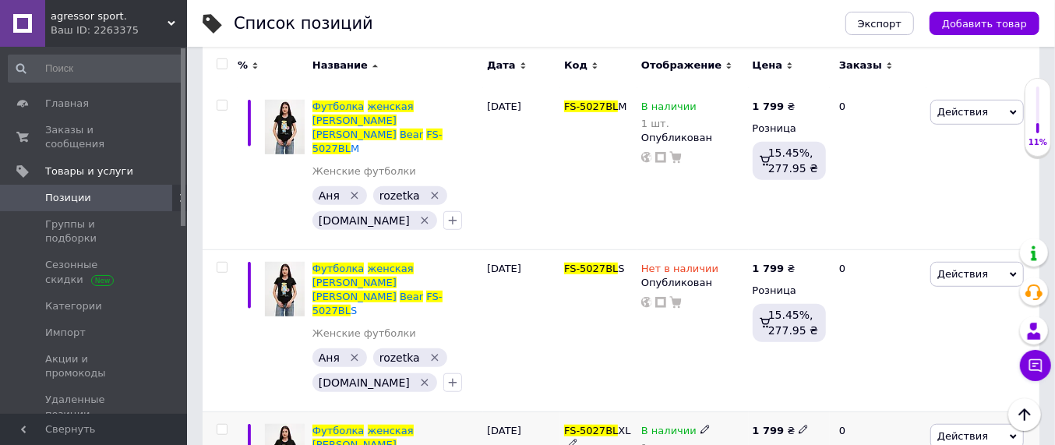
click at [700, 425] on icon at bounding box center [704, 429] width 9 height 9
click at [732, 441] on li "Нет в наличии" at bounding box center [792, 452] width 148 height 22
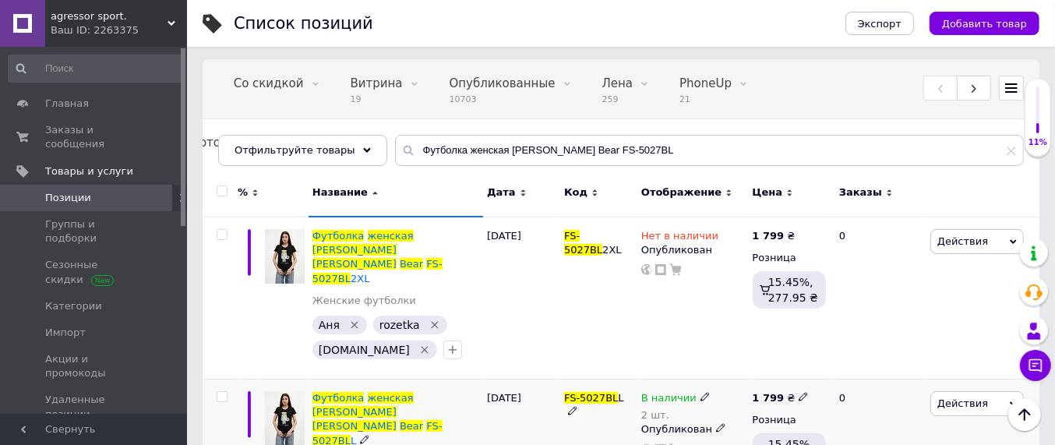
scroll to position [89, 0]
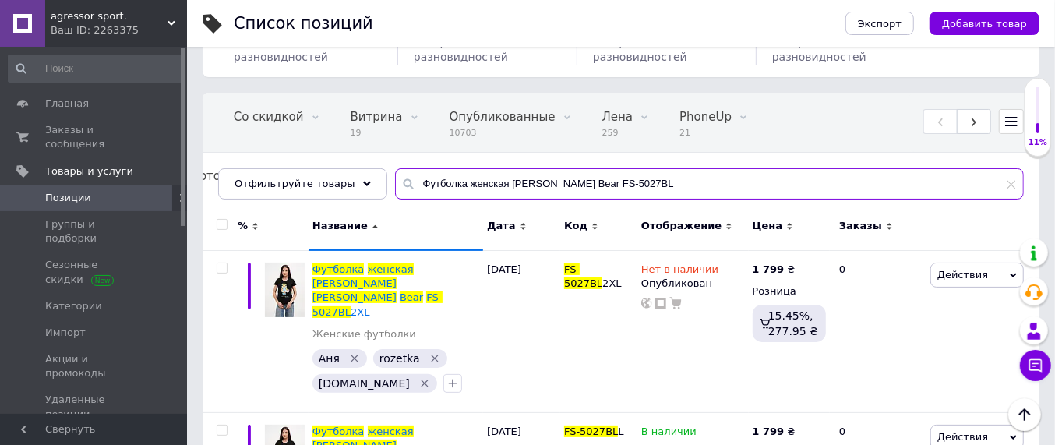
click at [635, 185] on input "Футболка женская [PERSON_NAME] Bear FS-5027BL" at bounding box center [709, 183] width 629 height 31
click at [505, 189] on input "Футболка женская [PERSON_NAME] Bear FS-5027BL" at bounding box center [709, 183] width 629 height 31
drag, startPoint x: 651, startPoint y: 184, endPoint x: 356, endPoint y: 195, distance: 294.7
click at [395, 186] on div "Футболка женская [PERSON_NAME] Bear FS-5027BL" at bounding box center [709, 183] width 629 height 31
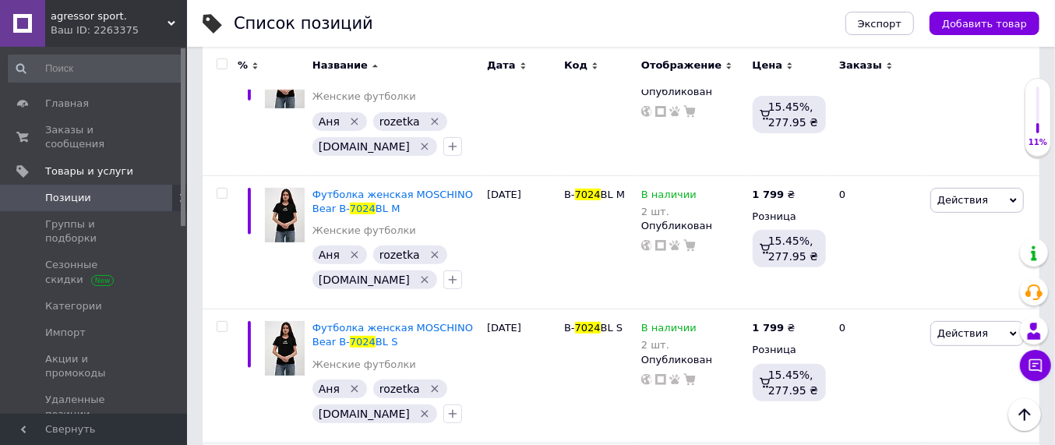
scroll to position [186, 0]
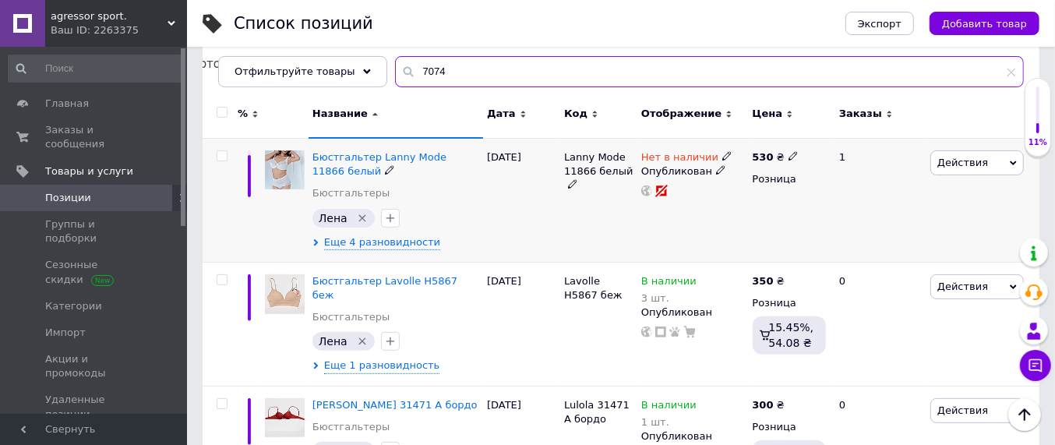
scroll to position [186, 0]
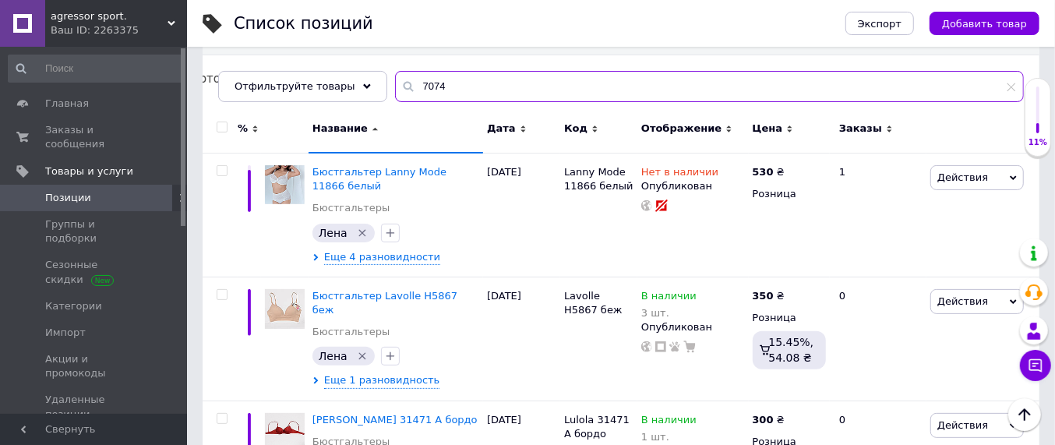
click at [450, 79] on input "7074" at bounding box center [709, 86] width 629 height 31
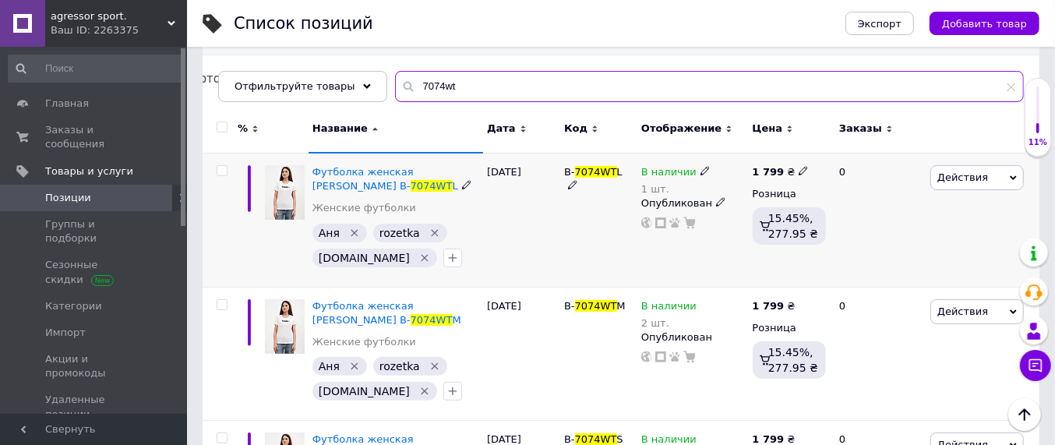
type input "7074wt"
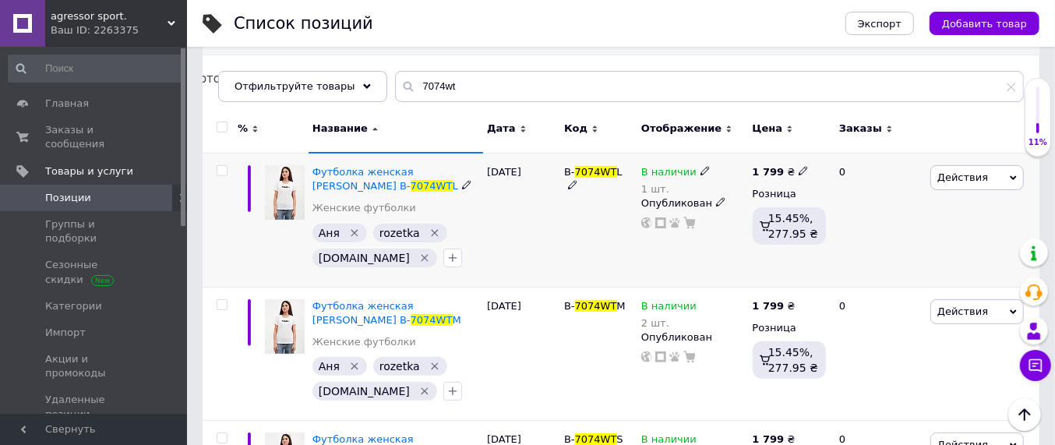
click at [700, 168] on icon at bounding box center [704, 170] width 9 height 9
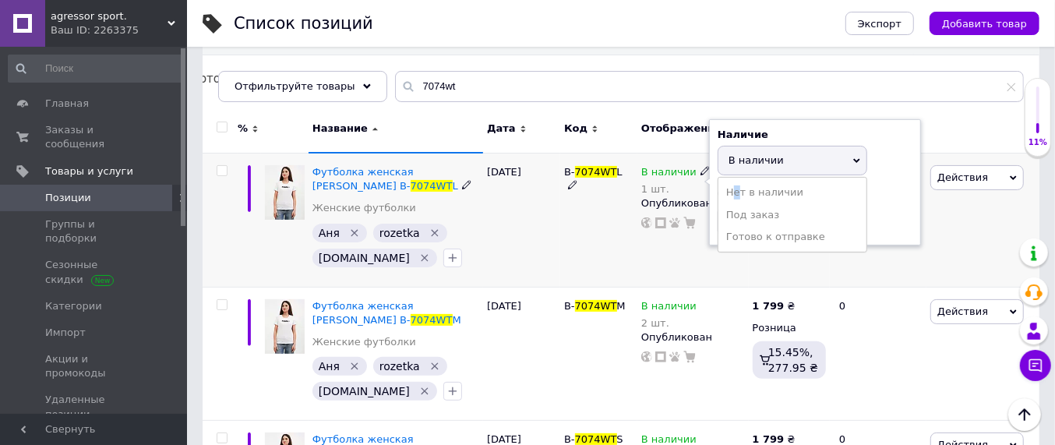
drag, startPoint x: 734, startPoint y: 187, endPoint x: 738, endPoint y: 196, distance: 9.4
click at [735, 187] on li "Нет в наличии" at bounding box center [792, 193] width 148 height 22
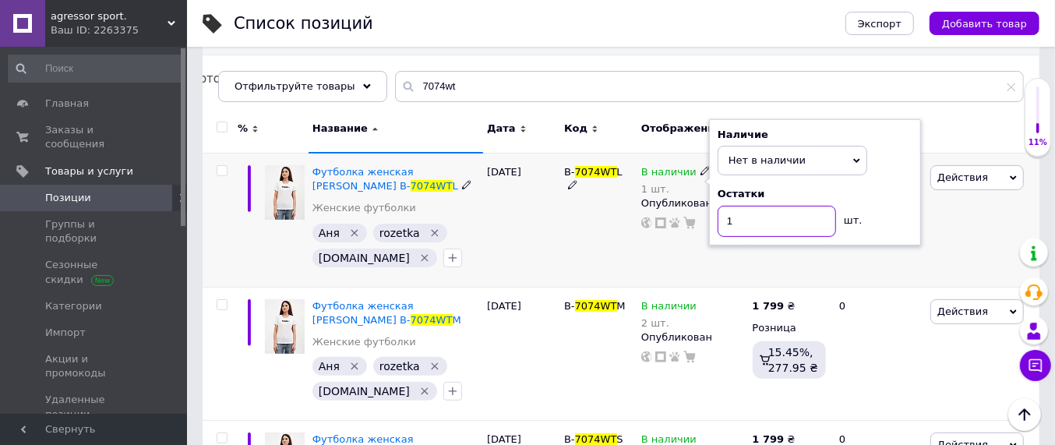
click at [747, 218] on input "1" at bounding box center [777, 221] width 118 height 31
click at [591, 235] on div "B- 7074WT L" at bounding box center [598, 220] width 77 height 134
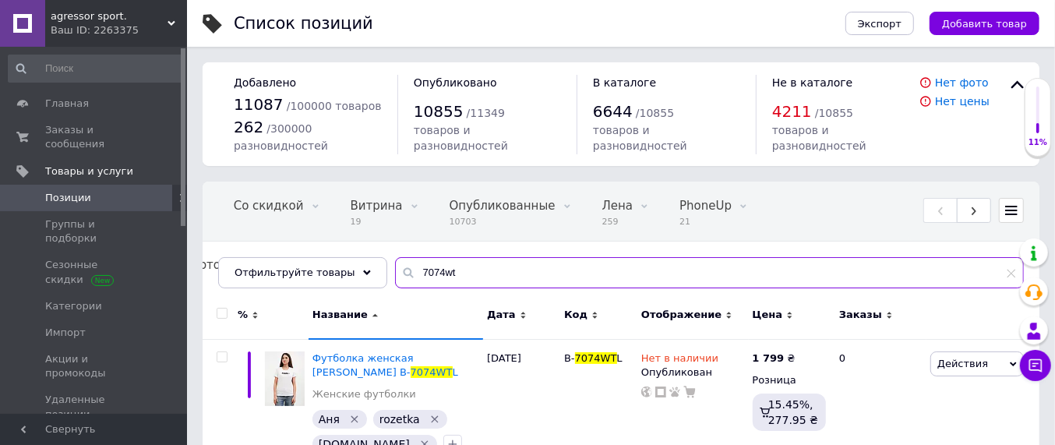
drag, startPoint x: 443, startPoint y: 271, endPoint x: 376, endPoint y: 266, distance: 67.2
click at [395, 266] on input "7074wt" at bounding box center [709, 272] width 629 height 31
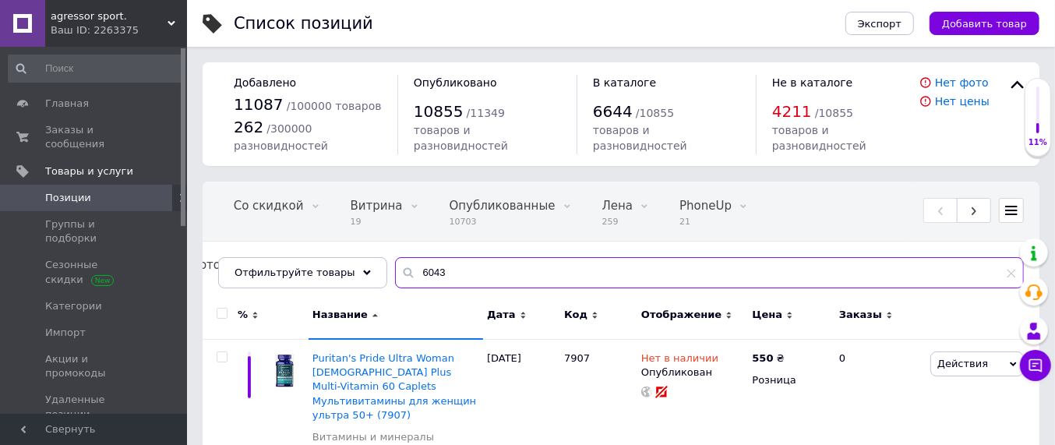
click at [431, 266] on input "6043" at bounding box center [709, 272] width 629 height 31
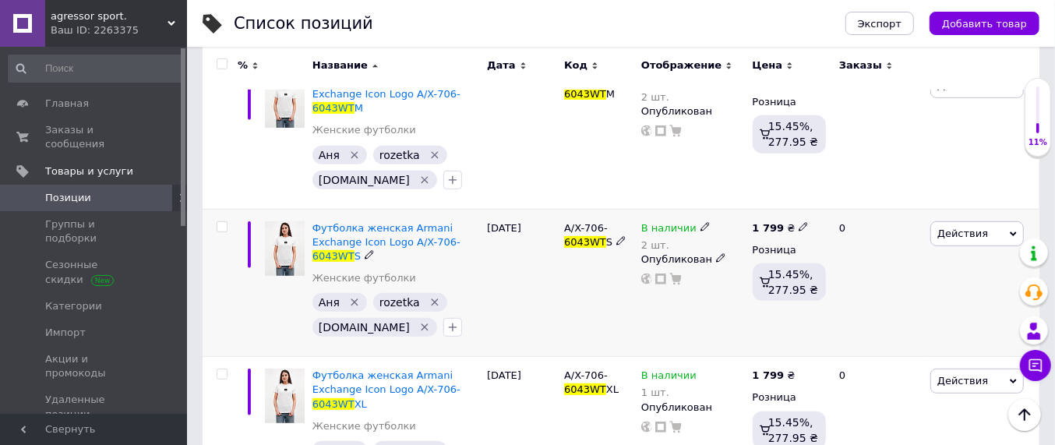
scroll to position [442, 0]
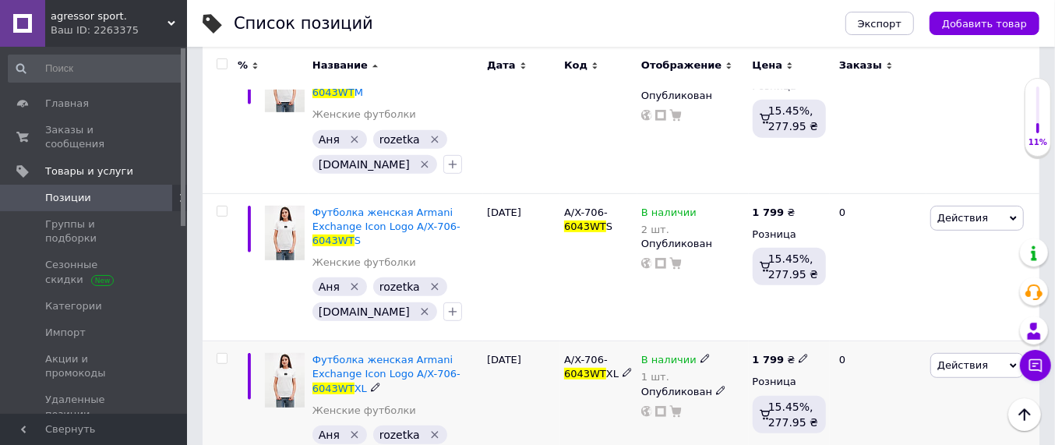
type input "6043wt"
click at [700, 354] on icon at bounding box center [704, 358] width 9 height 9
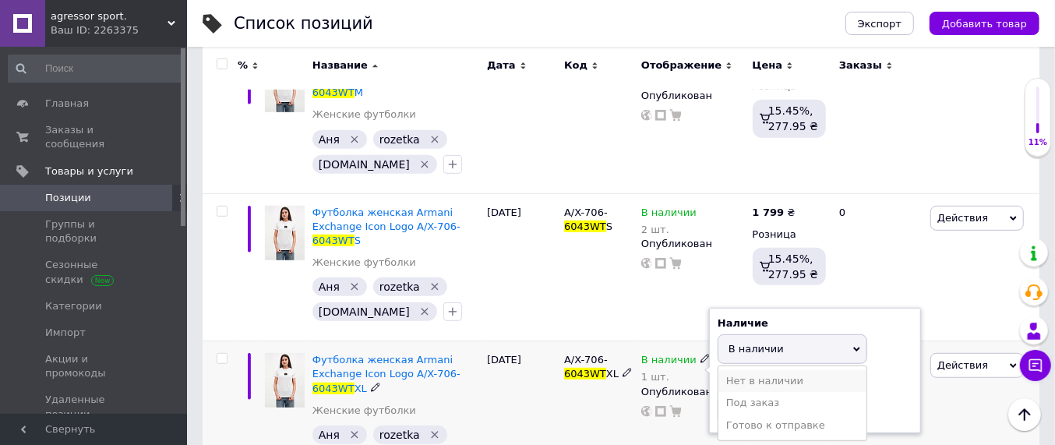
click at [739, 370] on li "Нет в наличии" at bounding box center [792, 381] width 148 height 22
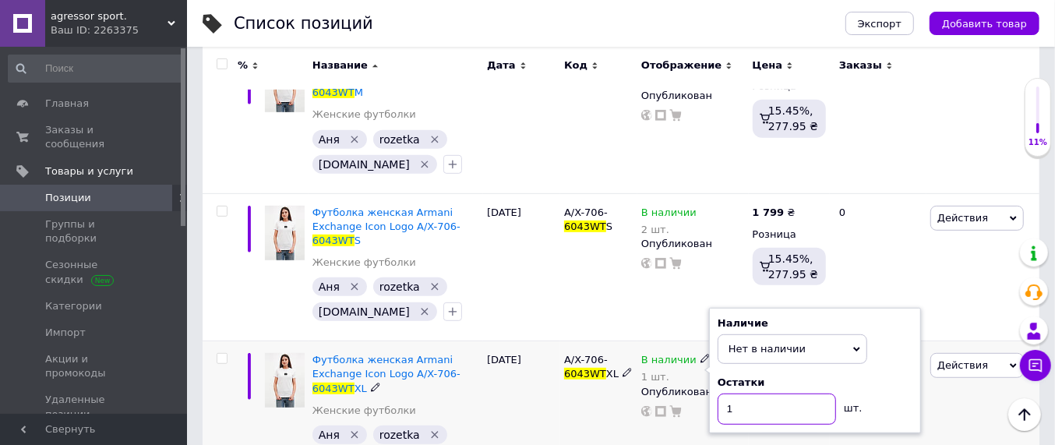
click at [747, 393] on input "1" at bounding box center [777, 408] width 118 height 31
click at [640, 393] on div "В наличии 1 шт. Наличие Нет в наличии В наличии Под заказ Готово к отправке Ост…" at bounding box center [692, 414] width 111 height 147
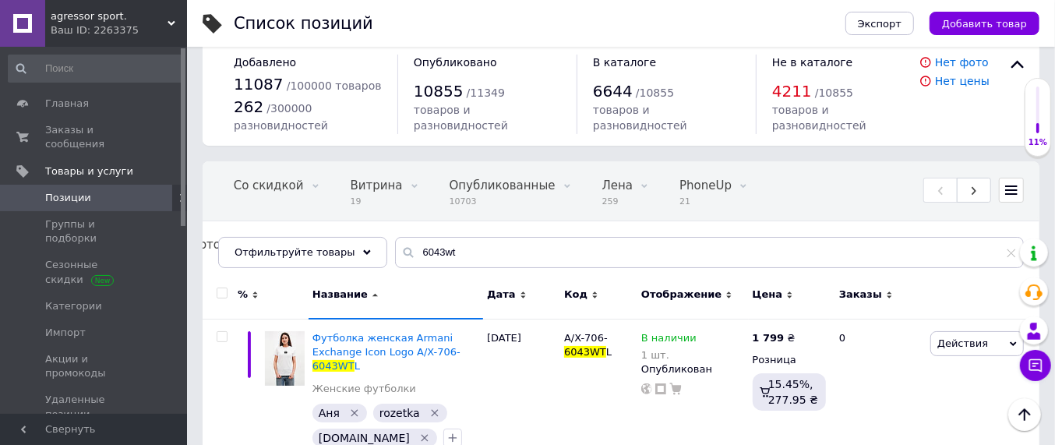
scroll to position [0, 0]
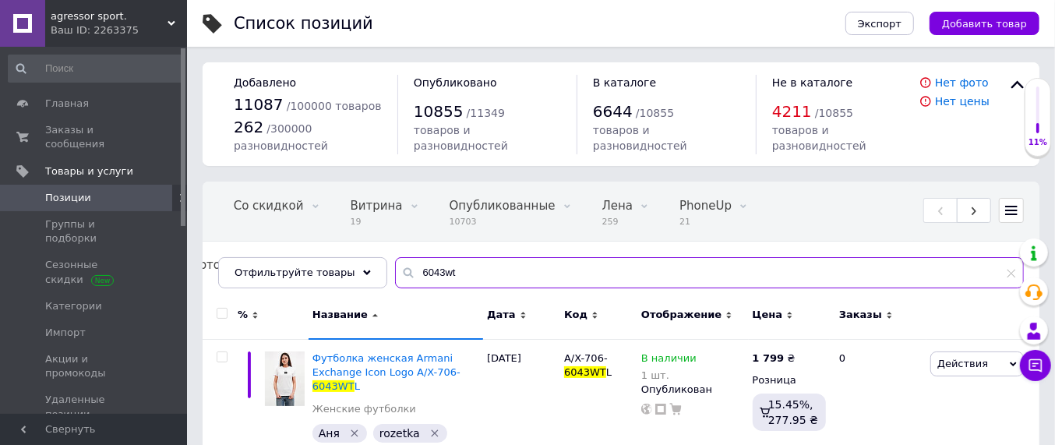
drag, startPoint x: 453, startPoint y: 270, endPoint x: 415, endPoint y: 276, distance: 38.7
click at [415, 276] on input "6043wt" at bounding box center [709, 272] width 629 height 31
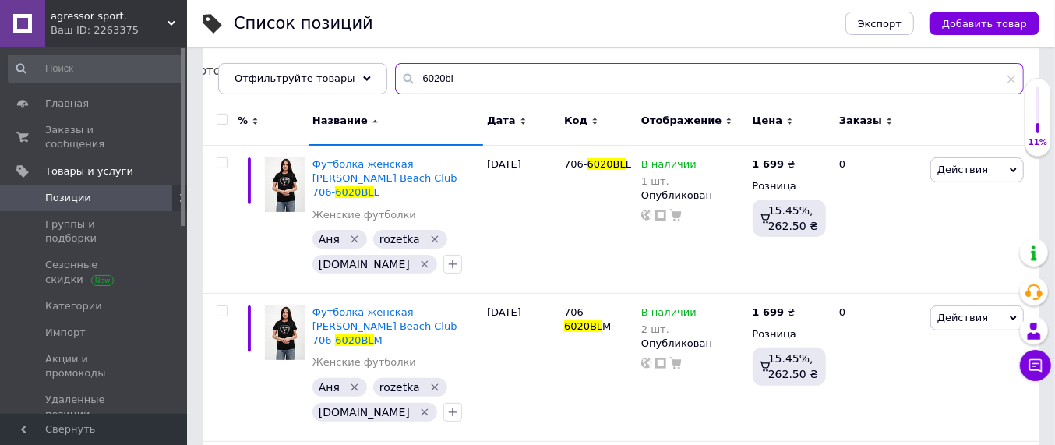
scroll to position [195, 0]
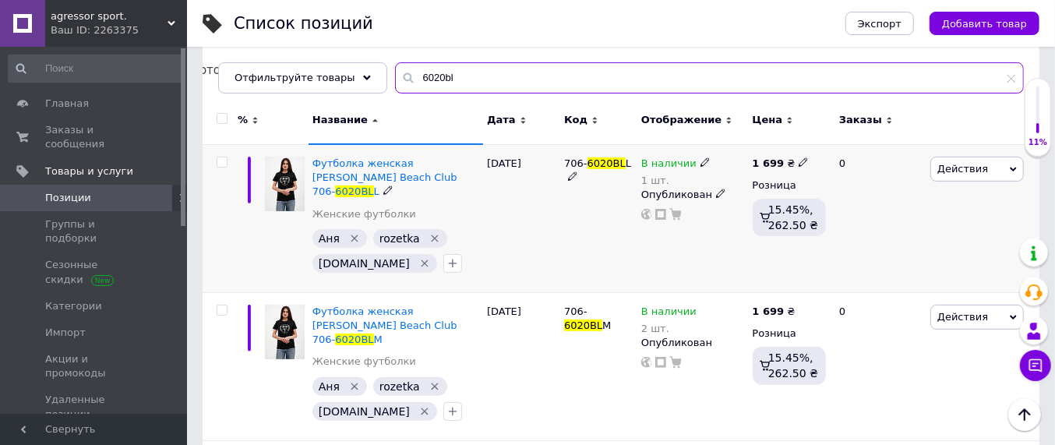
type input "6020bl"
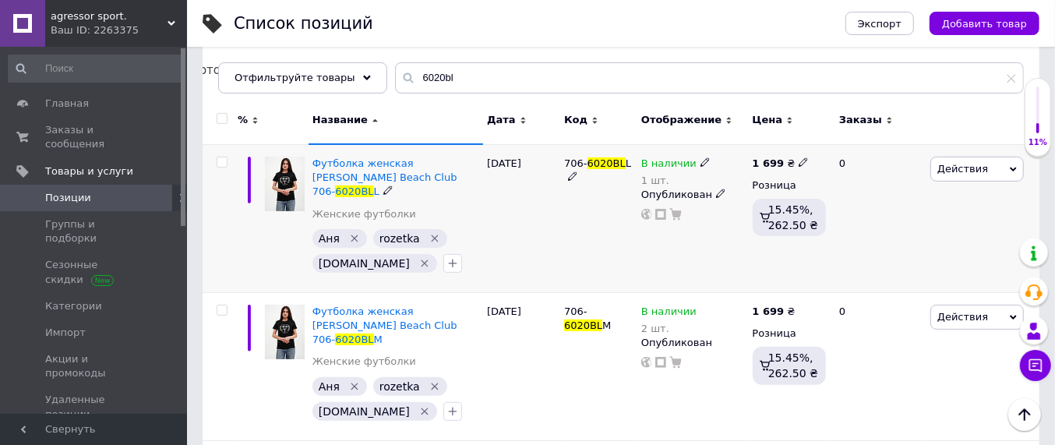
click at [700, 162] on icon at bounding box center [704, 161] width 9 height 9
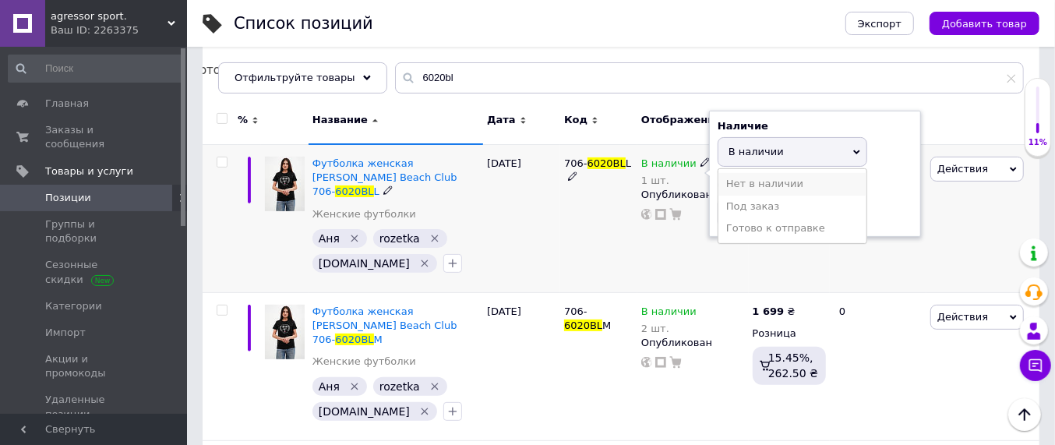
click at [739, 178] on li "Нет в наличии" at bounding box center [792, 184] width 148 height 22
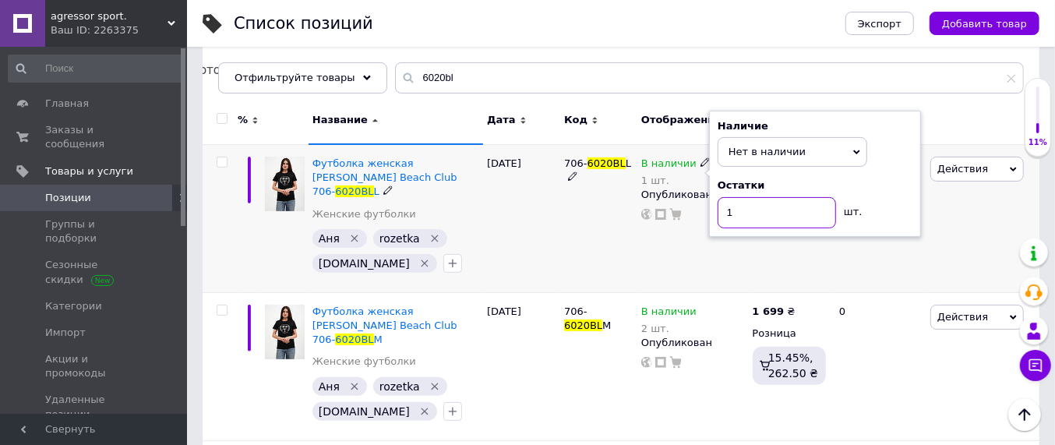
click at [742, 217] on input "1" at bounding box center [777, 212] width 118 height 31
click at [666, 241] on div "В наличии 1 шт. Наличие Нет в наличии В наличии Под заказ Готово к отправке Ост…" at bounding box center [692, 218] width 111 height 148
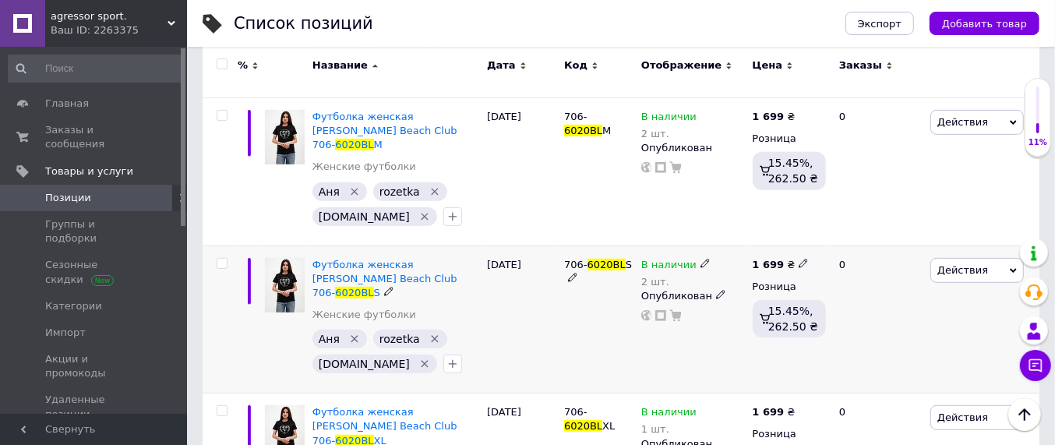
scroll to position [487, 0]
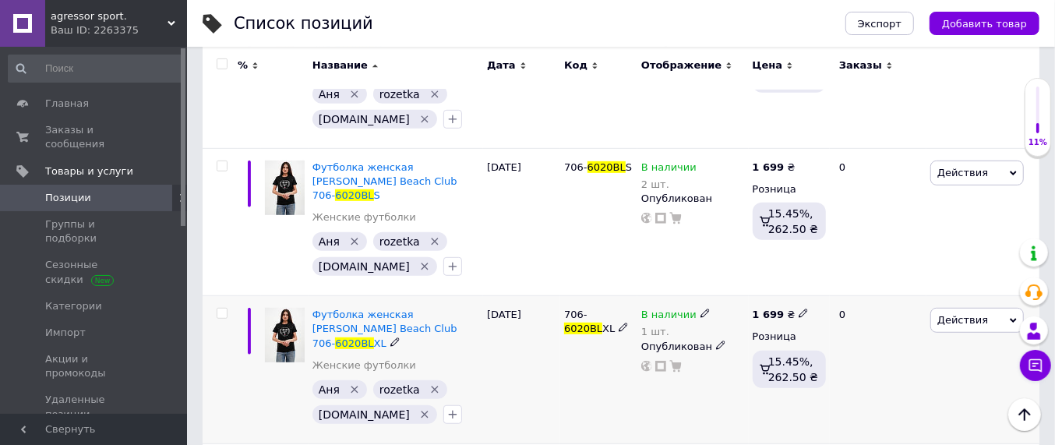
click at [700, 309] on icon at bounding box center [704, 313] width 9 height 9
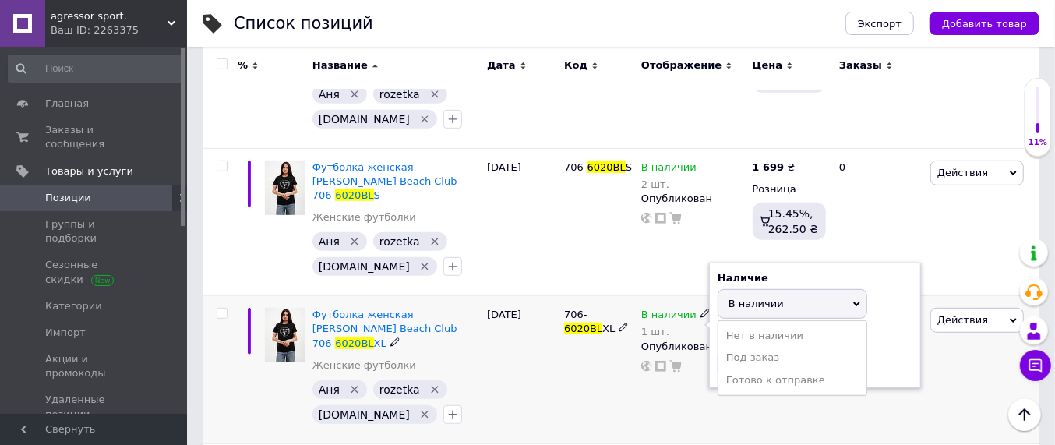
click at [746, 325] on li "Нет в наличии" at bounding box center [792, 336] width 148 height 22
click at [744, 348] on input "1" at bounding box center [777, 363] width 118 height 31
click at [576, 355] on div "706- 6020BL XL" at bounding box center [598, 370] width 77 height 148
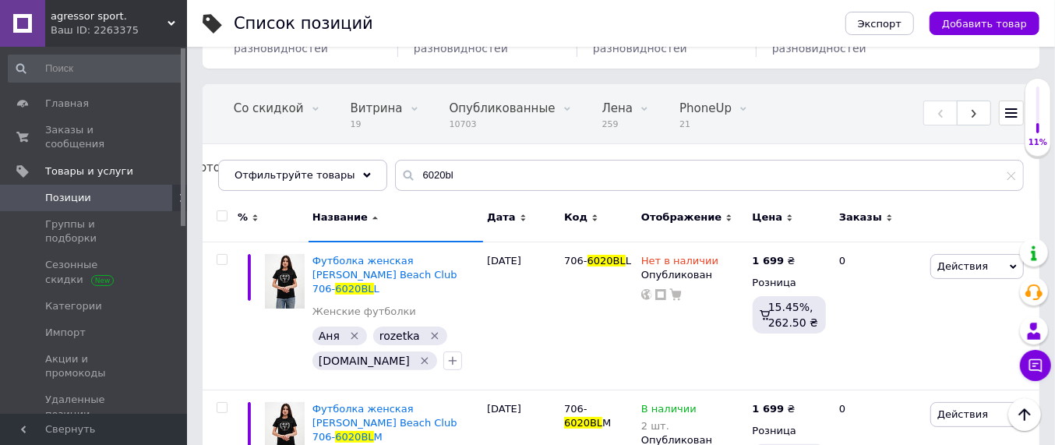
scroll to position [0, 0]
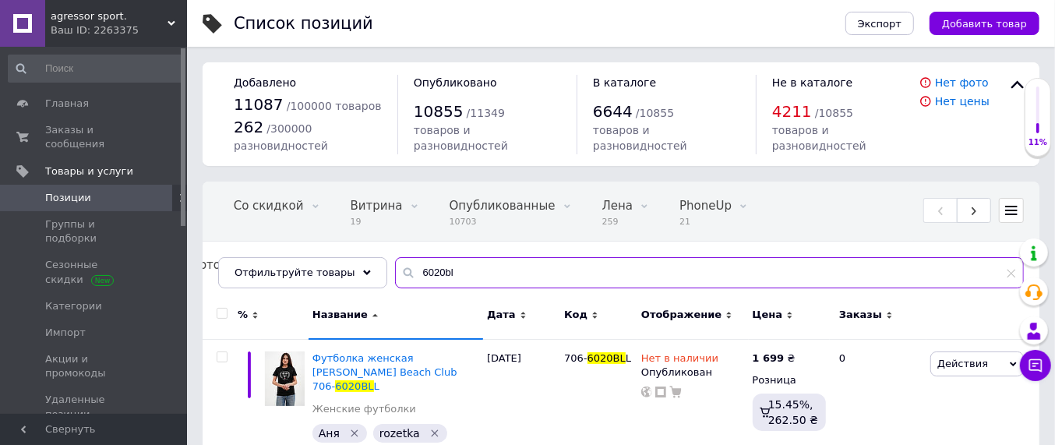
drag, startPoint x: 444, startPoint y: 273, endPoint x: 414, endPoint y: 277, distance: 30.5
click at [414, 277] on input "6020bl" at bounding box center [709, 272] width 629 height 31
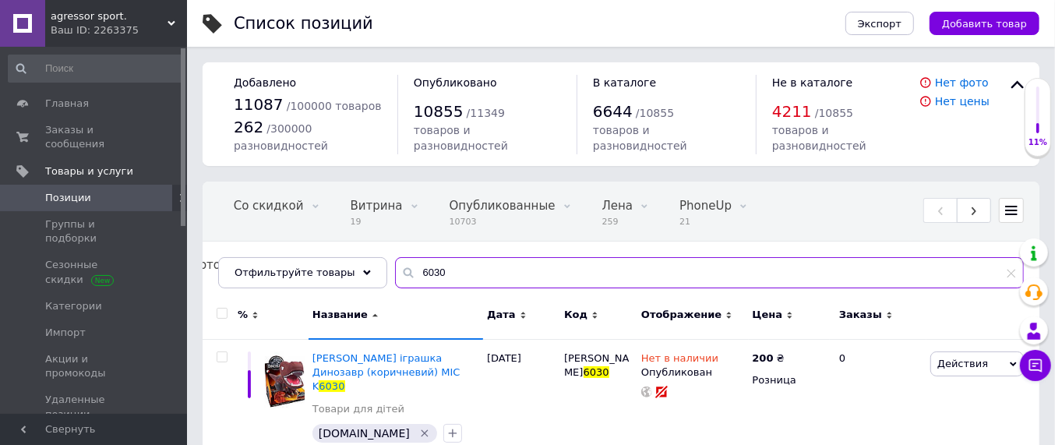
click at [435, 271] on input "6030" at bounding box center [709, 272] width 629 height 31
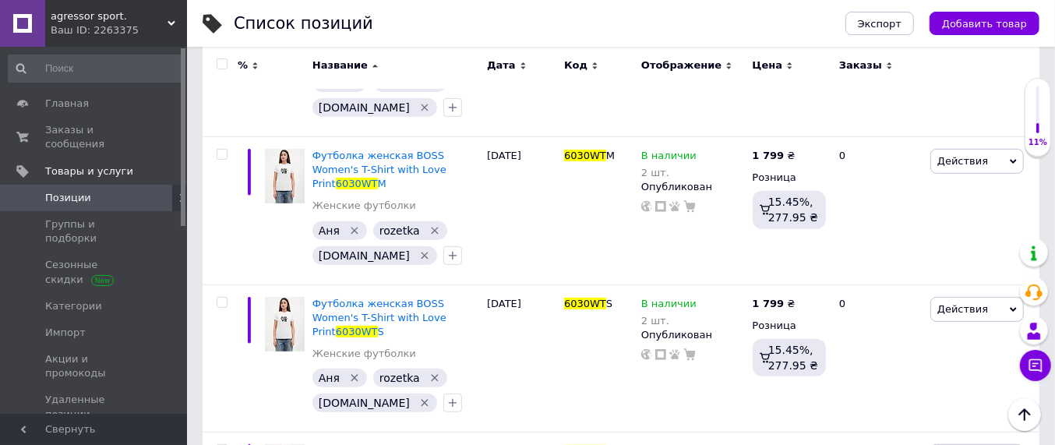
scroll to position [390, 0]
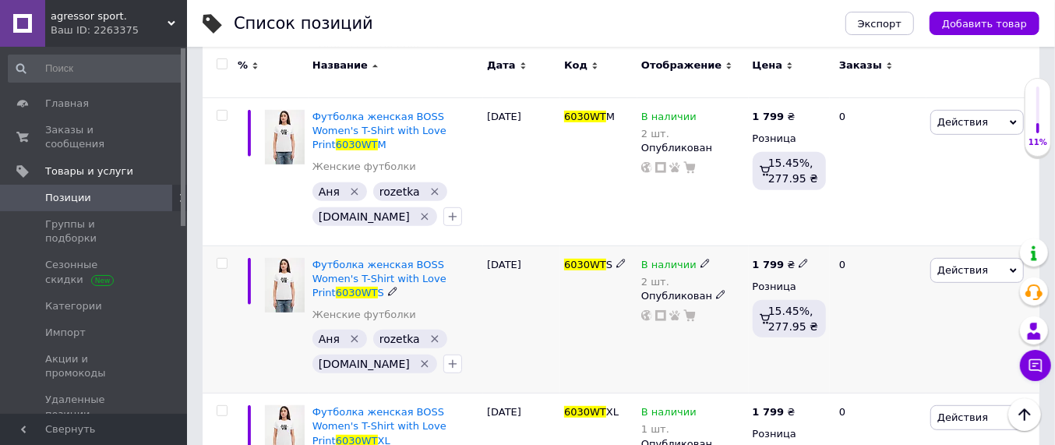
type input "6030wt"
click at [701, 259] on icon at bounding box center [704, 263] width 9 height 9
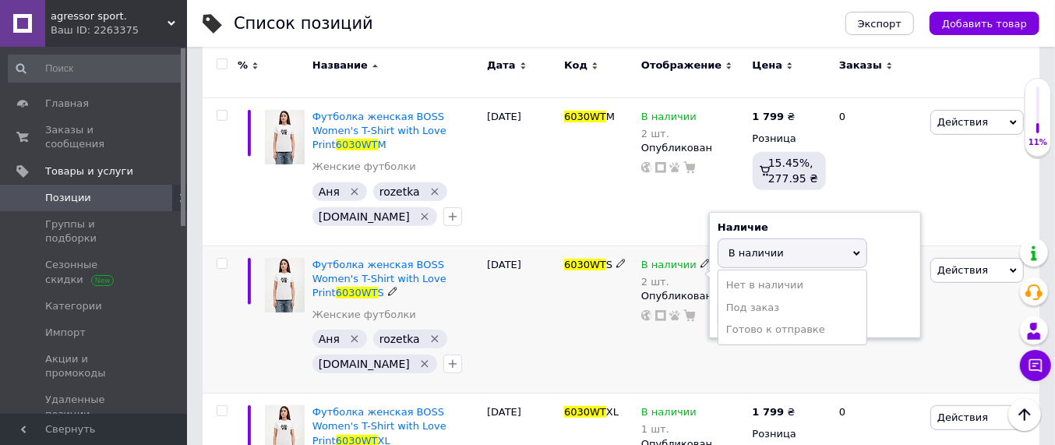
drag, startPoint x: 741, startPoint y: 256, endPoint x: 767, endPoint y: 279, distance: 34.7
click at [742, 274] on li "Нет в наличии" at bounding box center [792, 285] width 148 height 22
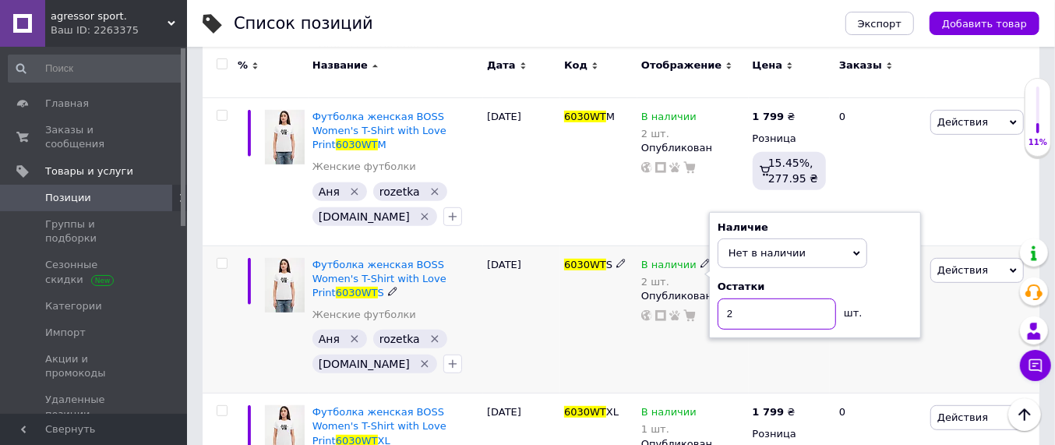
drag, startPoint x: 757, startPoint y: 280, endPoint x: 748, endPoint y: 287, distance: 11.1
click at [756, 298] on input "2" at bounding box center [777, 313] width 118 height 31
click at [599, 286] on div "6030WT S" at bounding box center [598, 319] width 77 height 148
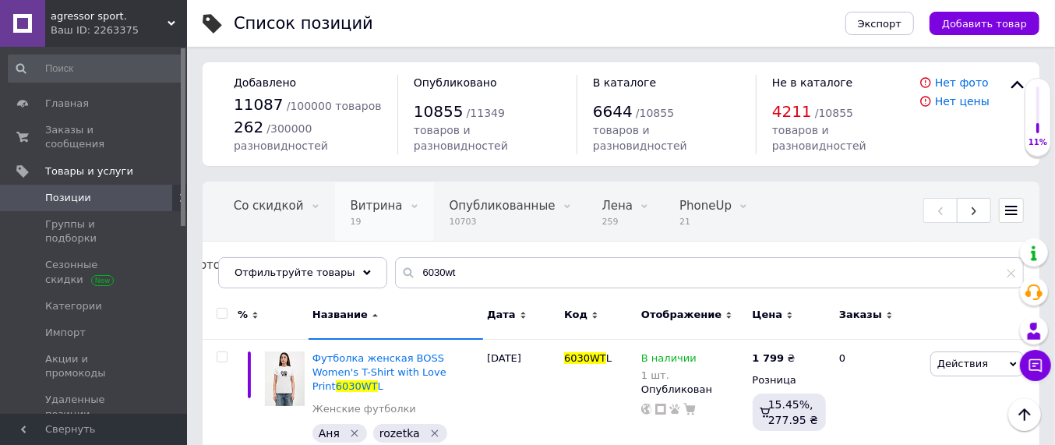
scroll to position [0, 0]
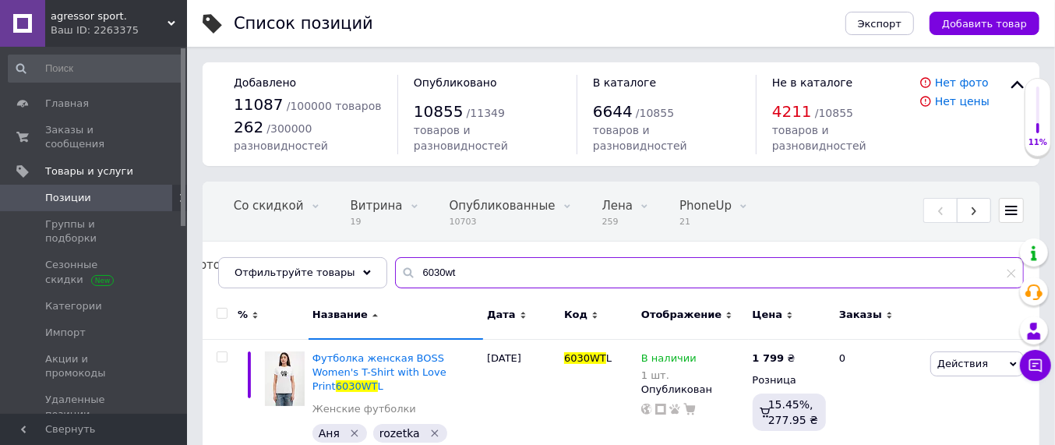
drag, startPoint x: 446, startPoint y: 270, endPoint x: 394, endPoint y: 272, distance: 51.4
click at [395, 272] on div "6030wt" at bounding box center [709, 272] width 629 height 31
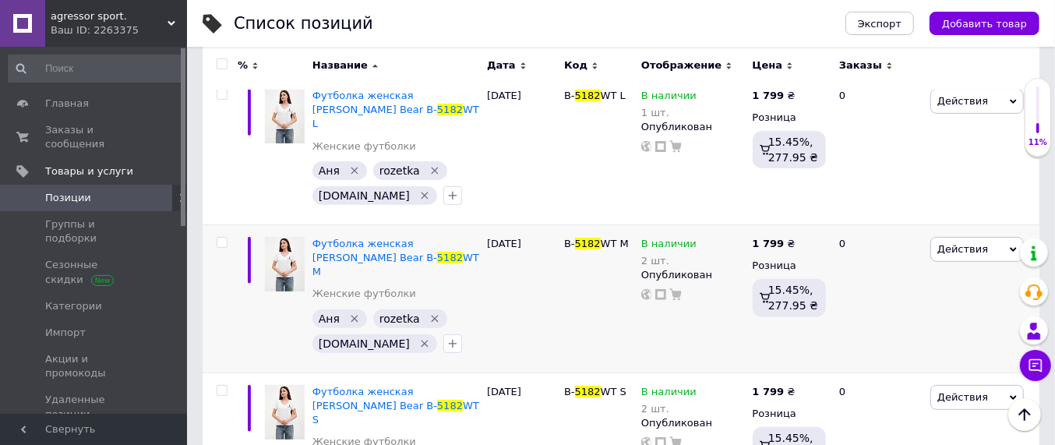
scroll to position [247, 0]
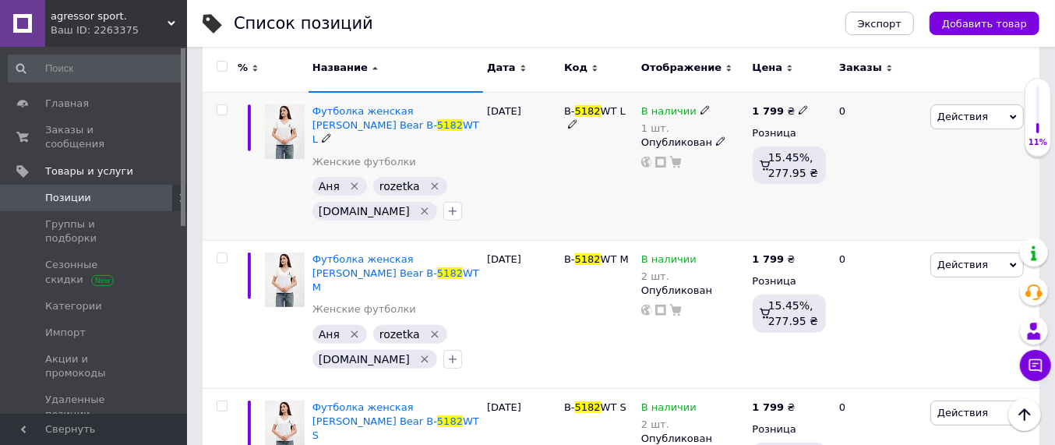
type input "5182"
click at [700, 105] on icon at bounding box center [704, 109] width 9 height 9
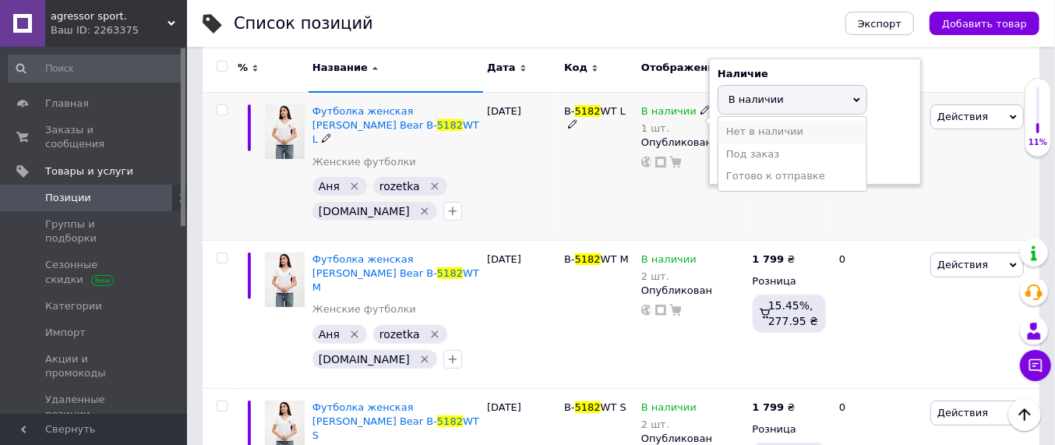
click at [771, 135] on li "Нет в наличии" at bounding box center [792, 132] width 148 height 22
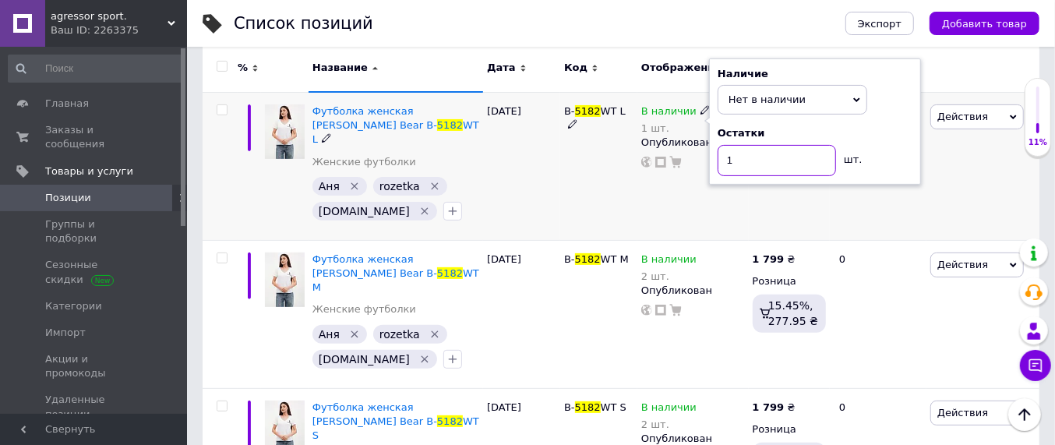
click at [775, 158] on input "1" at bounding box center [777, 160] width 118 height 31
click at [580, 197] on div "B- 5182 WT L" at bounding box center [598, 166] width 77 height 148
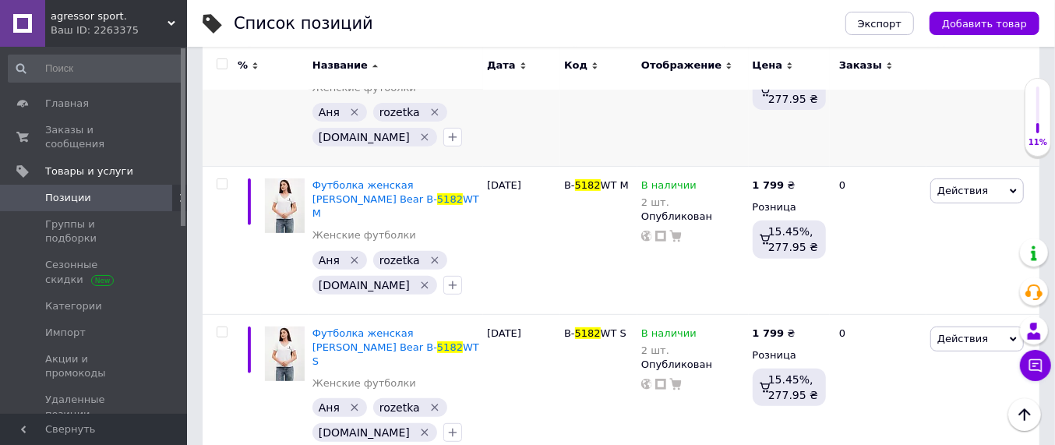
scroll to position [344, 0]
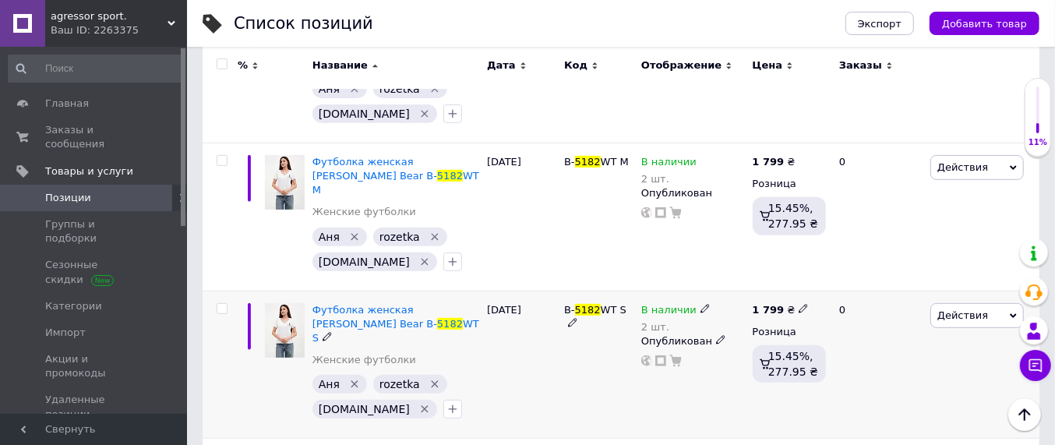
click at [700, 304] on icon at bounding box center [704, 308] width 9 height 9
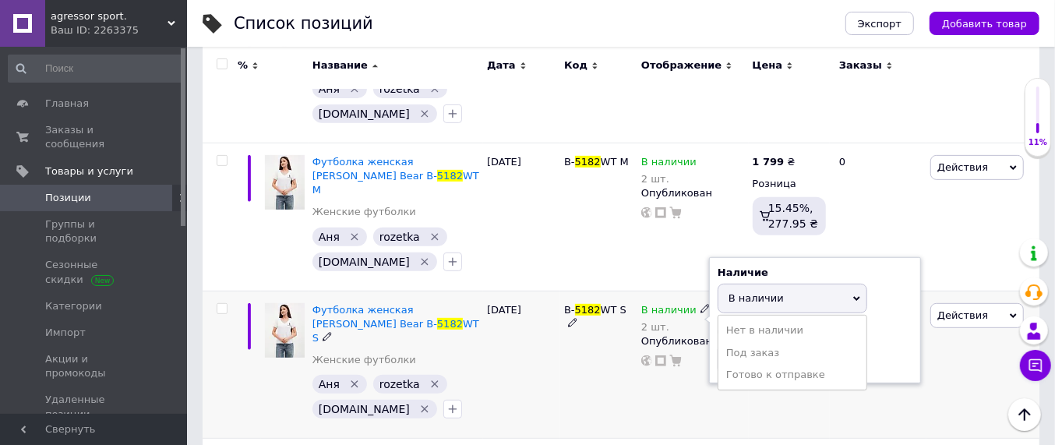
click at [761, 292] on span "В наличии" at bounding box center [755, 298] width 55 height 12
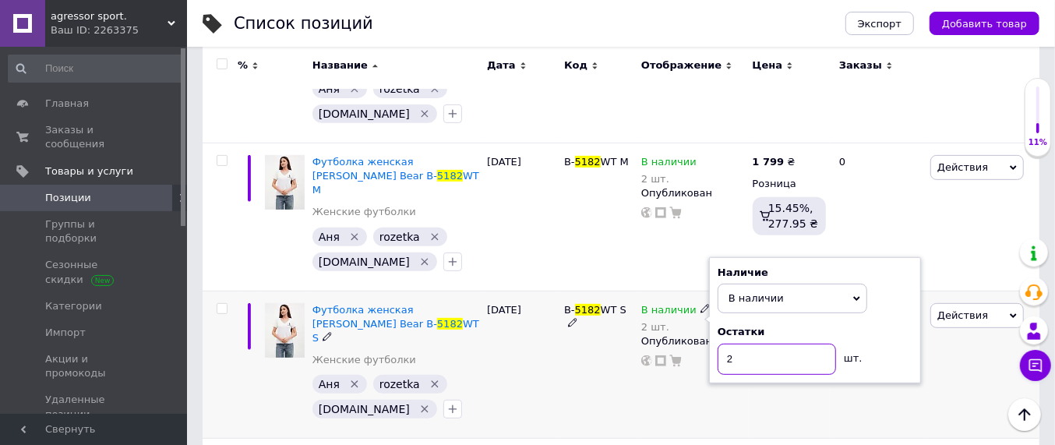
click at [739, 344] on input "2" at bounding box center [777, 359] width 118 height 31
type input "1"
click at [601, 343] on div "B- 5182 WT S" at bounding box center [598, 365] width 77 height 148
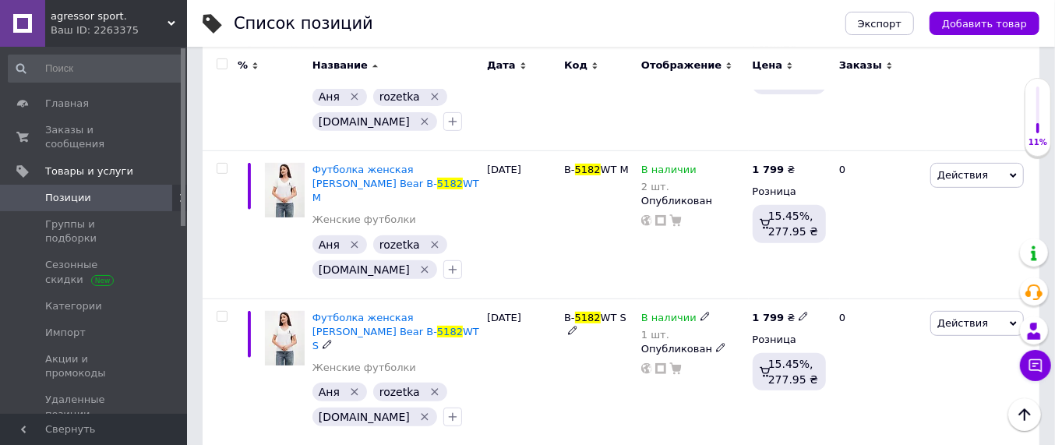
scroll to position [442, 0]
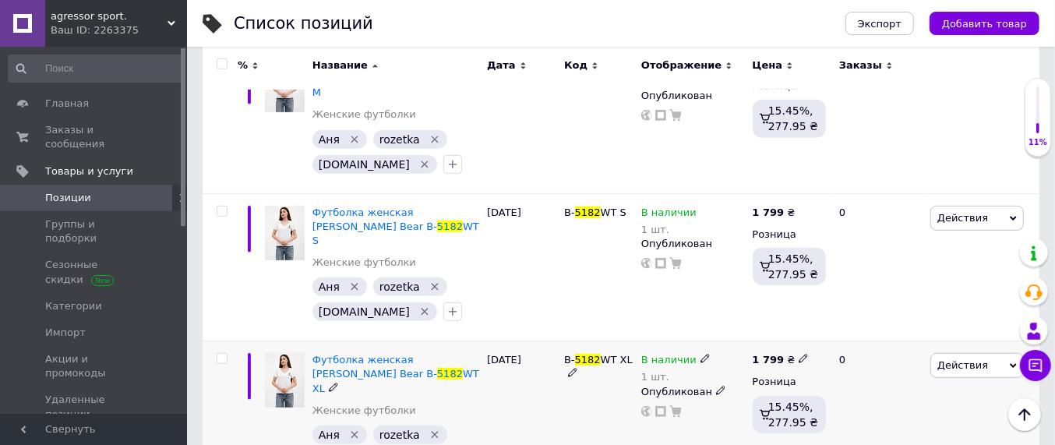
click at [700, 354] on icon at bounding box center [704, 358] width 9 height 9
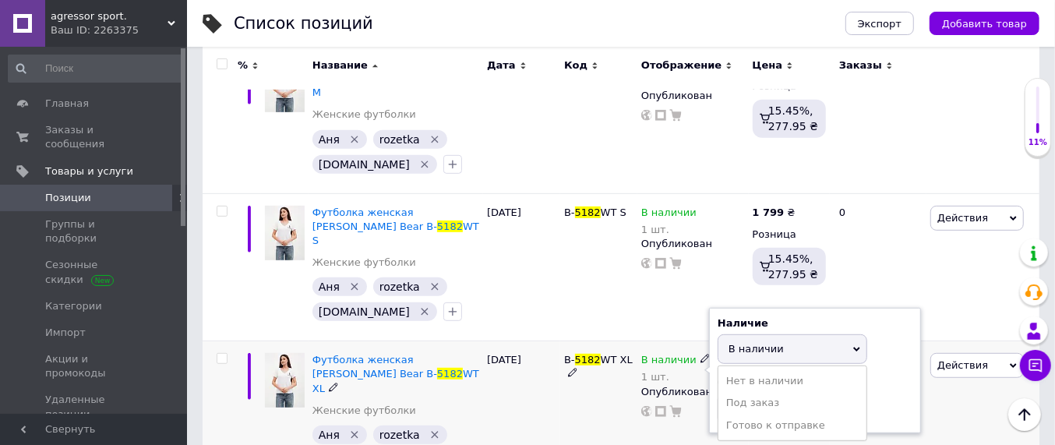
click at [753, 370] on li "Нет в наличии" at bounding box center [792, 381] width 148 height 22
drag, startPoint x: 765, startPoint y: 363, endPoint x: 760, endPoint y: 370, distance: 8.9
click at [764, 393] on input "1" at bounding box center [777, 408] width 118 height 31
click at [610, 394] on div "B- 5182 WT XL" at bounding box center [598, 414] width 77 height 147
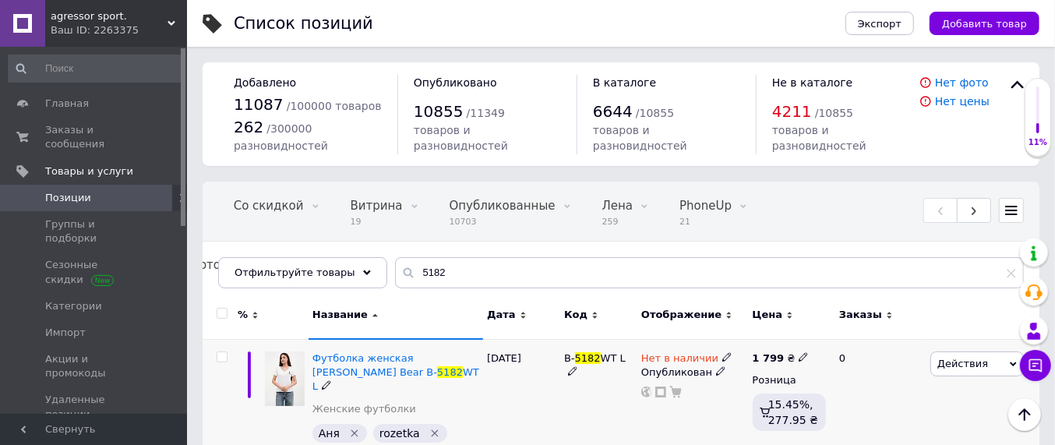
scroll to position [0, 0]
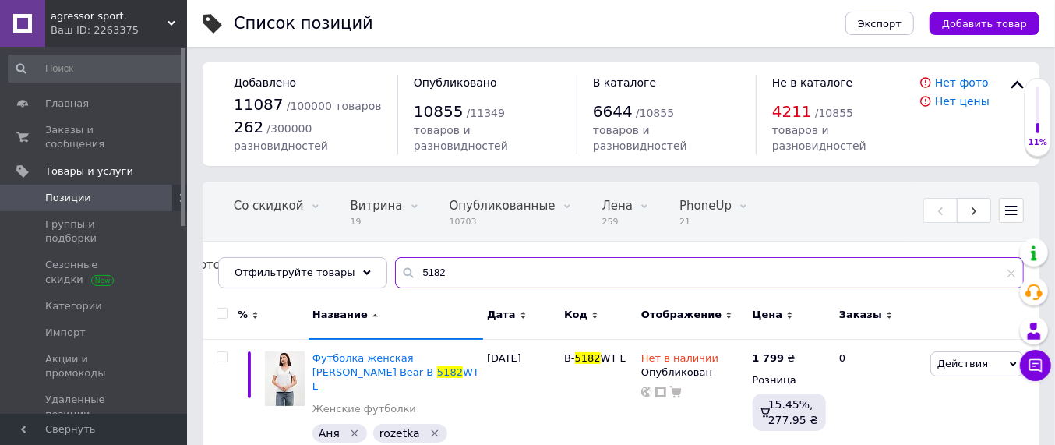
drag, startPoint x: 438, startPoint y: 273, endPoint x: 401, endPoint y: 289, distance: 39.8
click at [395, 277] on div "5182" at bounding box center [709, 272] width 629 height 31
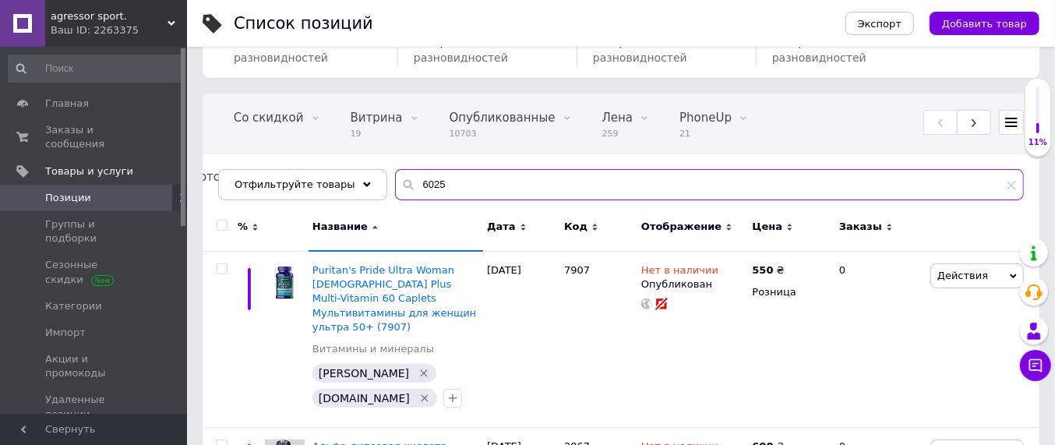
scroll to position [97, 0]
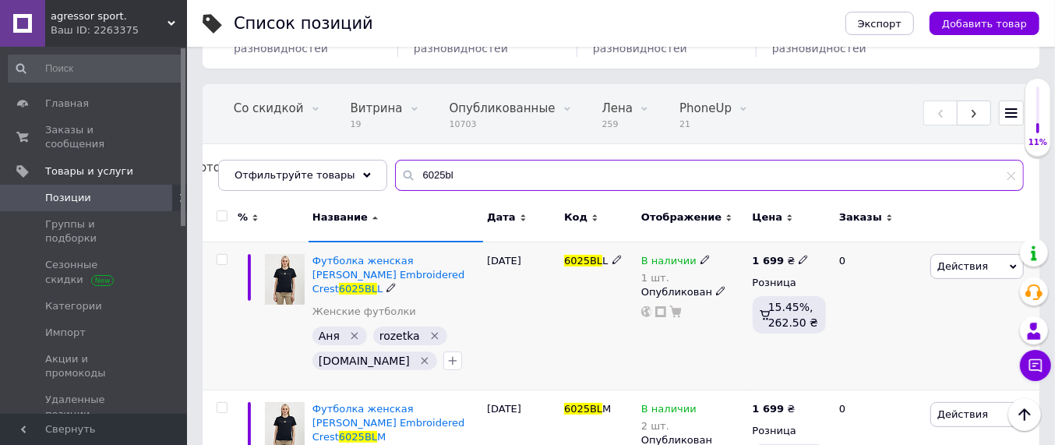
type input "6025bl"
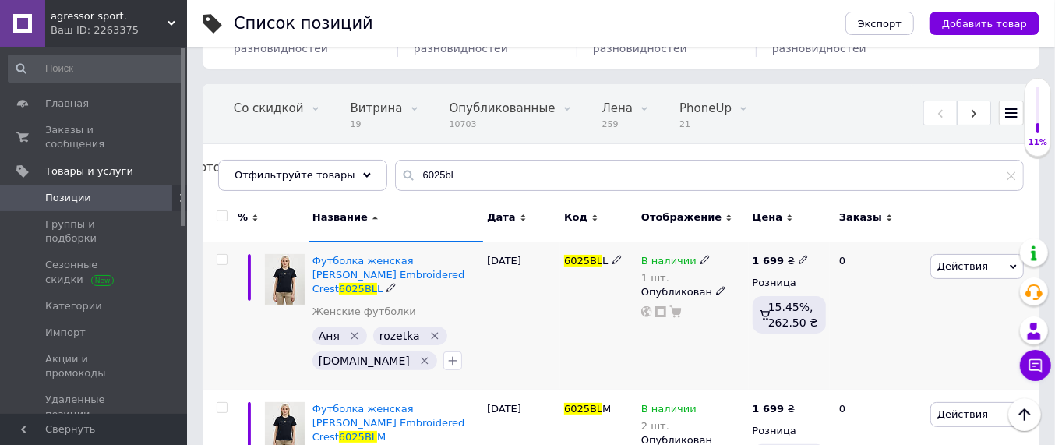
click at [700, 259] on icon at bounding box center [704, 259] width 9 height 9
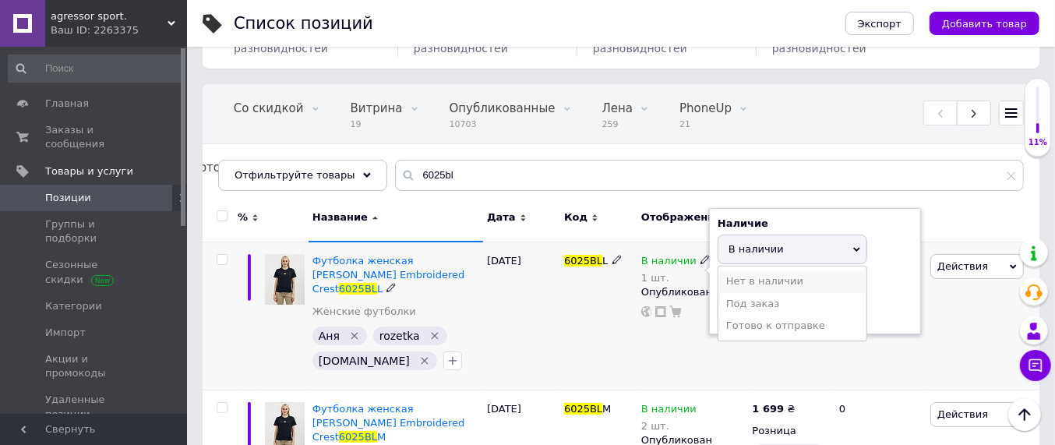
click at [743, 284] on li "Нет в наличии" at bounding box center [792, 281] width 148 height 22
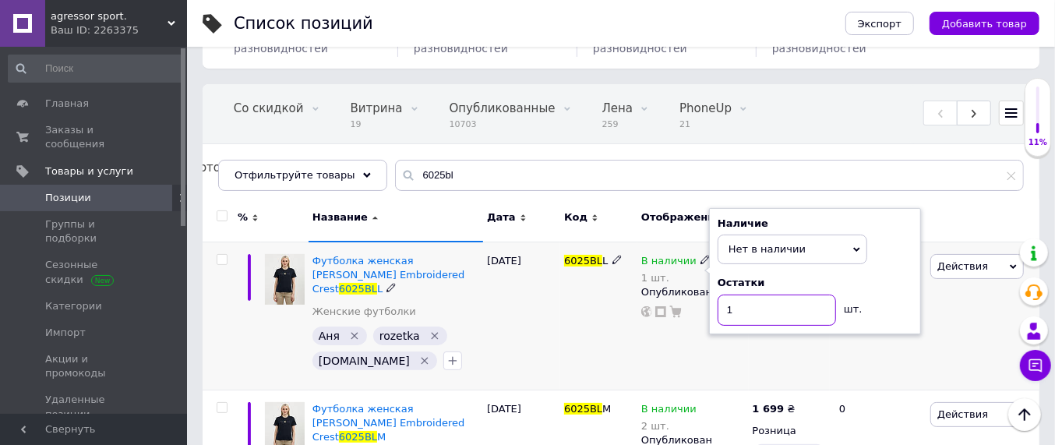
click at [744, 305] on input "1" at bounding box center [777, 310] width 118 height 31
click at [580, 338] on div "6025BL L" at bounding box center [598, 316] width 77 height 148
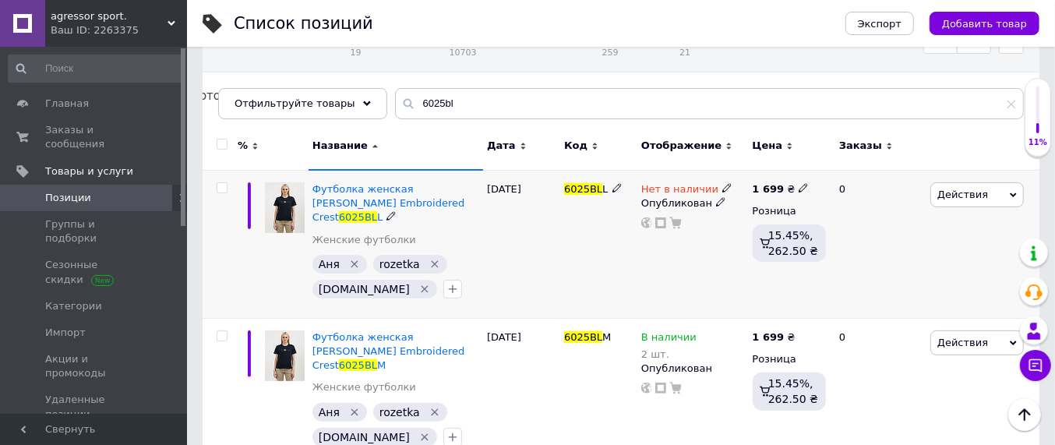
scroll to position [195, 0]
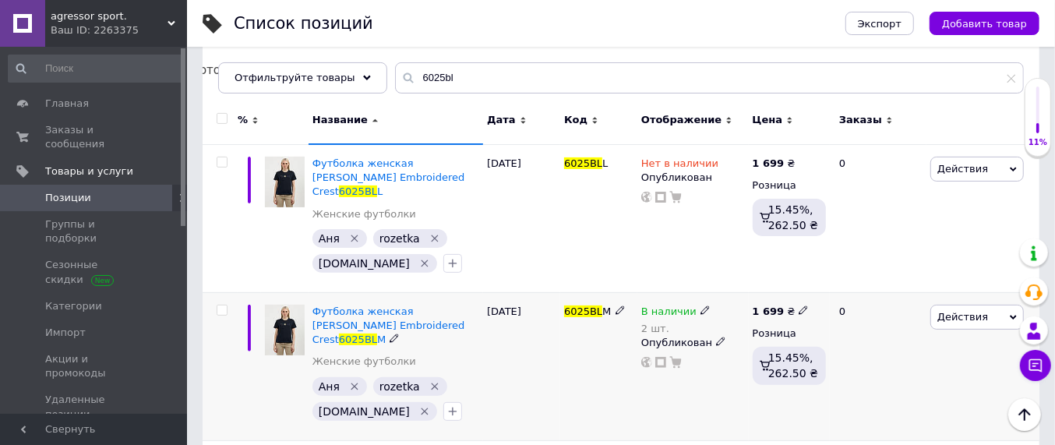
click at [700, 305] on icon at bounding box center [704, 309] width 9 height 9
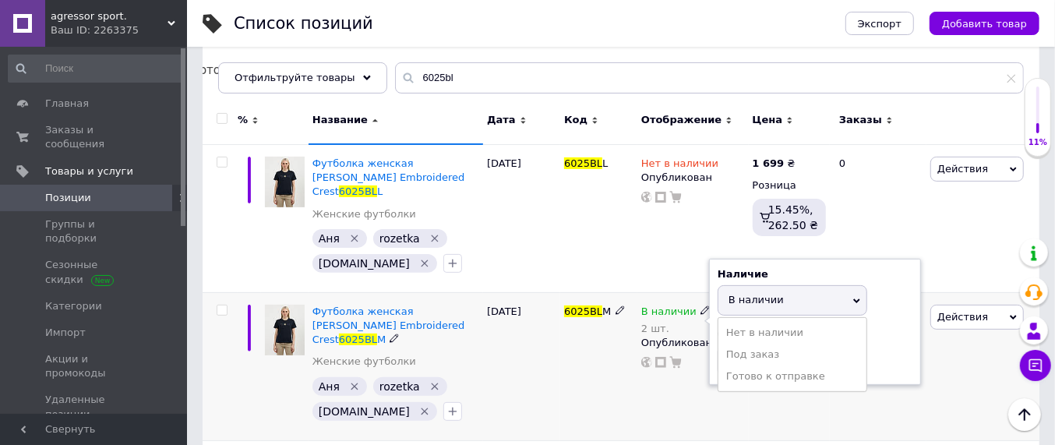
click at [756, 294] on span "В наличии" at bounding box center [755, 300] width 55 height 12
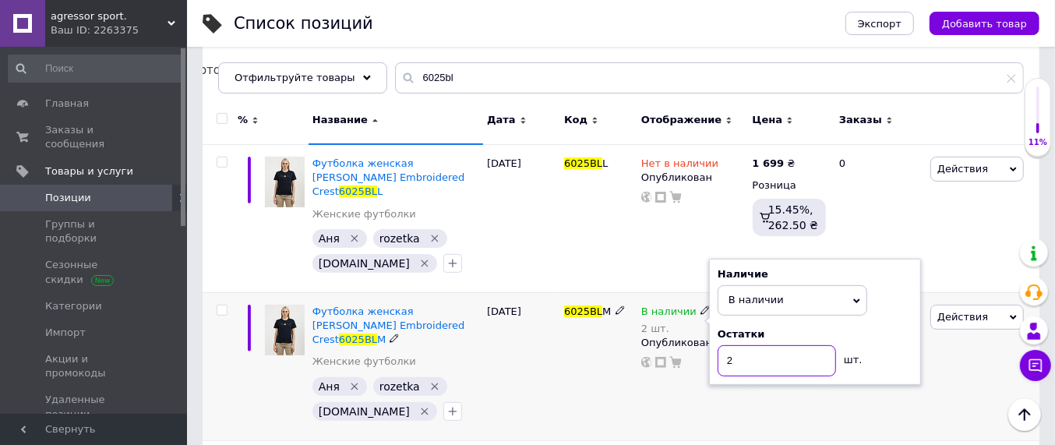
click at [733, 345] on input "2" at bounding box center [777, 360] width 118 height 31
type input "1"
click at [619, 337] on div "6025BL M" at bounding box center [598, 366] width 77 height 148
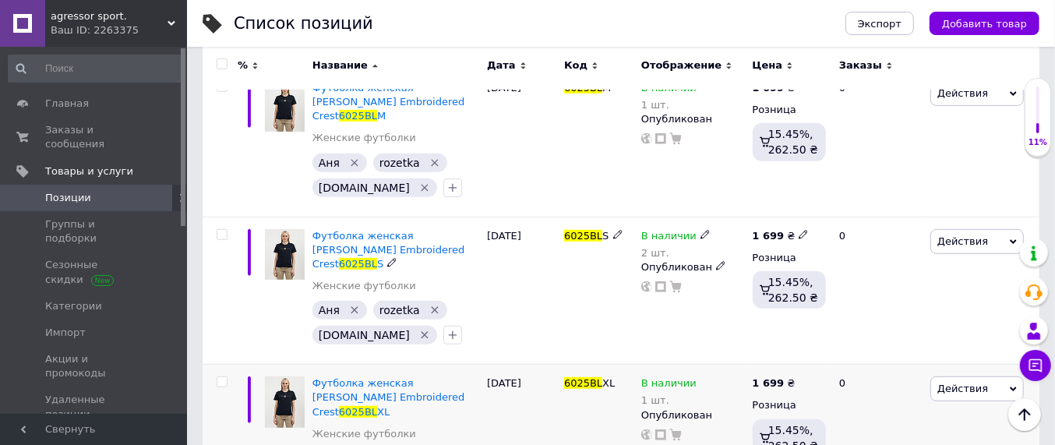
scroll to position [442, 0]
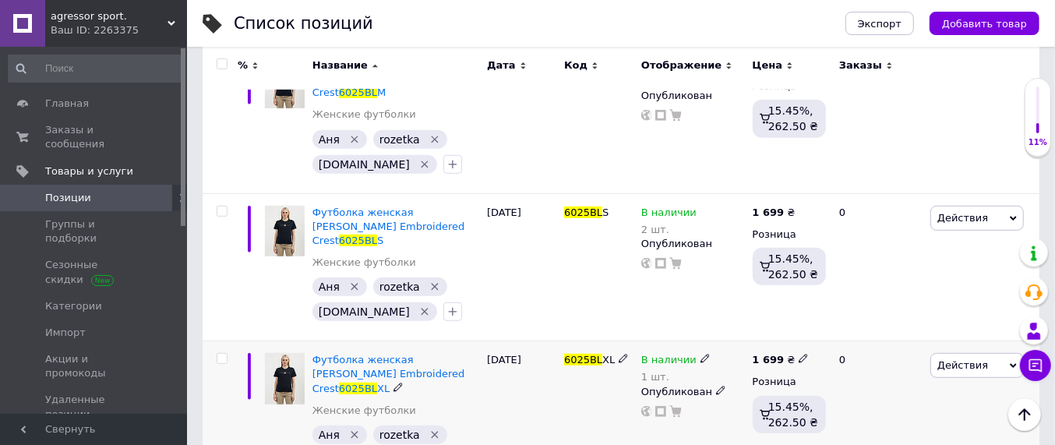
click at [700, 354] on icon at bounding box center [704, 358] width 9 height 9
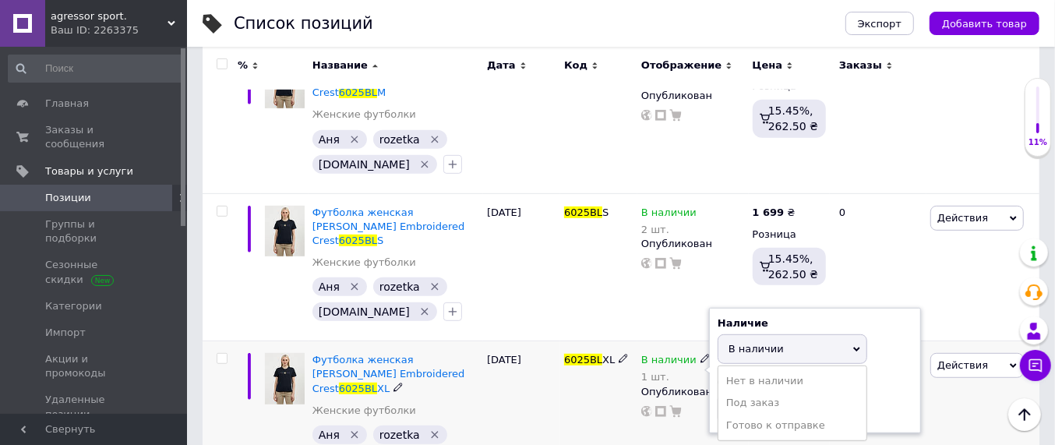
click at [771, 370] on li "Нет в наличии" at bounding box center [792, 381] width 148 height 22
click at [750, 393] on input "1" at bounding box center [777, 408] width 118 height 31
click at [603, 388] on div "6025BL XL" at bounding box center [598, 414] width 77 height 147
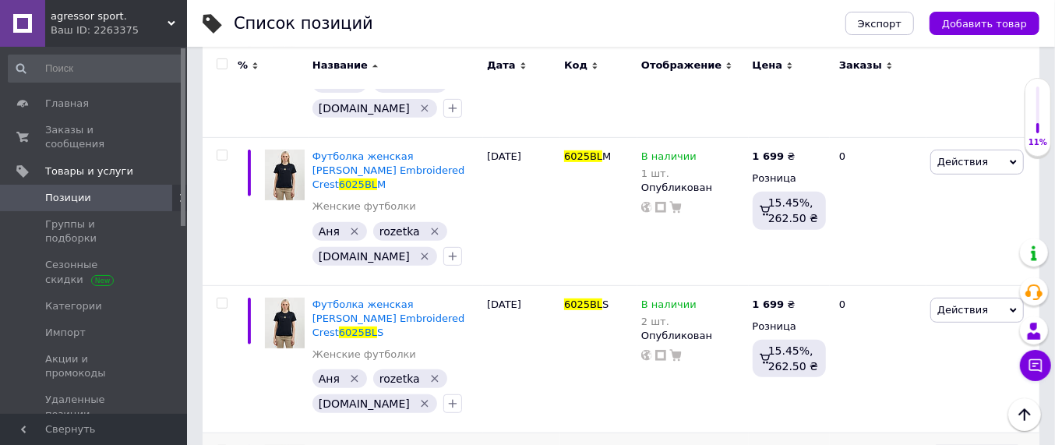
scroll to position [0, 0]
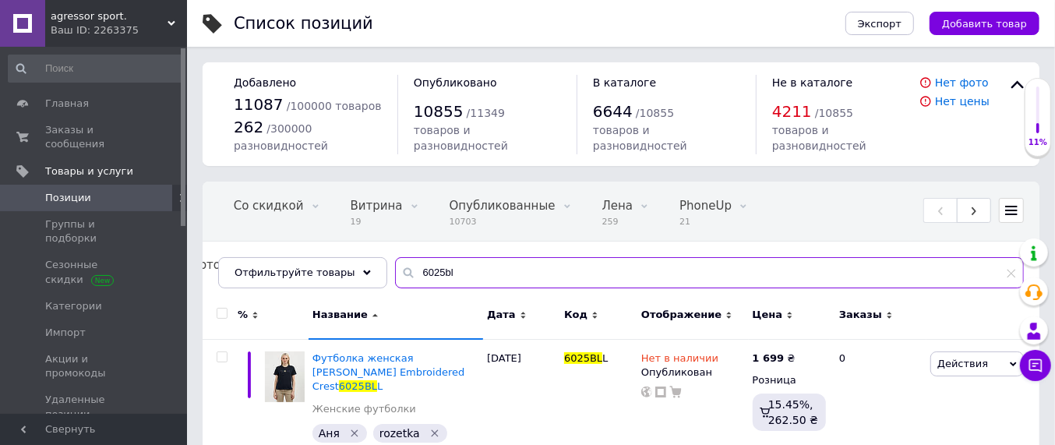
drag, startPoint x: 452, startPoint y: 267, endPoint x: 401, endPoint y: 279, distance: 52.0
click at [401, 279] on input "6025bl" at bounding box center [709, 272] width 629 height 31
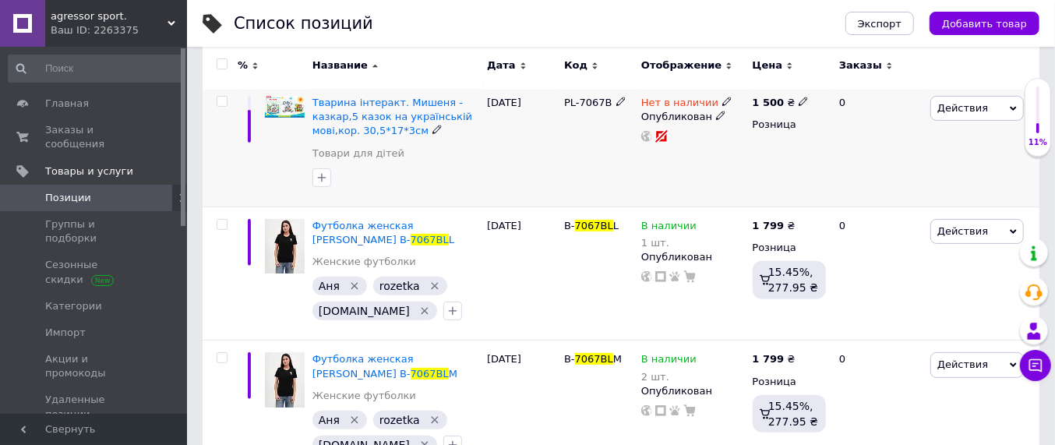
scroll to position [292, 0]
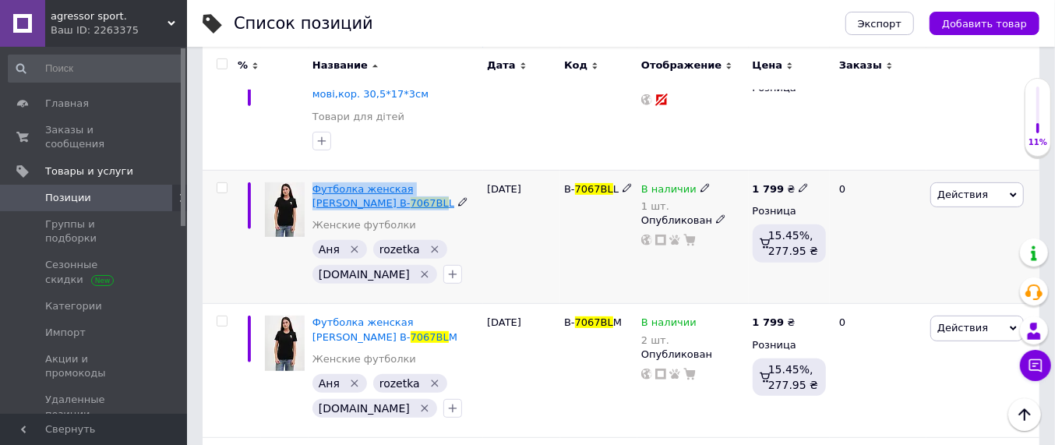
drag, startPoint x: 309, startPoint y: 183, endPoint x: 345, endPoint y: 201, distance: 40.8
click at [345, 201] on div "Футболка женская [PERSON_NAME] B- 7067BL L Женские футболки [PERSON_NAME]   roz…" at bounding box center [396, 237] width 175 height 134
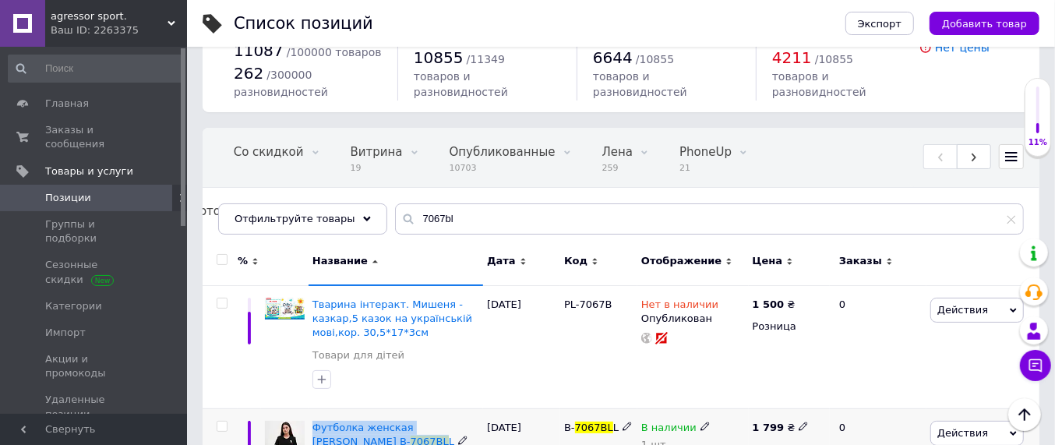
scroll to position [0, 0]
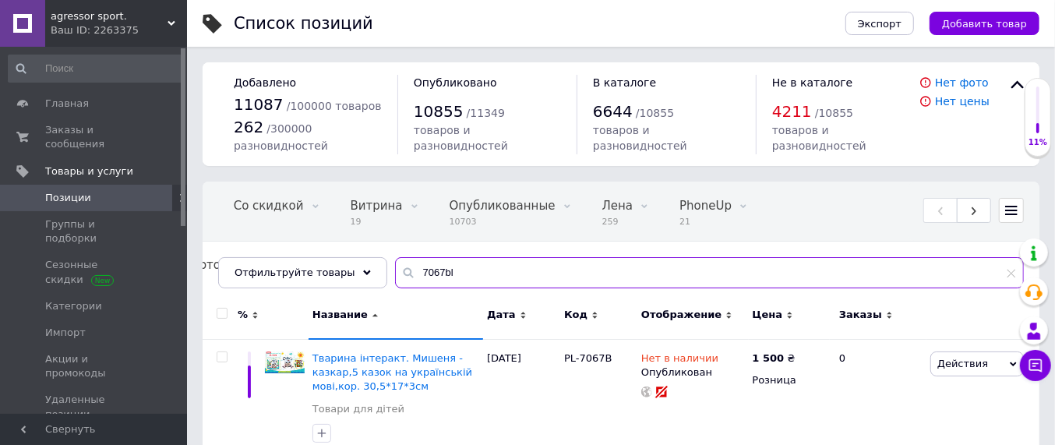
drag, startPoint x: 439, startPoint y: 272, endPoint x: 402, endPoint y: 272, distance: 37.4
click at [402, 272] on input "7067bl" at bounding box center [709, 272] width 629 height 31
paste input "Футболка женская [PERSON_NAME] B-7067BL"
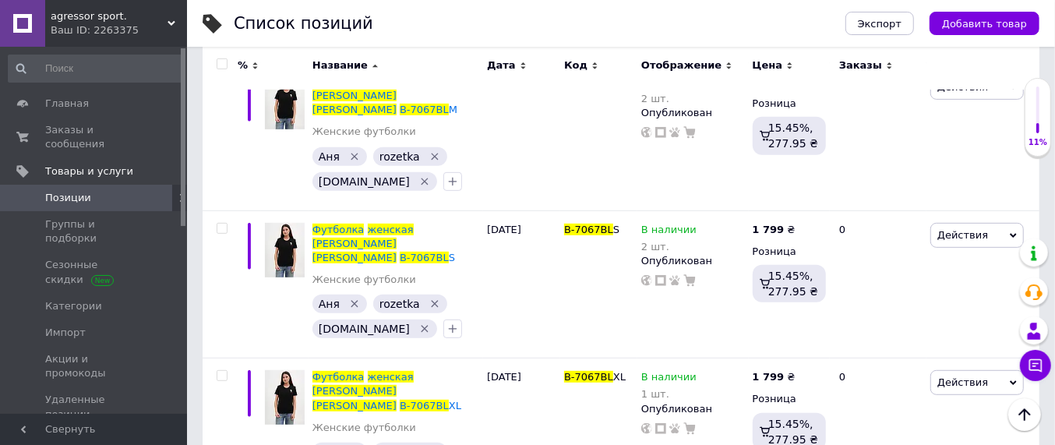
scroll to position [442, 0]
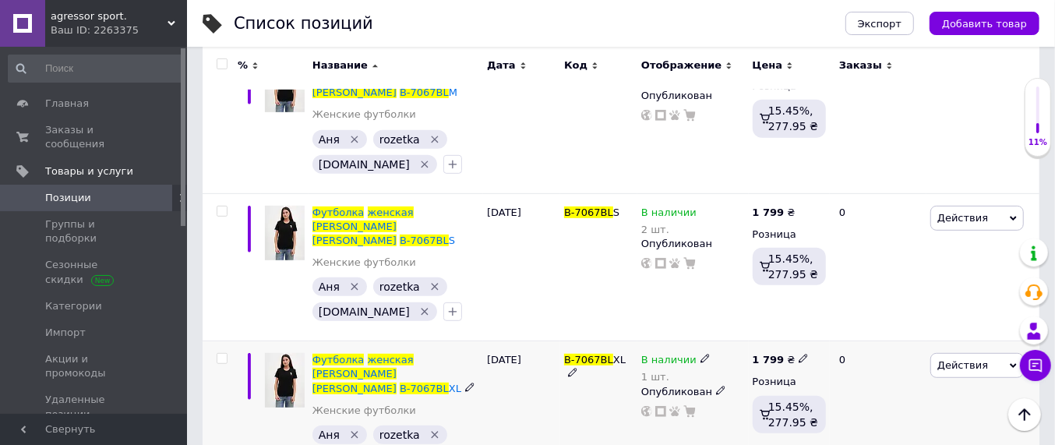
type input "Футболка женская [PERSON_NAME] B-7067BL"
click at [700, 354] on icon at bounding box center [704, 358] width 9 height 9
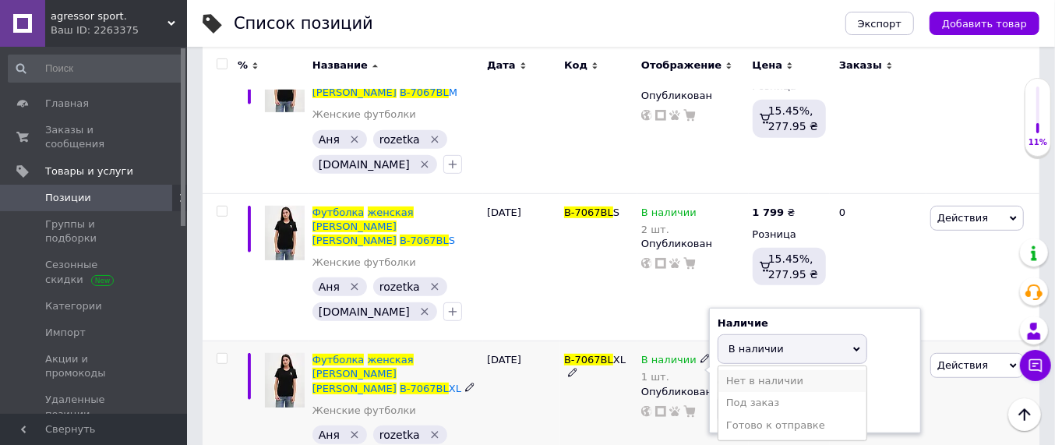
click at [741, 370] on li "Нет в наличии" at bounding box center [792, 381] width 148 height 22
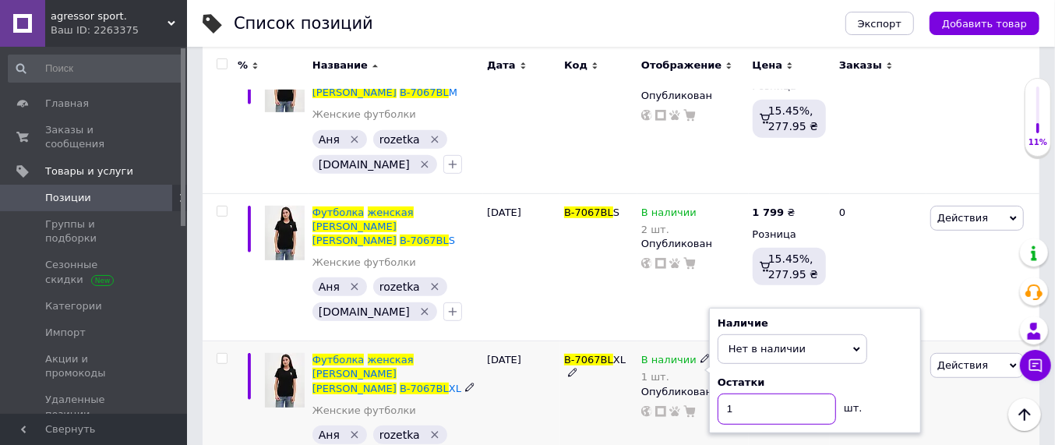
click at [753, 393] on input "1" at bounding box center [777, 408] width 118 height 31
click at [591, 404] on div "B-7067BL XL" at bounding box center [598, 414] width 77 height 147
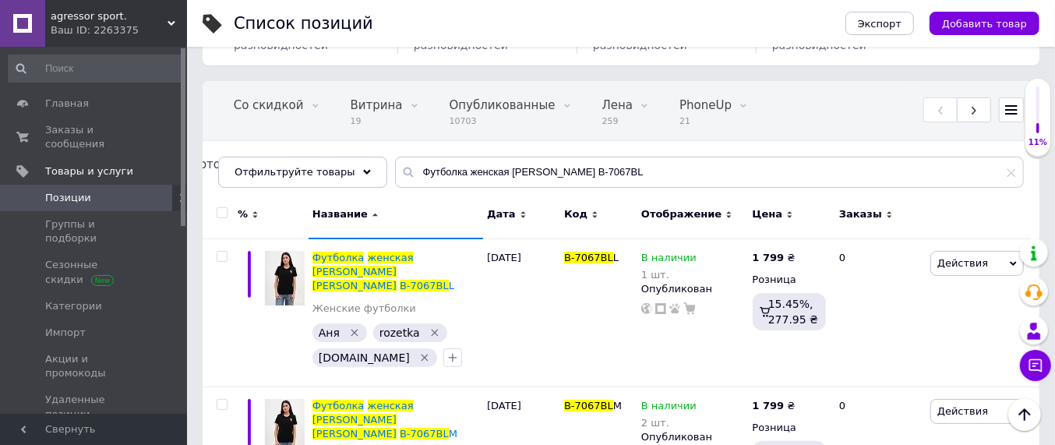
scroll to position [52, 0]
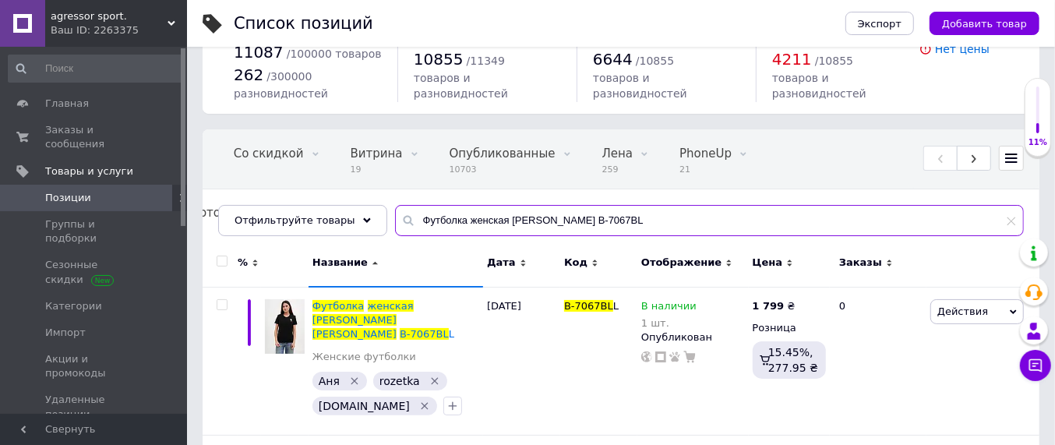
drag, startPoint x: 551, startPoint y: 232, endPoint x: 373, endPoint y: 232, distance: 177.6
click at [373, 232] on div "Все 11092 Скрытые 383 Удалить Редактировать Со скидкой 0 Удалить Редактировать …" at bounding box center [621, 182] width 837 height 107
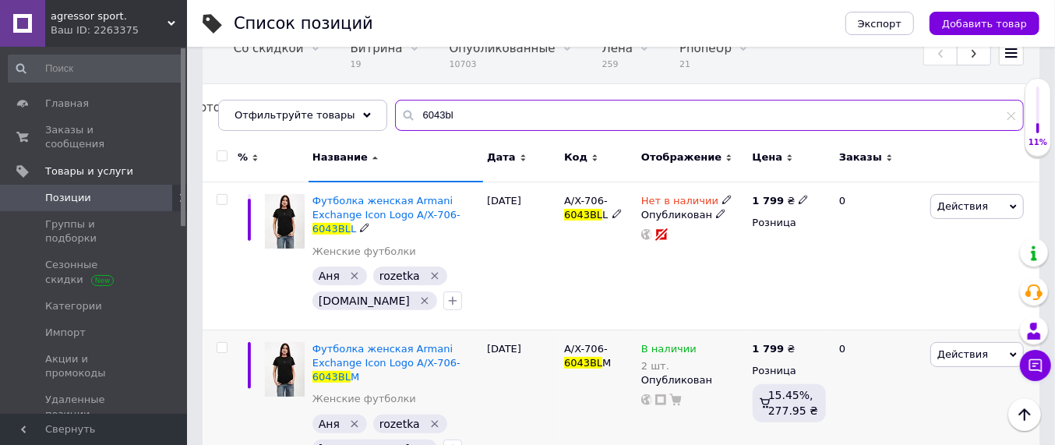
scroll to position [195, 0]
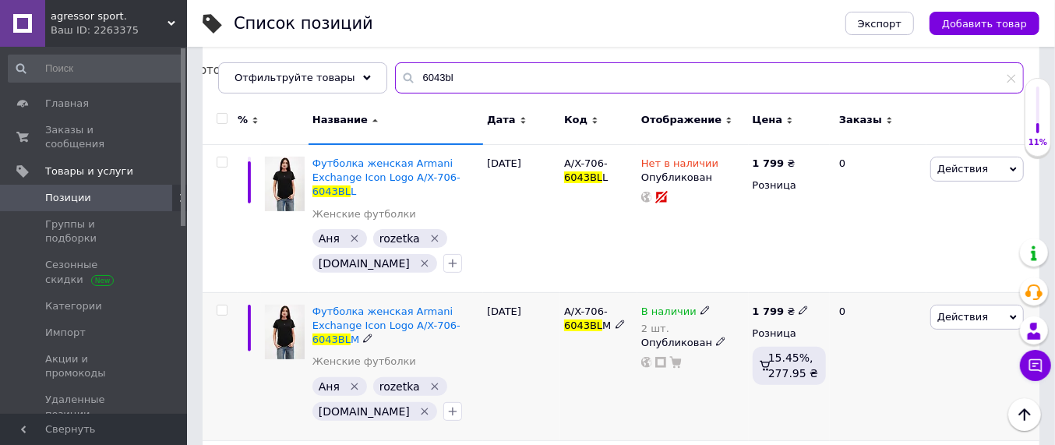
type input "6043bl"
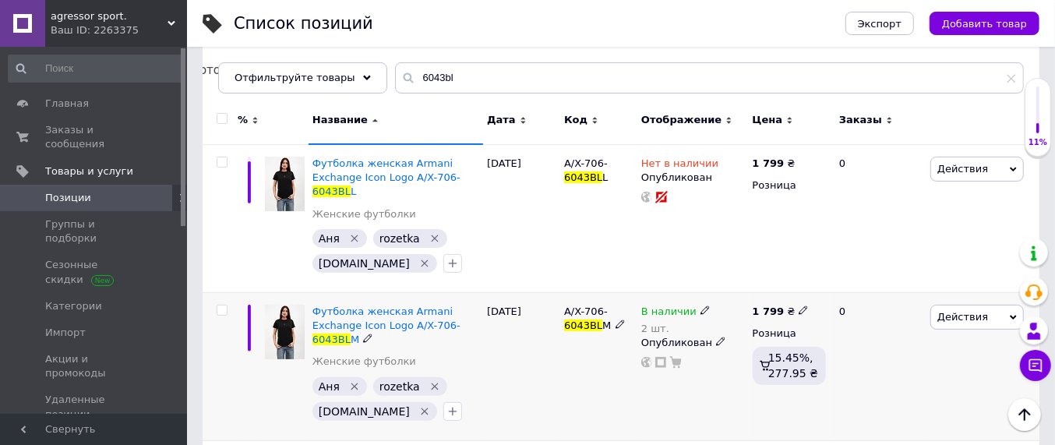
click at [700, 305] on icon at bounding box center [704, 309] width 9 height 9
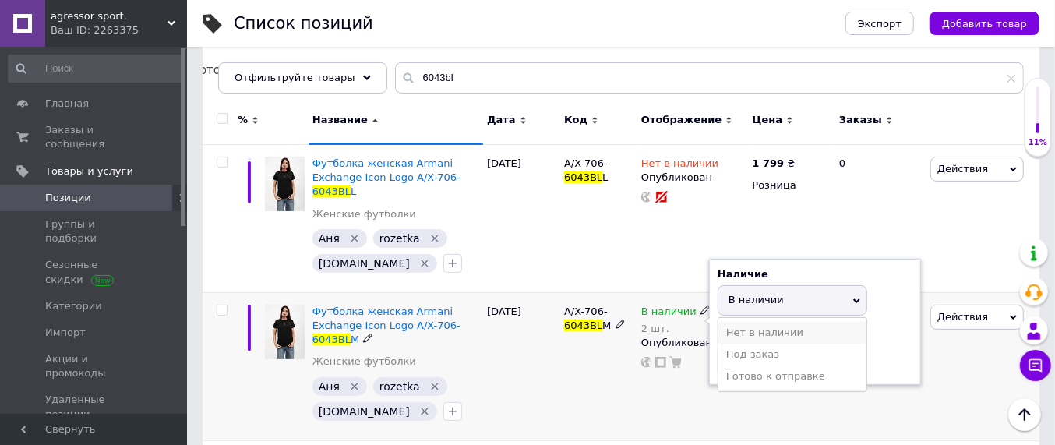
click at [742, 322] on li "Нет в наличии" at bounding box center [792, 333] width 148 height 22
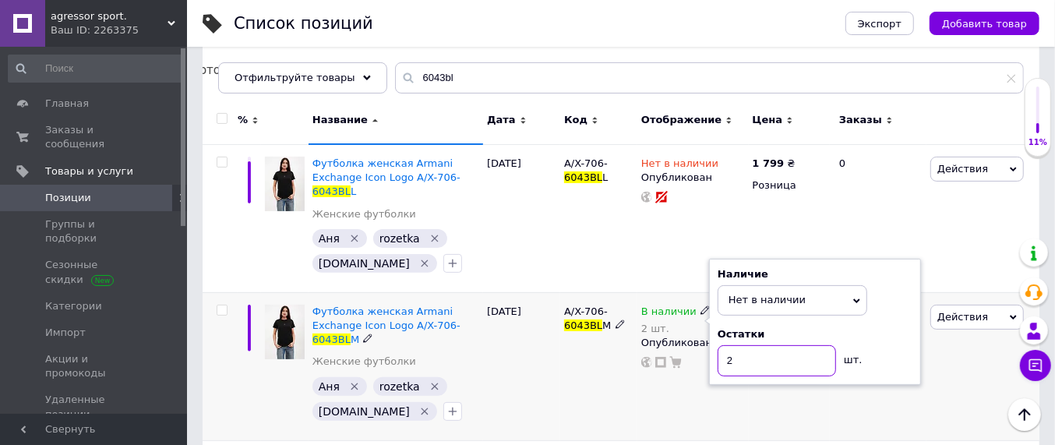
drag, startPoint x: 746, startPoint y: 341, endPoint x: 742, endPoint y: 354, distance: 12.8
click at [744, 345] on input "2" at bounding box center [777, 360] width 118 height 31
drag, startPoint x: 588, startPoint y: 372, endPoint x: 623, endPoint y: 357, distance: 37.7
click at [588, 372] on div "A/X-706- 6043BL M" at bounding box center [598, 366] width 77 height 148
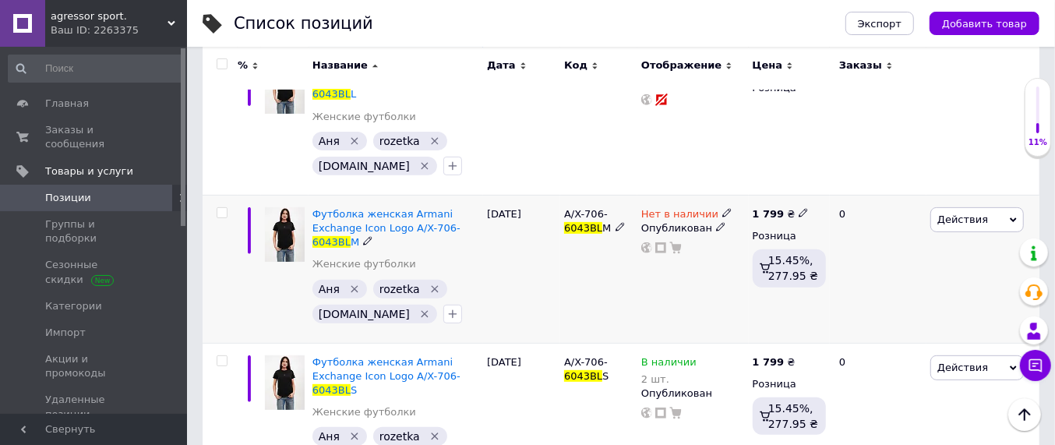
scroll to position [390, 0]
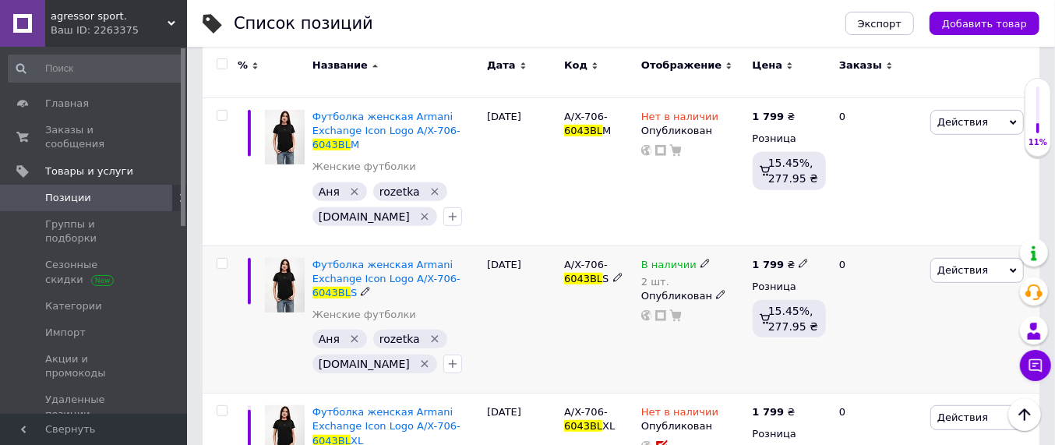
click at [700, 259] on icon at bounding box center [704, 263] width 9 height 9
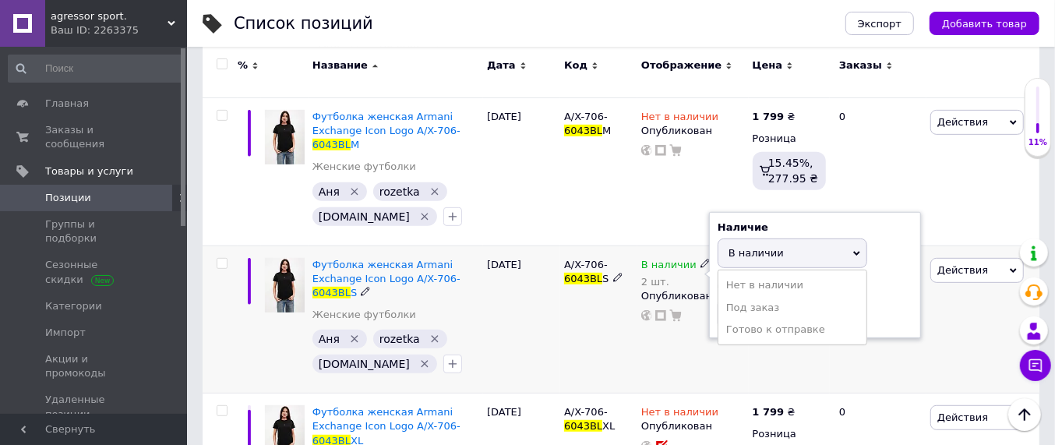
click at [757, 247] on span "В наличии" at bounding box center [755, 253] width 55 height 12
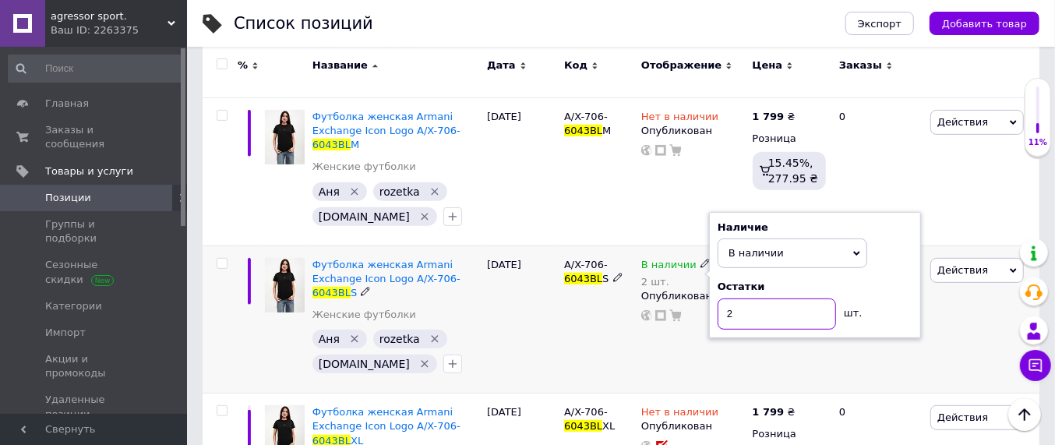
click at [741, 298] on input "2" at bounding box center [777, 313] width 118 height 31
type input "1"
click at [605, 300] on div "A/X-706- 6043BL S" at bounding box center [598, 319] width 77 height 148
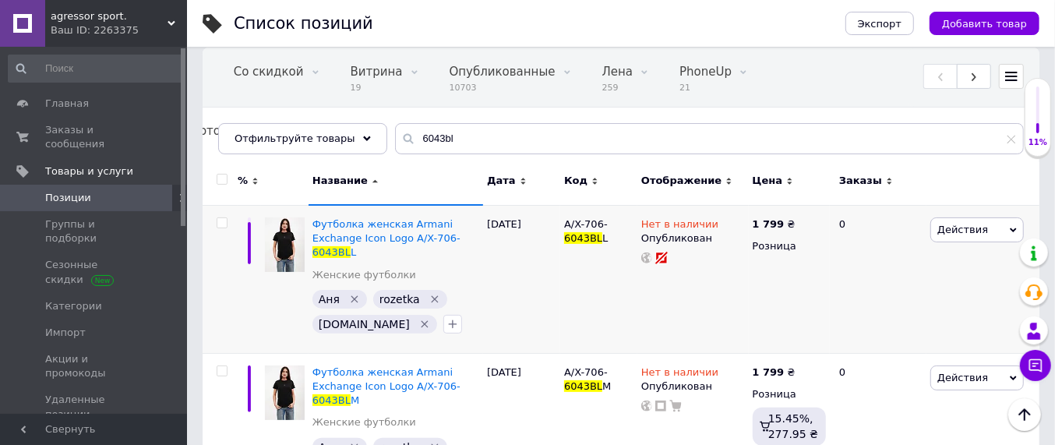
scroll to position [97, 0]
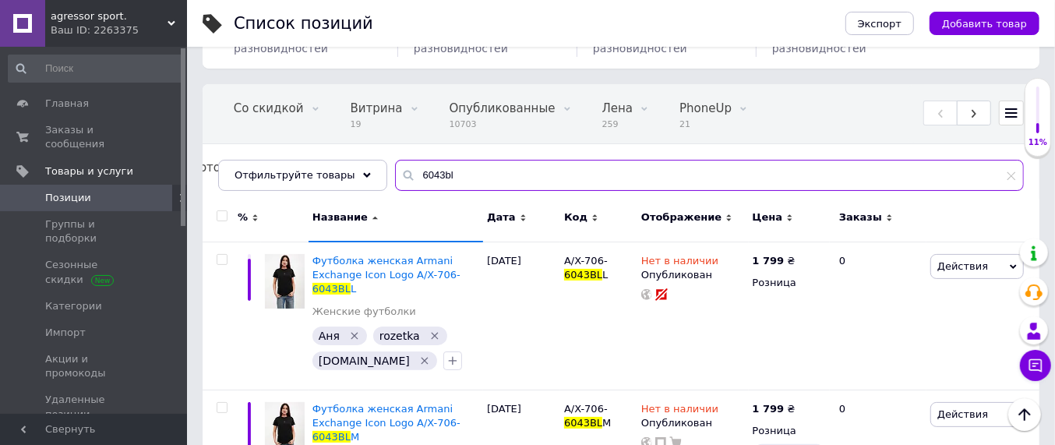
drag, startPoint x: 439, startPoint y: 179, endPoint x: 387, endPoint y: 182, distance: 52.3
click at [372, 177] on div "Все 11092 Скрытые 383 Удалить Редактировать Со скидкой 0 Удалить Редактировать …" at bounding box center [621, 137] width 837 height 107
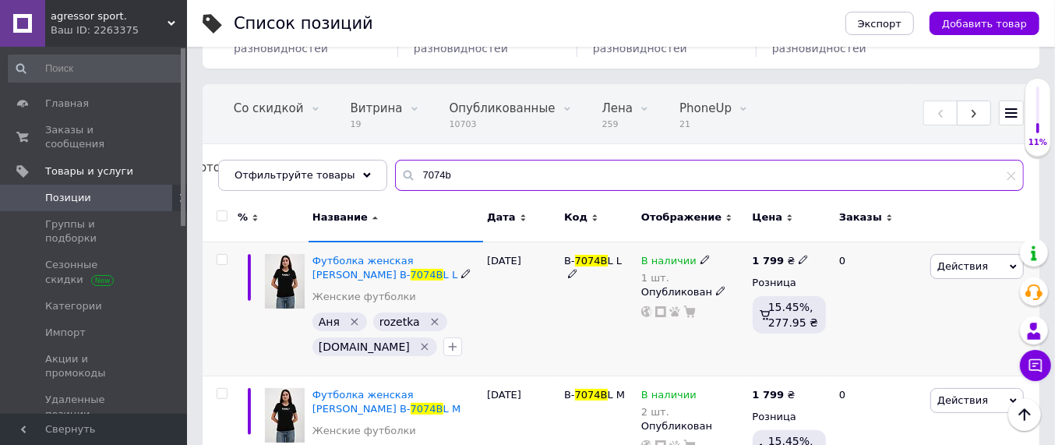
type input "7074b"
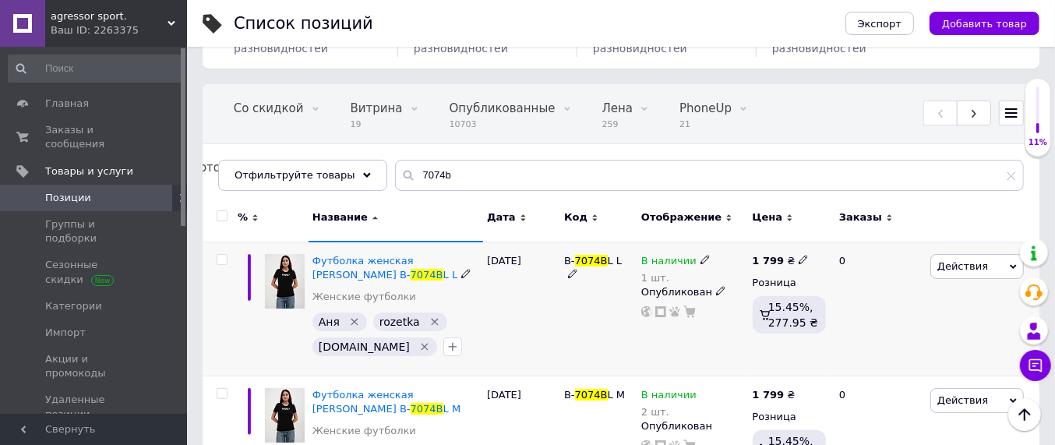
click at [700, 256] on use at bounding box center [704, 259] width 9 height 9
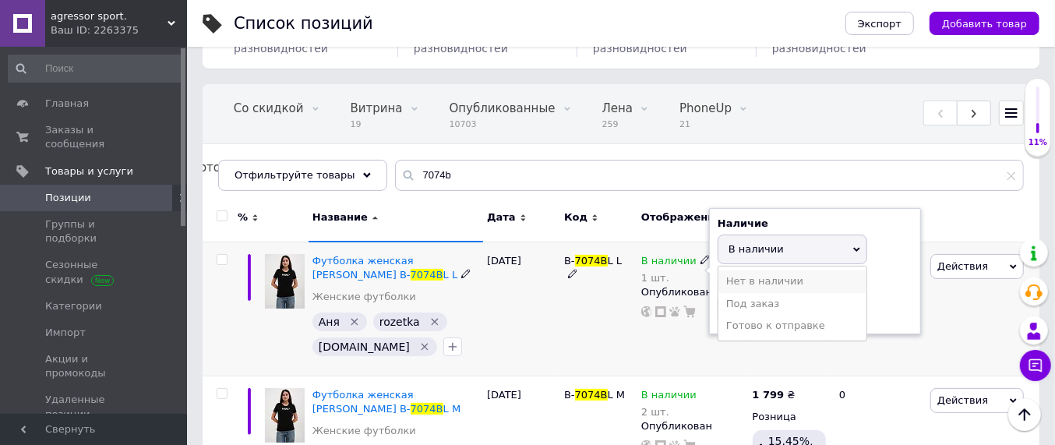
click at [750, 279] on li "Нет в наличии" at bounding box center [792, 281] width 148 height 22
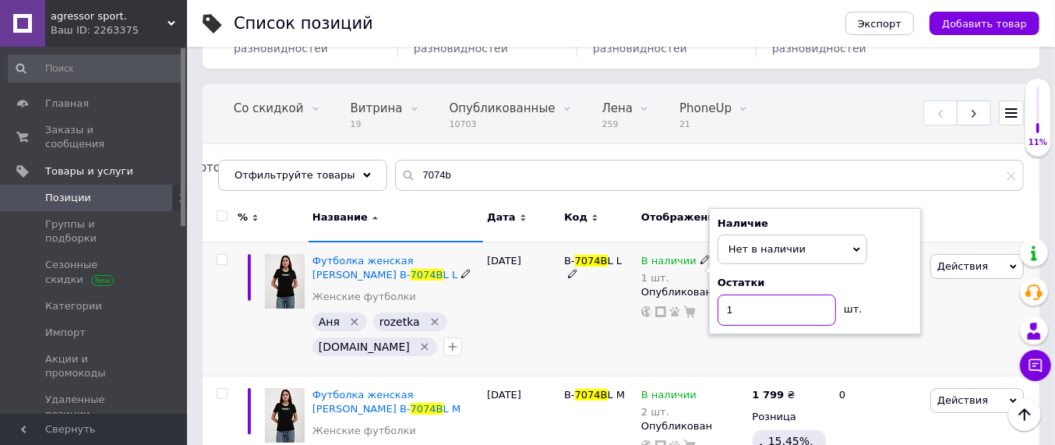
drag, startPoint x: 777, startPoint y: 312, endPoint x: 767, endPoint y: 314, distance: 9.5
click at [775, 313] on input "1" at bounding box center [777, 310] width 118 height 31
click at [632, 341] on div "B- 7074B L L" at bounding box center [598, 309] width 77 height 134
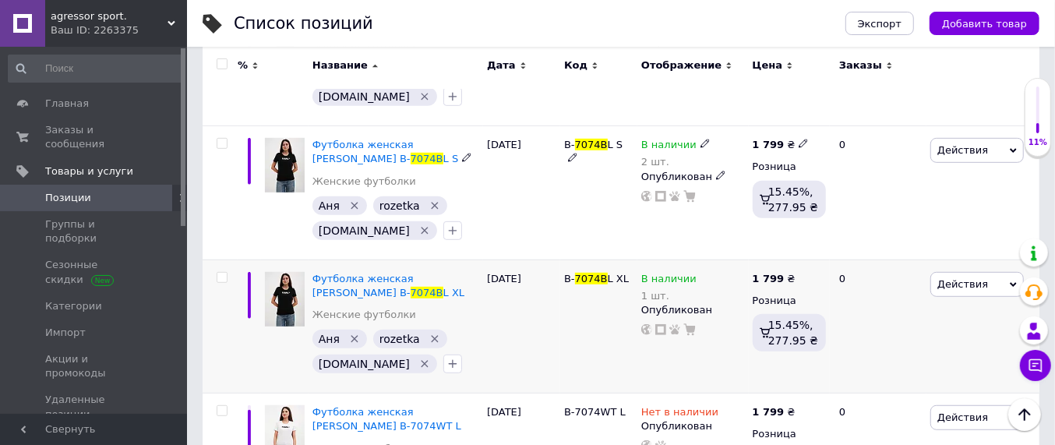
scroll to position [487, 0]
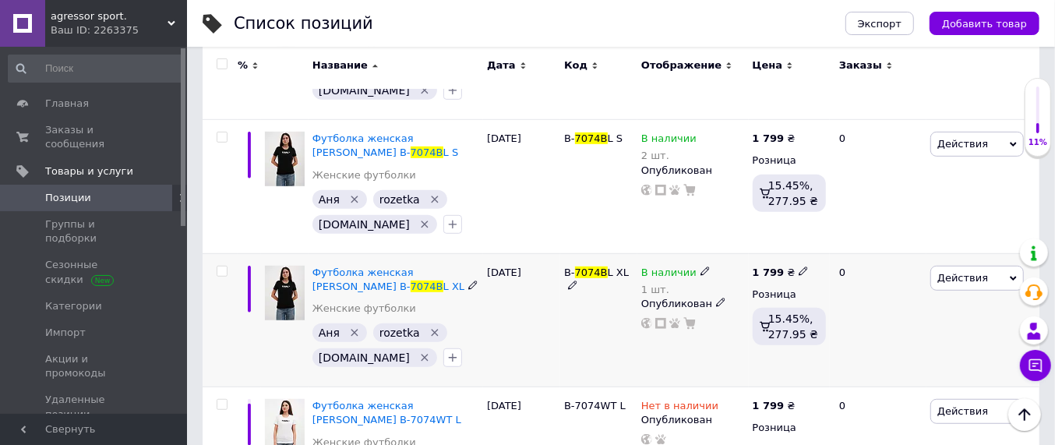
click at [700, 269] on icon at bounding box center [704, 270] width 9 height 9
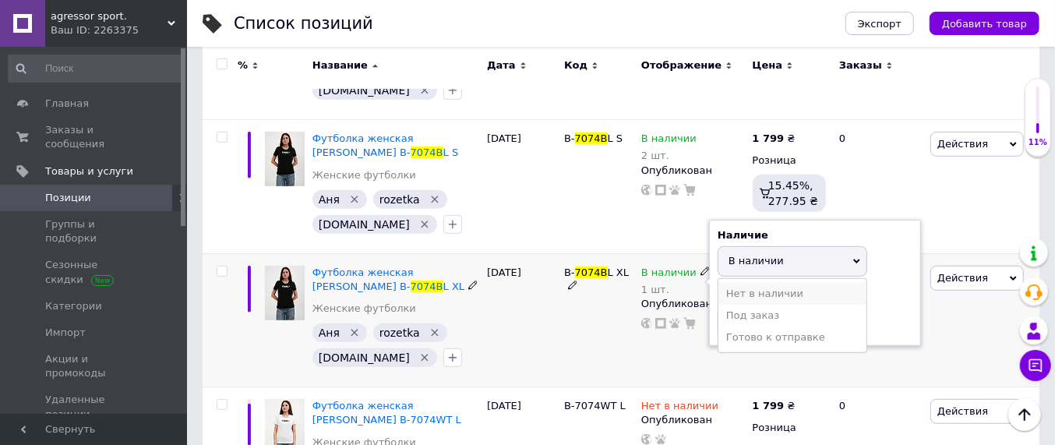
click at [751, 287] on li "Нет в наличии" at bounding box center [792, 294] width 148 height 22
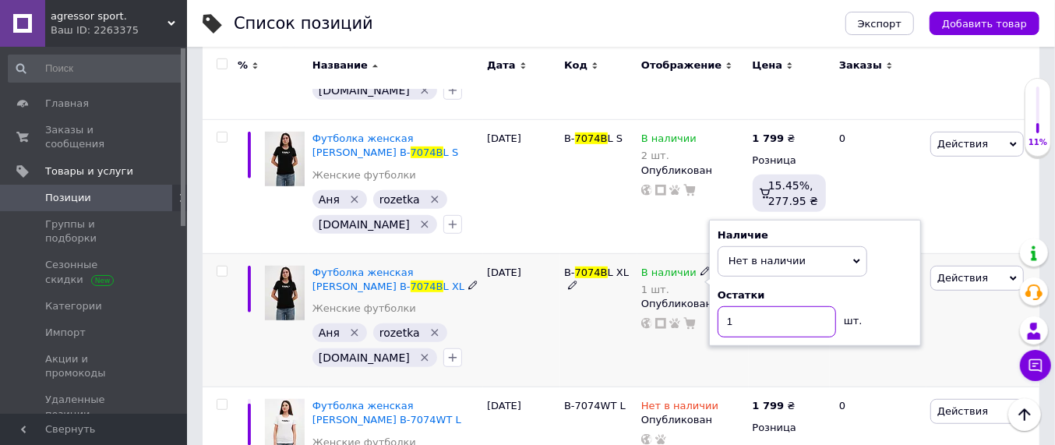
click at [761, 320] on input "1" at bounding box center [777, 321] width 118 height 31
click at [622, 355] on div "B- 7074B L XL" at bounding box center [598, 320] width 77 height 134
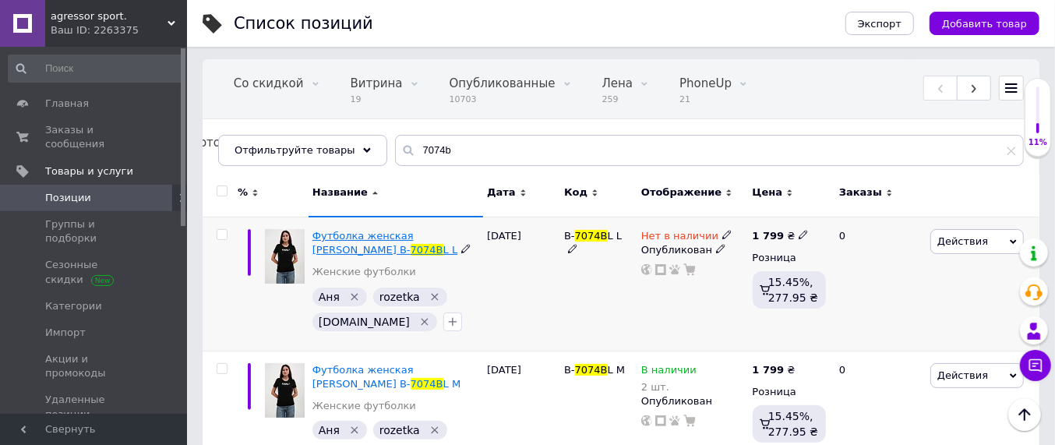
scroll to position [97, 0]
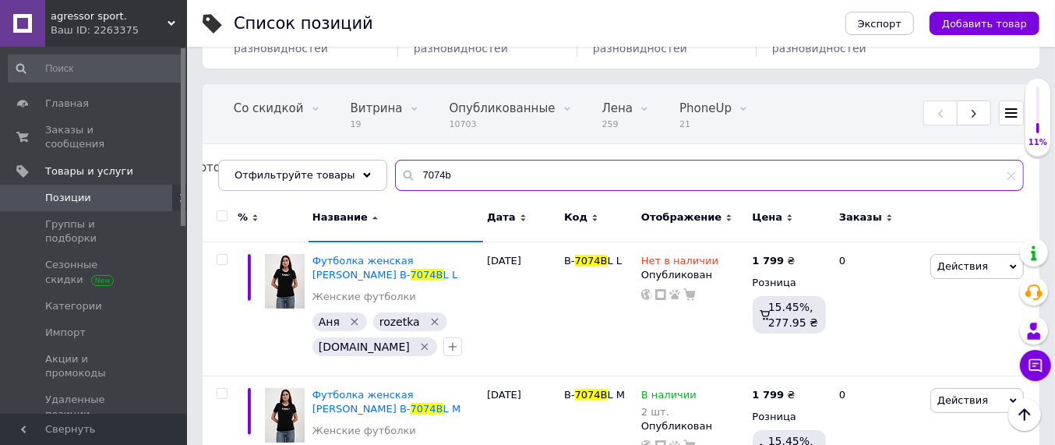
drag, startPoint x: 439, startPoint y: 175, endPoint x: 379, endPoint y: 175, distance: 60.0
click at [395, 175] on input "7074b" at bounding box center [709, 175] width 629 height 31
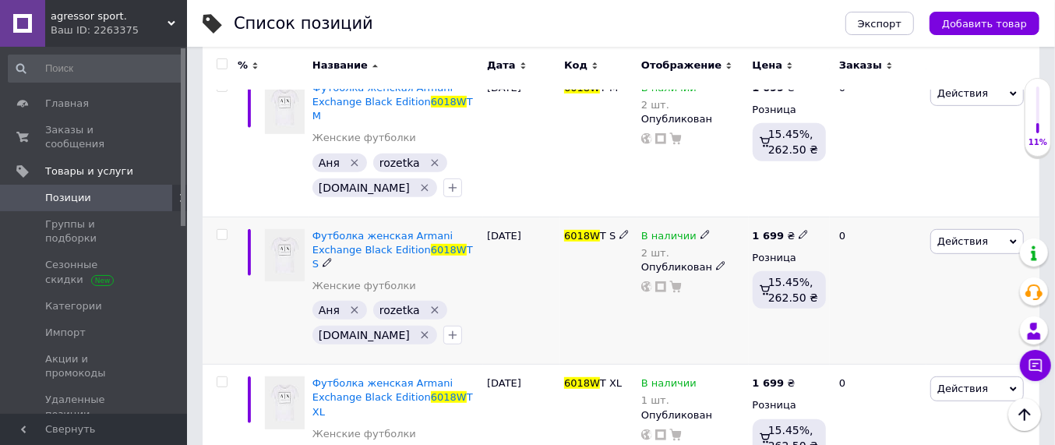
scroll to position [442, 0]
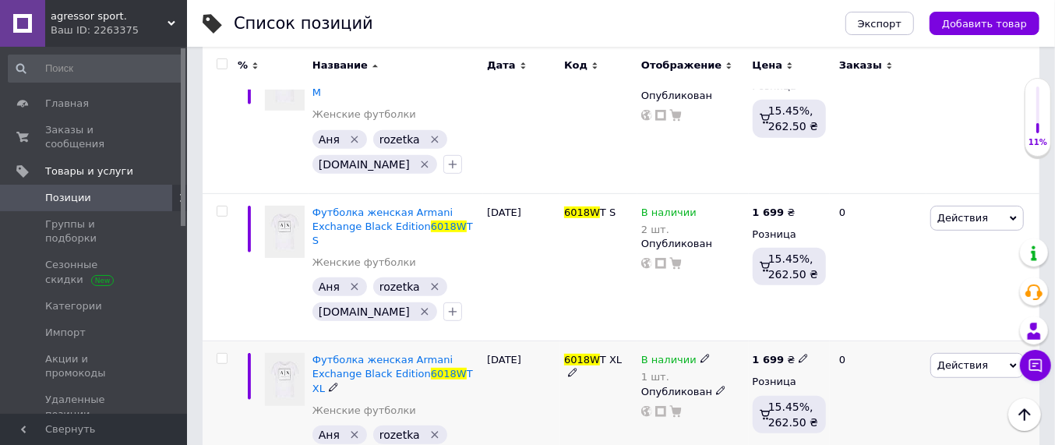
type input "6018w"
click at [700, 354] on icon at bounding box center [704, 358] width 9 height 9
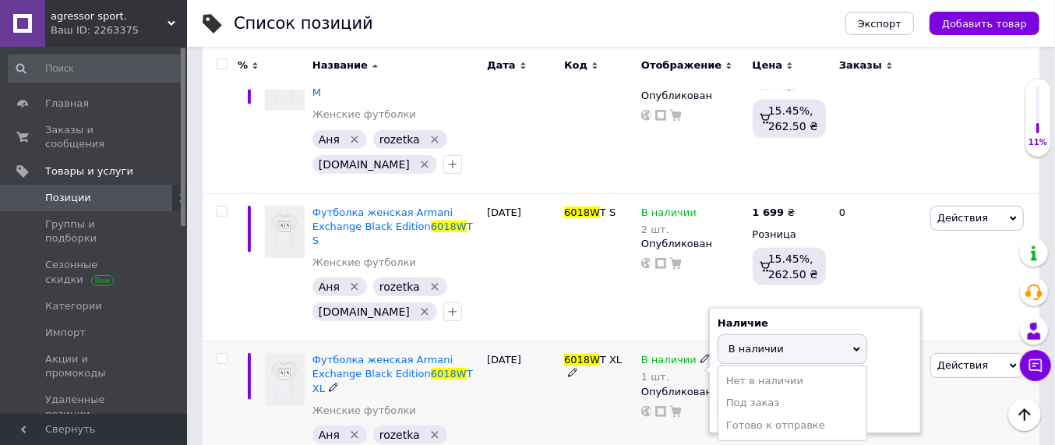
click at [747, 370] on li "Нет в наличии" at bounding box center [792, 381] width 148 height 22
drag, startPoint x: 746, startPoint y: 357, endPoint x: 704, endPoint y: 384, distance: 50.8
click at [718, 393] on input "1" at bounding box center [777, 408] width 118 height 31
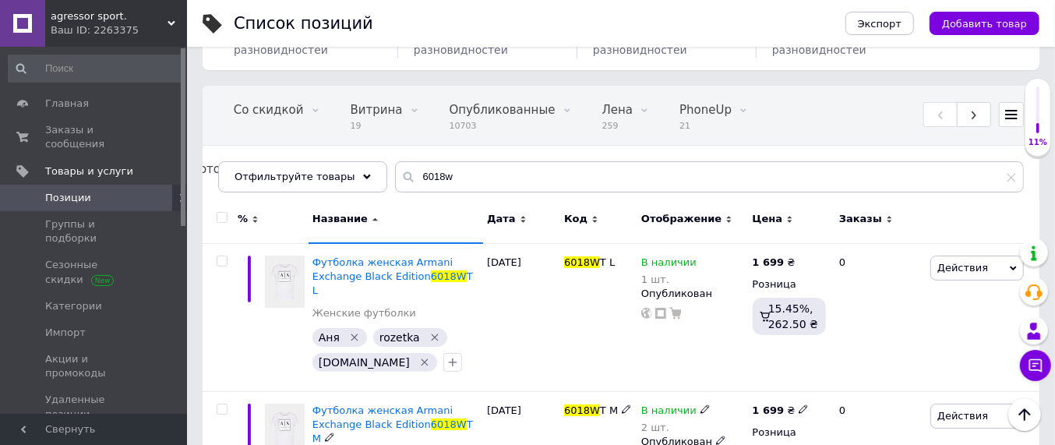
scroll to position [0, 0]
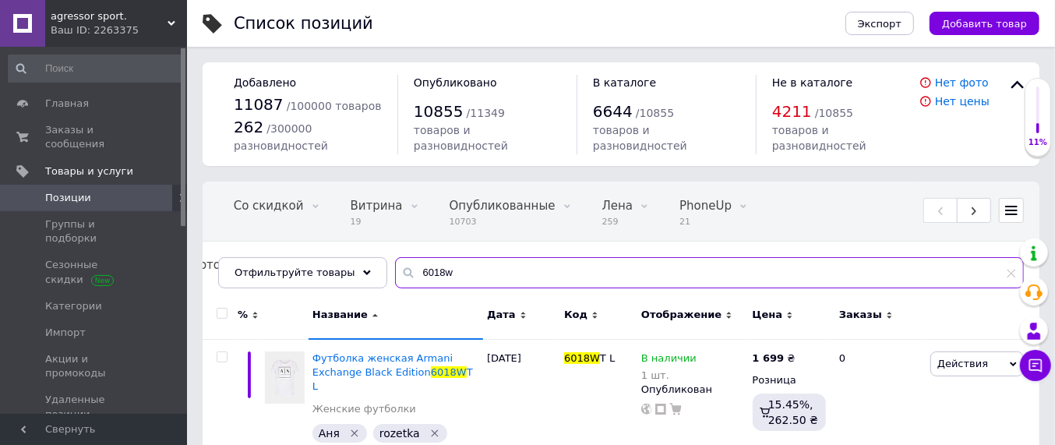
click at [437, 270] on input "6018w" at bounding box center [709, 272] width 629 height 31
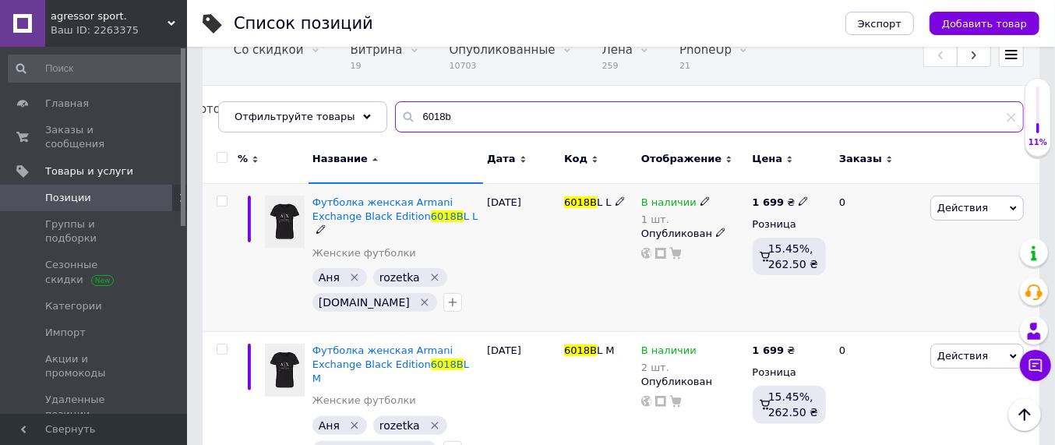
scroll to position [195, 0]
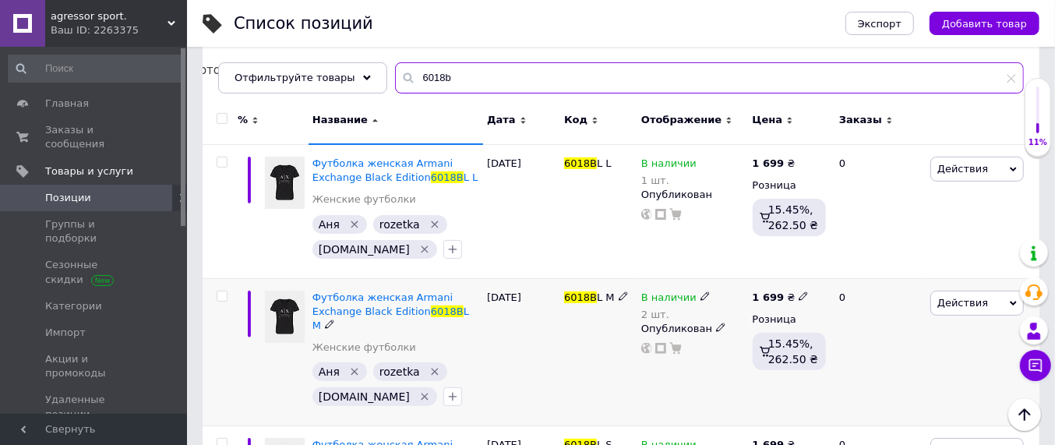
type input "6018b"
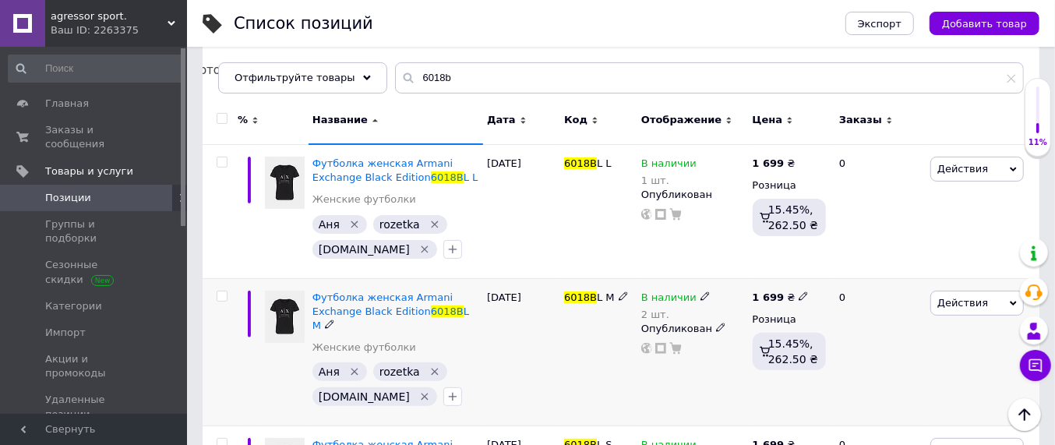
click at [700, 298] on icon at bounding box center [704, 295] width 9 height 9
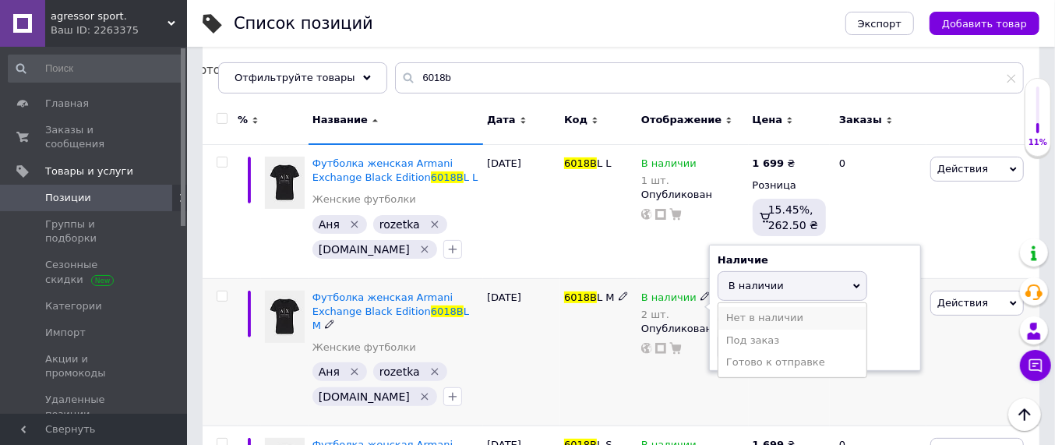
click at [733, 316] on li "Нет в наличии" at bounding box center [792, 318] width 148 height 22
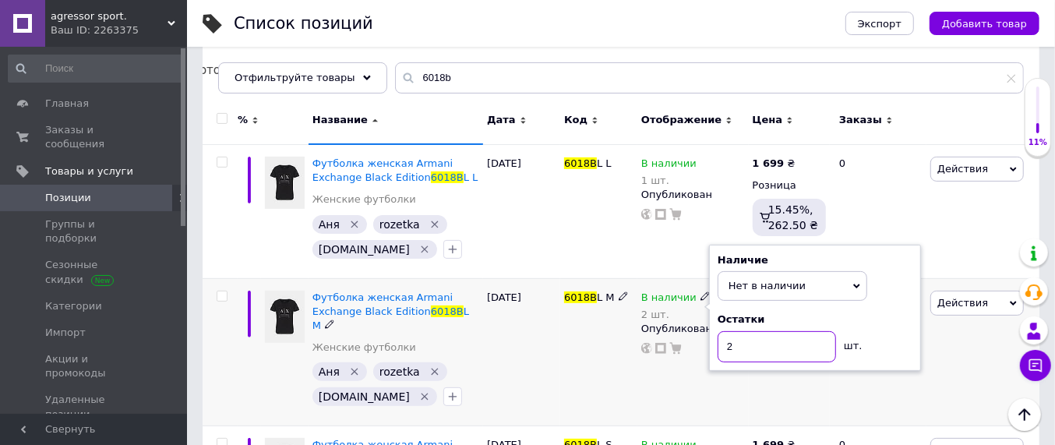
click at [736, 343] on input "2" at bounding box center [777, 346] width 118 height 31
click at [601, 371] on div "6018B L M" at bounding box center [598, 352] width 77 height 148
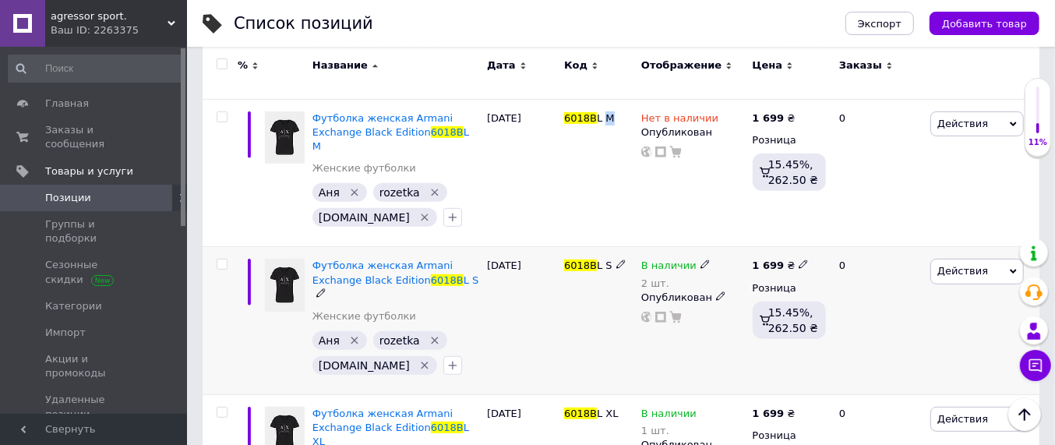
scroll to position [390, 0]
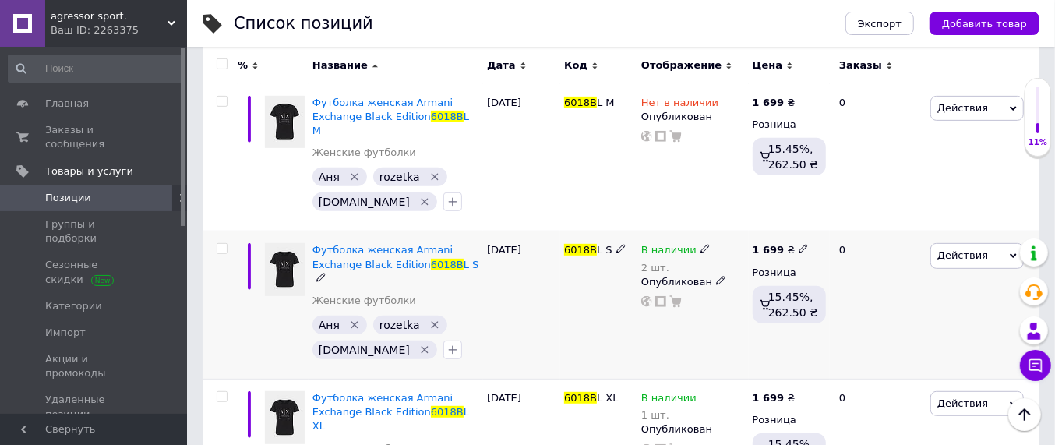
click at [700, 244] on icon at bounding box center [704, 248] width 9 height 9
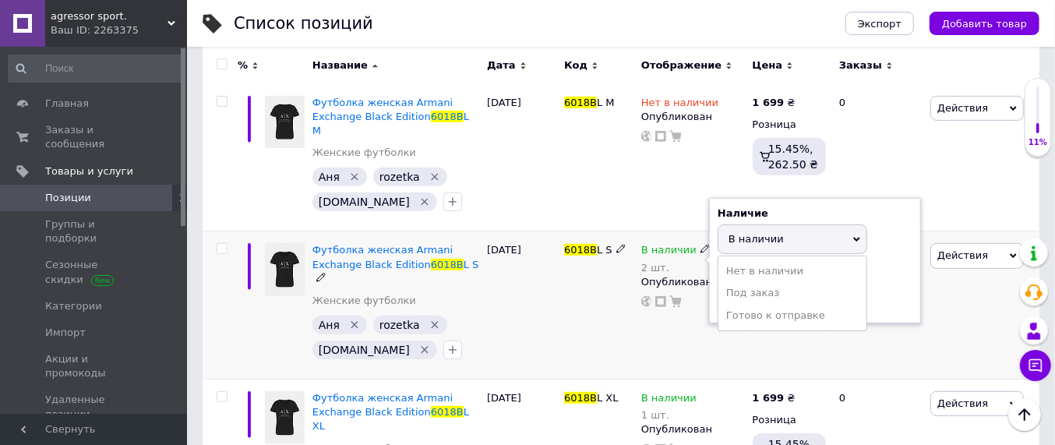
click at [748, 233] on span "В наличии" at bounding box center [755, 239] width 55 height 12
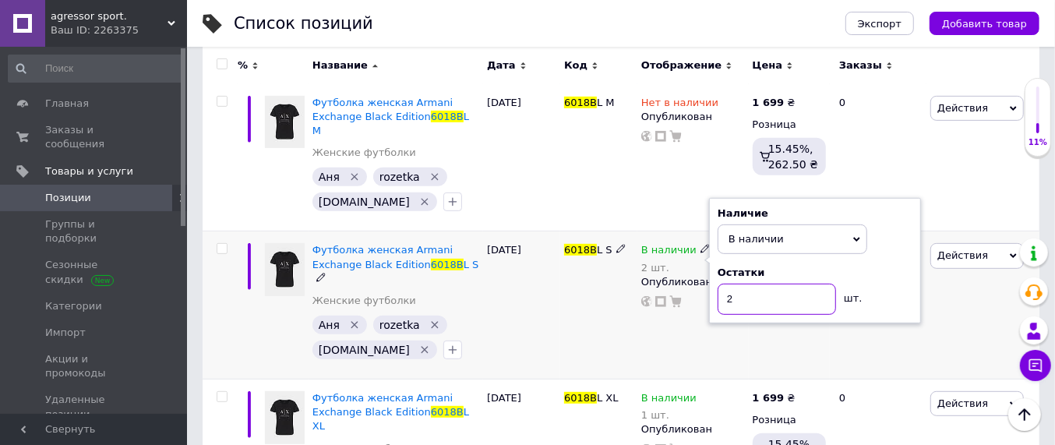
drag, startPoint x: 736, startPoint y: 288, endPoint x: 672, endPoint y: 304, distance: 66.5
click at [708, 285] on div "В наличии 2 шт. Наличие В наличии Нет в наличии Под заказ Готово к отправке Ост…" at bounding box center [693, 275] width 104 height 65
type input "1"
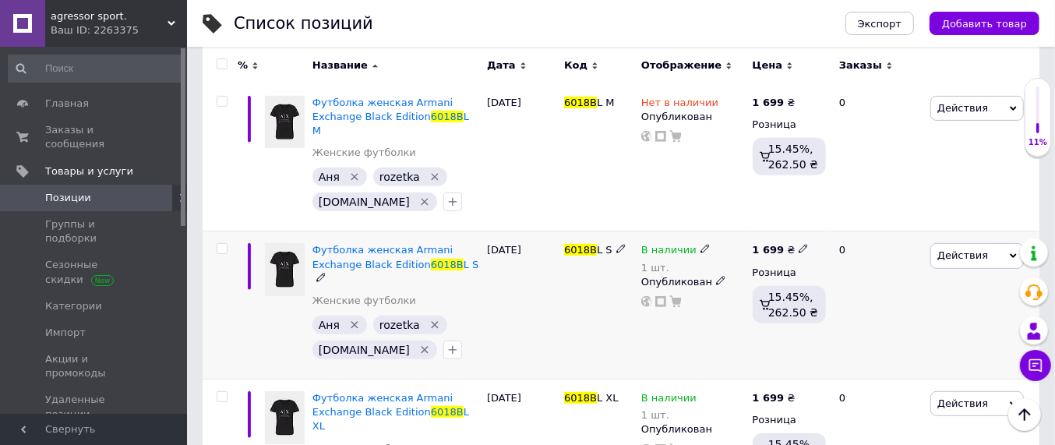
drag, startPoint x: 625, startPoint y: 301, endPoint x: 668, endPoint y: 291, distance: 43.9
click at [625, 300] on div "6018B L S" at bounding box center [598, 305] width 77 height 148
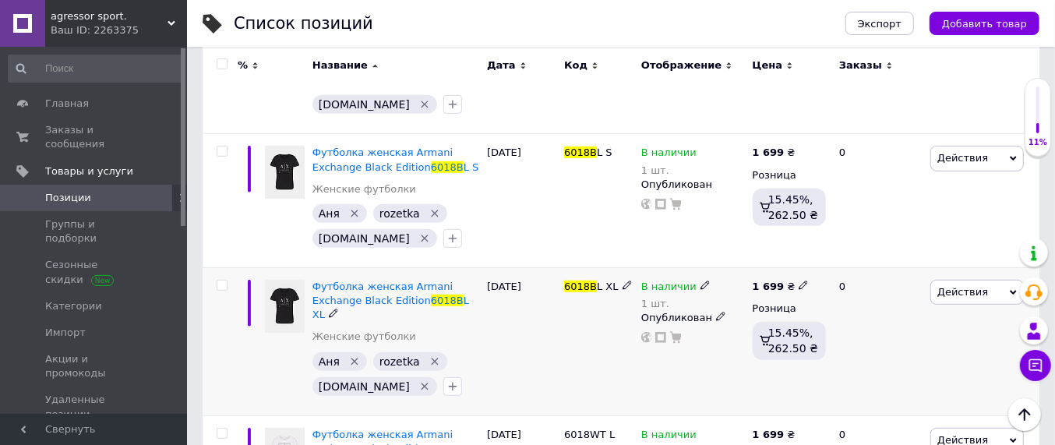
click at [700, 280] on icon at bounding box center [704, 284] width 9 height 9
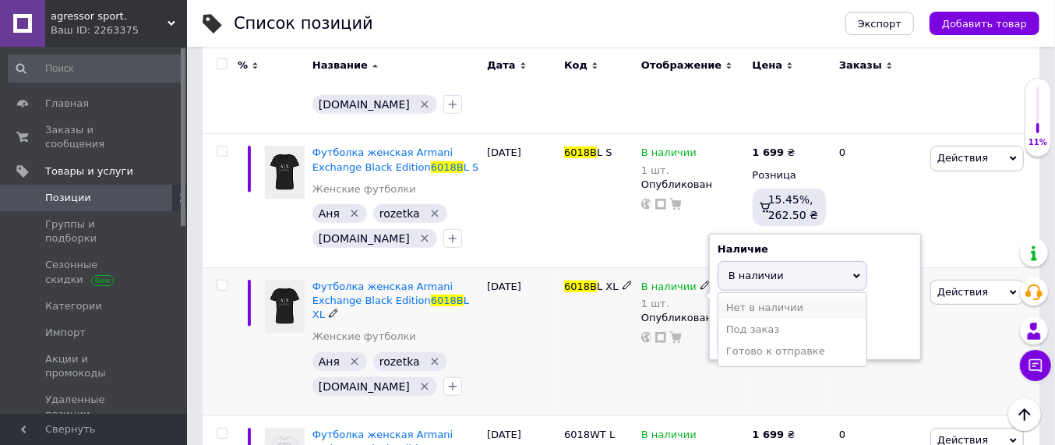
click at [742, 297] on li "Нет в наличии" at bounding box center [792, 308] width 148 height 22
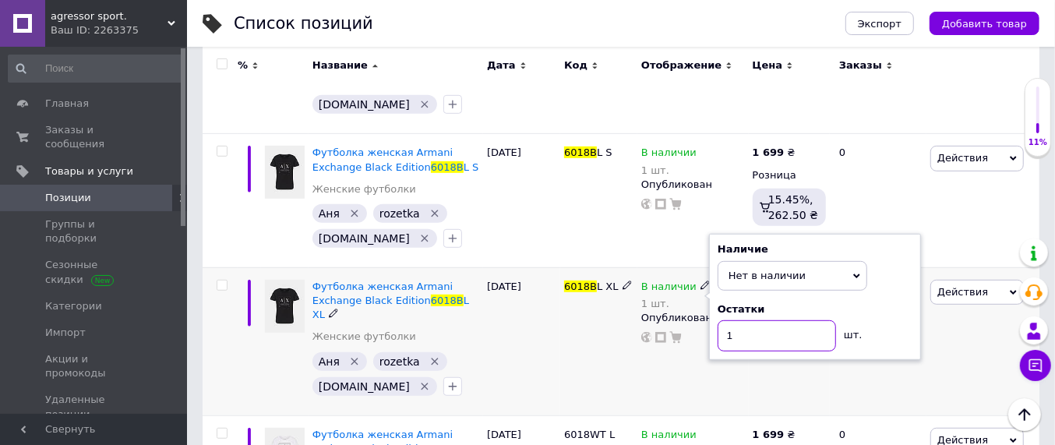
click at [742, 320] on input "1" at bounding box center [777, 335] width 118 height 31
click at [577, 354] on div "6018B L XL" at bounding box center [598, 341] width 77 height 148
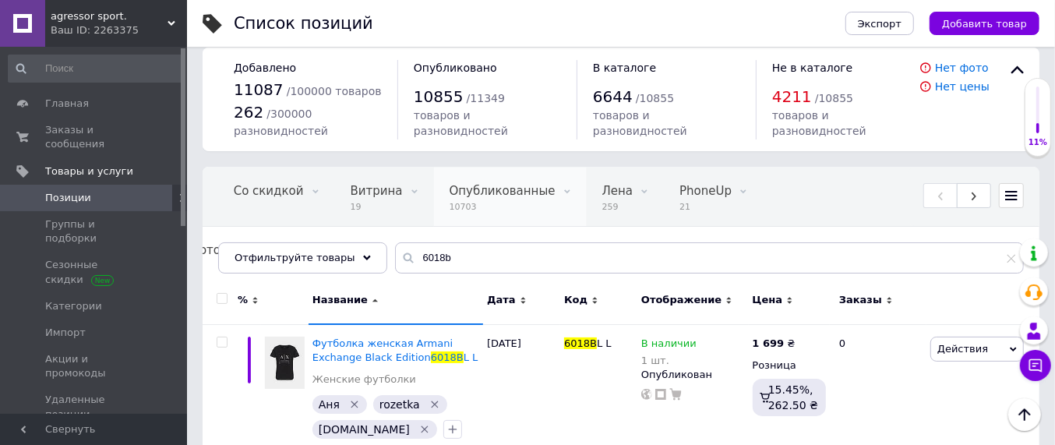
scroll to position [0, 0]
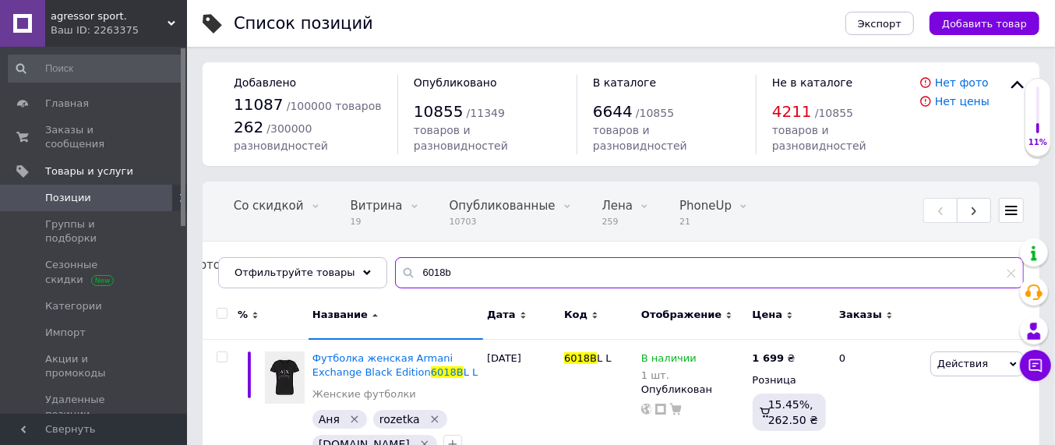
drag, startPoint x: 442, startPoint y: 270, endPoint x: 373, endPoint y: 283, distance: 69.8
click at [373, 283] on div "Все 11092 Скрытые 383 Удалить Редактировать Со скидкой 0 Удалить Редактировать …" at bounding box center [621, 235] width 837 height 107
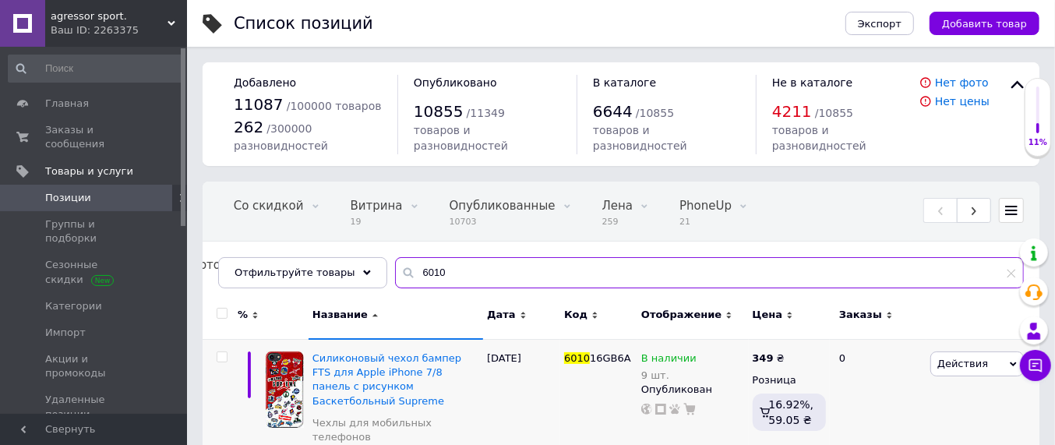
type input "6010"
